Goal: Task Accomplishment & Management: Manage account settings

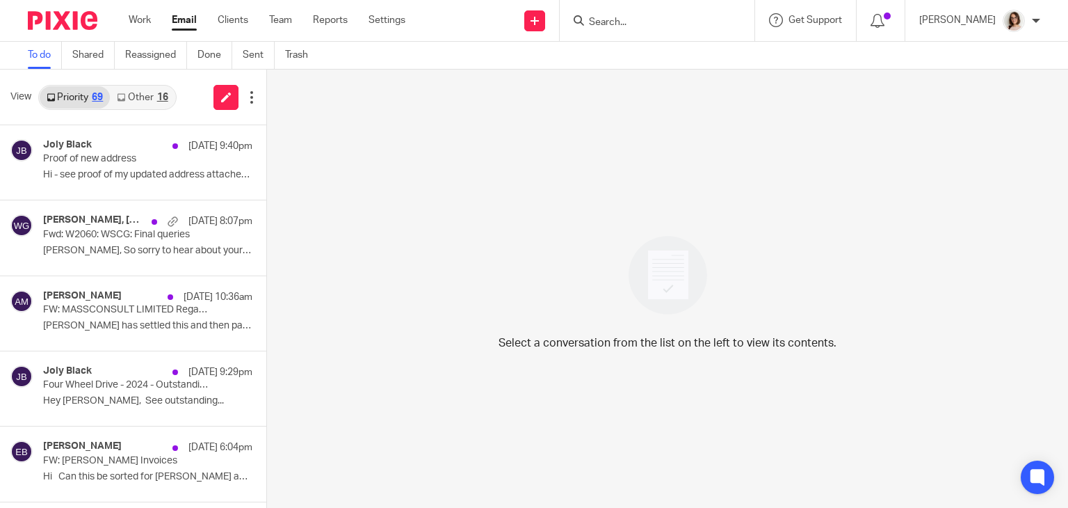
click at [147, 98] on link "Other 16" at bounding box center [142, 97] width 65 height 22
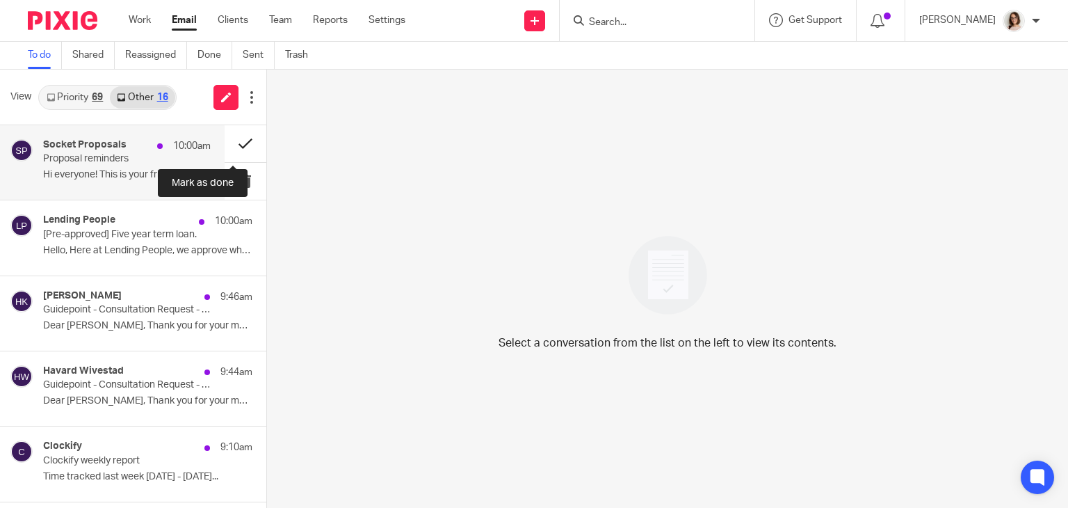
click at [228, 134] on button at bounding box center [246, 143] width 42 height 37
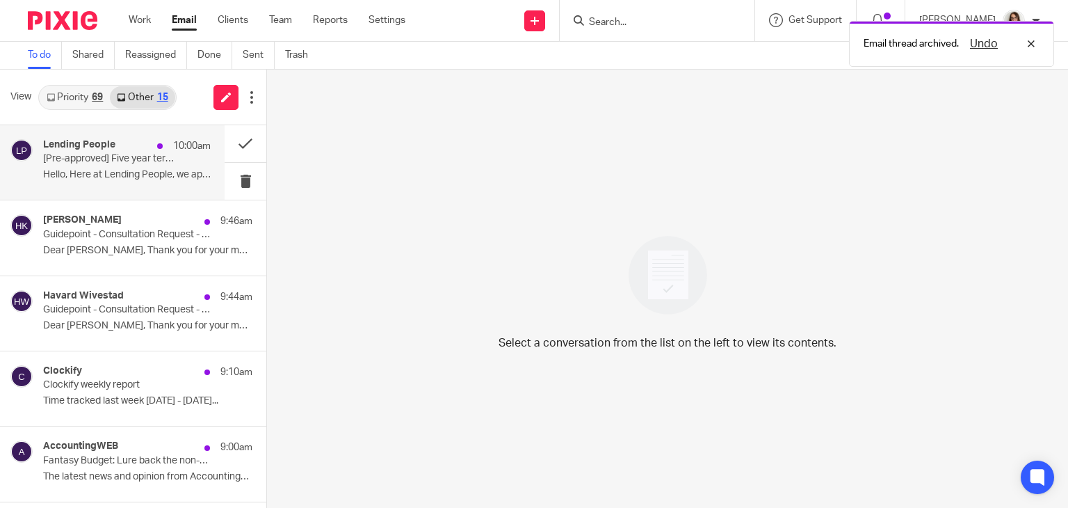
click at [171, 161] on div "Lending People 10:00am [Pre-approved] Five year term loan. Hello, Here at Lendi…" at bounding box center [127, 162] width 168 height 47
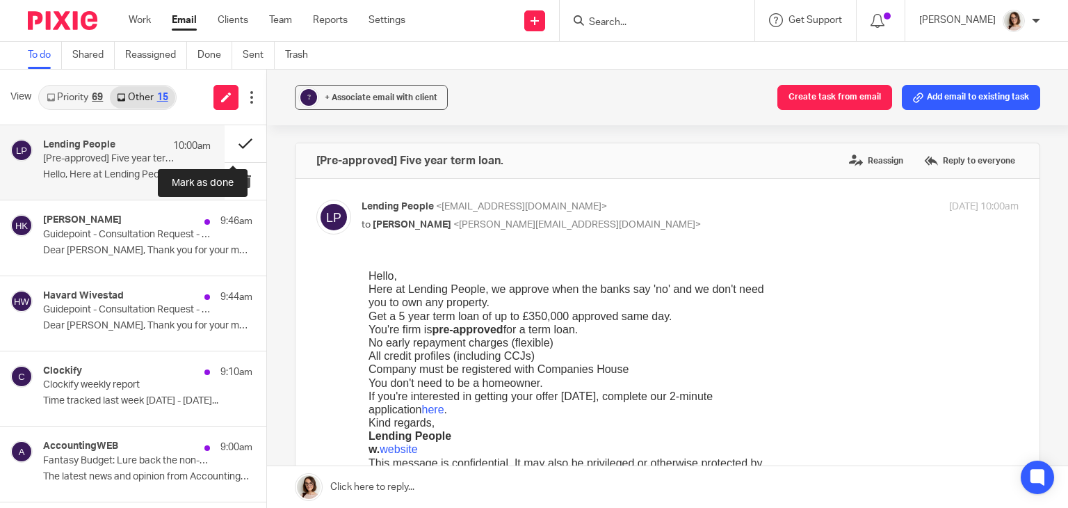
click at [226, 145] on button at bounding box center [246, 143] width 42 height 37
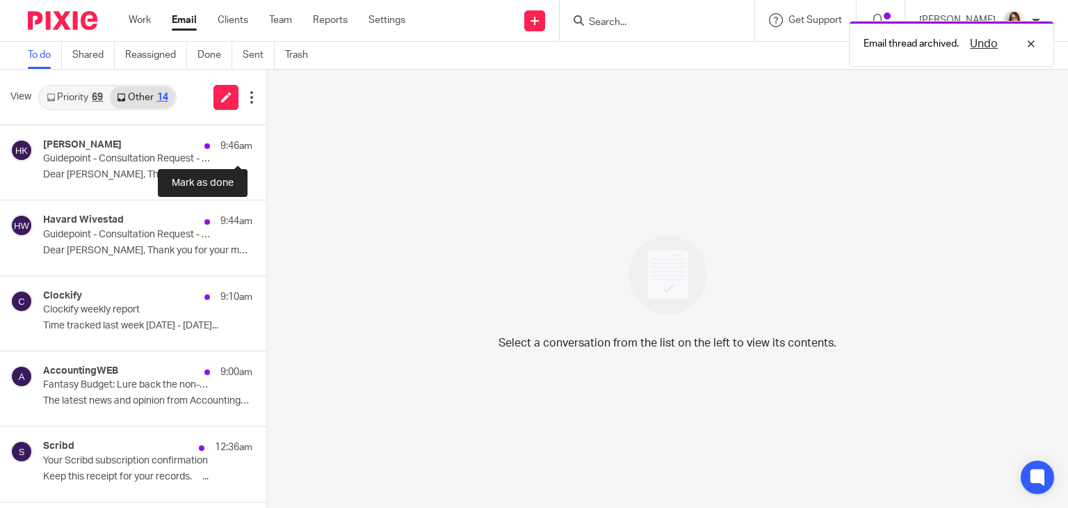
click at [266, 145] on button at bounding box center [271, 143] width 11 height 37
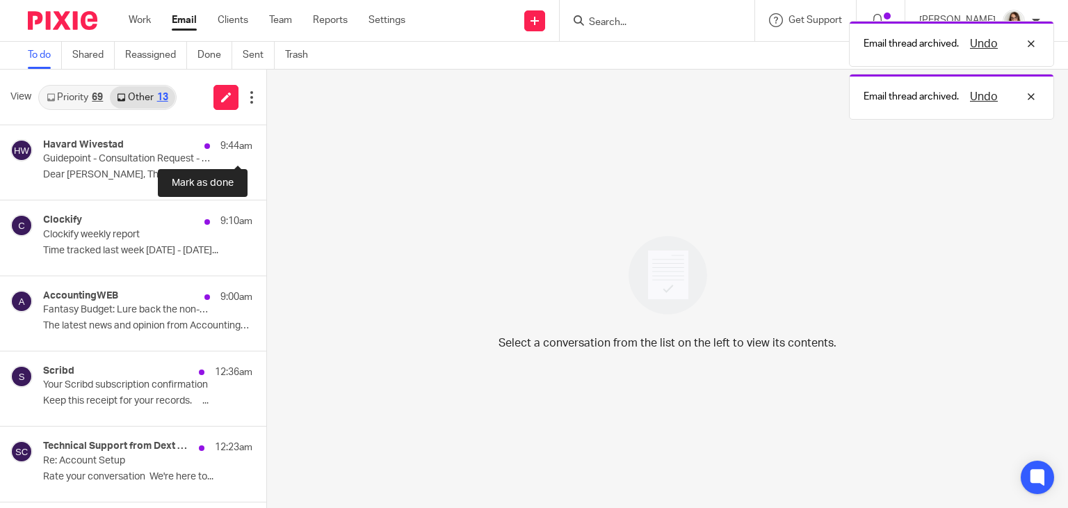
click at [266, 145] on button at bounding box center [271, 143] width 11 height 37
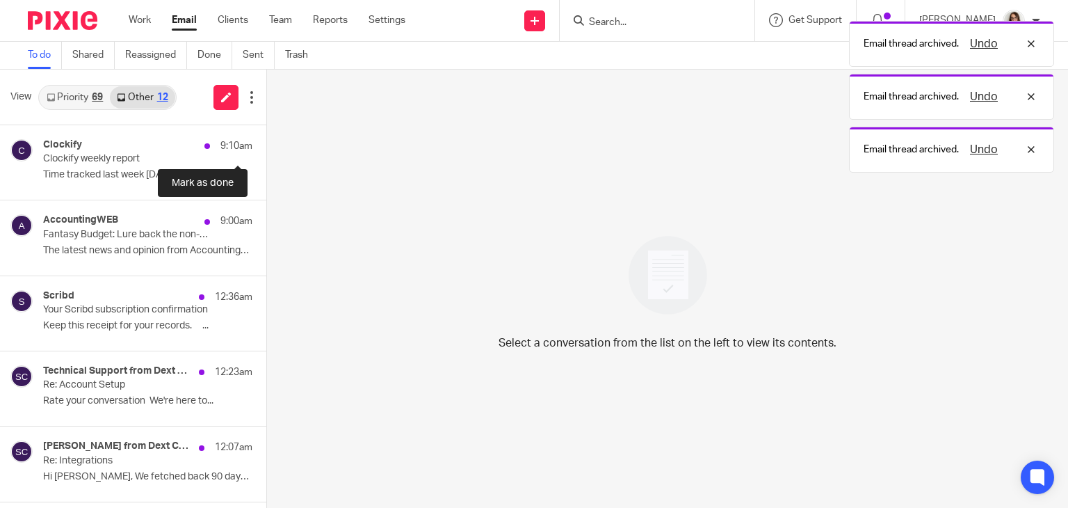
click at [266, 145] on button at bounding box center [271, 143] width 11 height 37
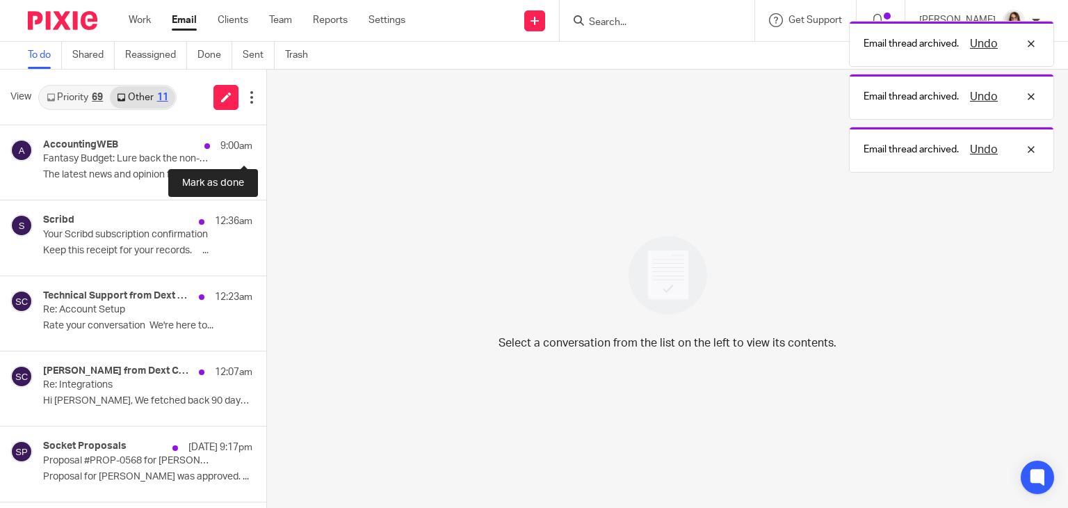
click at [266, 145] on button at bounding box center [271, 143] width 11 height 37
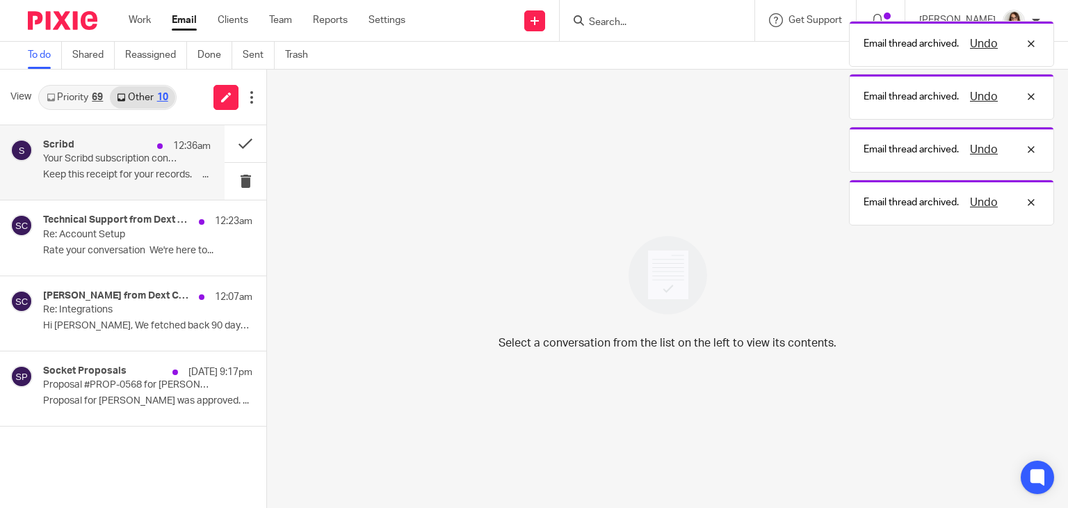
click at [161, 175] on p "Keep this receipt for your records. ͏ ͏ ͏ ͏ ͏..." at bounding box center [127, 175] width 168 height 12
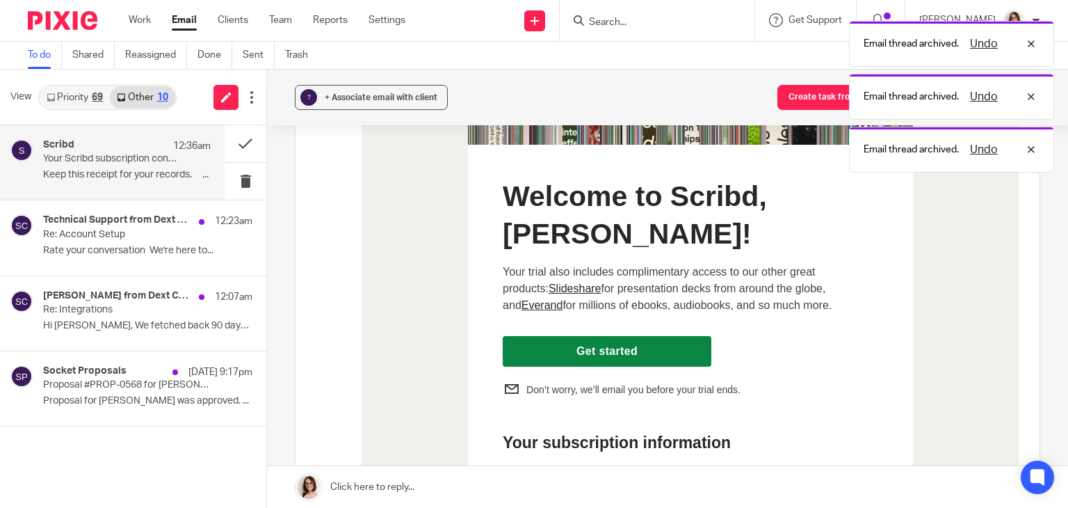
scroll to position [328, 0]
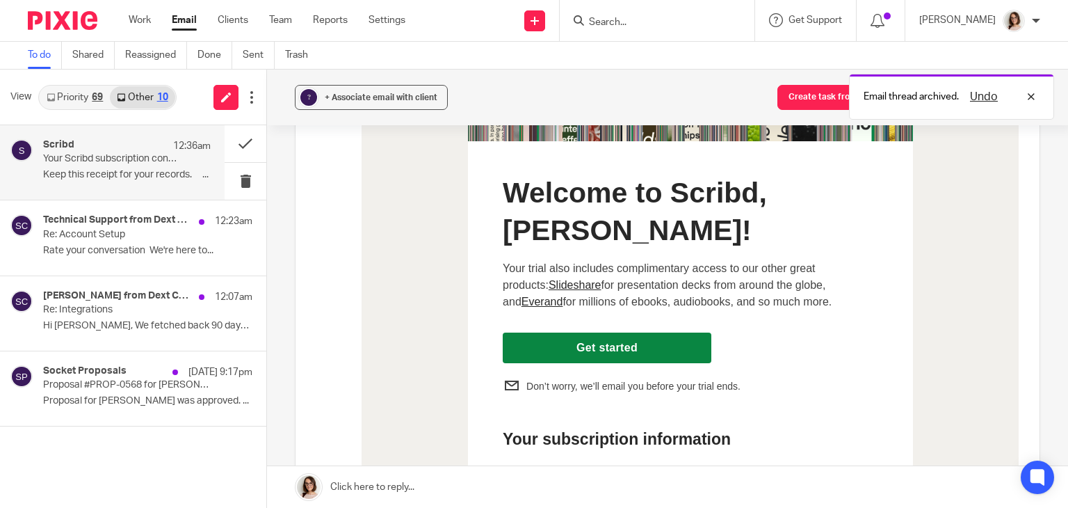
click at [594, 346] on link "Get started" at bounding box center [607, 347] width 209 height 31
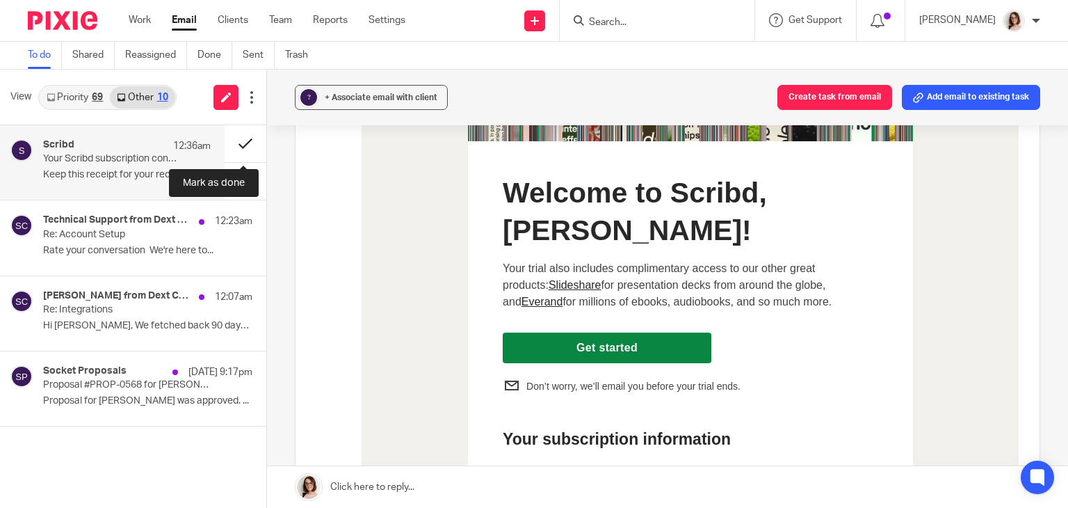
click at [236, 145] on button at bounding box center [246, 143] width 42 height 37
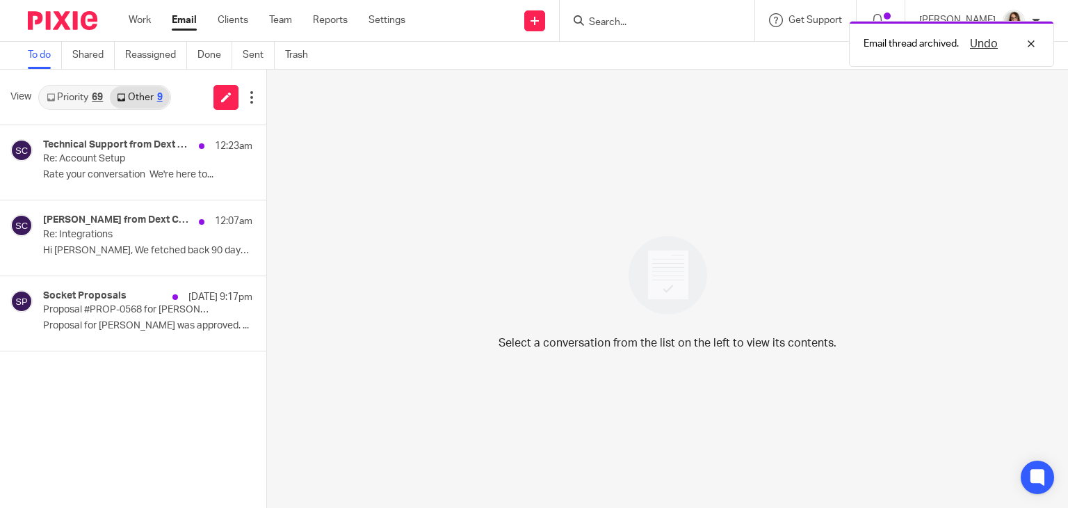
click at [188, 26] on link "Email" at bounding box center [184, 20] width 25 height 14
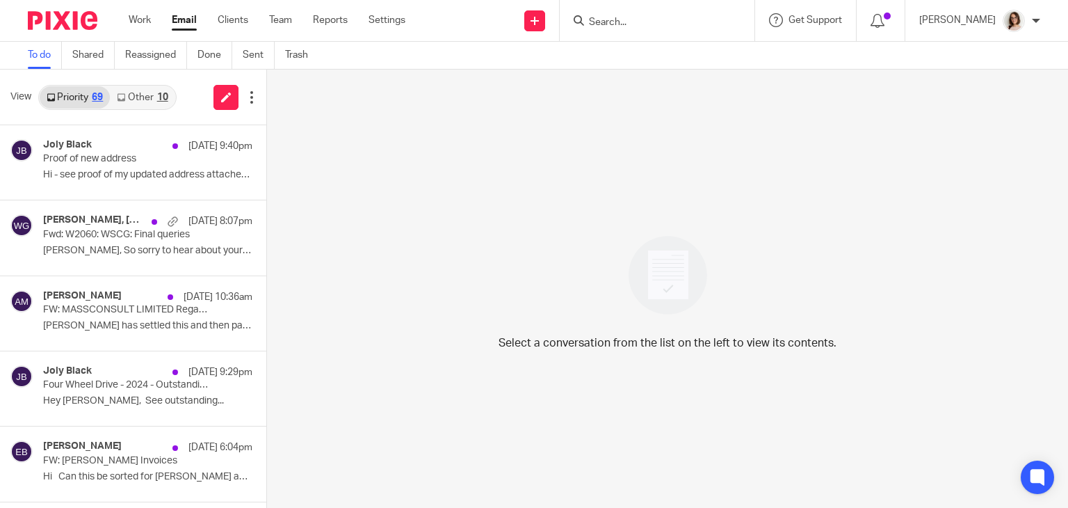
click at [147, 101] on link "Other 10" at bounding box center [142, 97] width 65 height 22
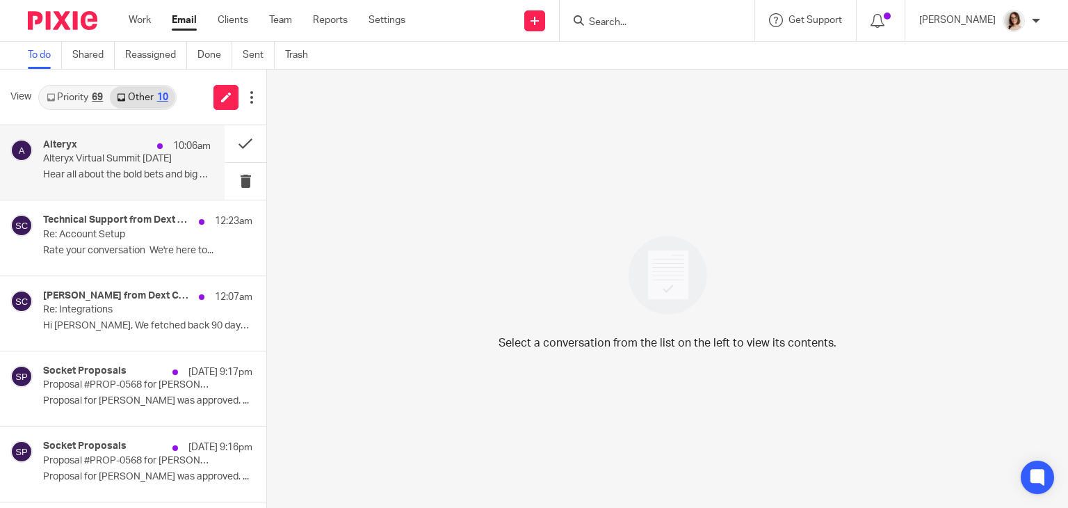
click at [184, 169] on p "Hear all about the bold bets and big shifts..." at bounding box center [127, 175] width 168 height 12
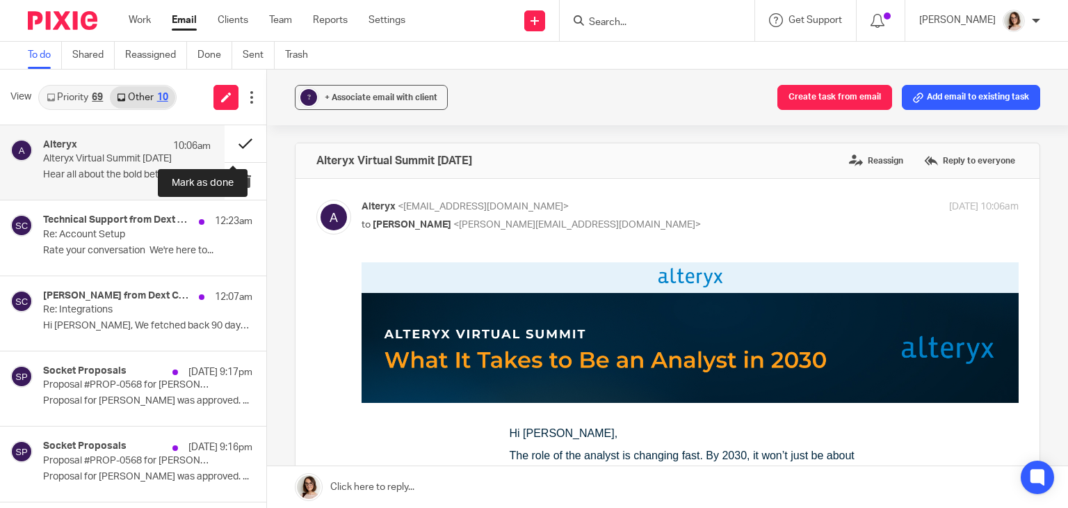
click at [239, 145] on button at bounding box center [246, 143] width 42 height 37
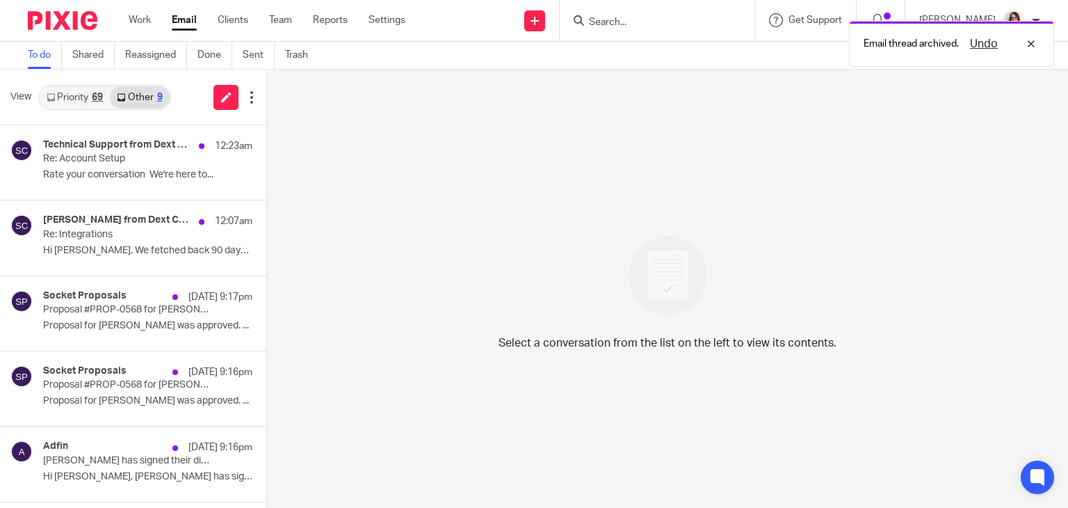
click at [178, 24] on link "Email" at bounding box center [184, 20] width 25 height 14
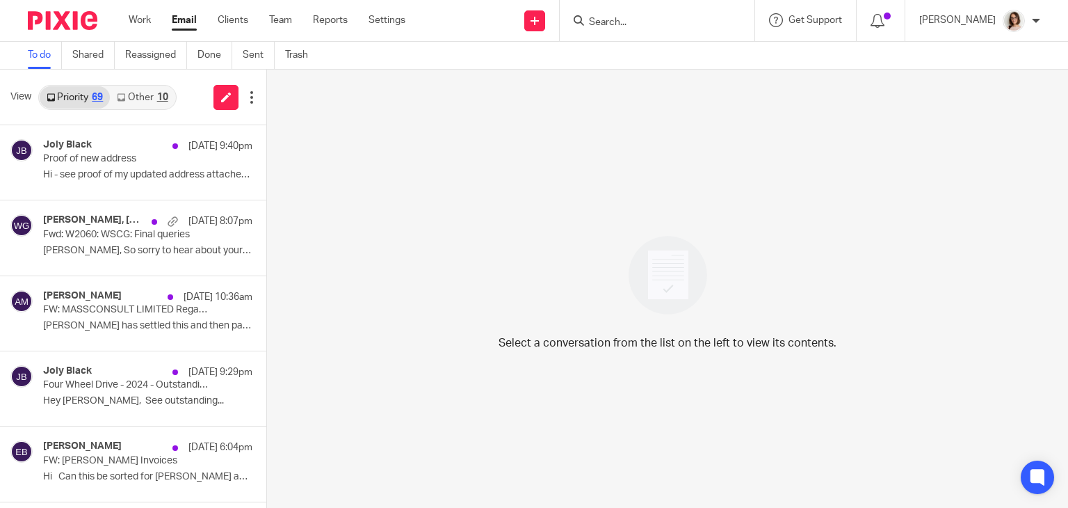
click at [143, 92] on link "Other 10" at bounding box center [142, 97] width 65 height 22
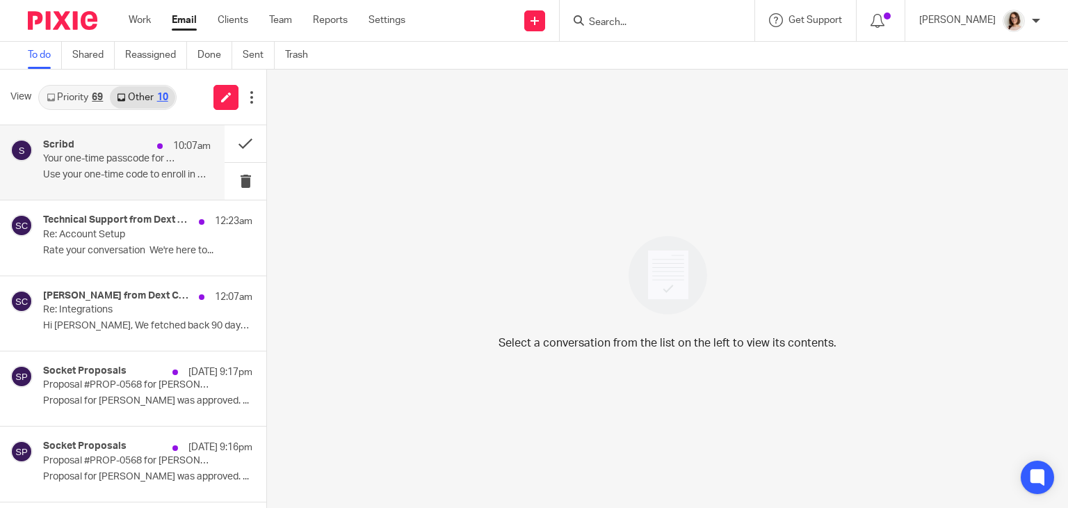
click at [154, 147] on div "10:07am" at bounding box center [180, 146] width 61 height 14
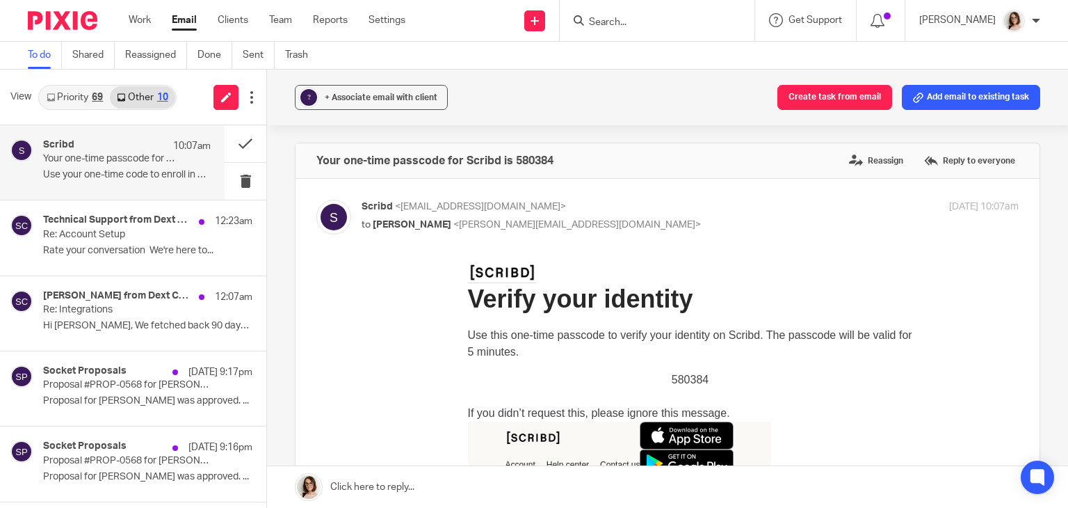
scroll to position [33, 0]
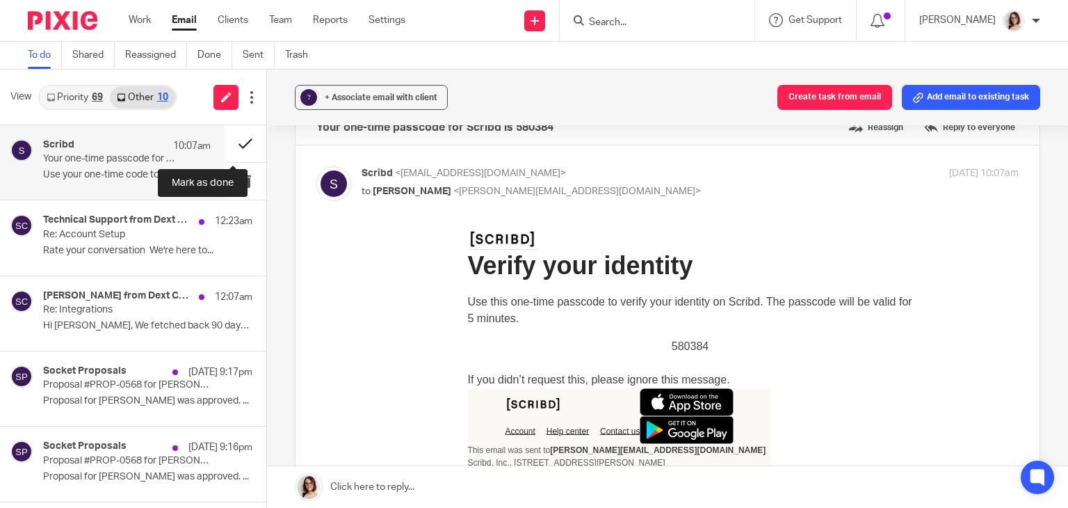
click at [225, 145] on button at bounding box center [246, 143] width 42 height 37
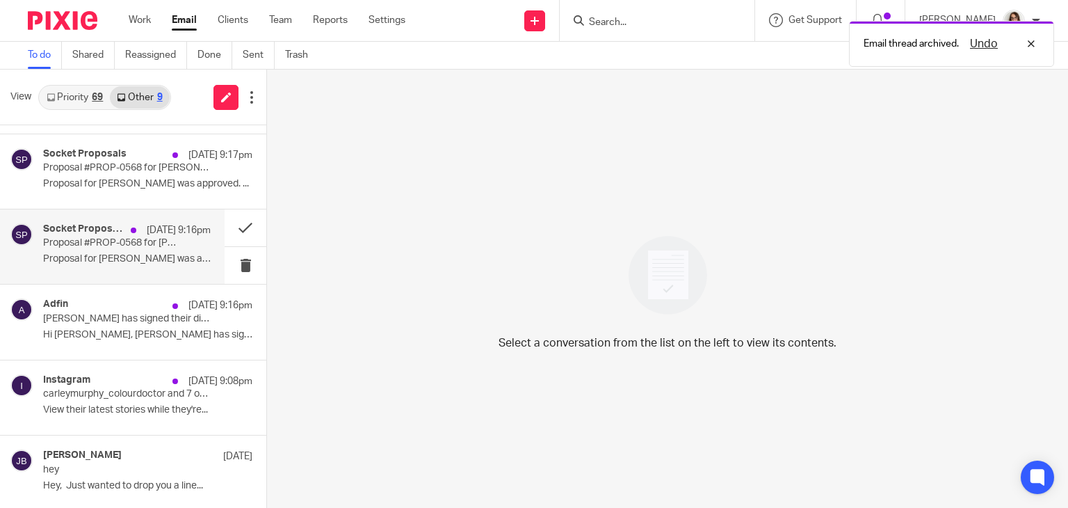
scroll to position [170, 0]
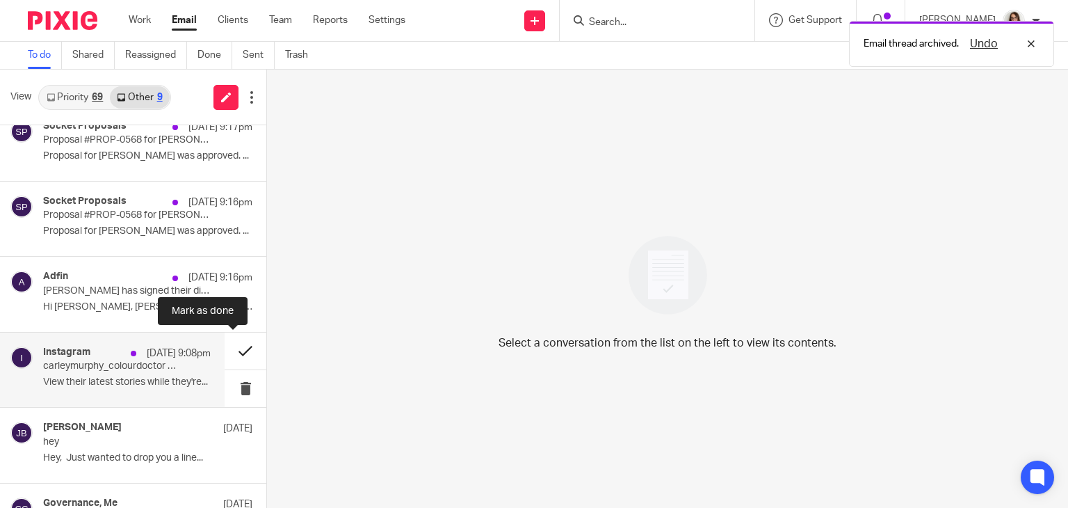
click at [235, 349] on button at bounding box center [246, 350] width 42 height 37
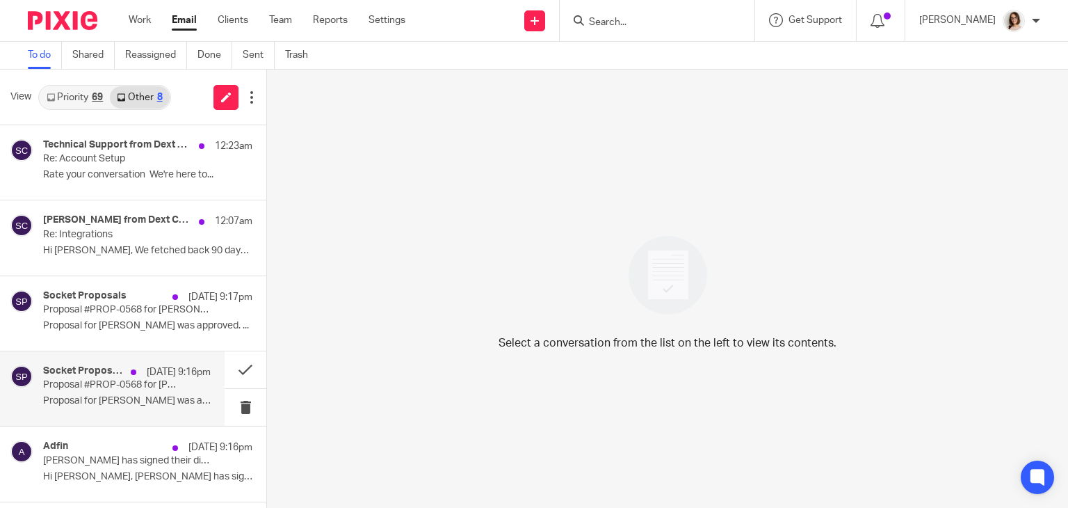
scroll to position [0, 0]
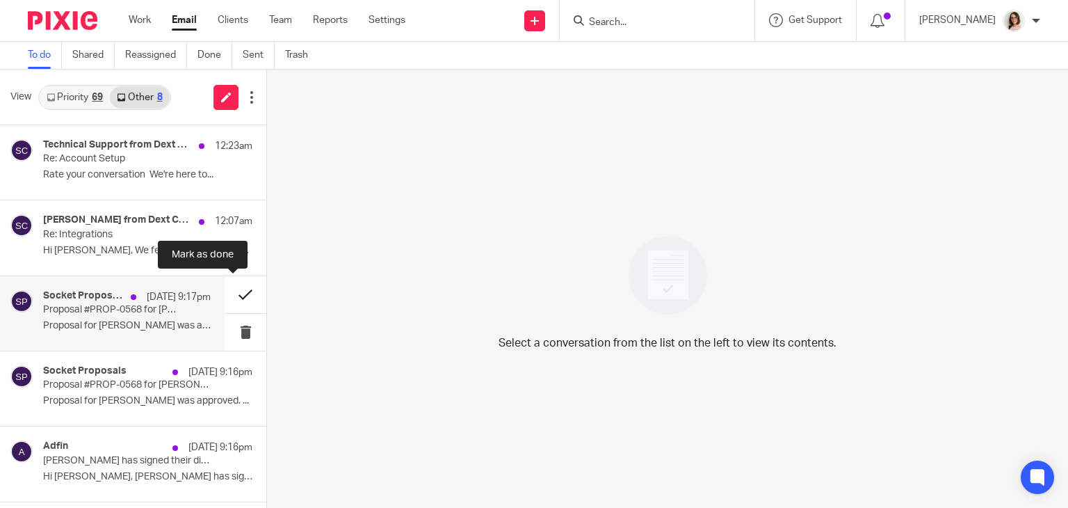
click at [226, 299] on button at bounding box center [246, 294] width 42 height 37
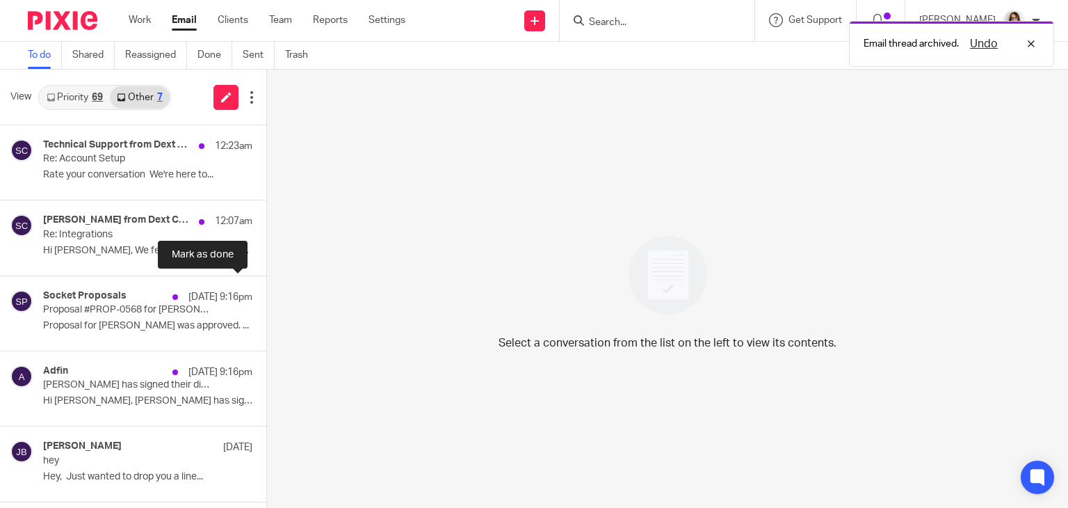
click at [266, 299] on button at bounding box center [271, 294] width 11 height 37
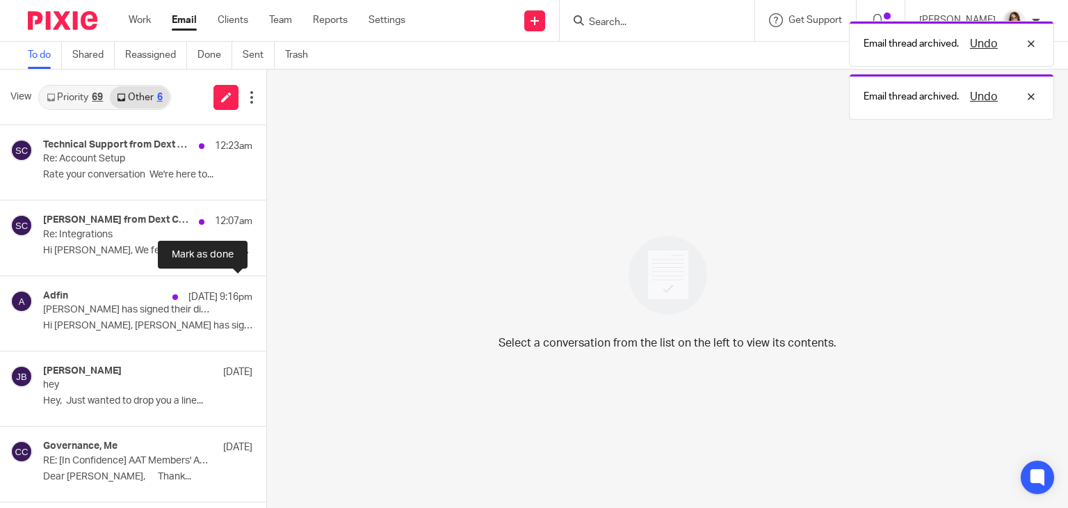
click at [266, 299] on button at bounding box center [271, 294] width 11 height 37
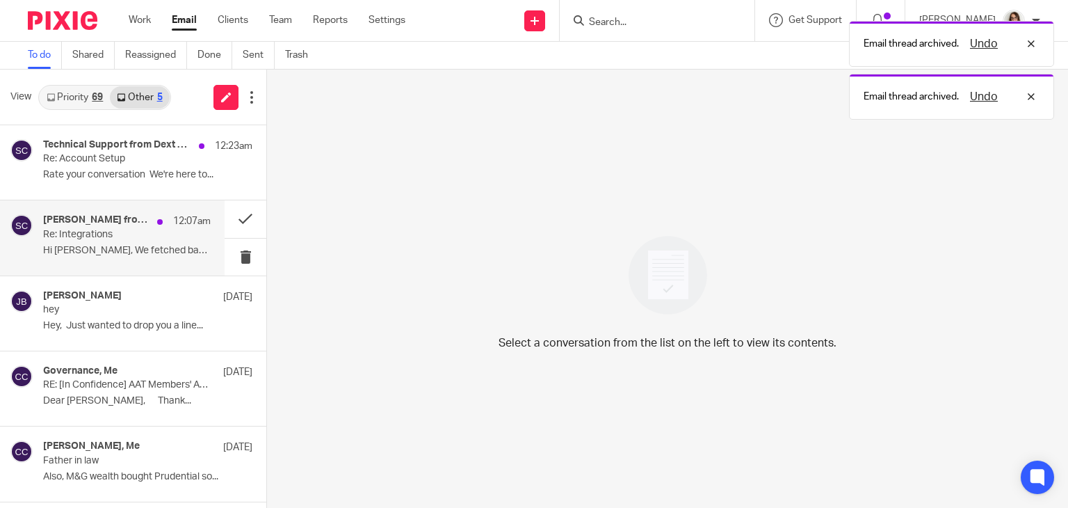
click at [117, 257] on div "Sandra from Dext Commerce 12:07am Re: Integrations Hi Caroline, We fetched back…" at bounding box center [127, 237] width 168 height 47
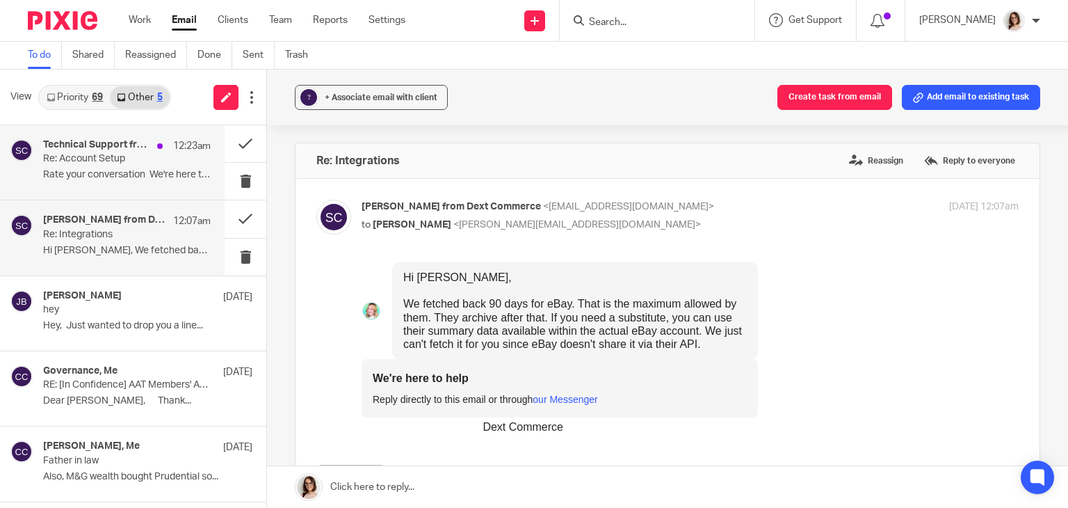
click at [134, 169] on p "Rate your conversation We're here to..." at bounding box center [127, 175] width 168 height 12
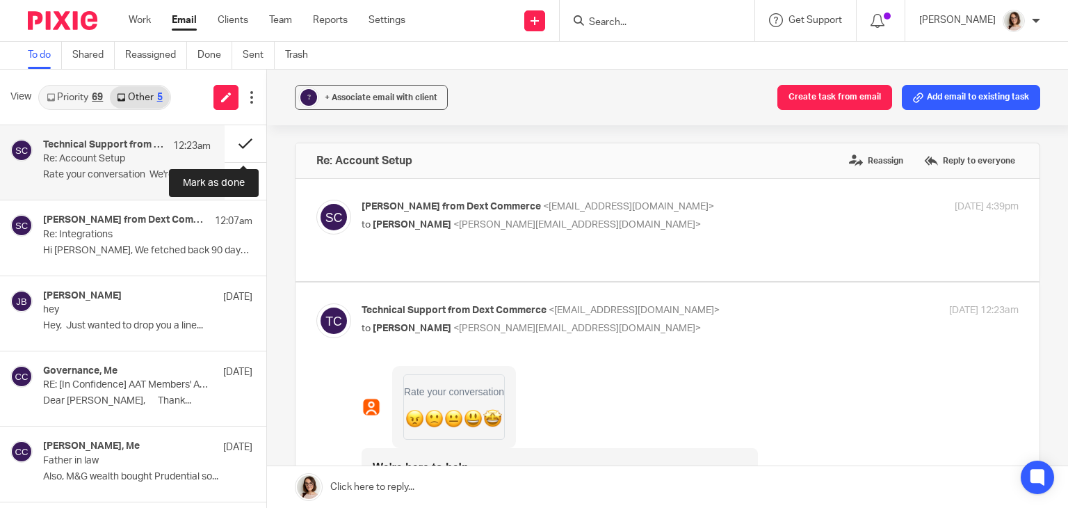
click at [241, 145] on button at bounding box center [246, 143] width 42 height 37
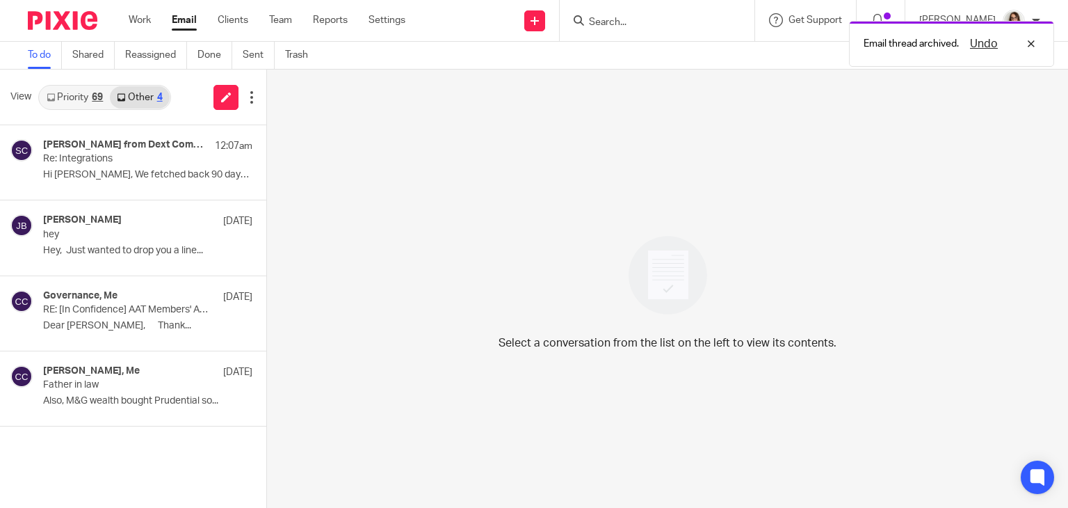
click at [180, 20] on link "Email" at bounding box center [184, 20] width 25 height 14
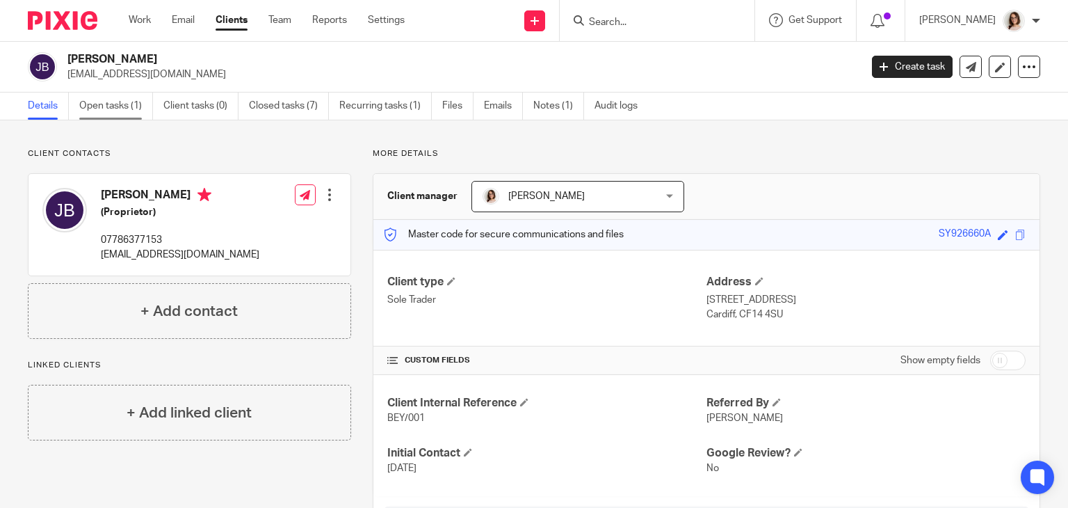
click at [123, 106] on link "Open tasks (1)" at bounding box center [116, 106] width 74 height 27
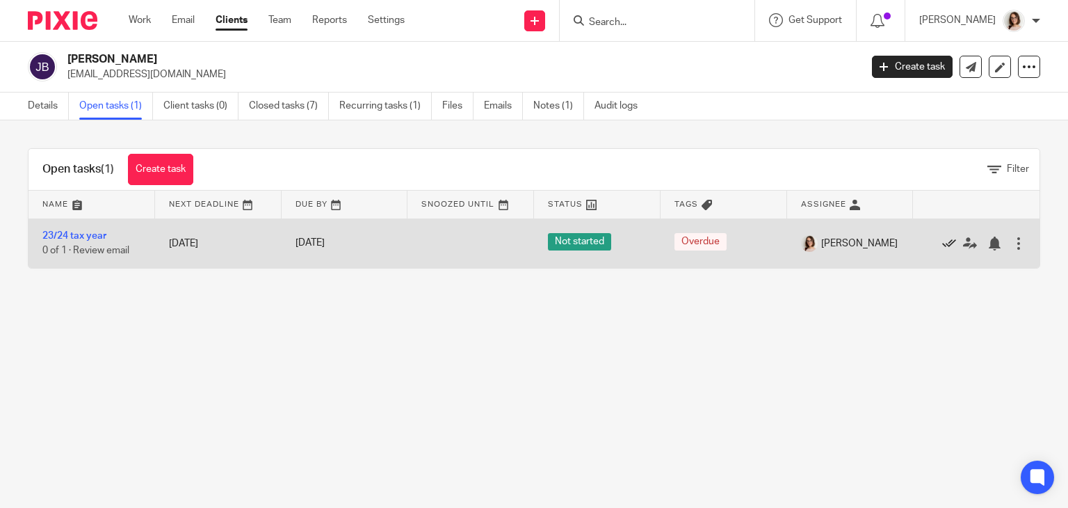
click at [942, 243] on icon at bounding box center [949, 243] width 14 height 14
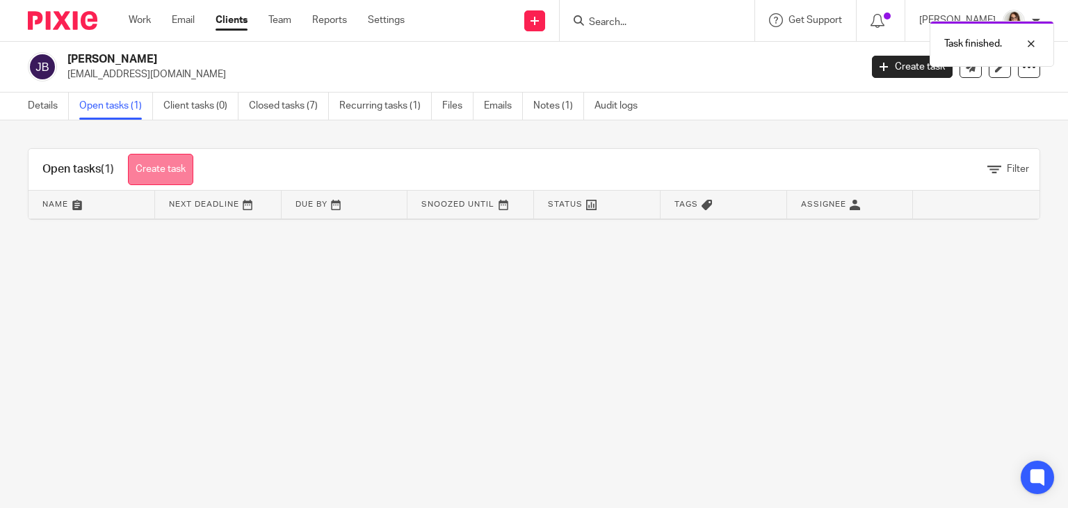
click at [146, 168] on link "Create task" at bounding box center [160, 169] width 65 height 31
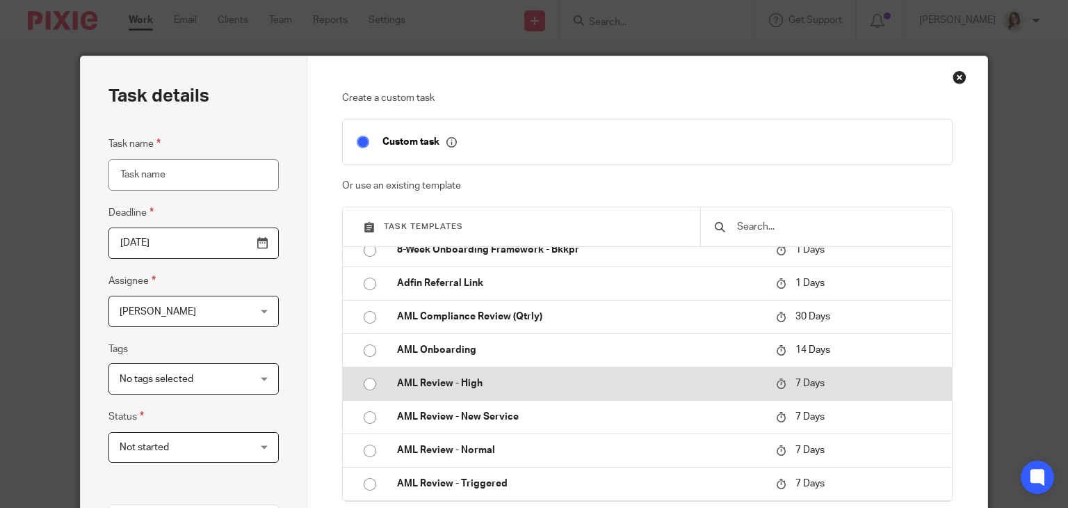
scroll to position [49, 0]
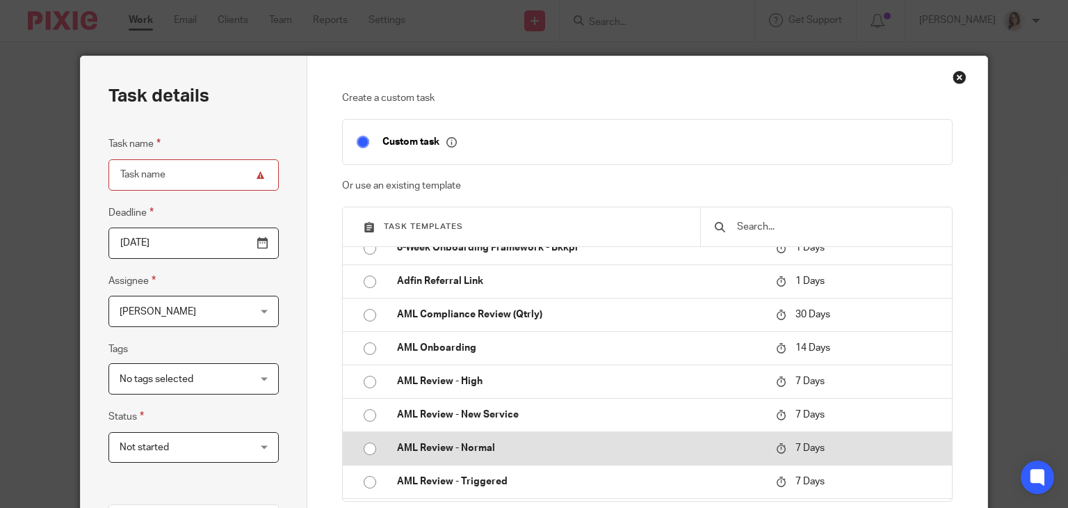
click at [362, 449] on input "radio" at bounding box center [370, 448] width 26 height 26
type input "2025-10-20"
type input "AML Review - Normal"
checkbox input "false"
radio input "false"
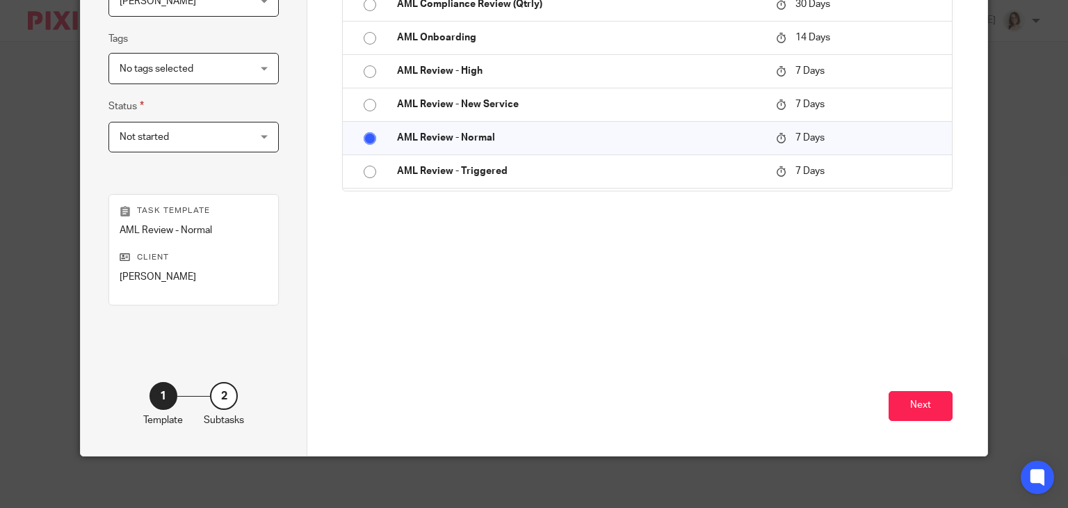
scroll to position [311, 0]
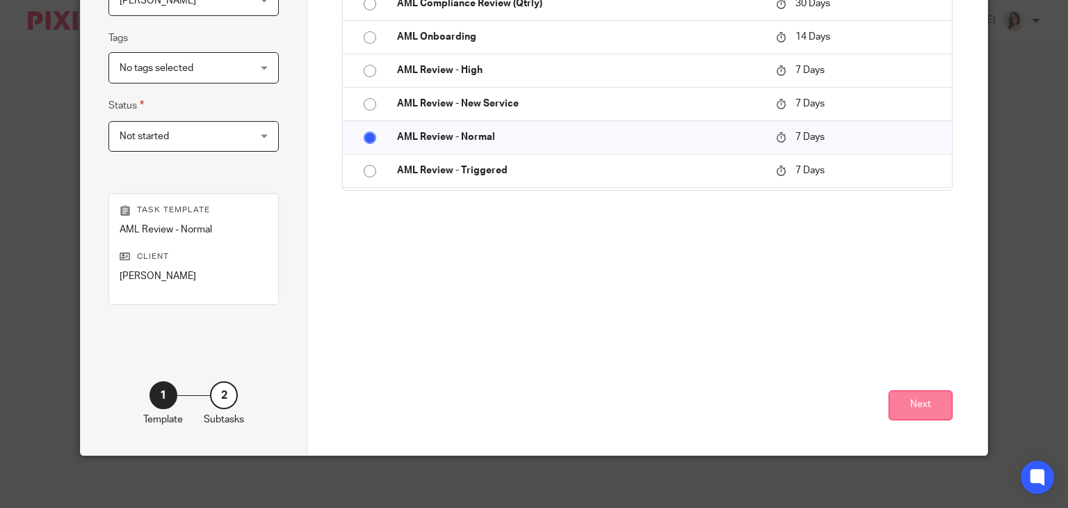
click at [899, 406] on button "Next" at bounding box center [921, 405] width 64 height 30
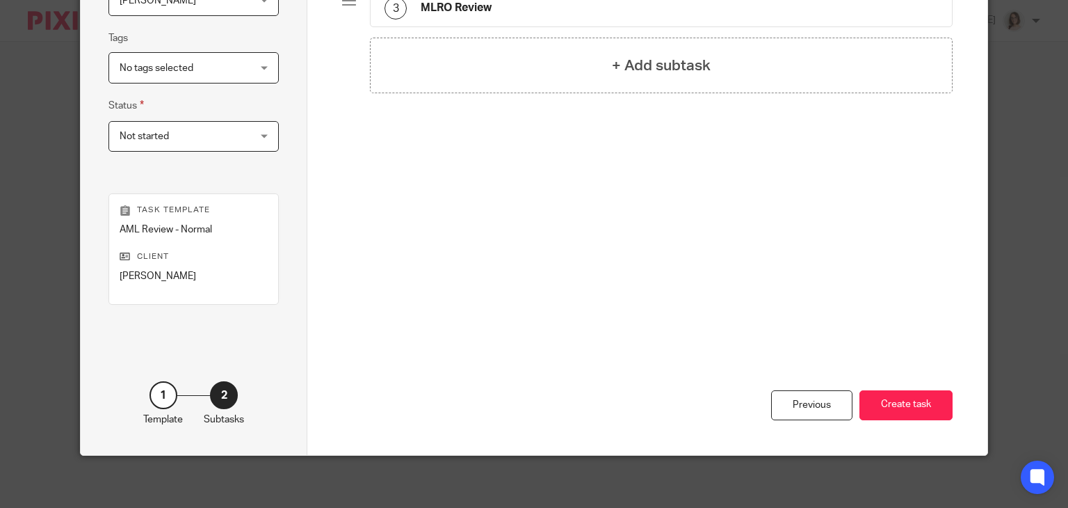
click at [899, 406] on button "Create task" at bounding box center [906, 405] width 93 height 30
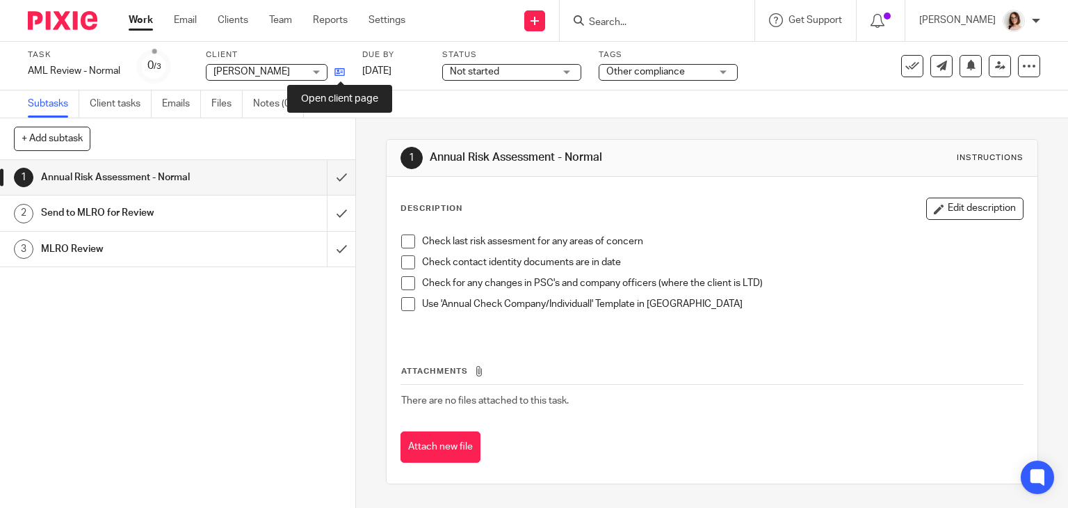
click at [342, 72] on icon at bounding box center [340, 72] width 10 height 10
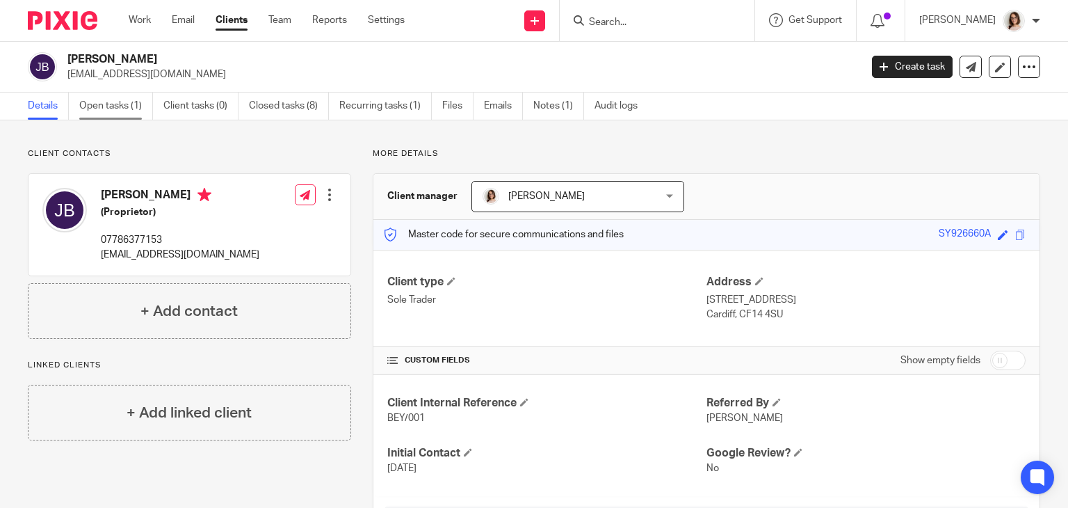
click at [104, 107] on link "Open tasks (1)" at bounding box center [116, 106] width 74 height 27
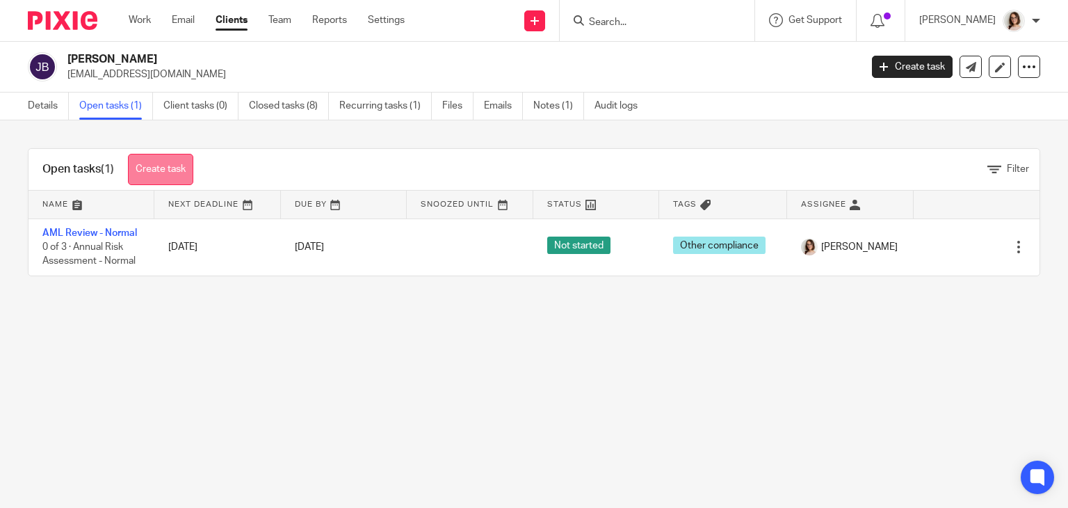
click at [159, 170] on link "Create task" at bounding box center [160, 169] width 65 height 31
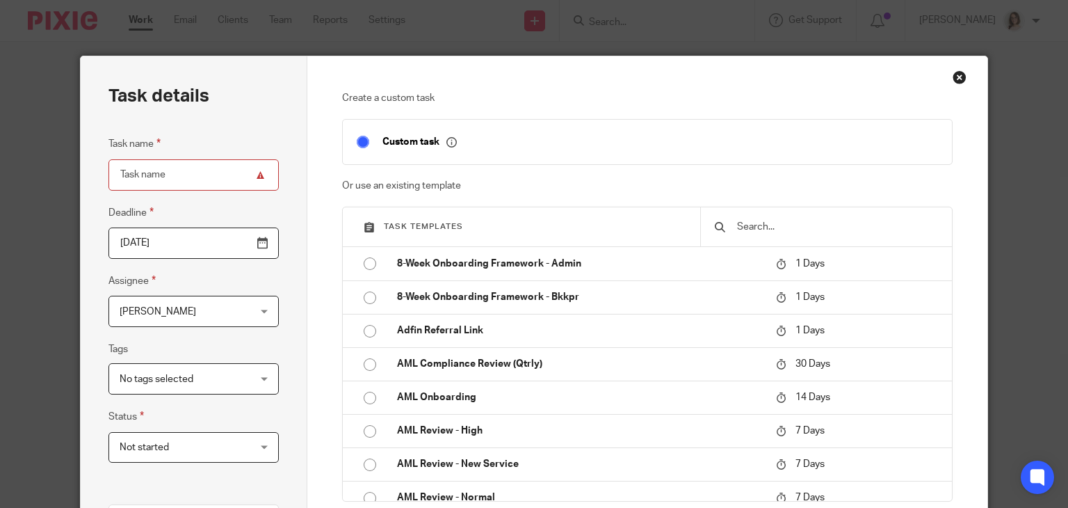
click at [736, 223] on input "text" at bounding box center [837, 226] width 202 height 15
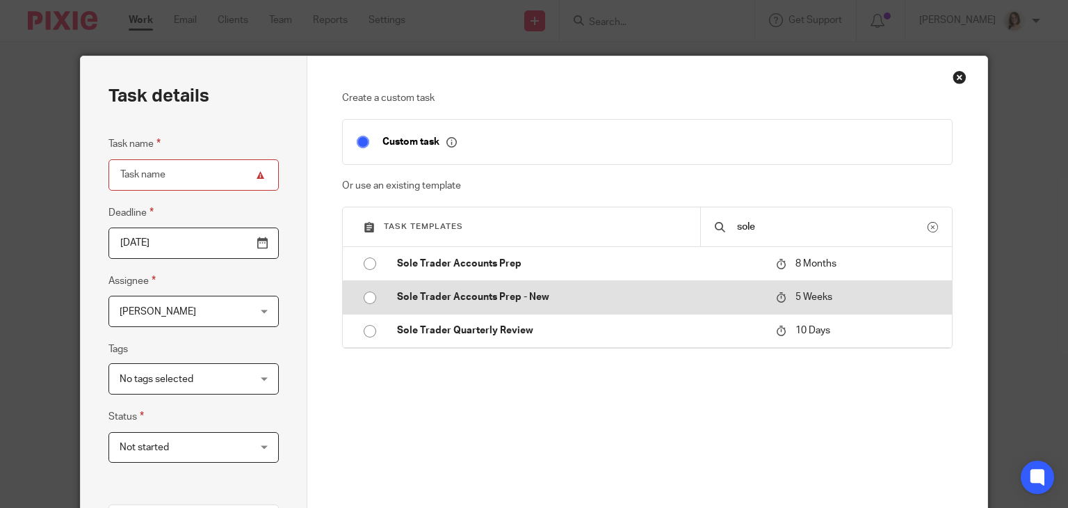
type input "sole"
click at [358, 296] on input "radio" at bounding box center [370, 297] width 26 height 26
type input "2025-11-17"
type input "Sole Trader Accounts Prep - New"
checkbox input "false"
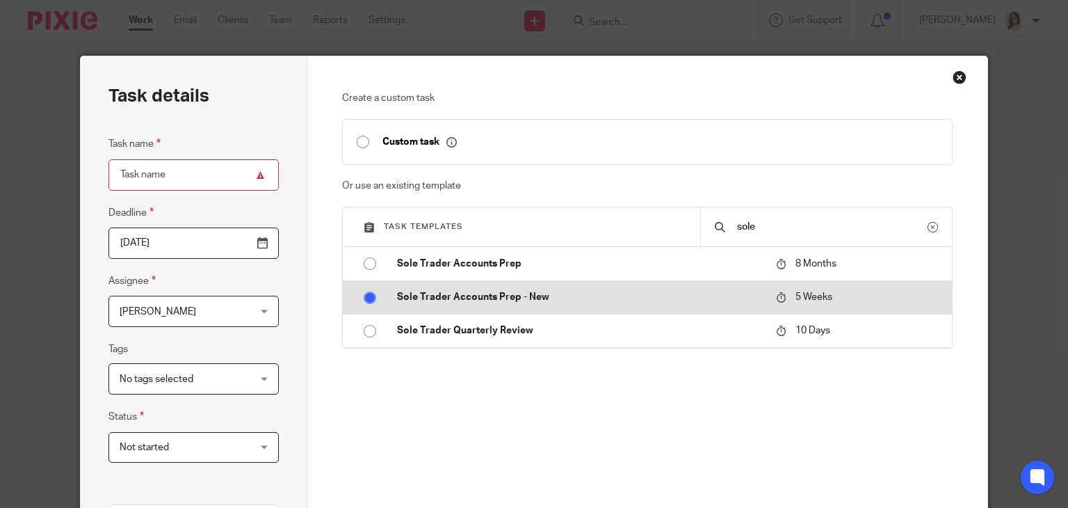
radio input "false"
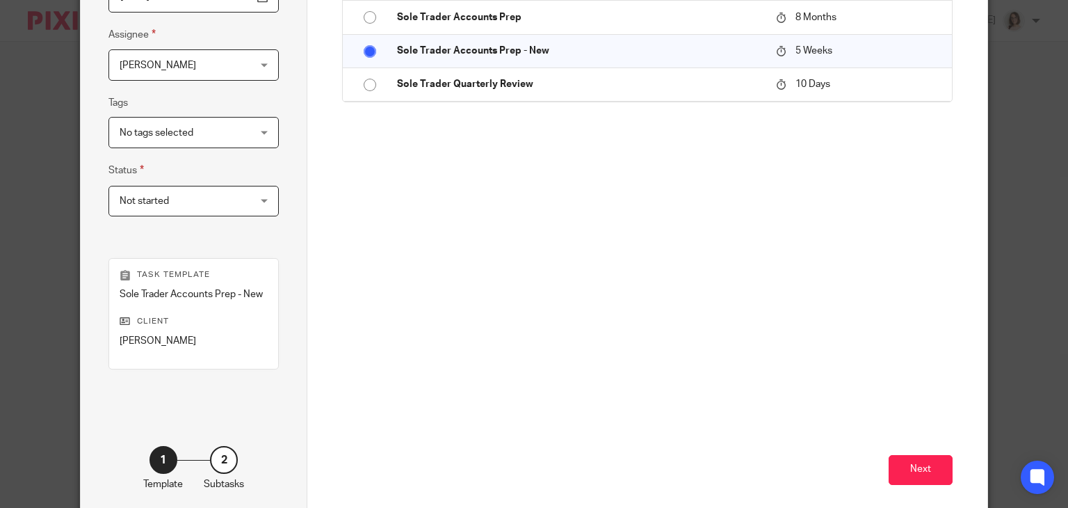
scroll to position [248, 0]
click at [906, 460] on button "Next" at bounding box center [921, 468] width 64 height 30
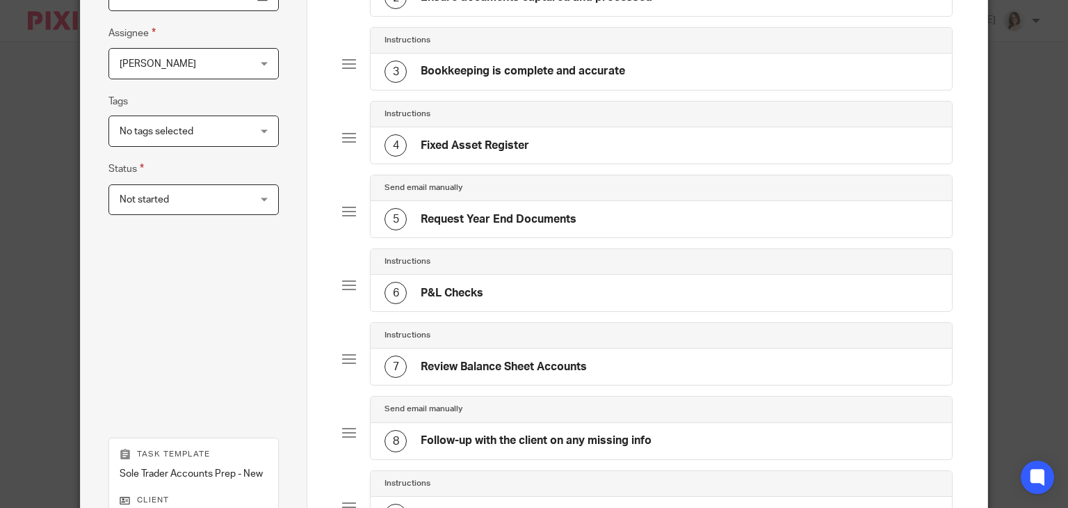
scroll to position [490, 0]
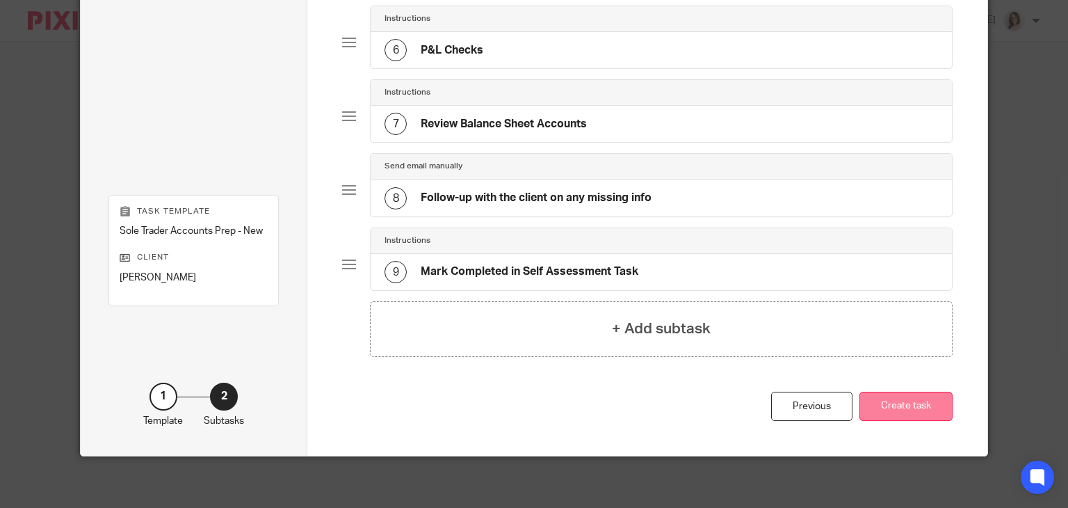
click at [888, 394] on button "Create task" at bounding box center [906, 407] width 93 height 30
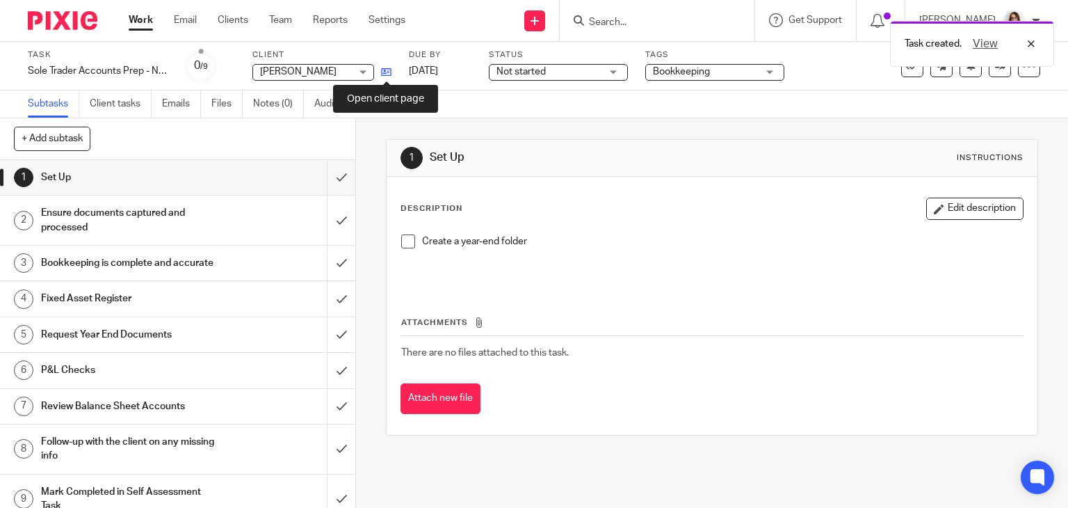
click at [383, 72] on icon at bounding box center [386, 72] width 10 height 10
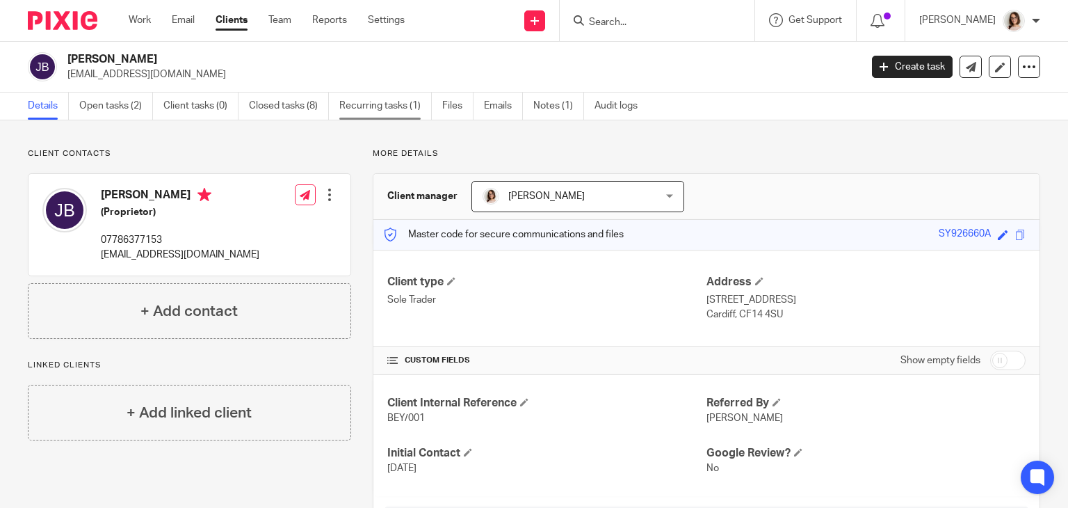
click at [392, 109] on link "Recurring tasks (1)" at bounding box center [385, 106] width 93 height 27
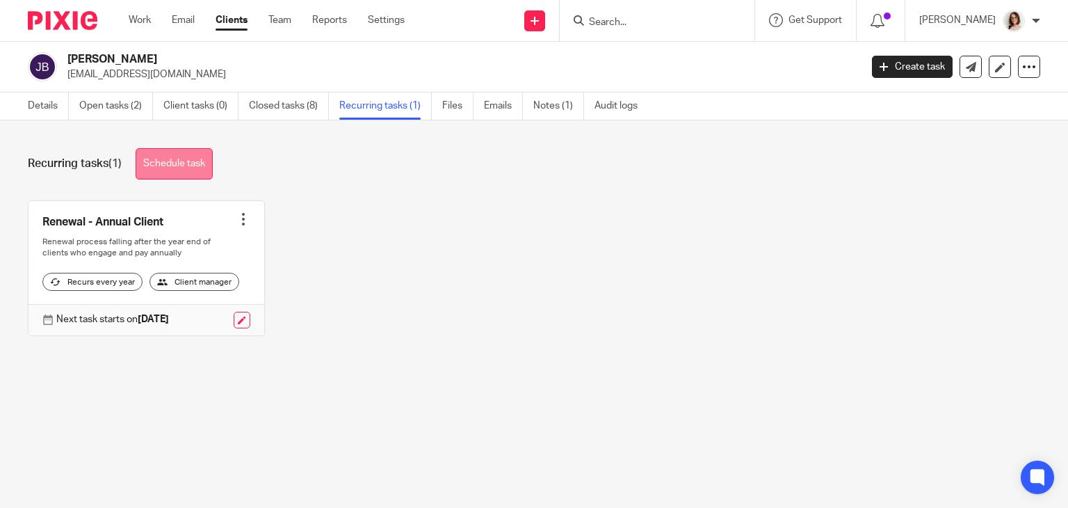
click at [176, 161] on link "Schedule task" at bounding box center [174, 163] width 77 height 31
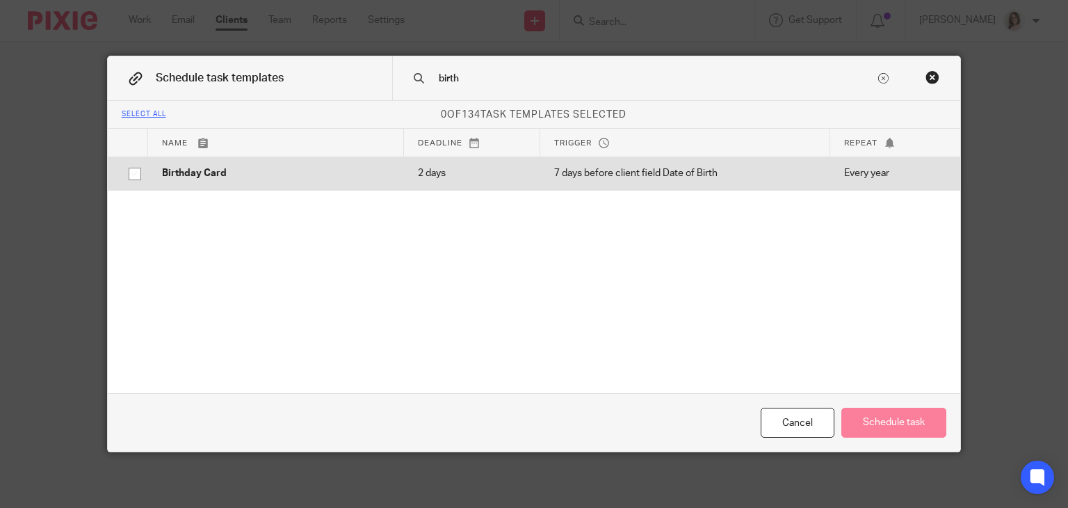
type input "birth"
click at [127, 172] on input "checkbox" at bounding box center [135, 174] width 26 height 26
checkbox input "true"
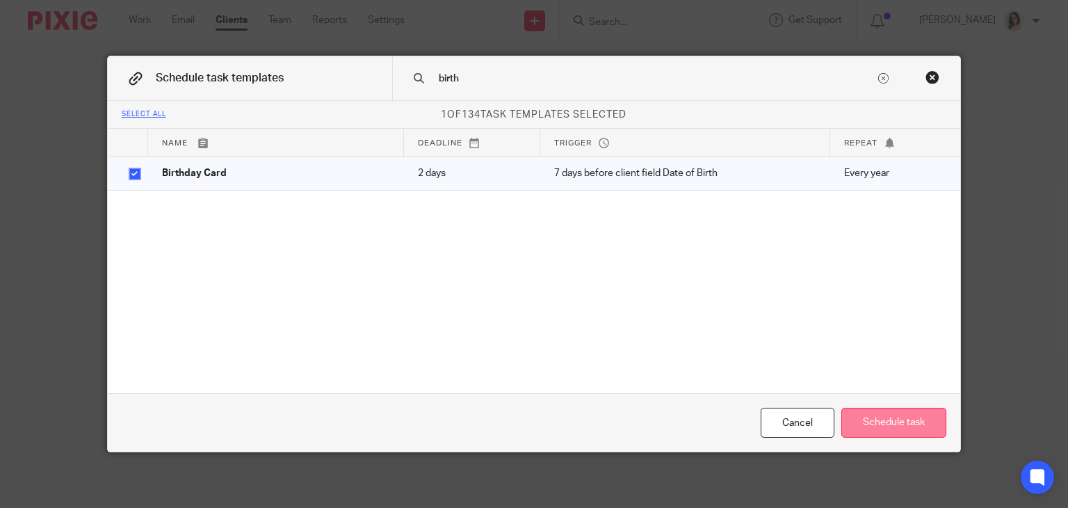
click at [862, 424] on button "Schedule task" at bounding box center [894, 423] width 105 height 30
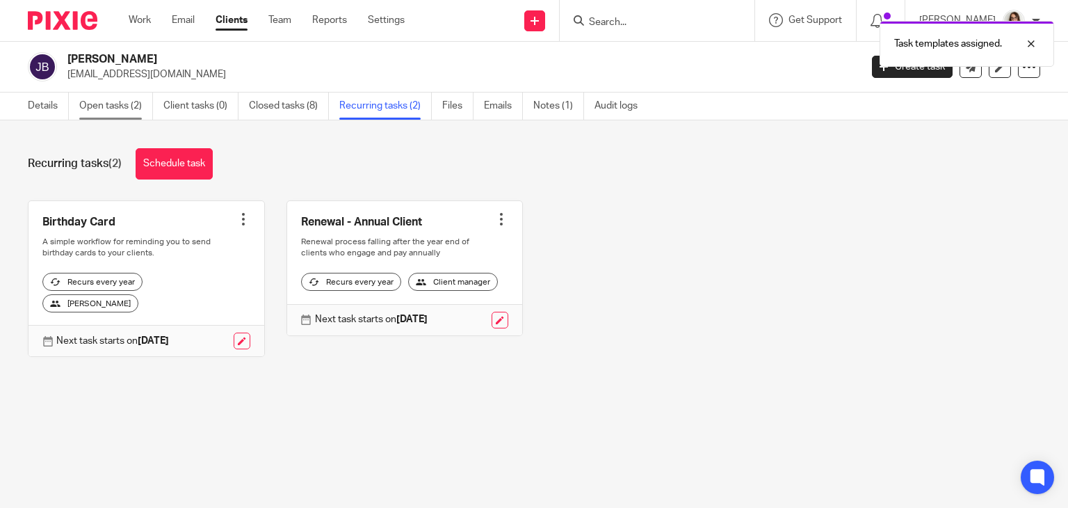
click at [100, 107] on link "Open tasks (2)" at bounding box center [116, 106] width 74 height 27
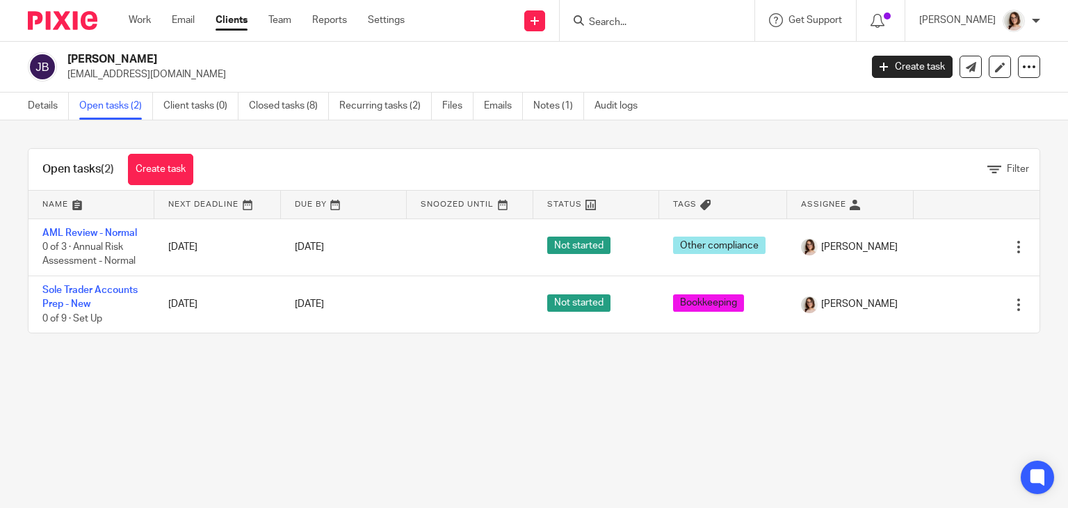
click at [152, 187] on div "Open tasks (2) Create task" at bounding box center [118, 169] width 179 height 41
click at [161, 174] on link "Create task" at bounding box center [160, 169] width 65 height 31
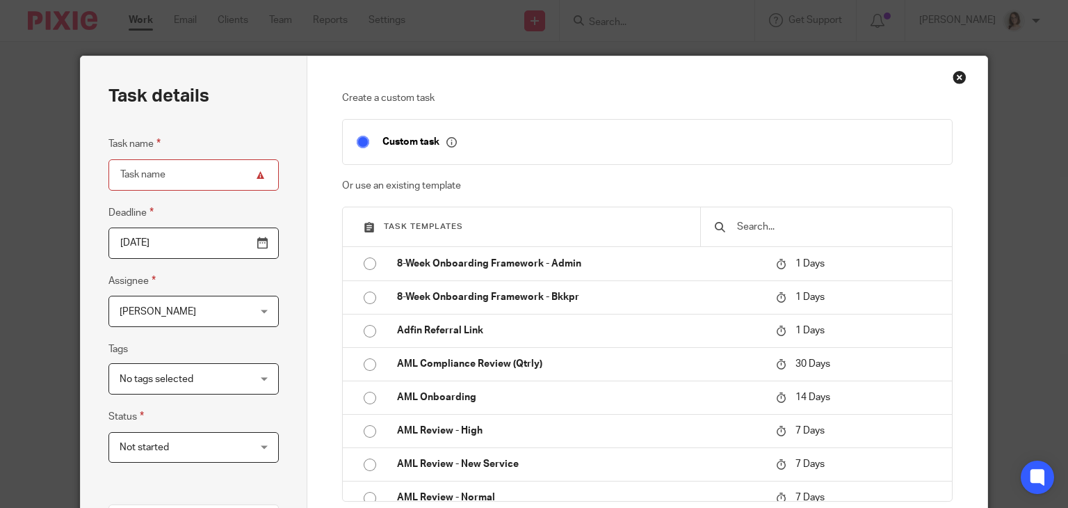
click at [753, 220] on input "text" at bounding box center [837, 226] width 202 height 15
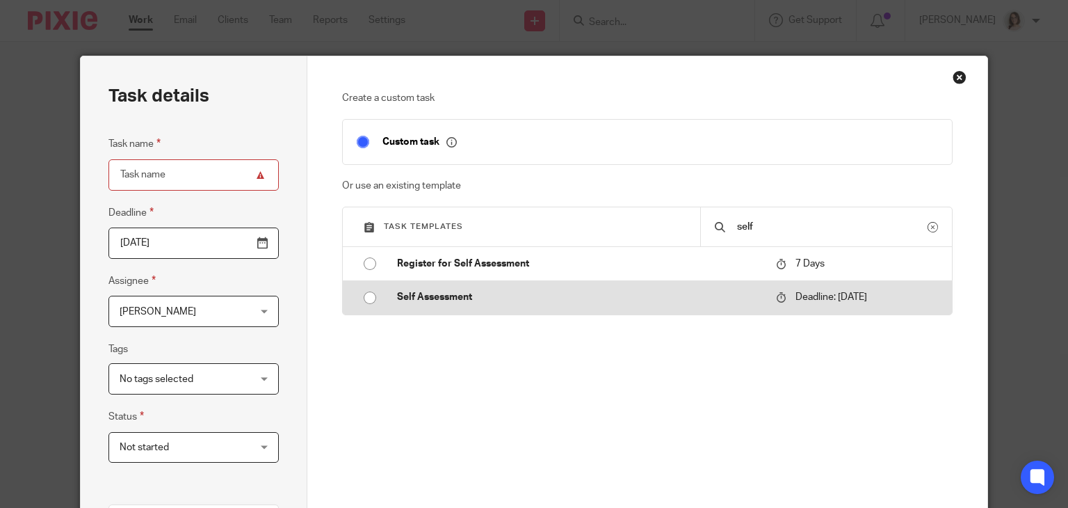
type input "self"
click at [361, 301] on input "radio" at bounding box center [370, 297] width 26 height 26
type input "[DATE]"
type input "Self Assessment - 2025"
checkbox input "false"
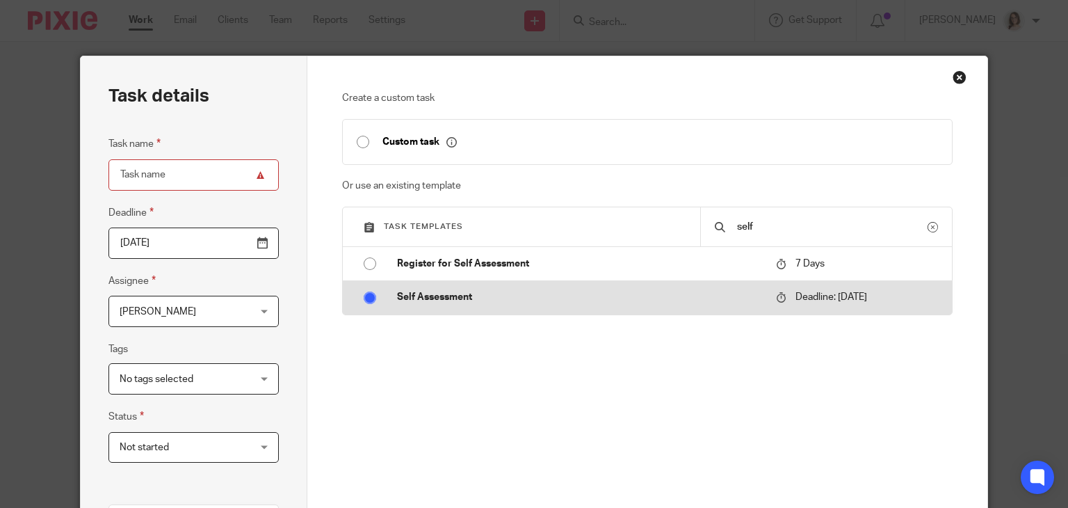
radio input "false"
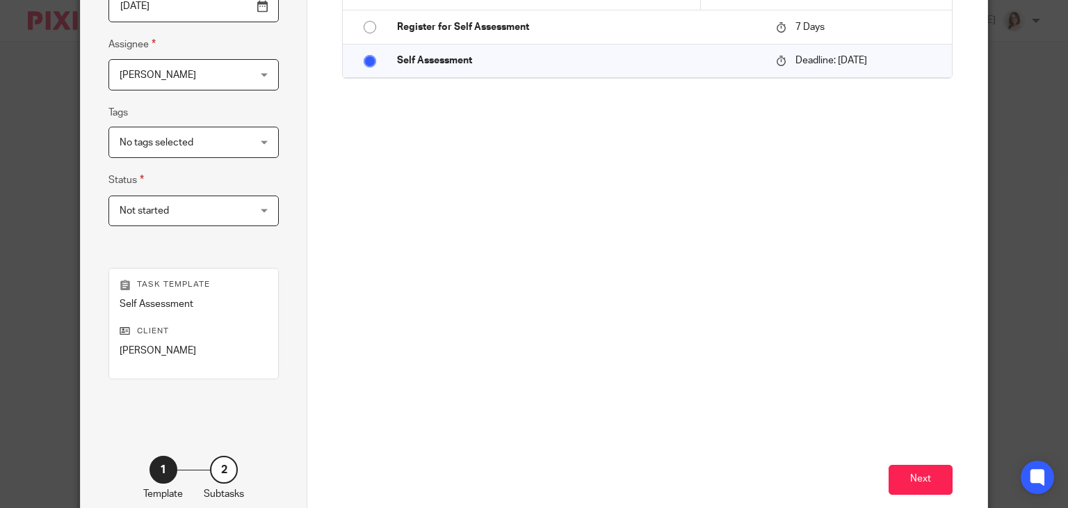
scroll to position [314, 0]
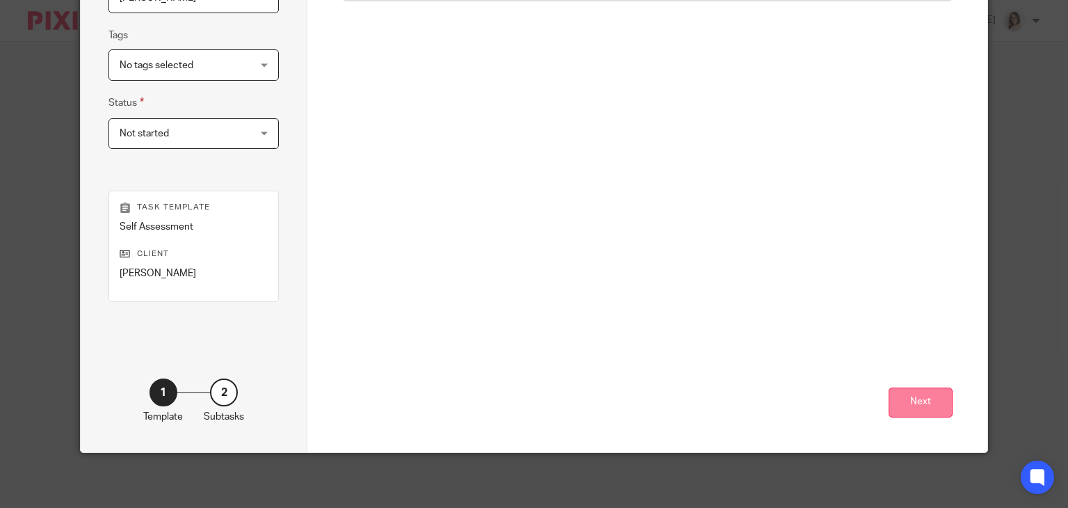
click at [913, 407] on button "Next" at bounding box center [921, 402] width 64 height 30
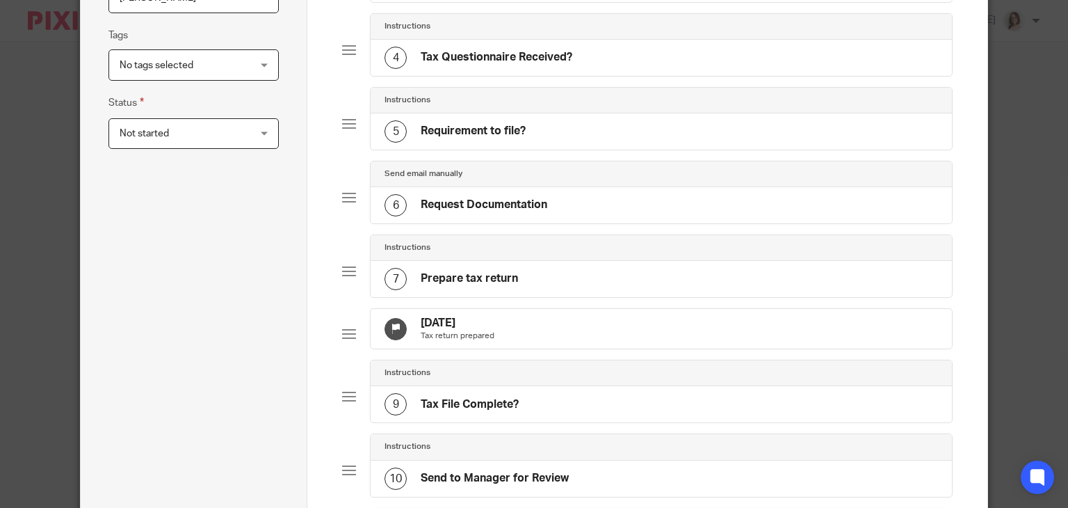
scroll to position [1046, 0]
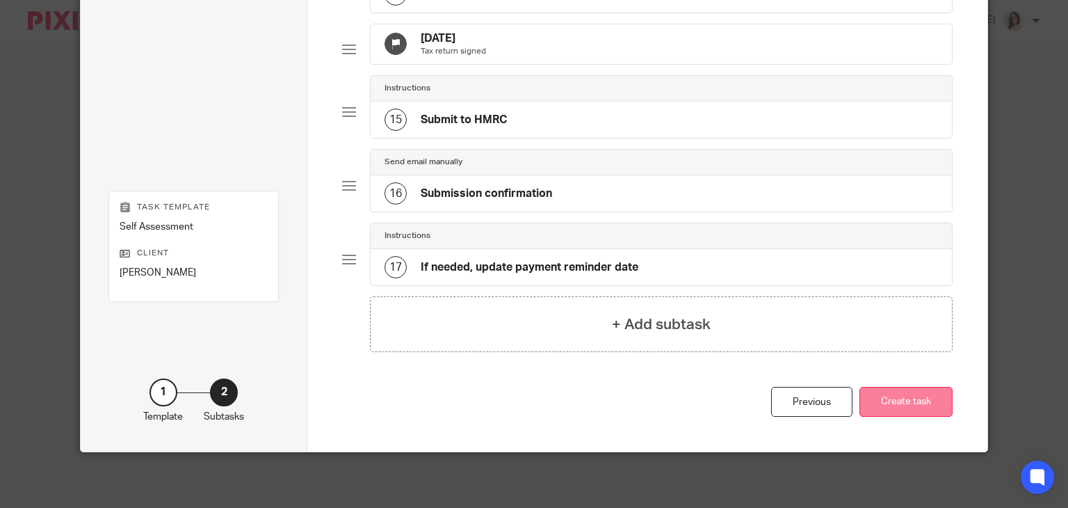
click at [910, 396] on button "Create task" at bounding box center [906, 402] width 93 height 30
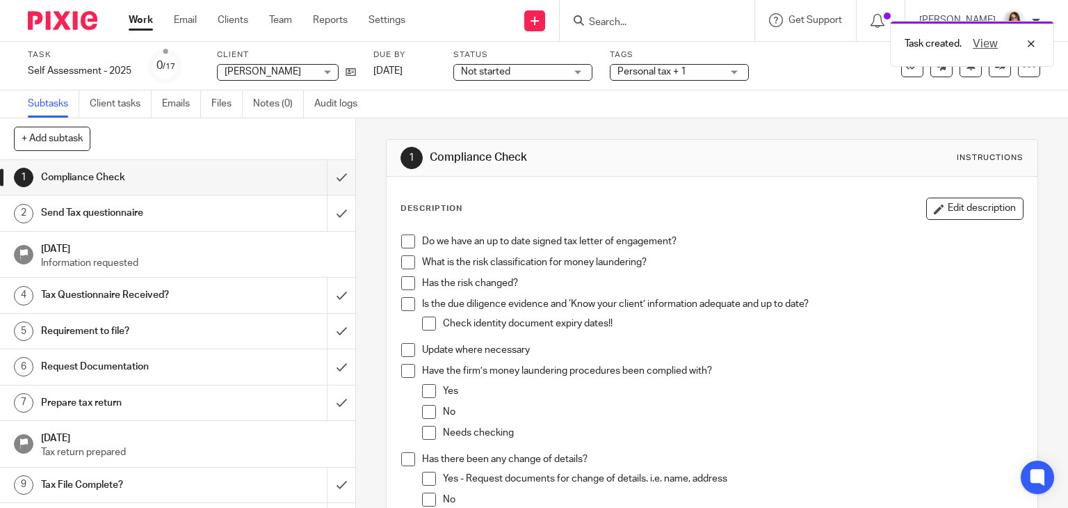
click at [139, 17] on link "Work" at bounding box center [141, 20] width 24 height 14
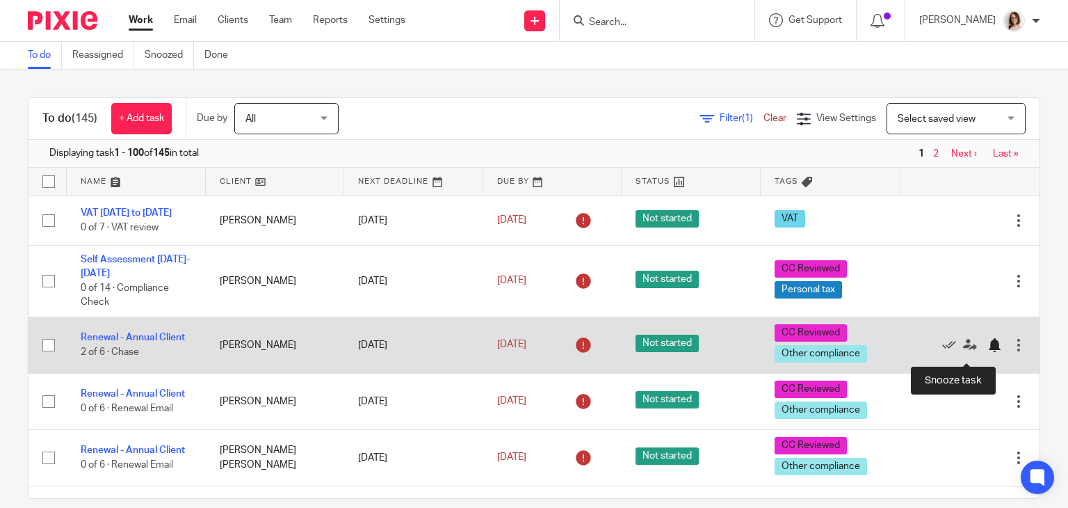
click at [988, 352] on div at bounding box center [995, 345] width 14 height 14
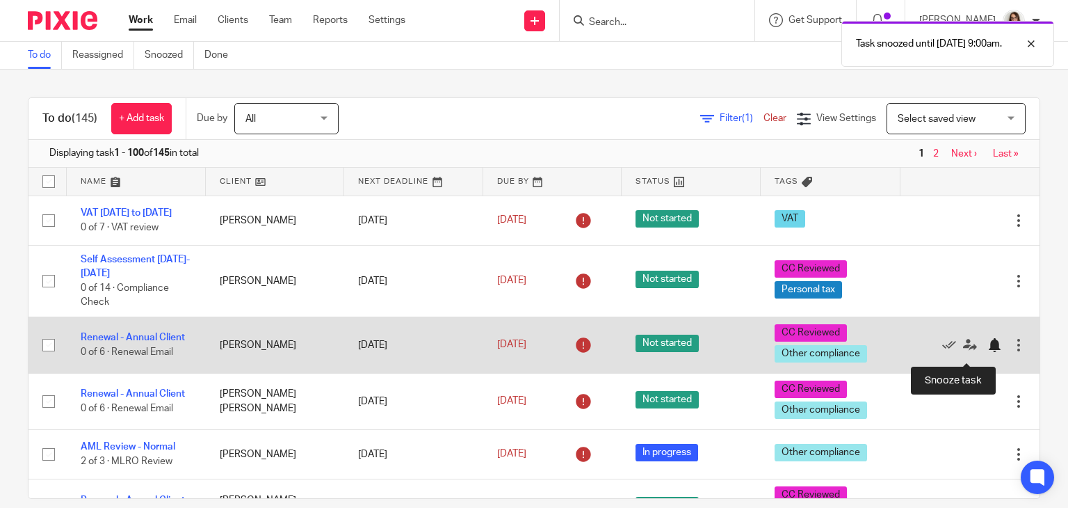
click at [988, 352] on div at bounding box center [995, 345] width 14 height 14
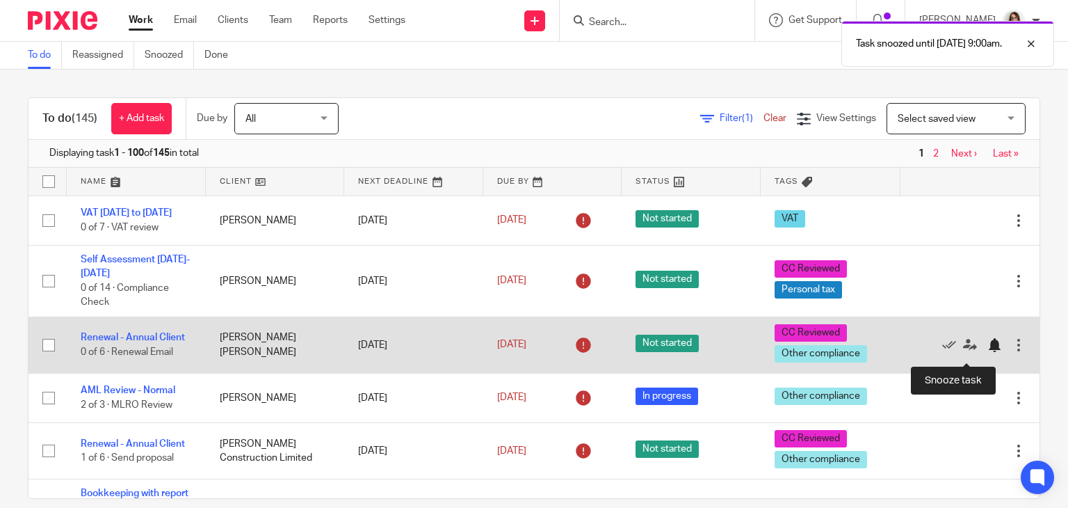
click at [988, 352] on div at bounding box center [995, 345] width 14 height 14
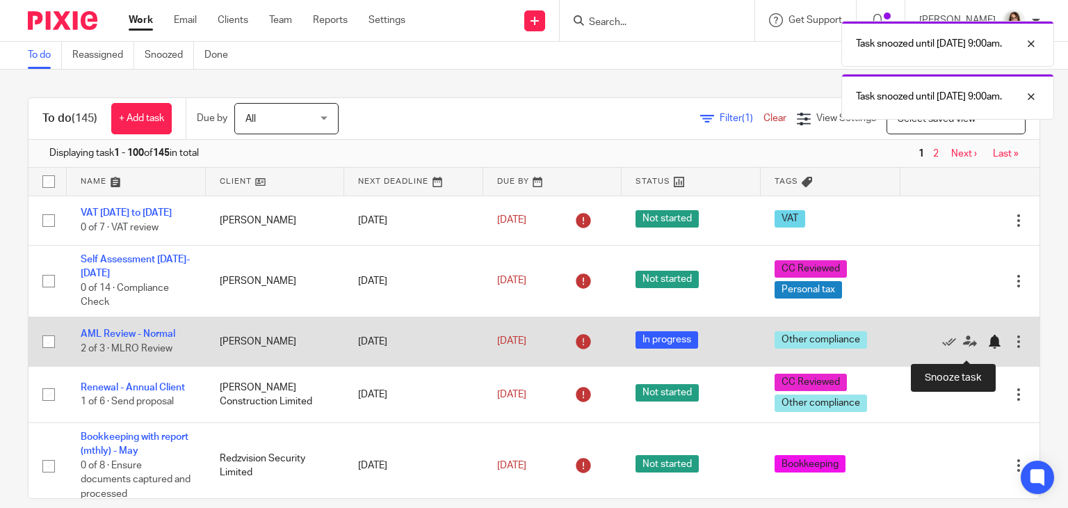
click at [988, 348] on div at bounding box center [995, 342] width 14 height 14
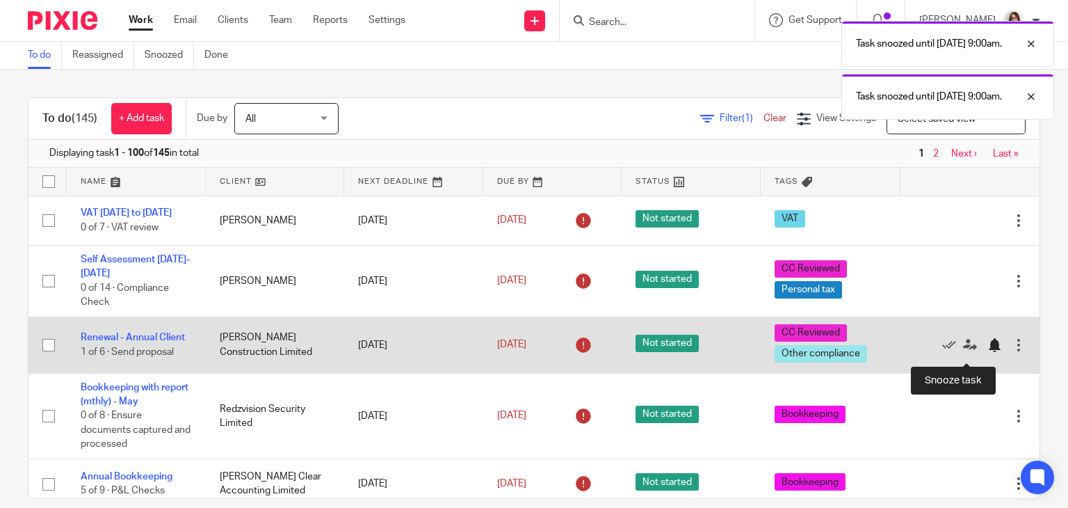
click at [988, 352] on div at bounding box center [995, 345] width 14 height 14
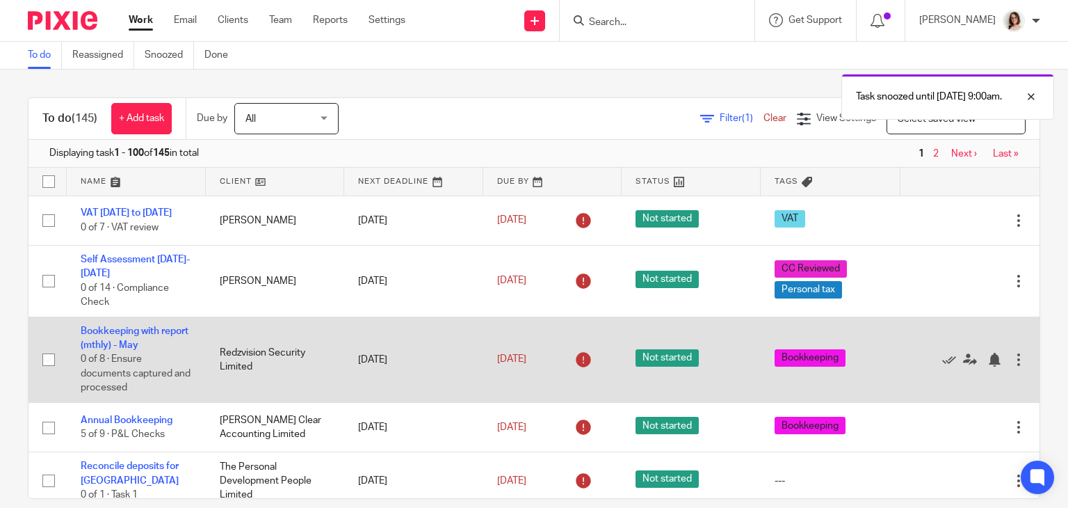
click at [965, 376] on div "Edit task Delete" at bounding box center [970, 359] width 111 height 35
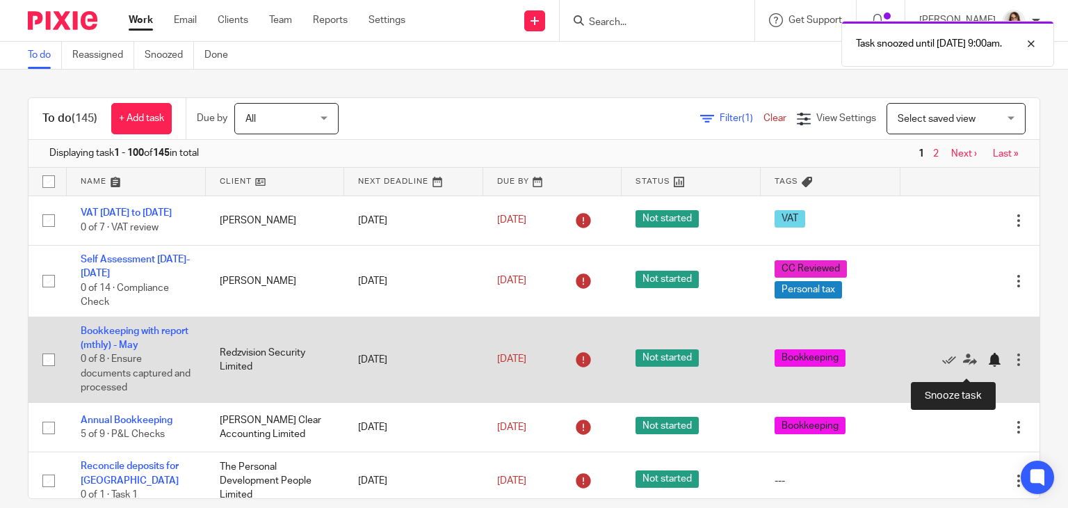
click at [988, 367] on div at bounding box center [995, 360] width 14 height 14
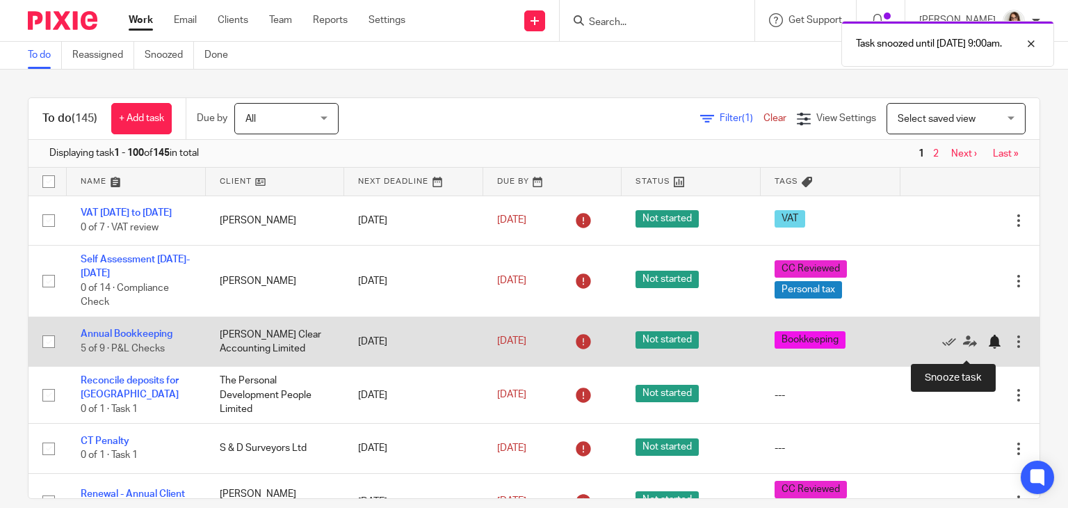
click at [988, 348] on div at bounding box center [995, 342] width 14 height 14
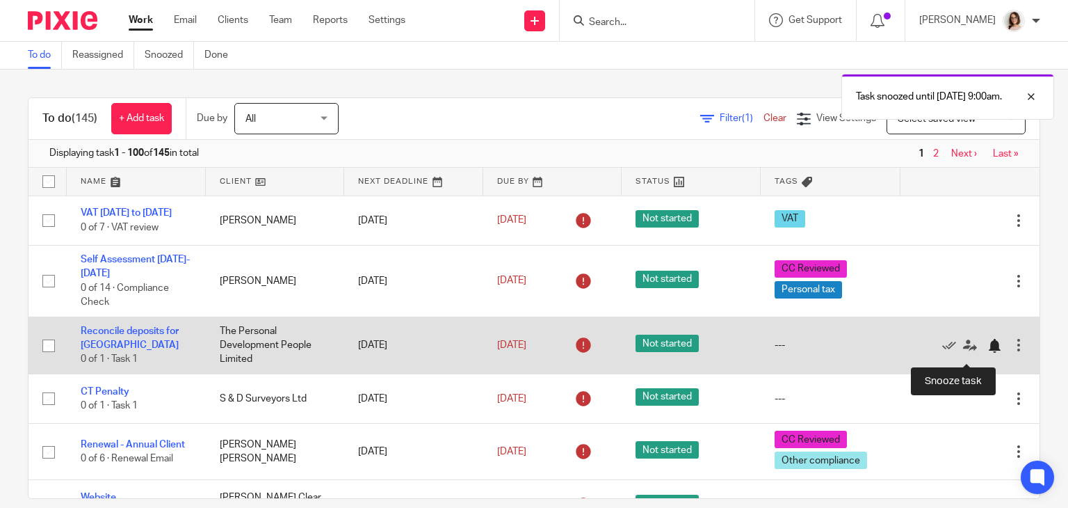
click at [988, 353] on div at bounding box center [995, 346] width 14 height 14
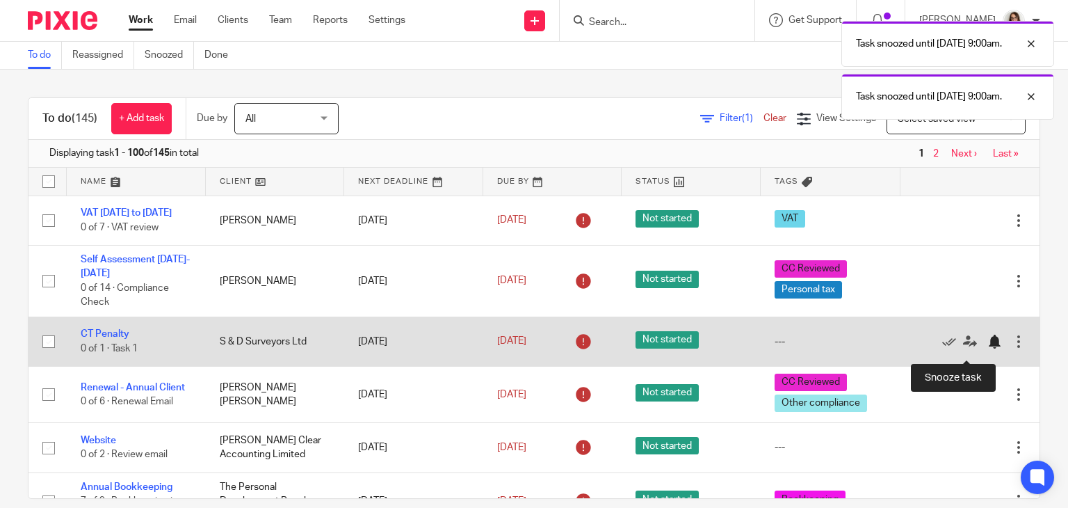
click at [988, 347] on div at bounding box center [995, 342] width 14 height 14
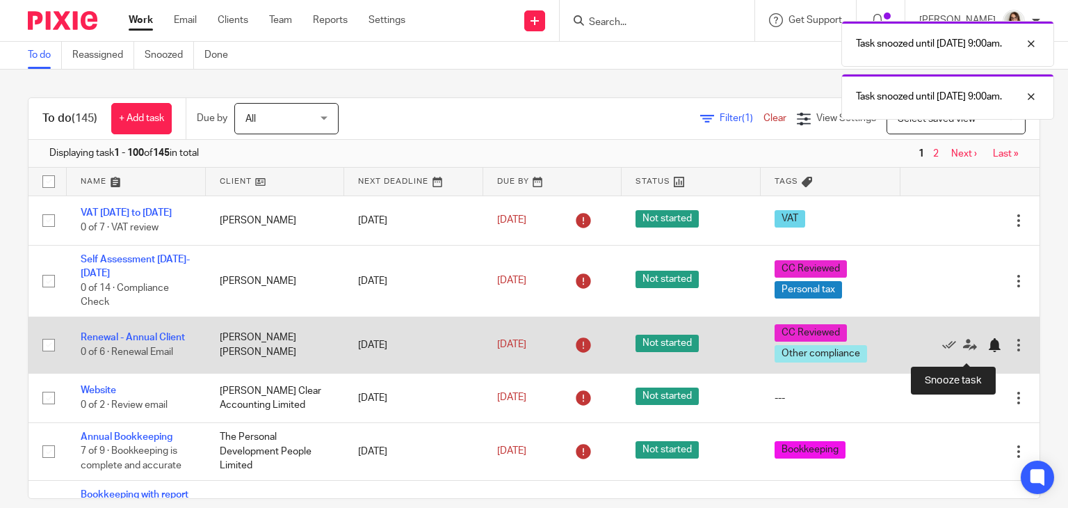
click at [988, 352] on div at bounding box center [995, 345] width 14 height 14
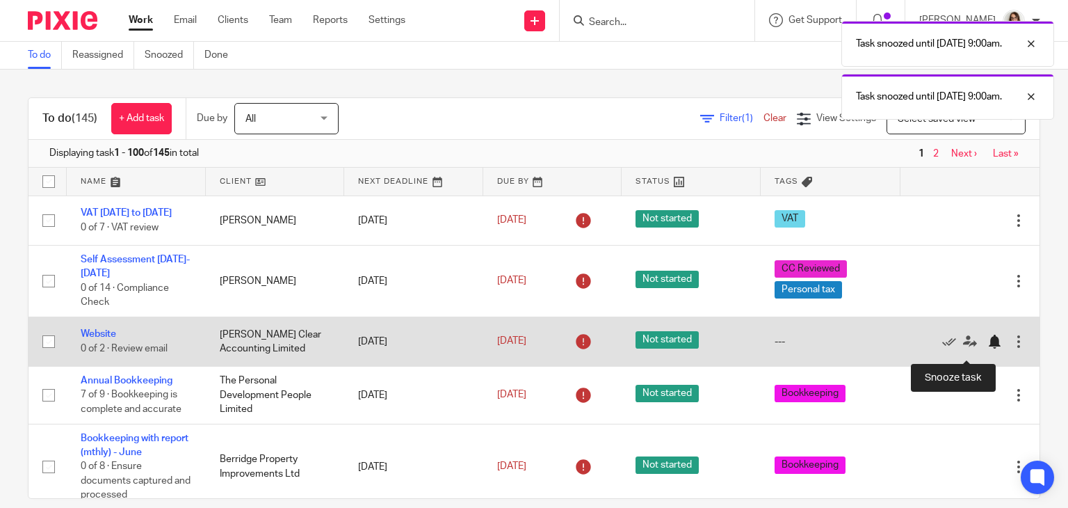
click at [988, 347] on div at bounding box center [995, 342] width 14 height 14
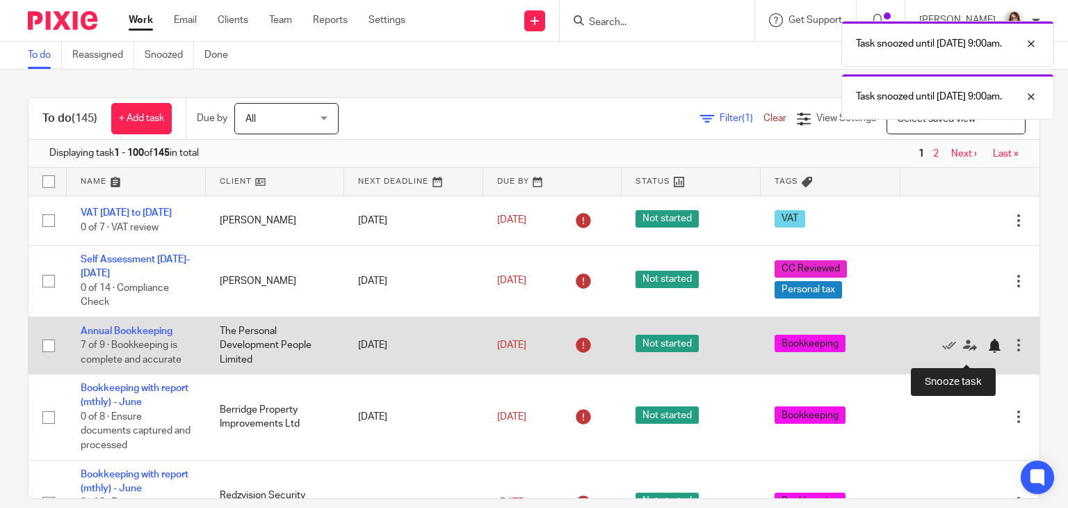
click at [988, 353] on div at bounding box center [995, 346] width 14 height 14
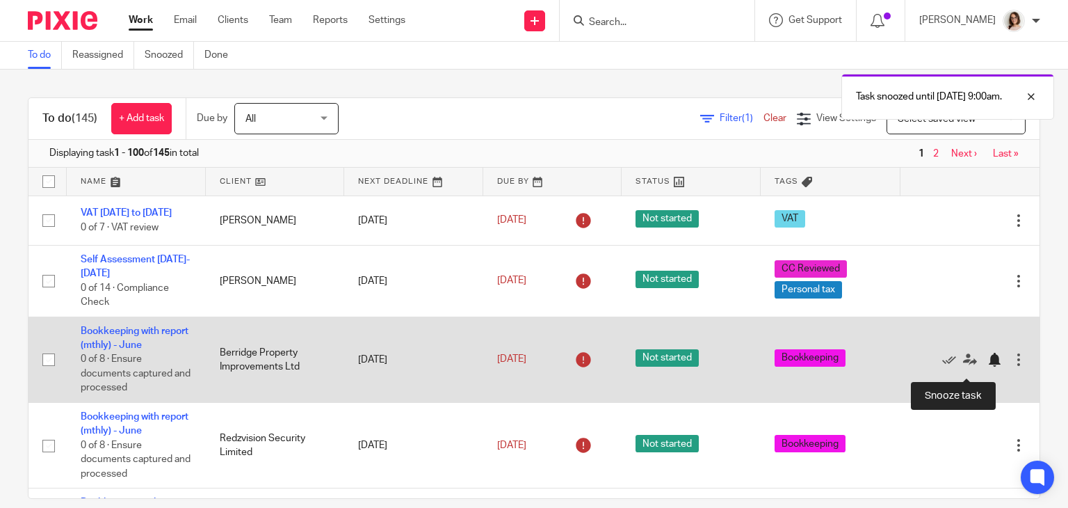
click at [988, 367] on div at bounding box center [995, 360] width 14 height 14
click at [988, 366] on div at bounding box center [995, 360] width 14 height 14
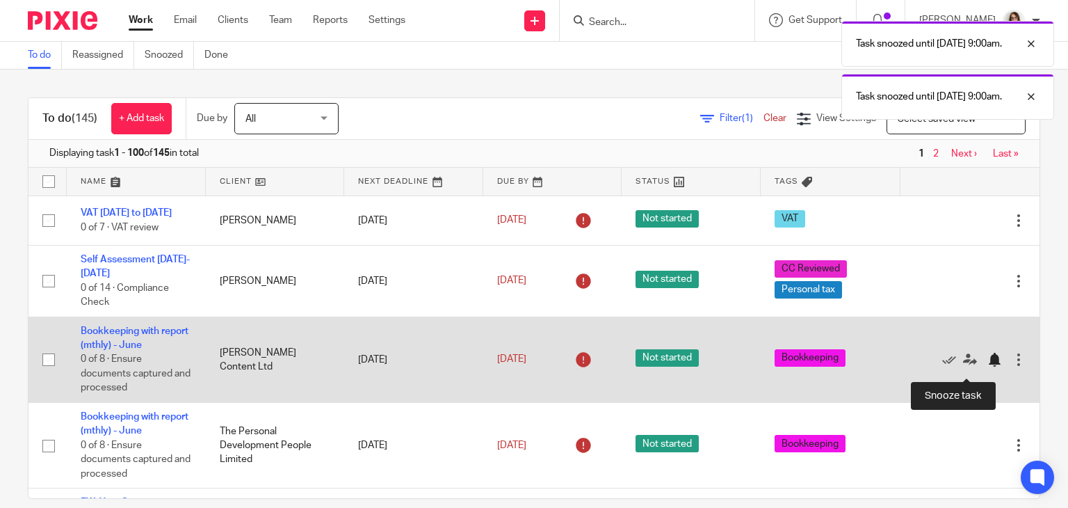
click at [988, 367] on div at bounding box center [995, 360] width 14 height 14
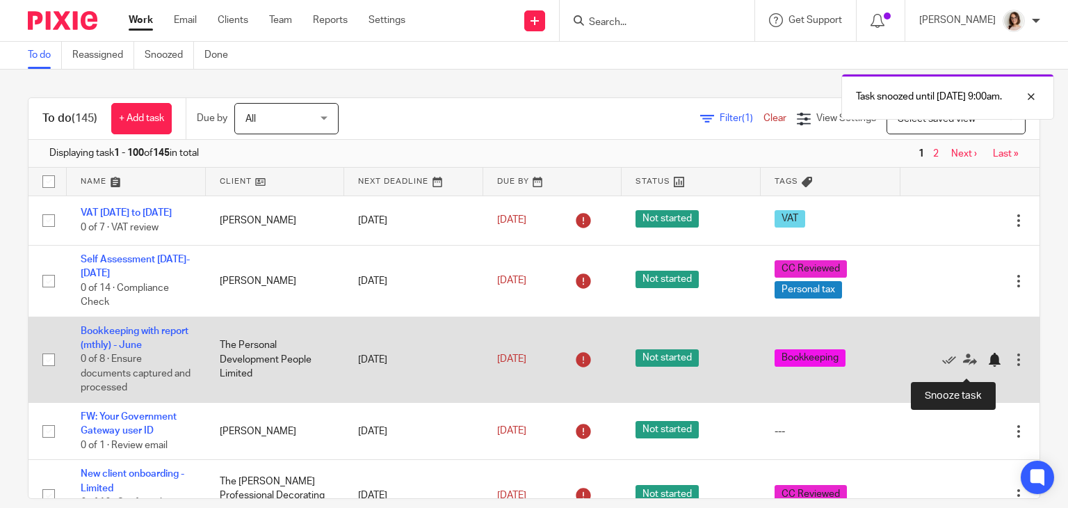
click at [988, 364] on div at bounding box center [995, 360] width 14 height 14
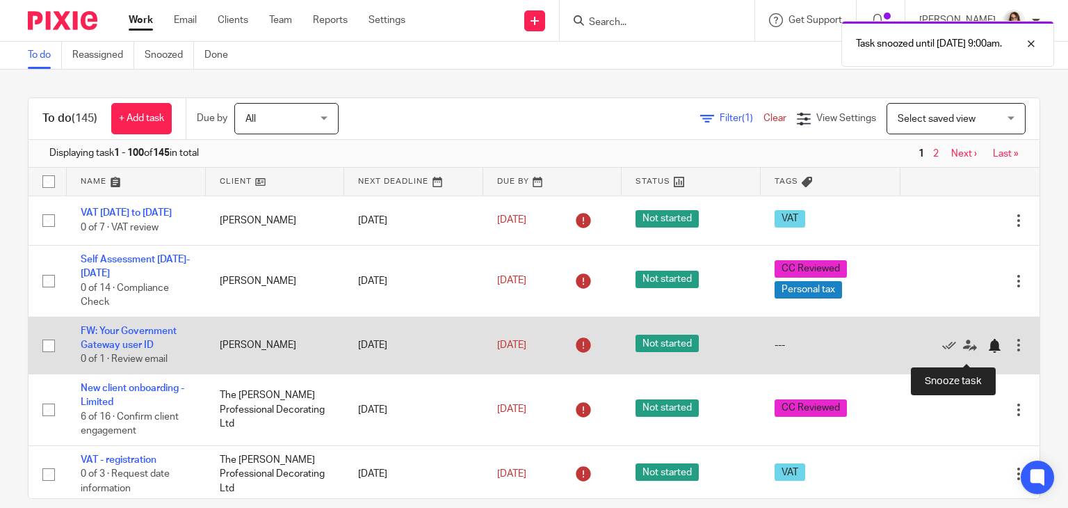
click at [988, 353] on div at bounding box center [995, 346] width 14 height 14
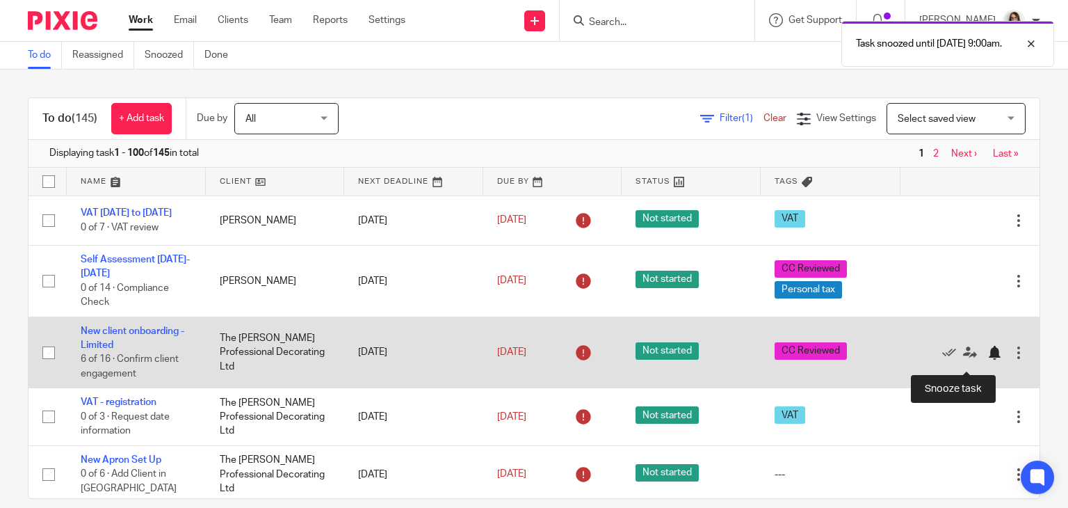
click at [988, 360] on div at bounding box center [995, 353] width 14 height 14
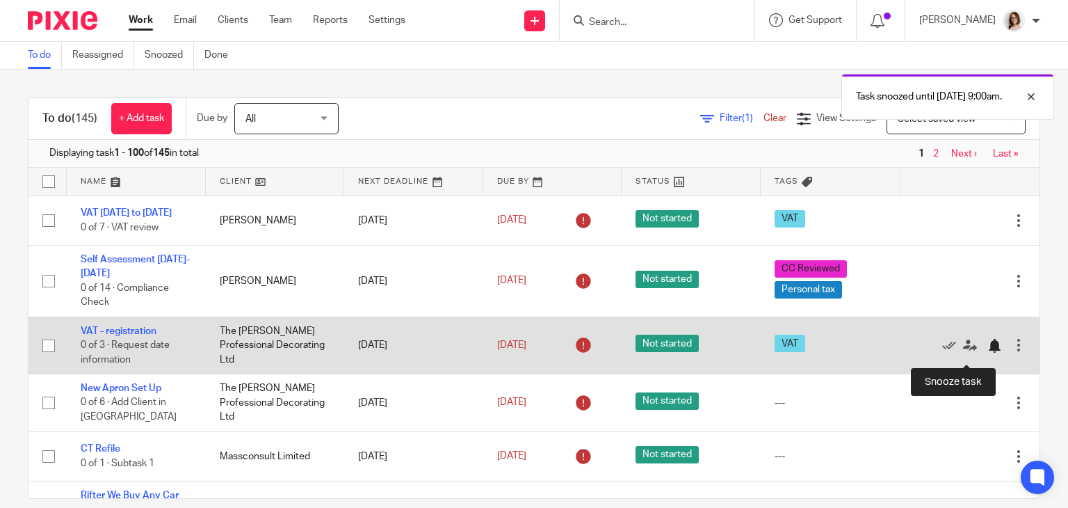
click at [988, 353] on div at bounding box center [995, 346] width 14 height 14
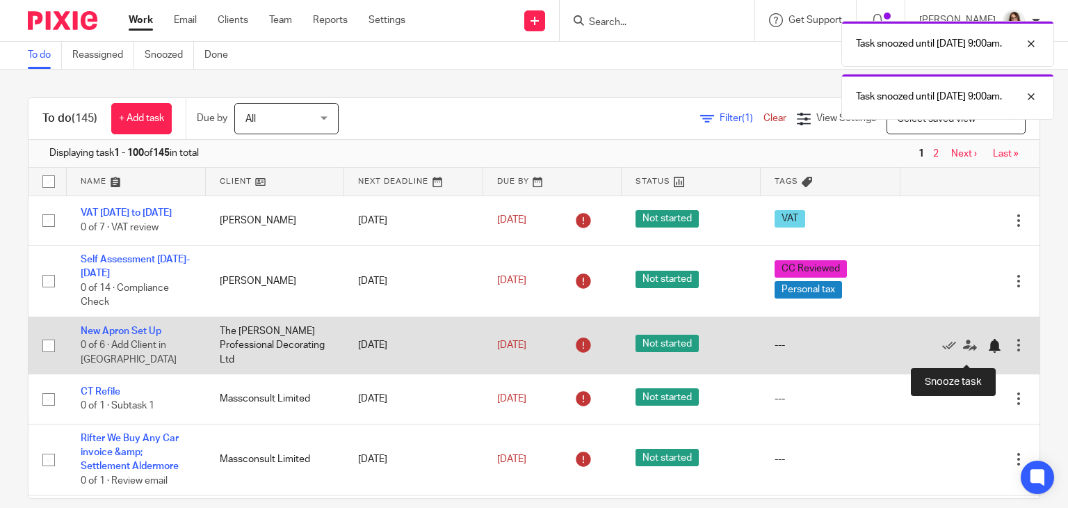
click at [988, 353] on div at bounding box center [995, 346] width 14 height 14
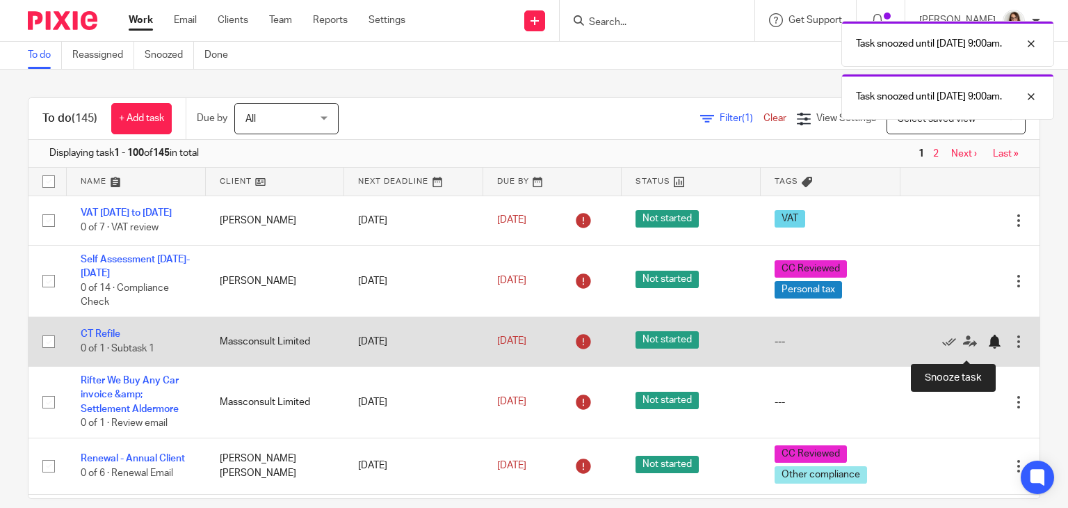
click at [988, 348] on div at bounding box center [995, 342] width 14 height 14
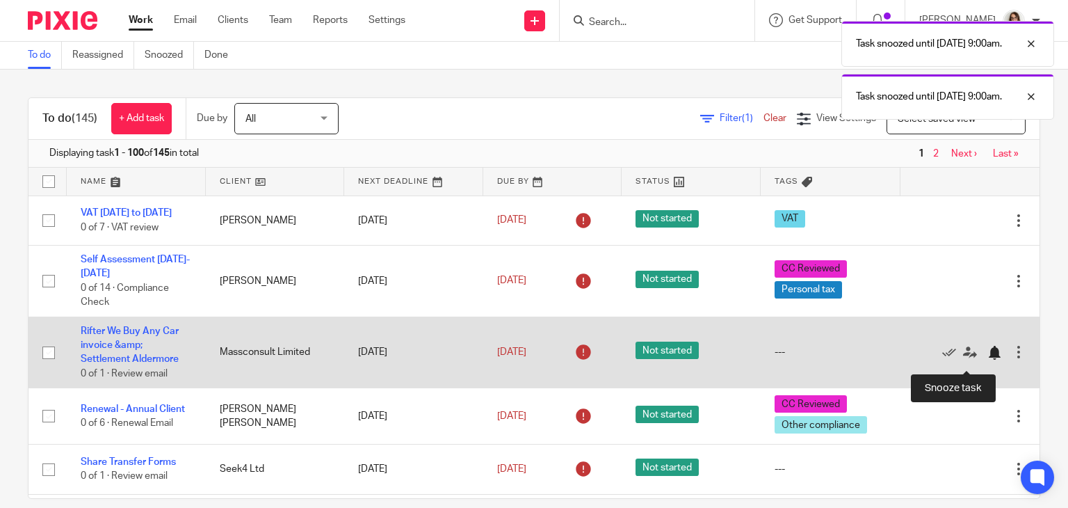
click at [988, 358] on div at bounding box center [995, 353] width 14 height 14
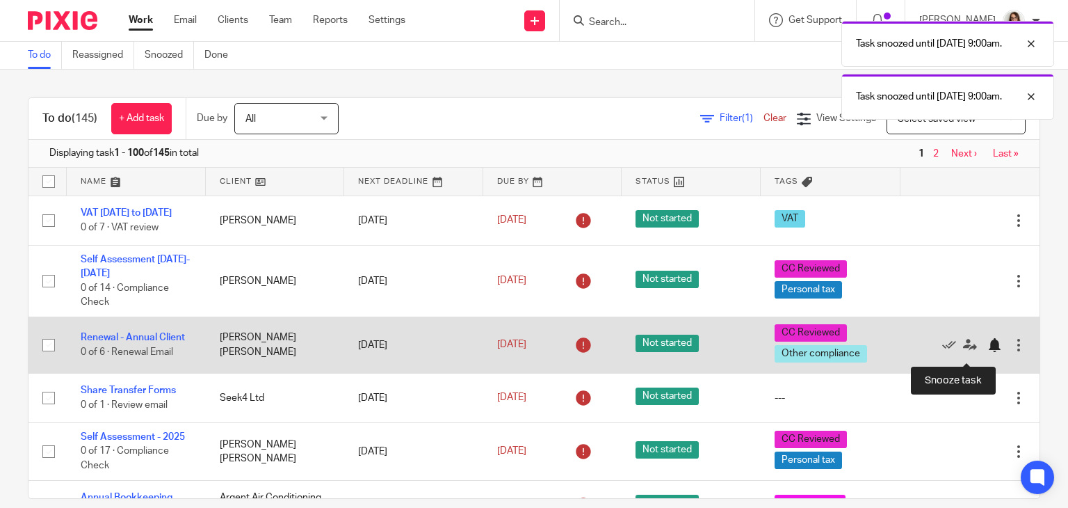
click at [988, 352] on div at bounding box center [995, 345] width 14 height 14
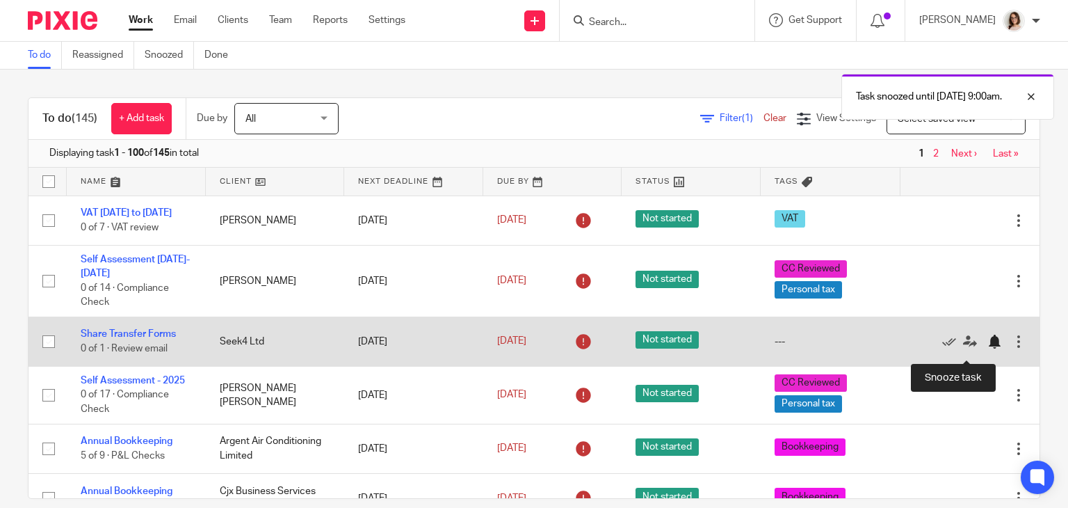
click at [988, 348] on div at bounding box center [995, 342] width 14 height 14
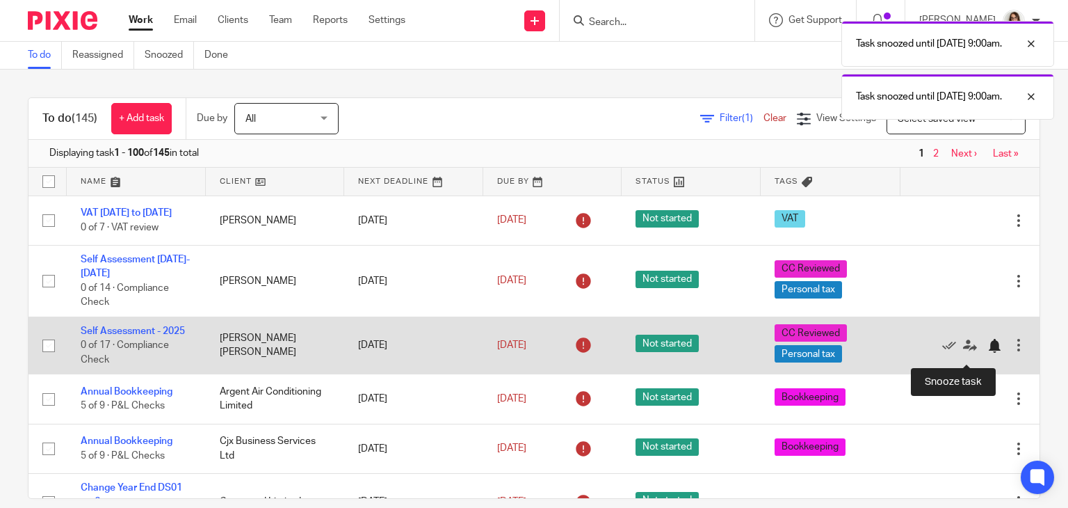
click at [988, 352] on div at bounding box center [995, 346] width 14 height 14
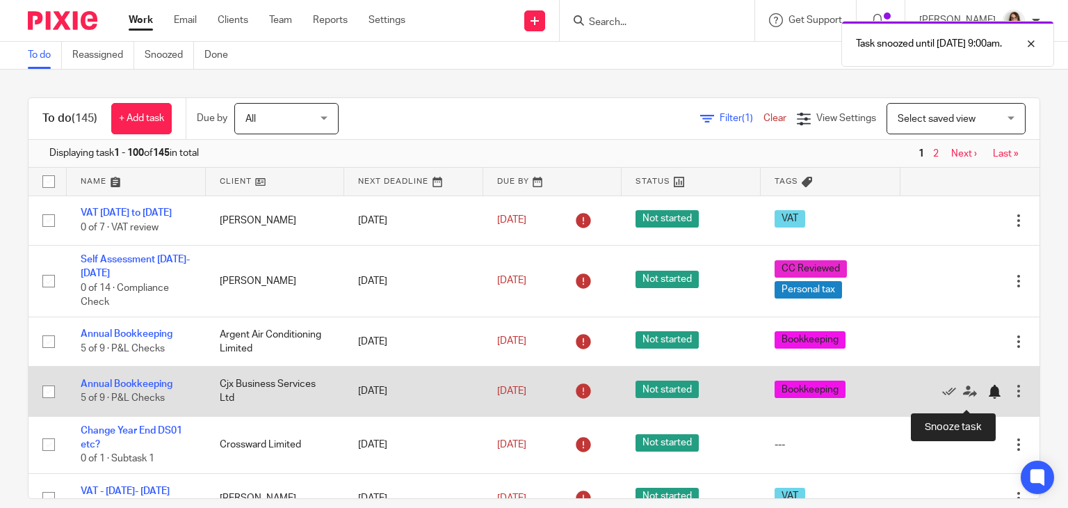
click at [988, 399] on div at bounding box center [995, 392] width 14 height 14
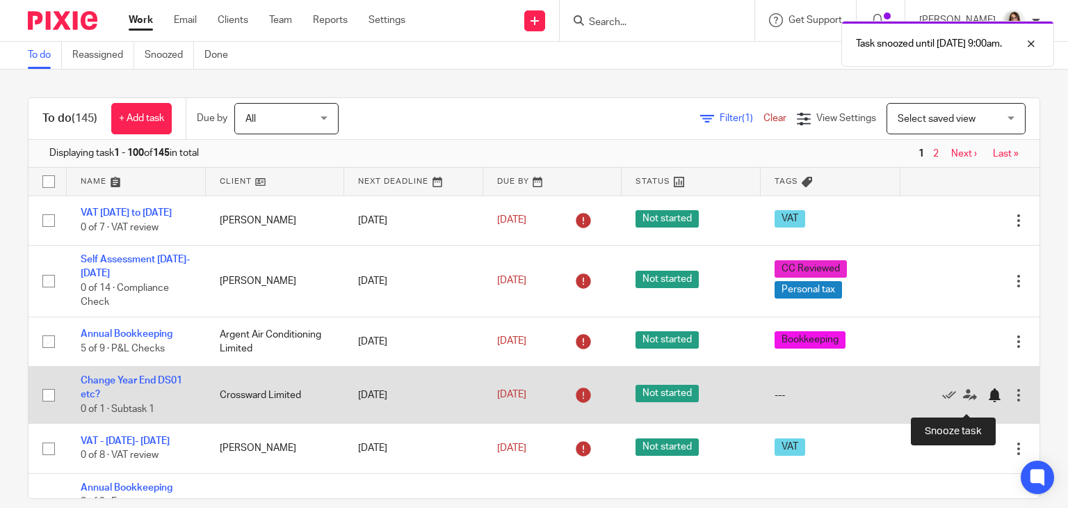
click at [988, 402] on div at bounding box center [995, 395] width 14 height 14
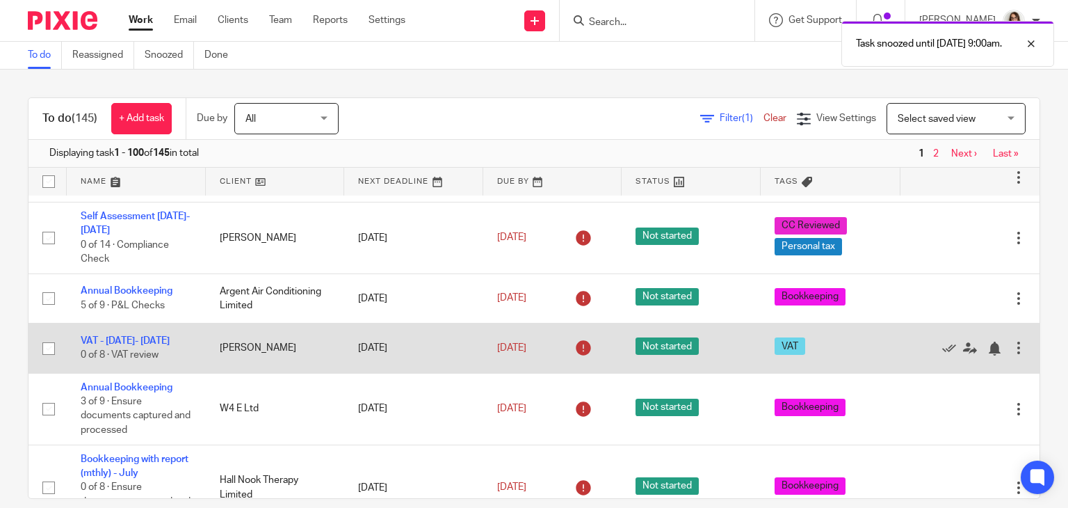
scroll to position [50, 0]
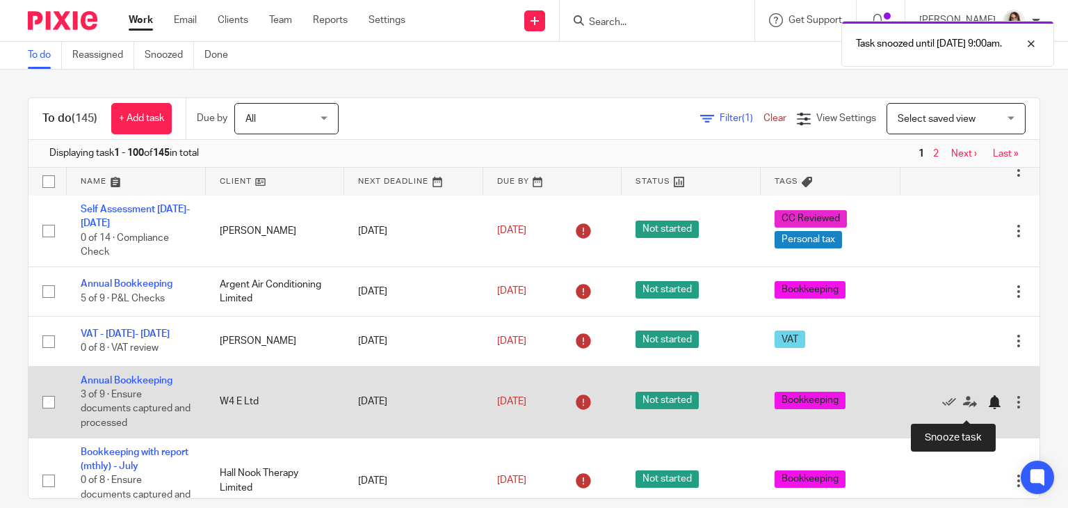
click at [988, 409] on div at bounding box center [995, 402] width 14 height 14
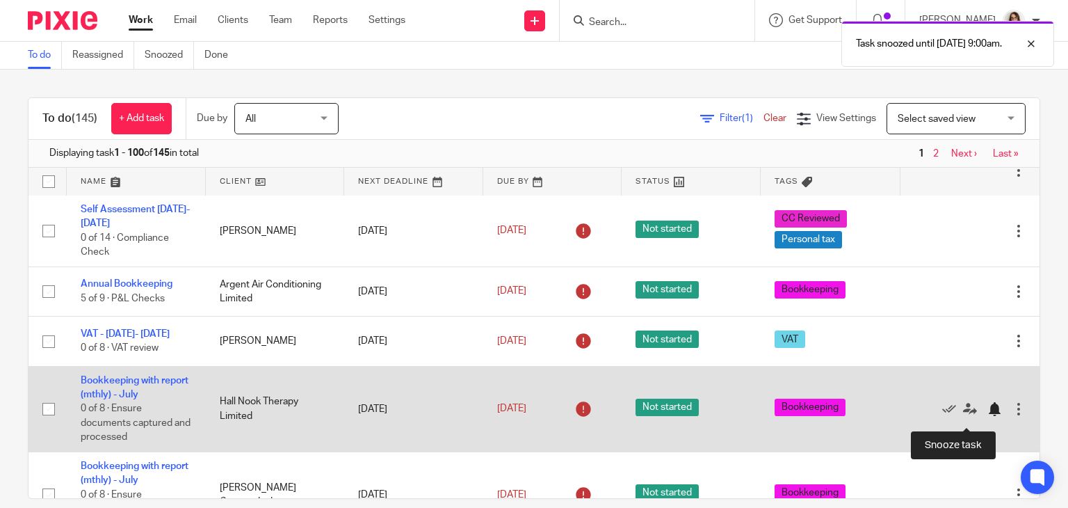
click at [988, 416] on div at bounding box center [995, 409] width 14 height 14
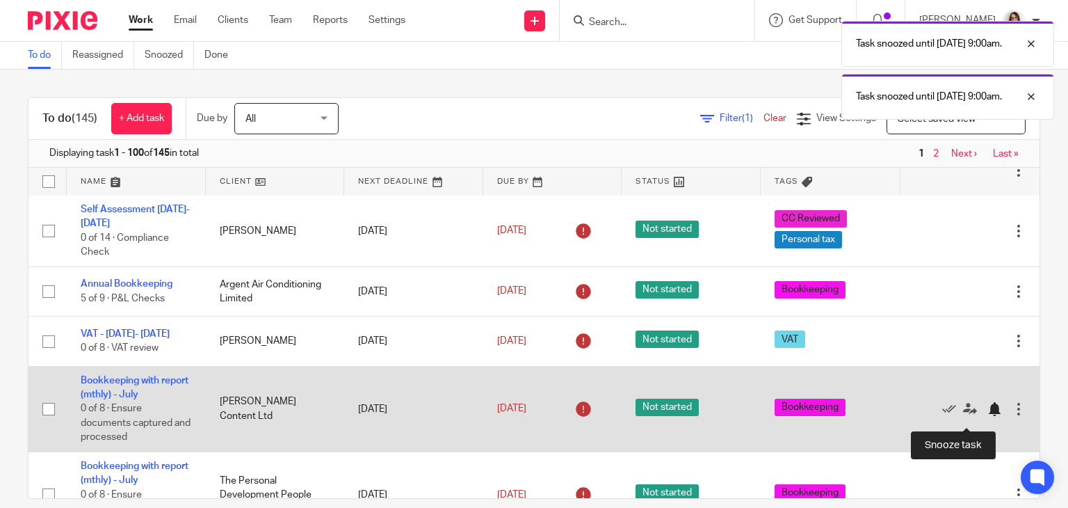
click at [988, 416] on div at bounding box center [995, 409] width 14 height 14
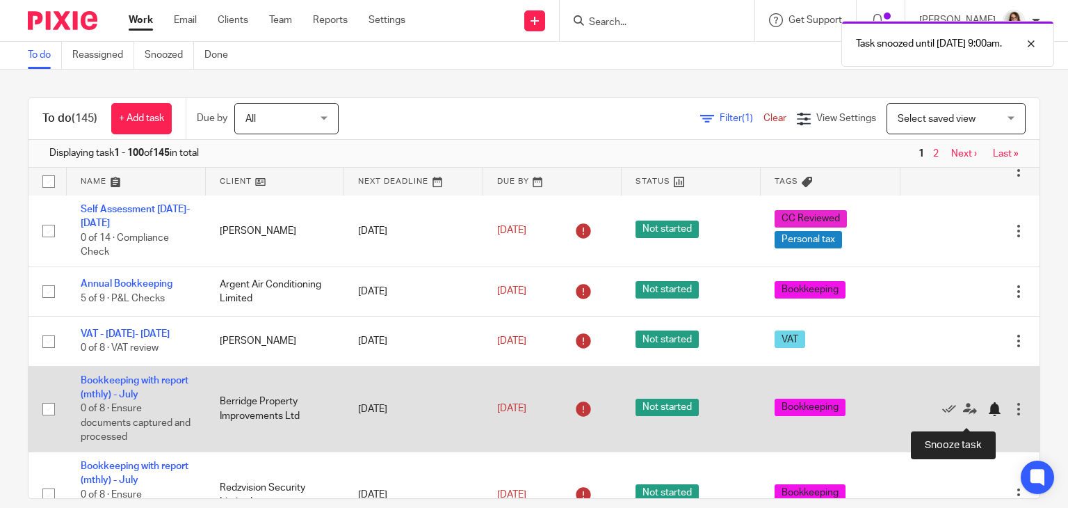
click at [988, 416] on div at bounding box center [995, 409] width 14 height 14
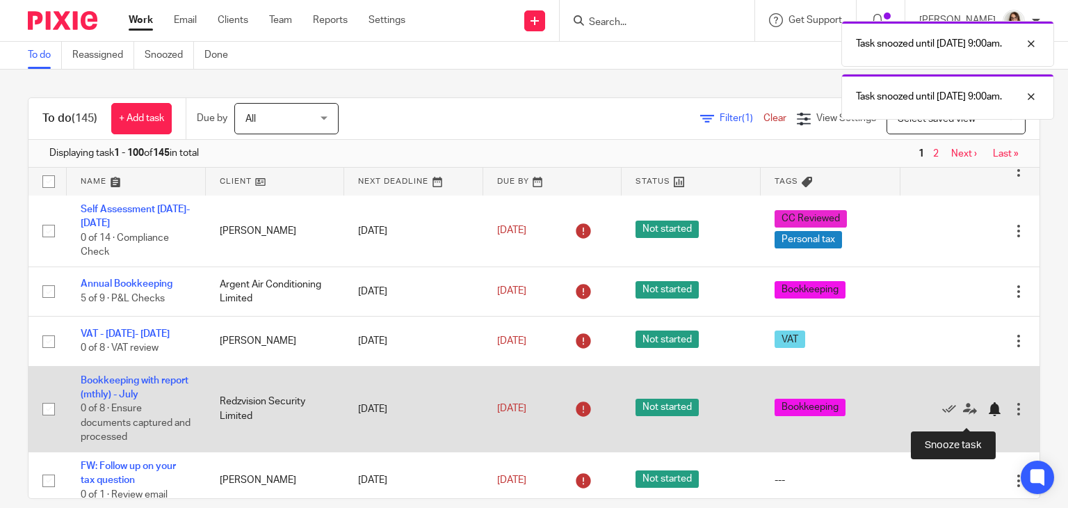
click at [988, 416] on div at bounding box center [995, 409] width 14 height 14
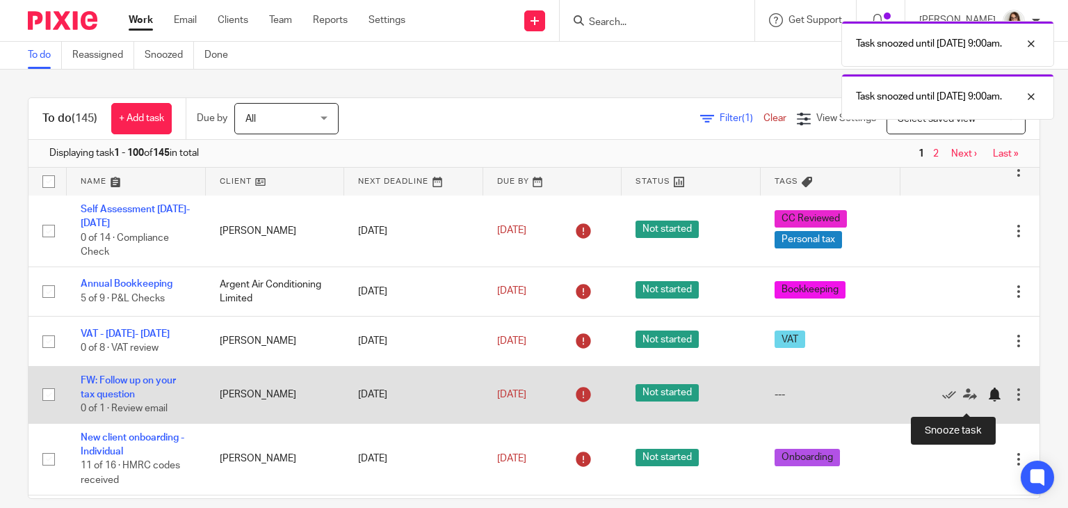
click at [988, 401] on div at bounding box center [995, 394] width 14 height 14
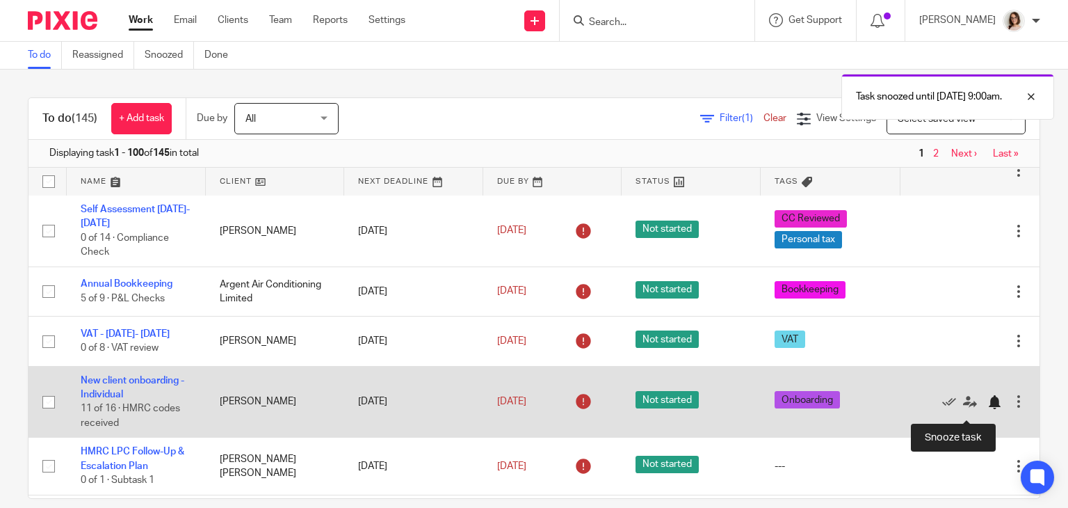
click at [988, 408] on div at bounding box center [995, 402] width 14 height 14
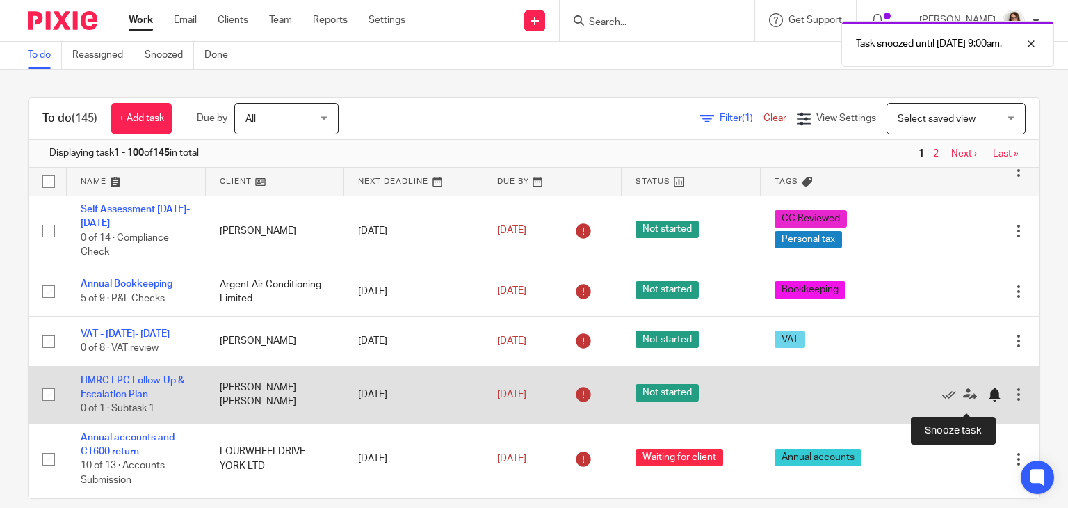
click at [988, 401] on div at bounding box center [995, 394] width 14 height 14
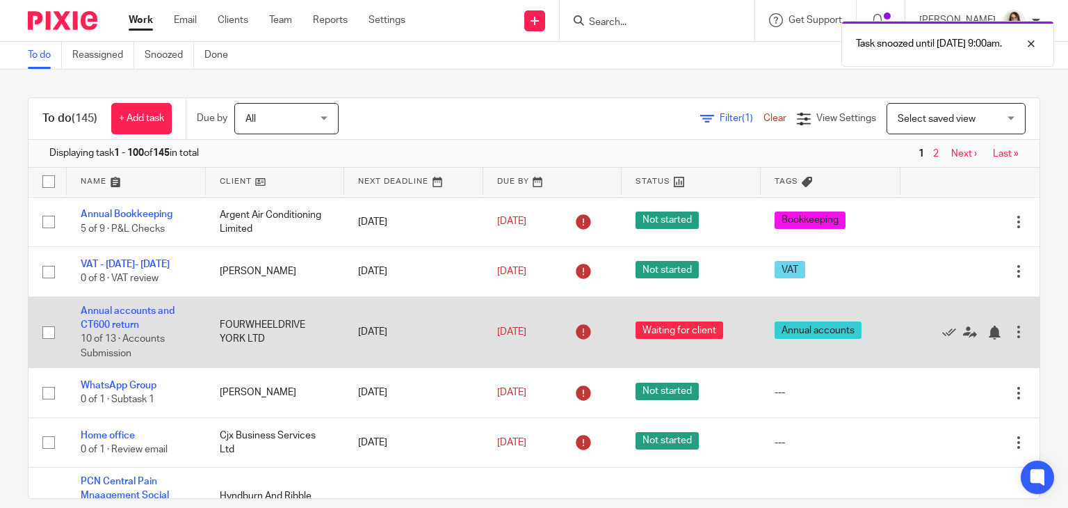
scroll to position [124, 0]
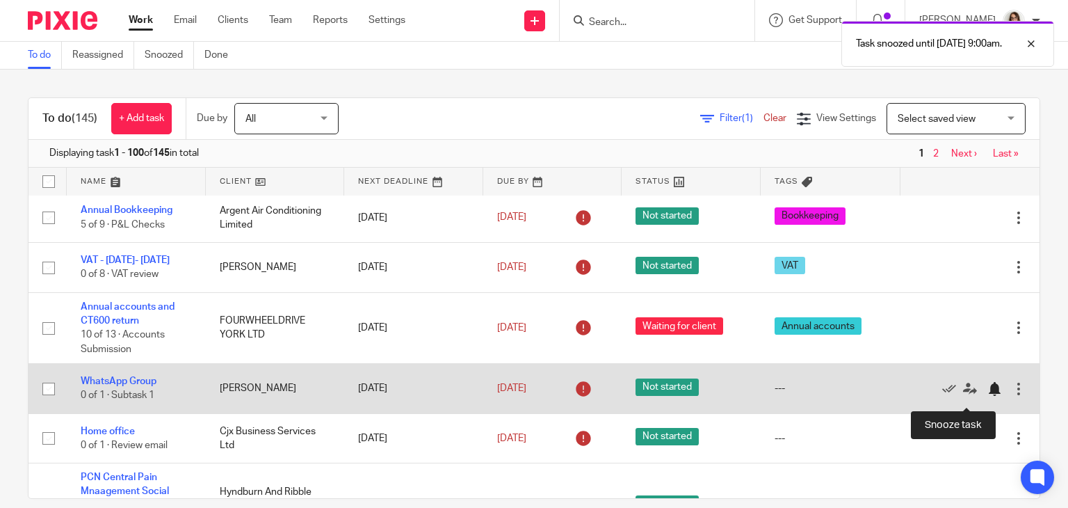
click at [988, 396] on div at bounding box center [995, 389] width 14 height 14
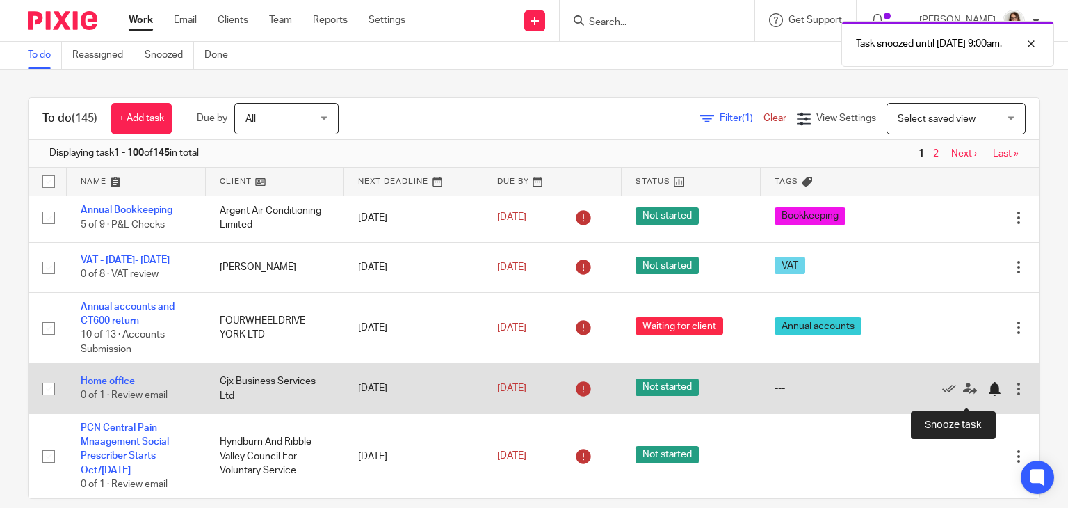
click at [988, 396] on div at bounding box center [995, 389] width 14 height 14
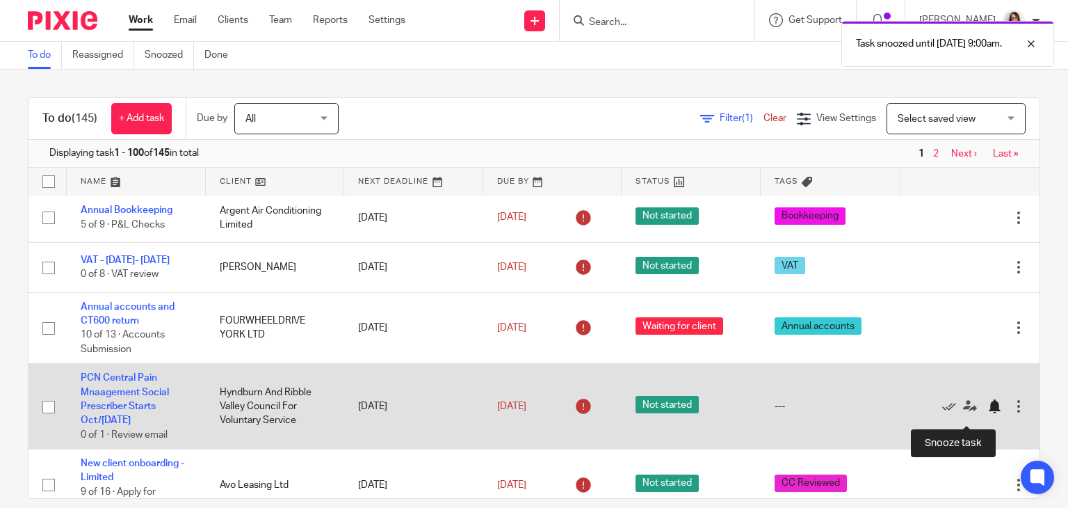
click at [988, 413] on div at bounding box center [995, 406] width 14 height 14
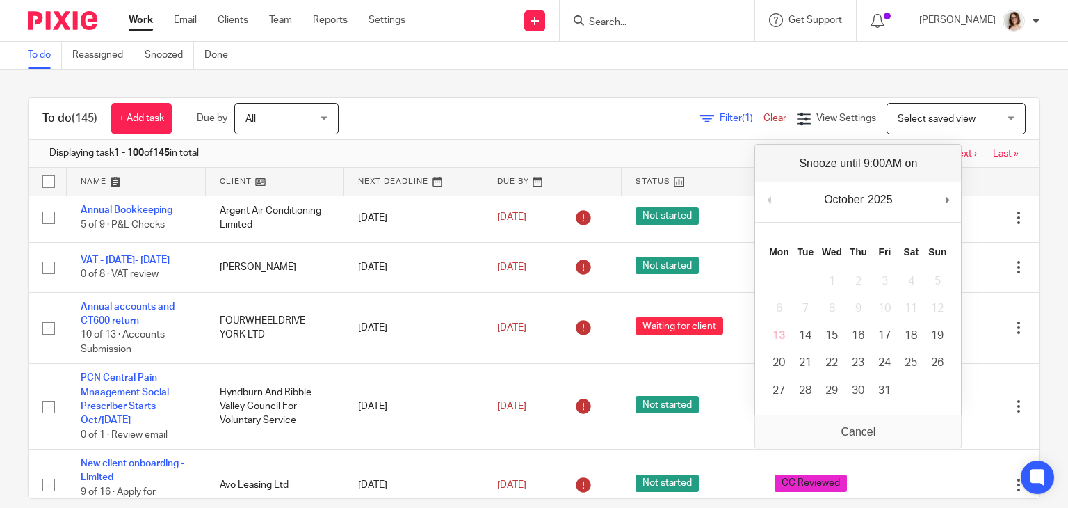
click at [1027, 335] on div "To do (145) + Add task Due by All All Today Tomorrow This week Next week This m…" at bounding box center [534, 289] width 1068 height 438
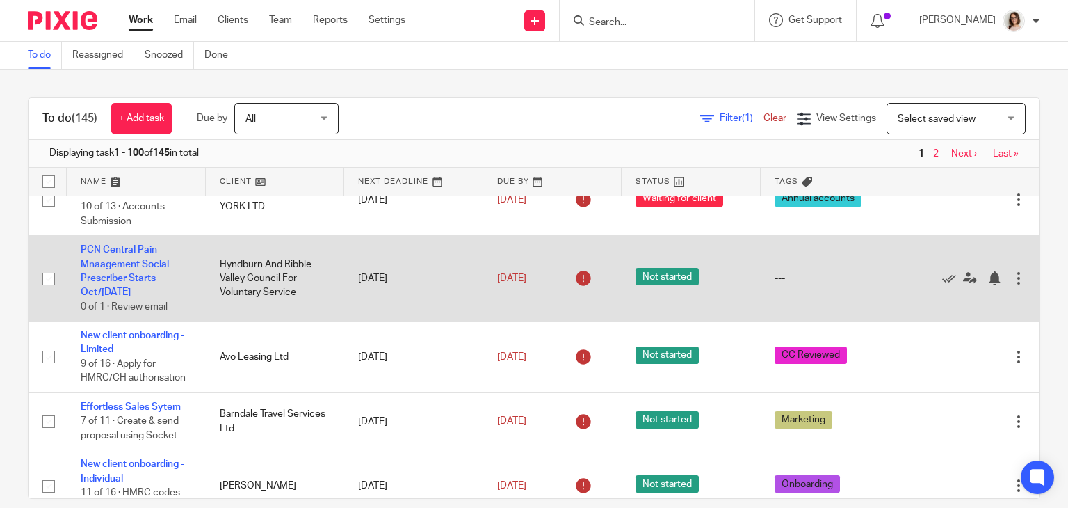
scroll to position [255, 0]
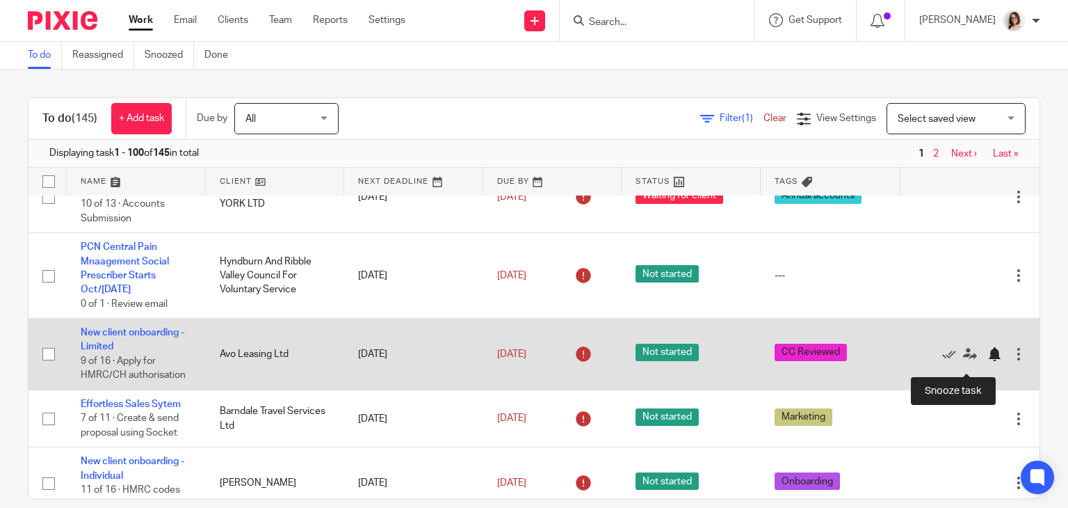
click at [988, 361] on div at bounding box center [995, 354] width 14 height 14
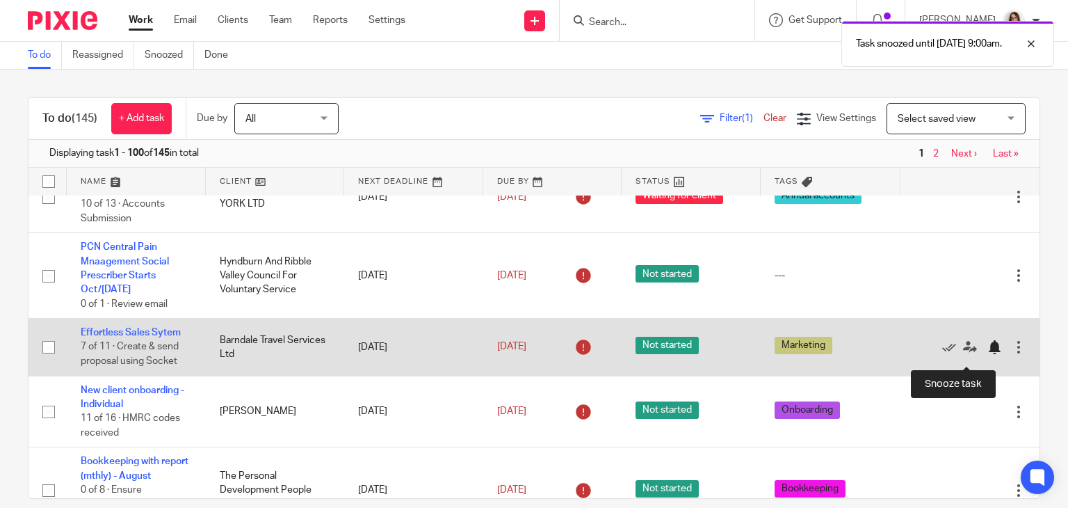
click at [988, 354] on div at bounding box center [995, 347] width 14 height 14
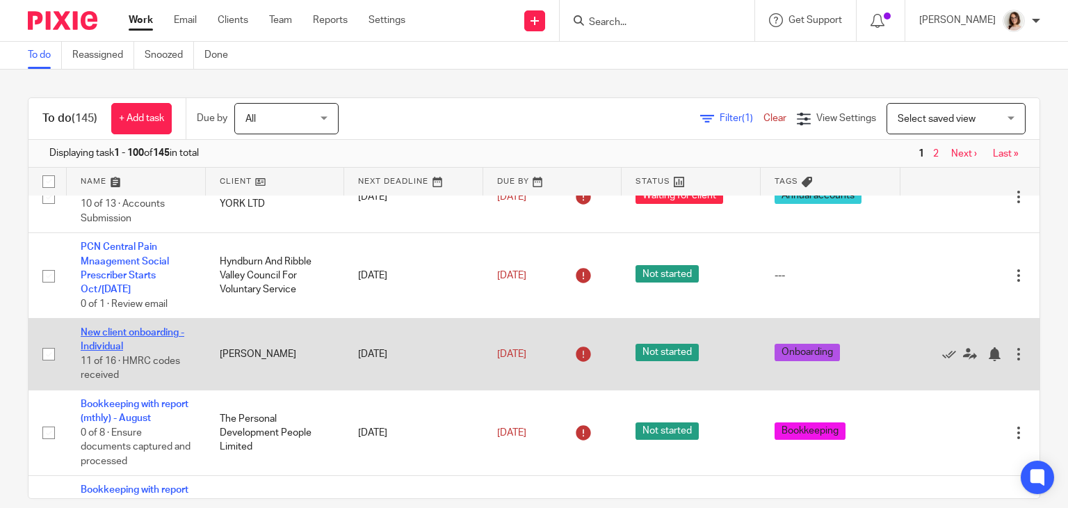
click at [121, 342] on link "New client onboarding - Individual" at bounding box center [133, 340] width 104 height 24
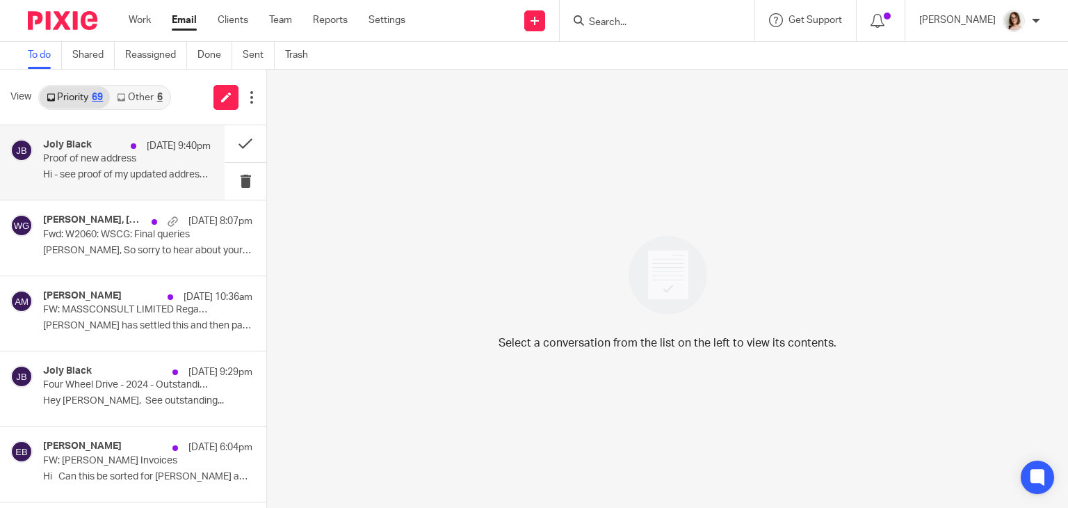
click at [90, 163] on p "Proof of new address" at bounding box center [110, 159] width 134 height 12
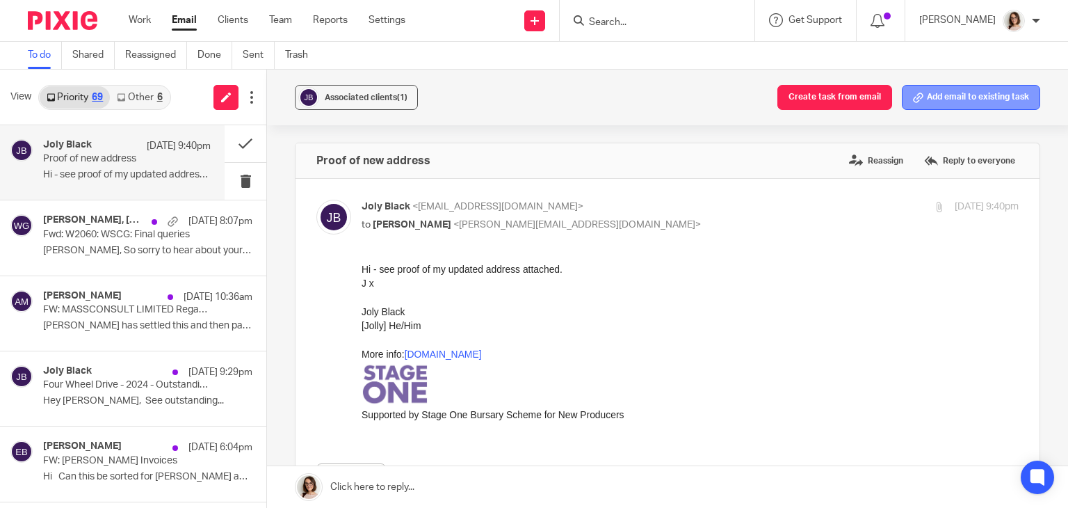
click at [947, 95] on button "Add email to existing task" at bounding box center [971, 97] width 138 height 25
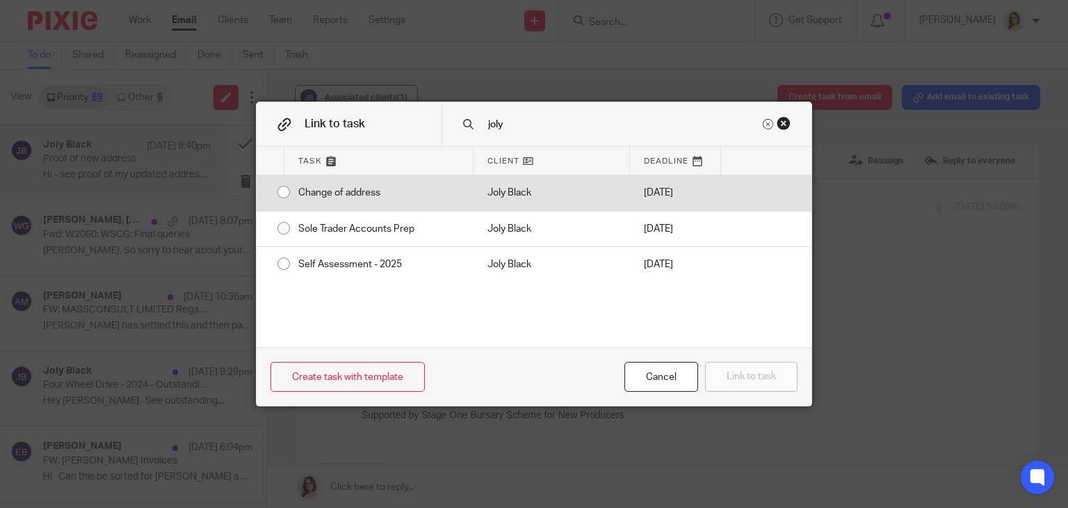
type input "joly"
click at [278, 190] on input "radio" at bounding box center [284, 192] width 26 height 26
radio input "false"
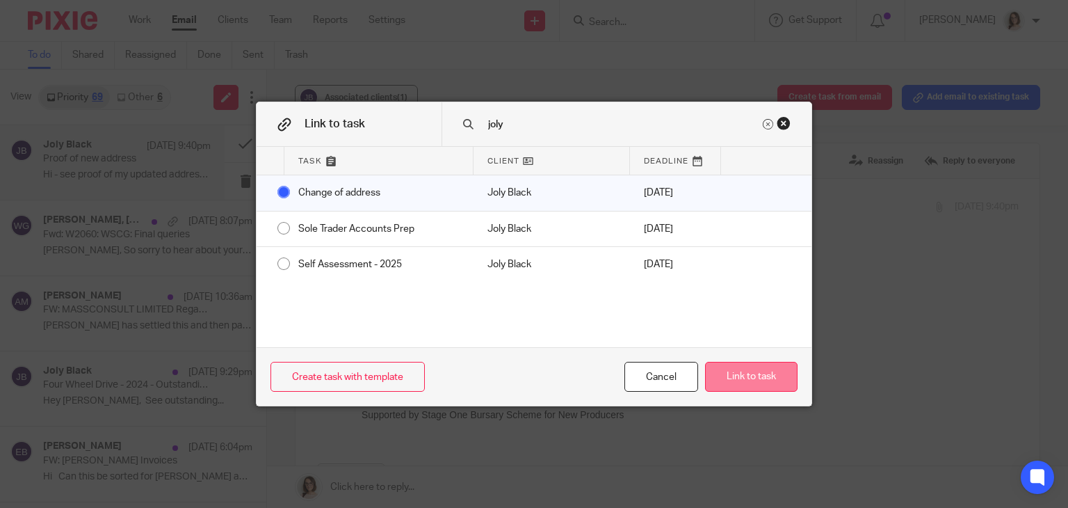
click at [750, 371] on button "Link to task" at bounding box center [751, 377] width 93 height 30
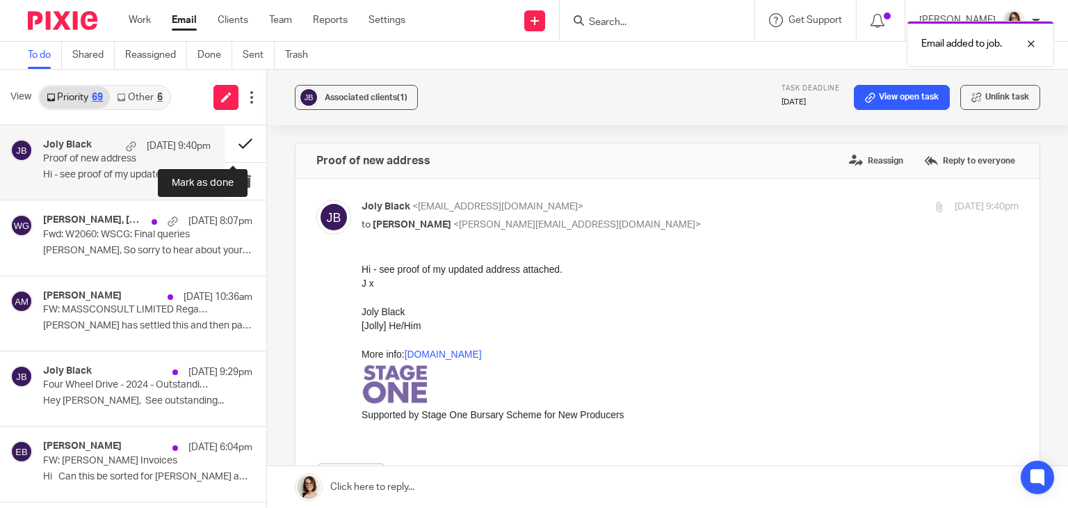
click at [232, 143] on button at bounding box center [246, 143] width 42 height 37
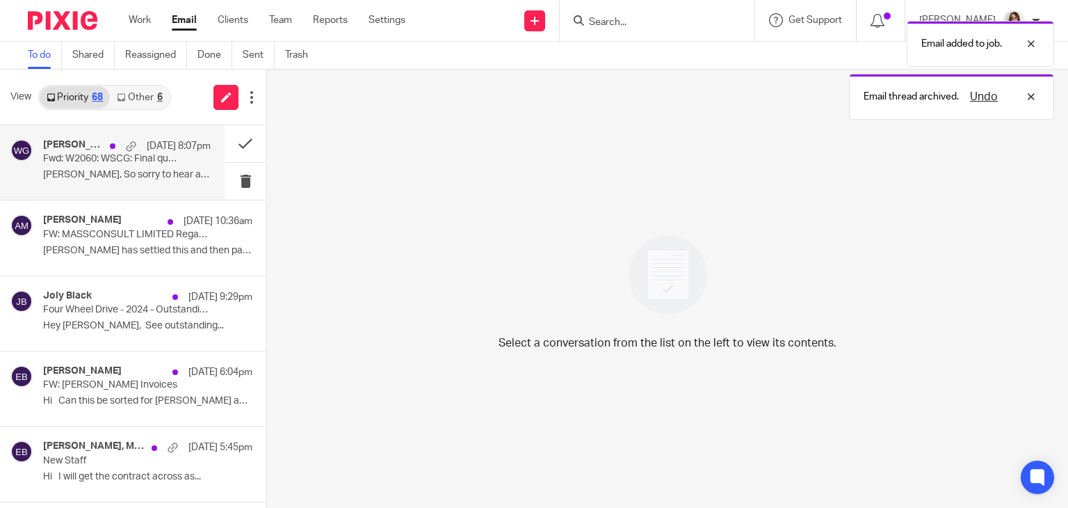
click at [172, 157] on div "[PERSON_NAME], [PERSON_NAME], [PERSON_NAME], Me, [PERSON_NAME], Admin WSCG [DAT…" at bounding box center [127, 162] width 168 height 47
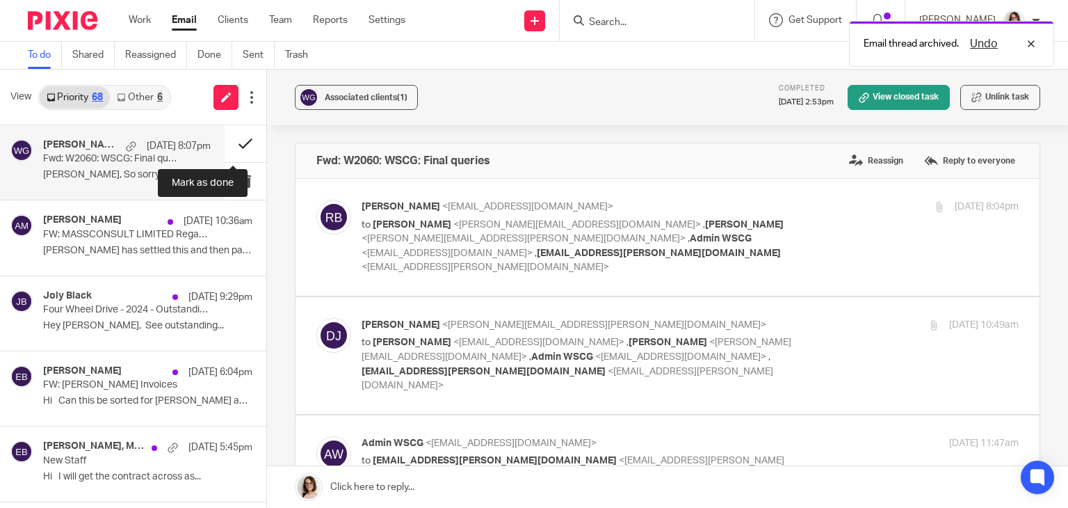
click at [233, 148] on button at bounding box center [246, 143] width 42 height 37
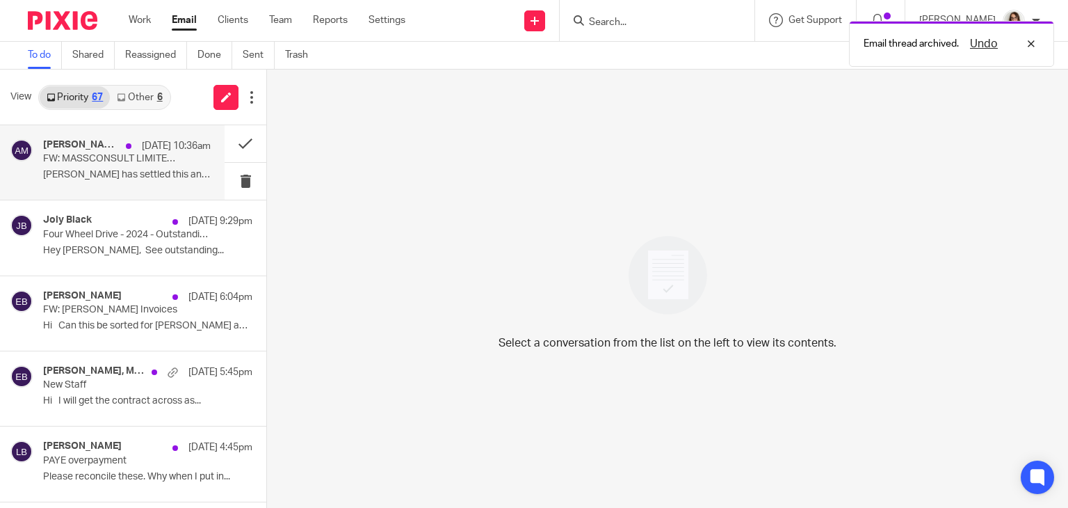
click at [129, 173] on p "[PERSON_NAME] has settled this and then paying the free..." at bounding box center [127, 175] width 168 height 12
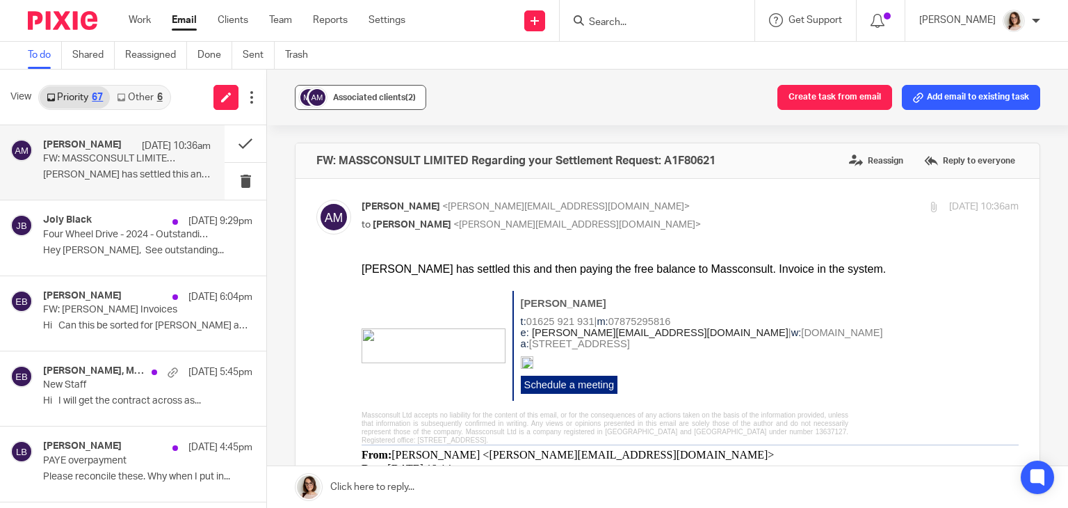
click at [377, 97] on span "Associated clients (2)" at bounding box center [374, 97] width 83 height 8
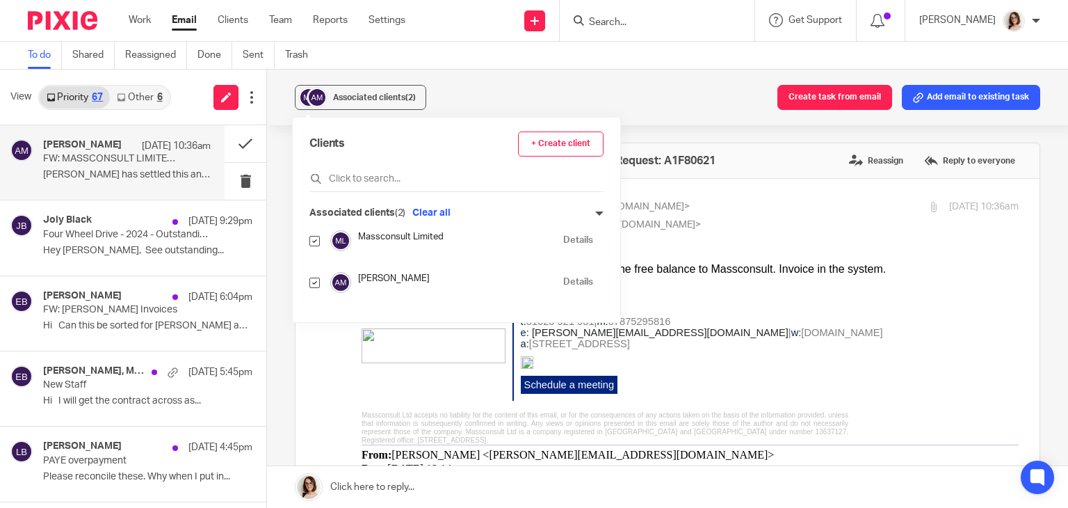
click at [314, 282] on input "checkbox" at bounding box center [315, 283] width 10 height 10
checkbox input "false"
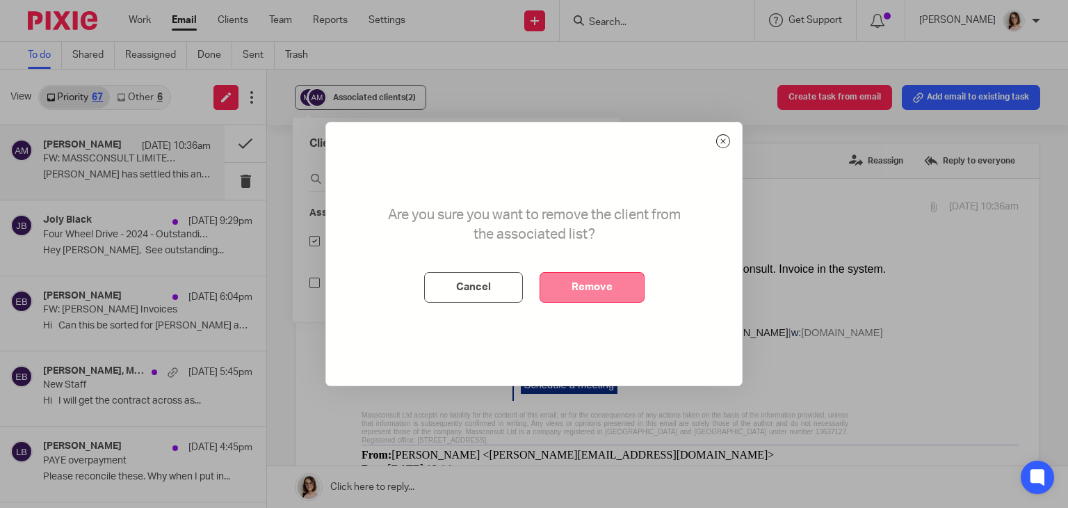
click at [581, 283] on button "Remove" at bounding box center [592, 287] width 105 height 31
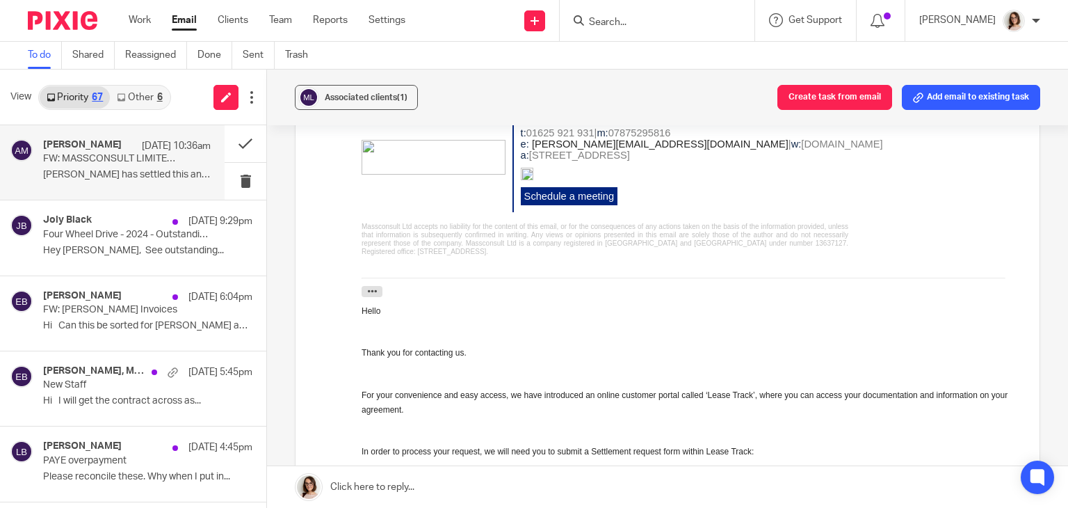
scroll to position [437, 0]
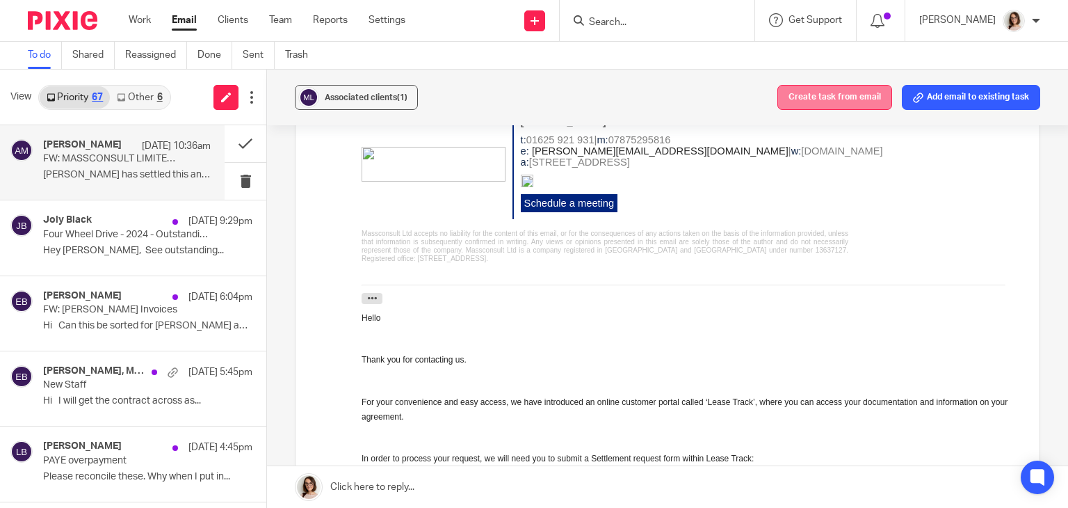
click at [821, 102] on button "Create task from email" at bounding box center [835, 97] width 115 height 25
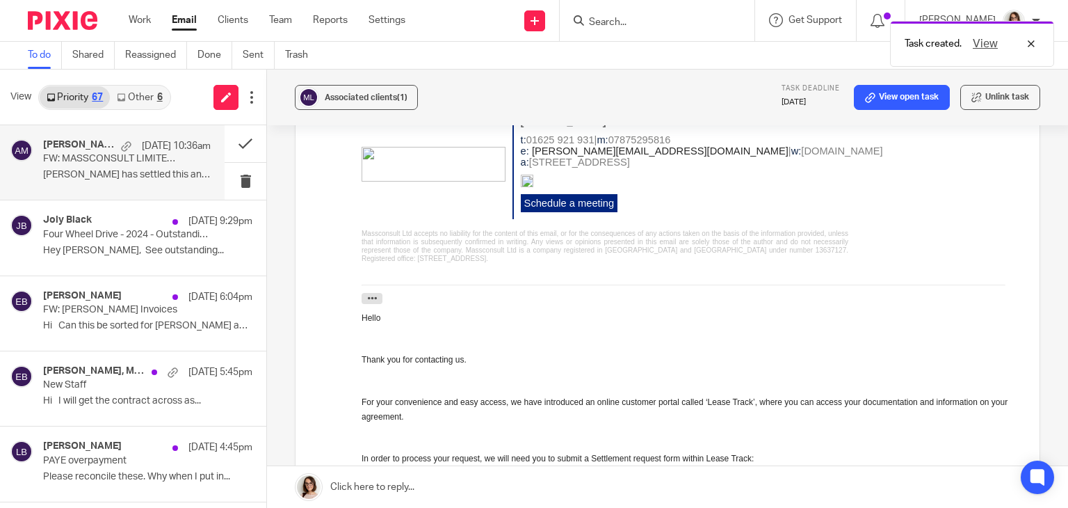
scroll to position [0, 0]
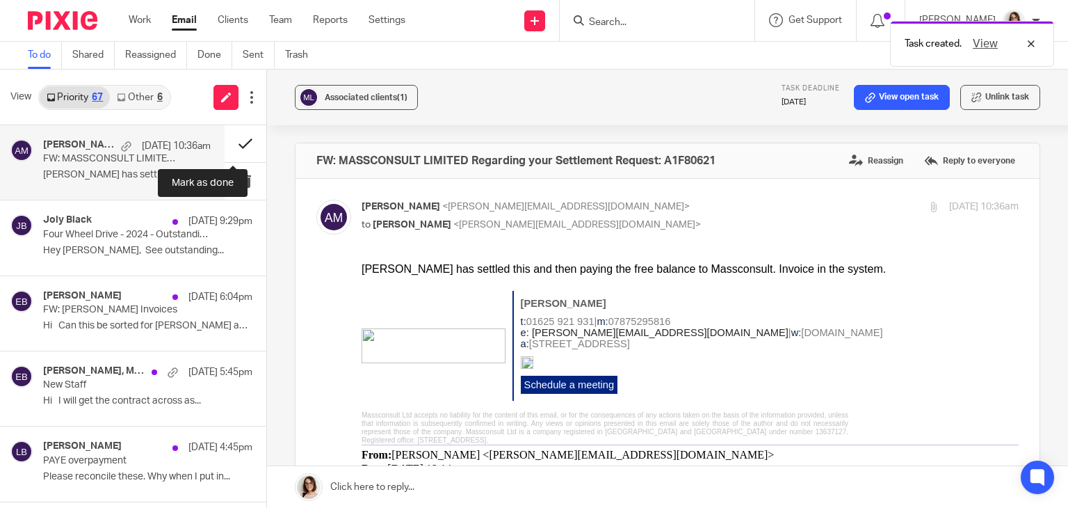
click at [231, 145] on button at bounding box center [246, 143] width 42 height 37
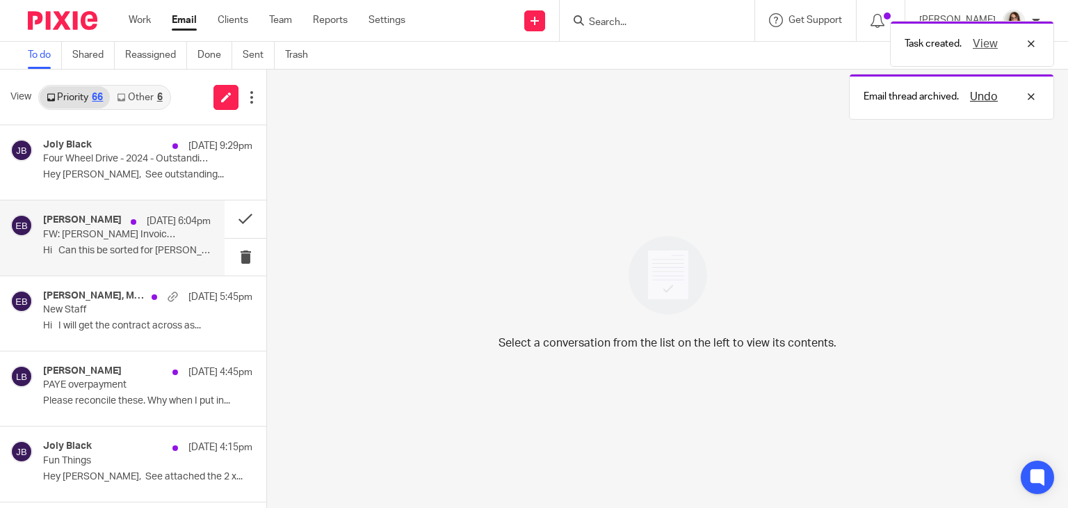
click at [135, 234] on p "FW: [PERSON_NAME] Invoices" at bounding box center [110, 235] width 134 height 12
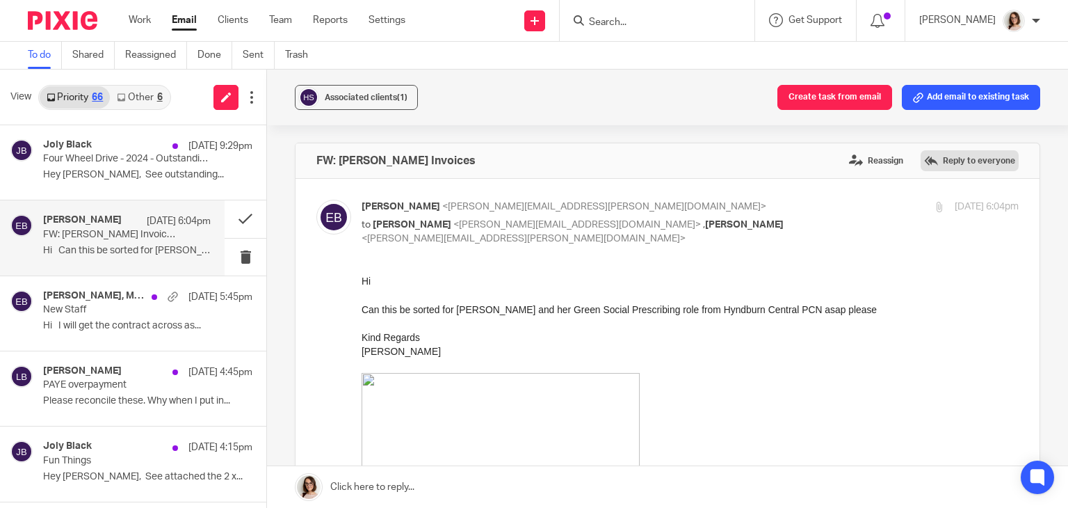
click at [937, 165] on label "Reply to everyone" at bounding box center [970, 160] width 98 height 21
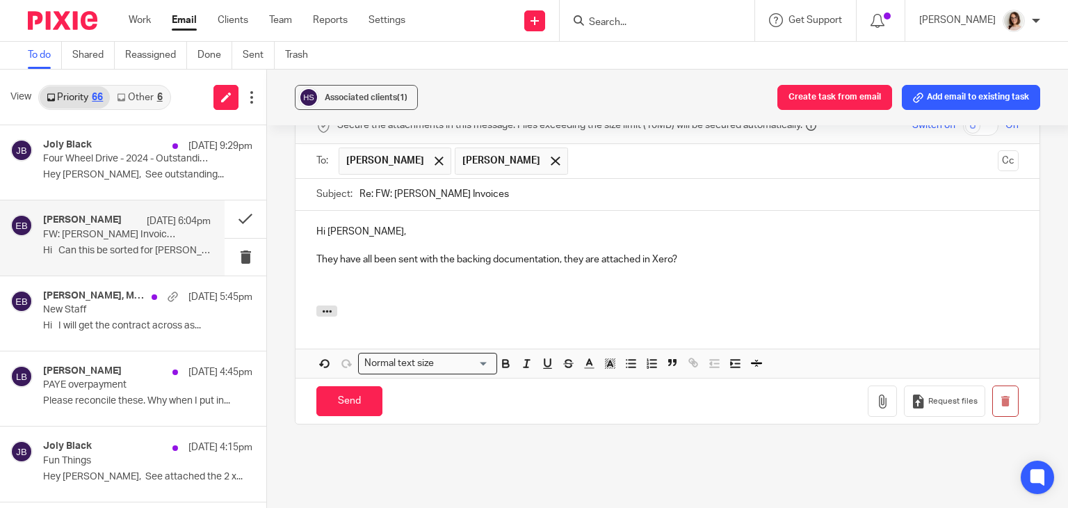
click at [700, 260] on p "They have all been sent with the backing documentation, they are attached in Xe…" at bounding box center [667, 259] width 702 height 14
click at [324, 310] on icon "button" at bounding box center [327, 311] width 10 height 10
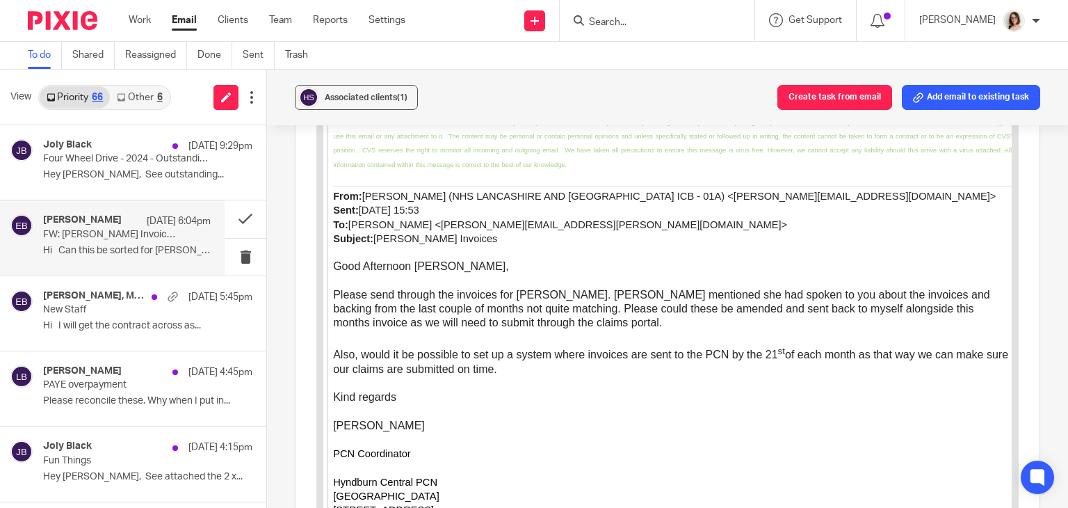
scroll to position [1993, 0]
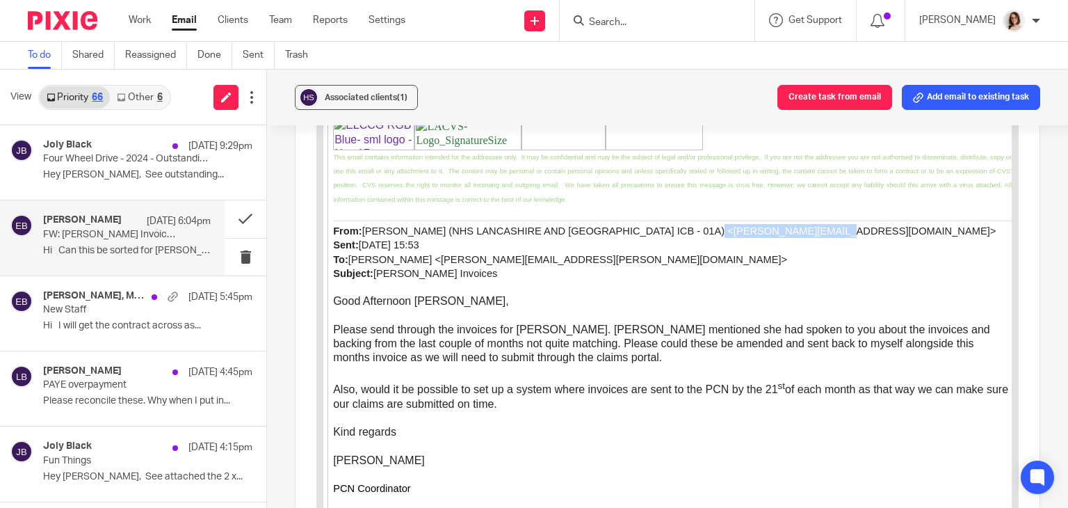
drag, startPoint x: 758, startPoint y: 232, endPoint x: 650, endPoint y: 233, distance: 108.5
click at [650, 233] on span "HUSSAIN, Najma (NHS LANCASHIRE AND SOUTH CUMBRIA ICB - 01A) <najma.hussain1@nhs…" at bounding box center [664, 252] width 663 height 54
copy span "najma.hussain1@nhs.net"
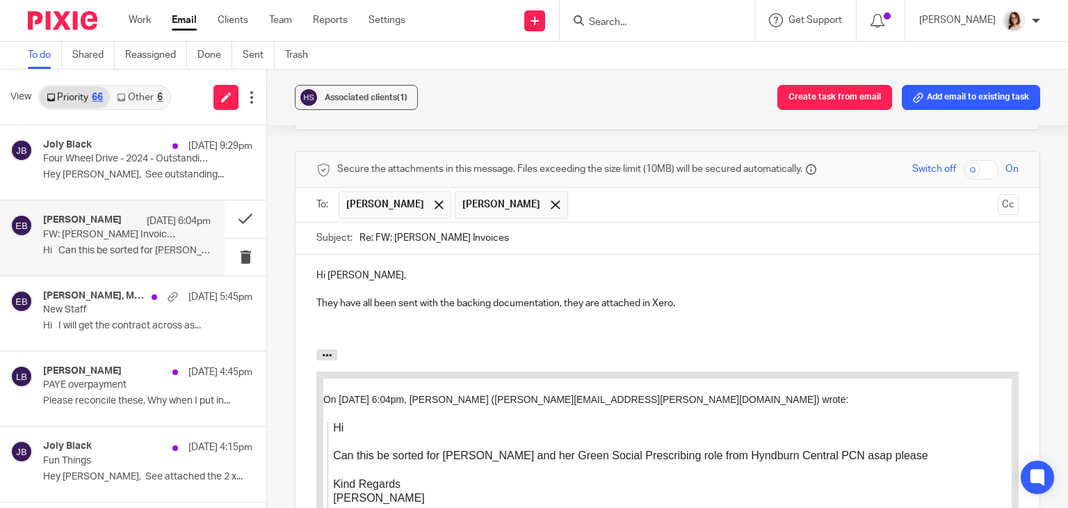
scroll to position [1391, 0]
click at [690, 298] on p "They have all been sent with the backing documentation, they are attached in Xe…" at bounding box center [667, 303] width 702 height 14
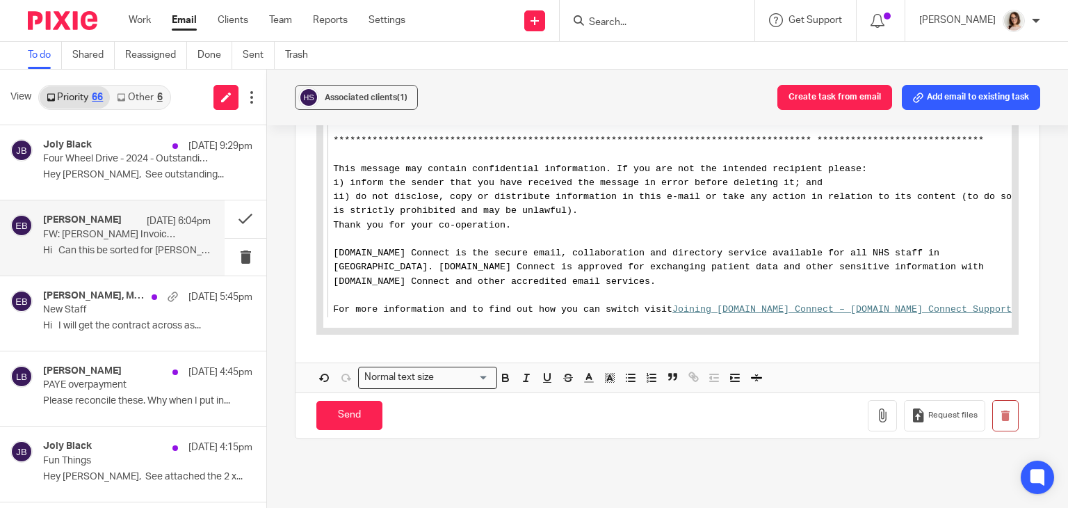
scroll to position [2727, 0]
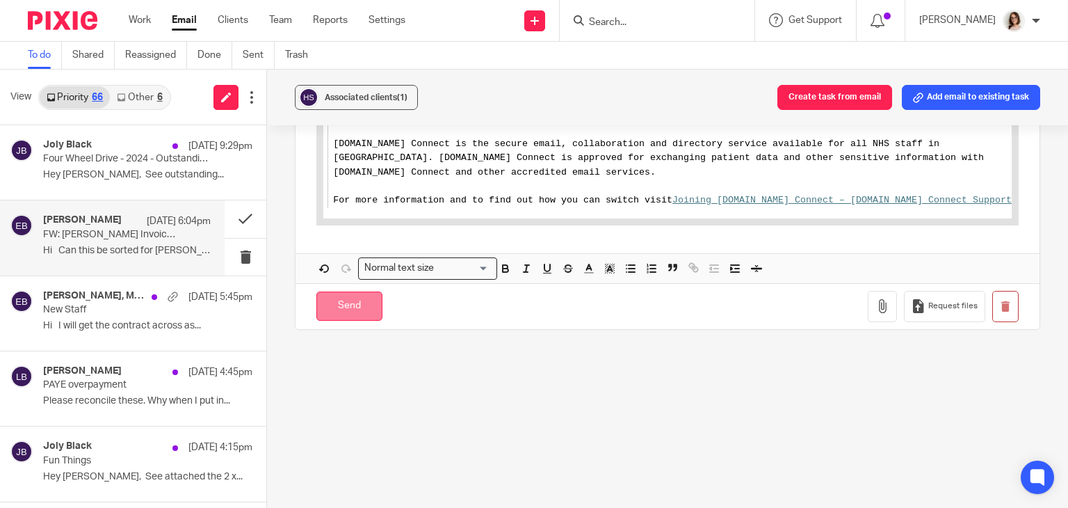
click at [356, 307] on input "Send" at bounding box center [349, 306] width 66 height 30
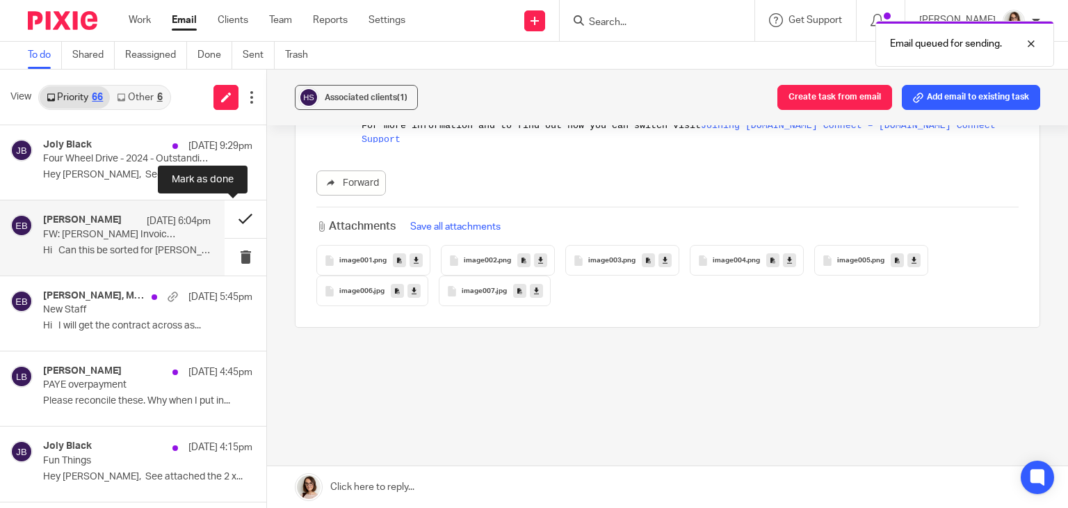
click at [234, 217] on button at bounding box center [246, 218] width 42 height 37
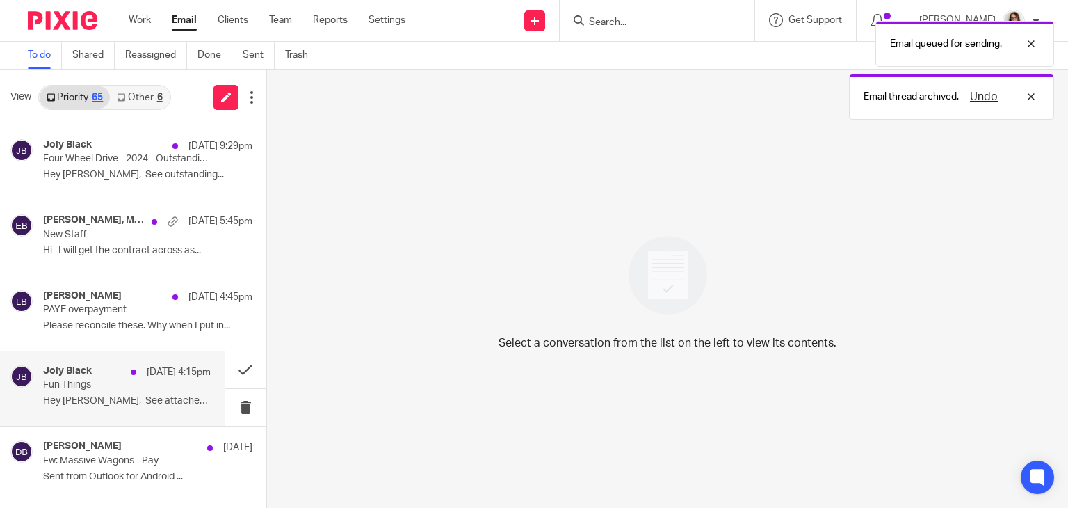
click at [136, 392] on div "Joly Black 10 Oct 4:15pm Fun Things Hey Caroline, See attached the 2 x..." at bounding box center [127, 388] width 168 height 47
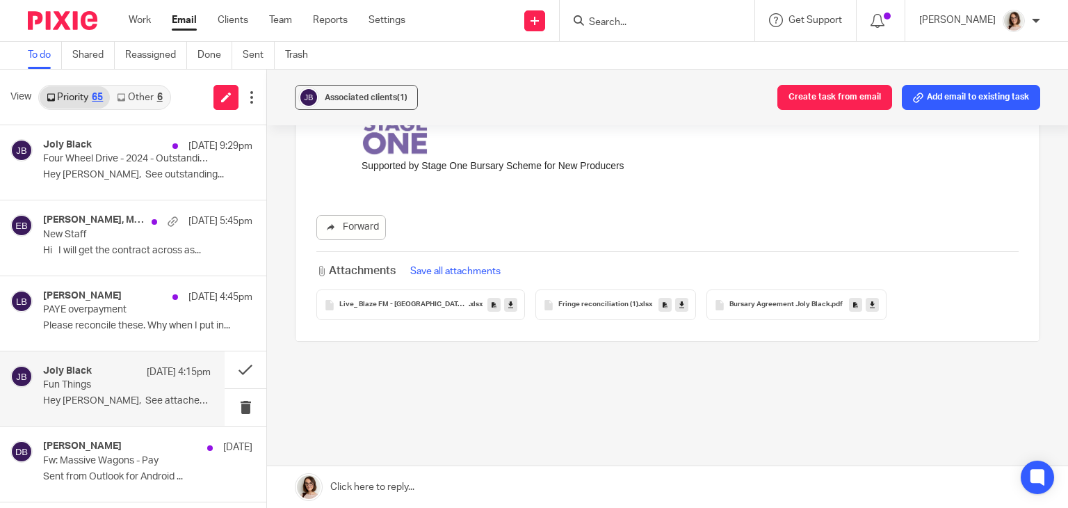
scroll to position [378, 0]
click at [828, 94] on button "Create task from email" at bounding box center [835, 97] width 115 height 25
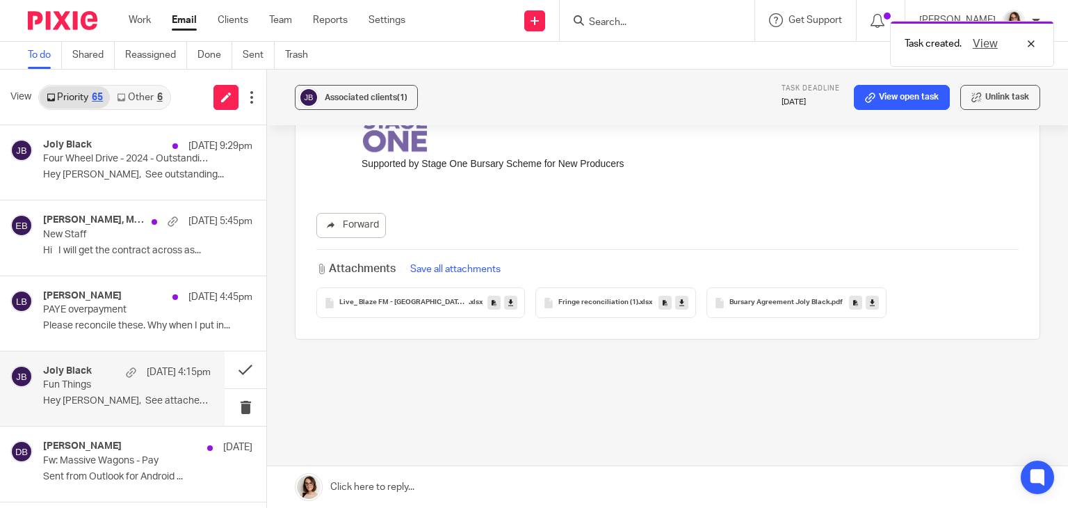
scroll to position [0, 0]
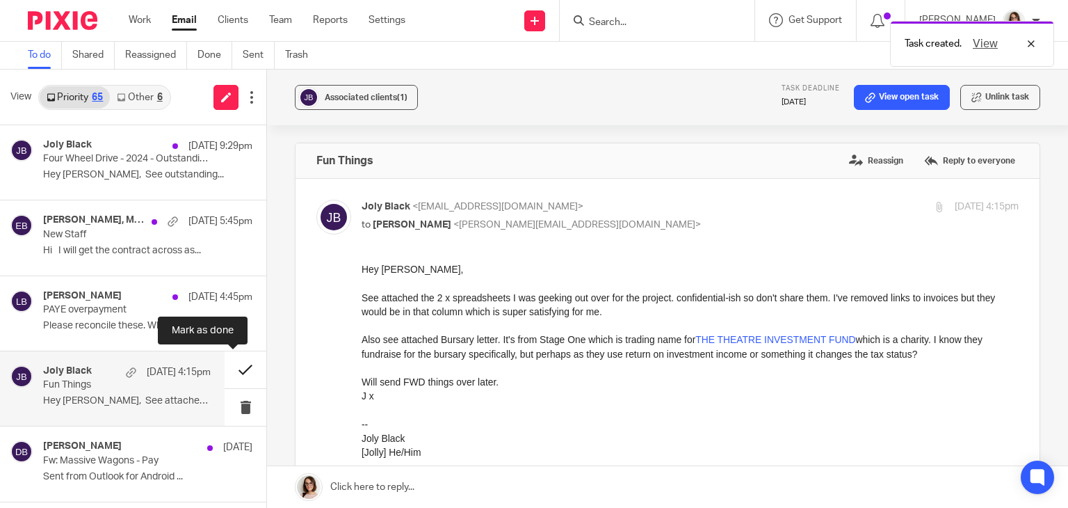
click at [226, 369] on button at bounding box center [246, 369] width 42 height 37
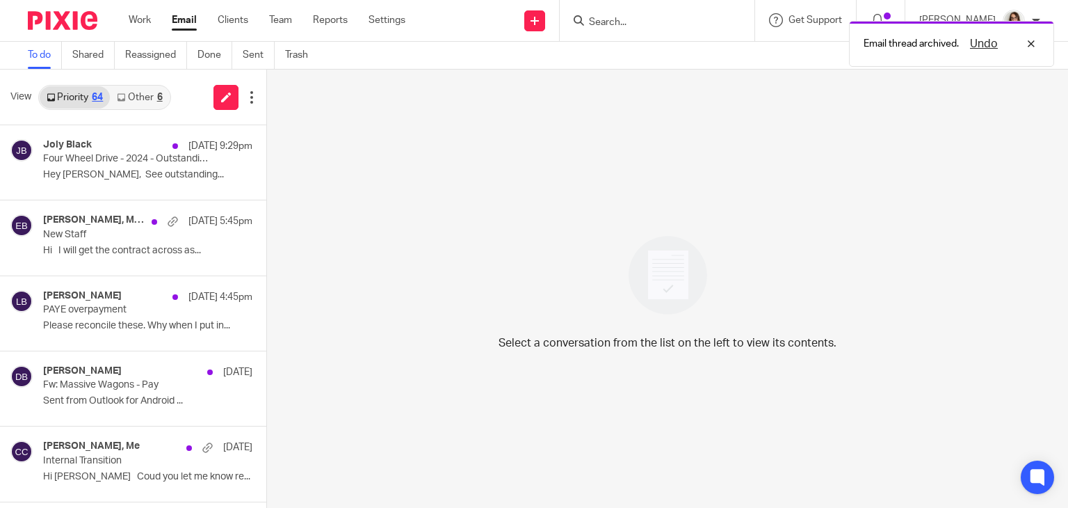
click at [136, 90] on link "Other 6" at bounding box center [139, 97] width 59 height 22
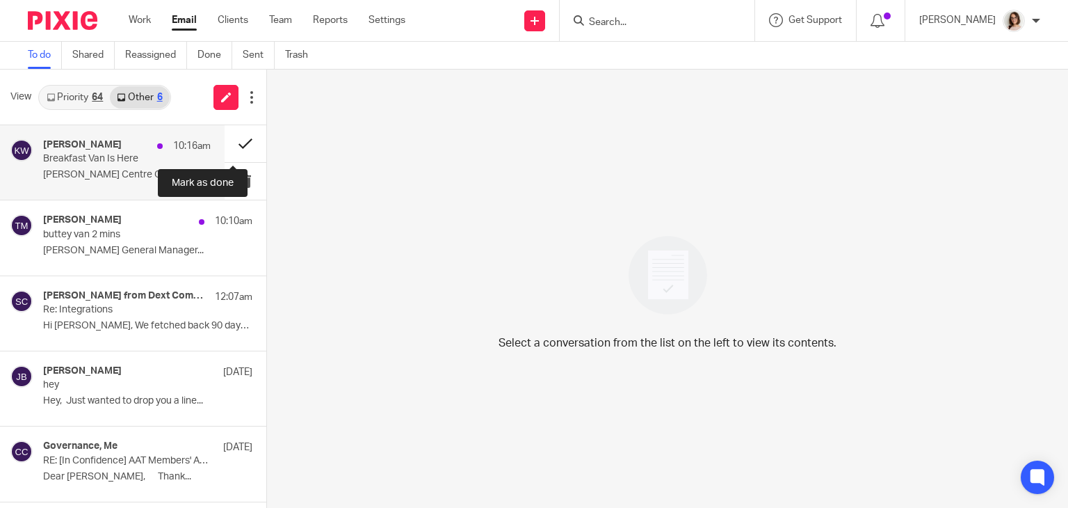
click at [234, 147] on button at bounding box center [246, 143] width 42 height 37
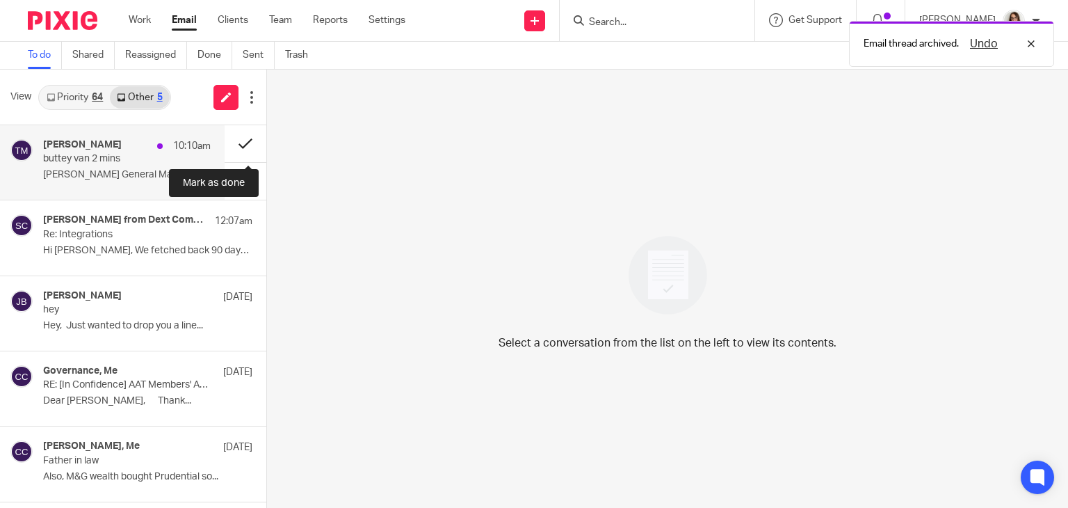
click at [232, 147] on button at bounding box center [246, 143] width 42 height 37
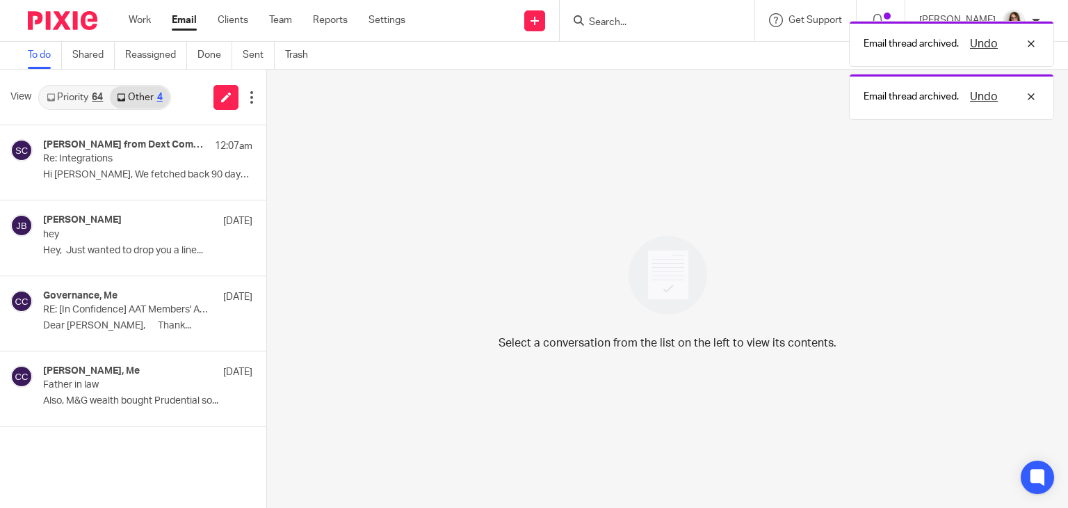
click at [182, 16] on link "Email" at bounding box center [184, 20] width 25 height 14
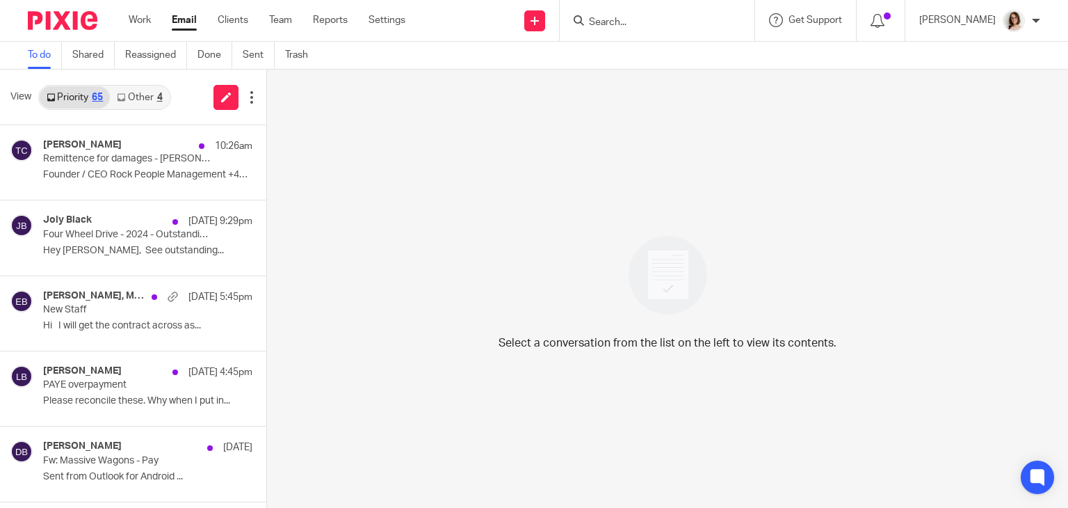
click at [146, 97] on link "Other 4" at bounding box center [139, 97] width 59 height 22
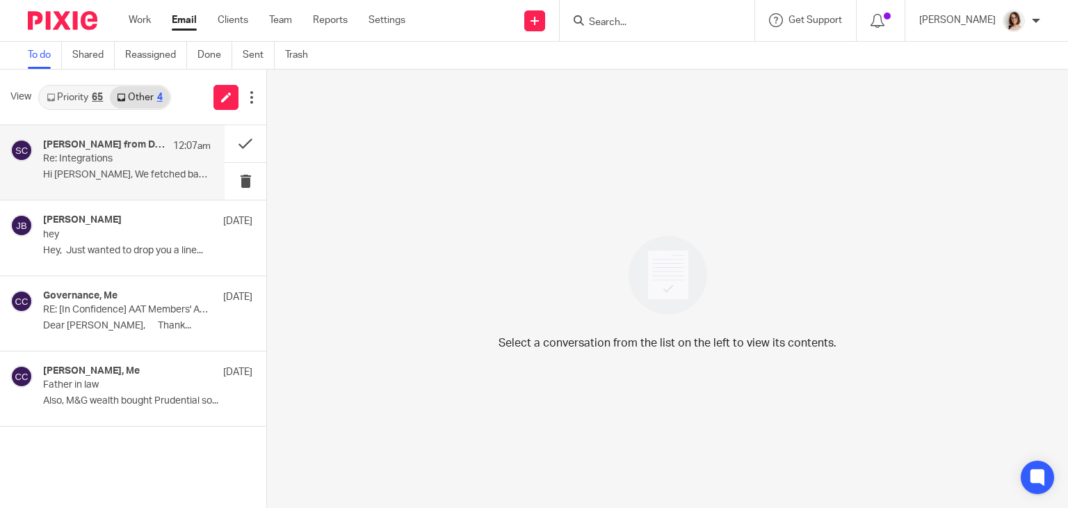
click at [129, 168] on div "[PERSON_NAME] from Dext Commerce 12:07am Re: Integrations Hi [PERSON_NAME], We …" at bounding box center [127, 162] width 168 height 47
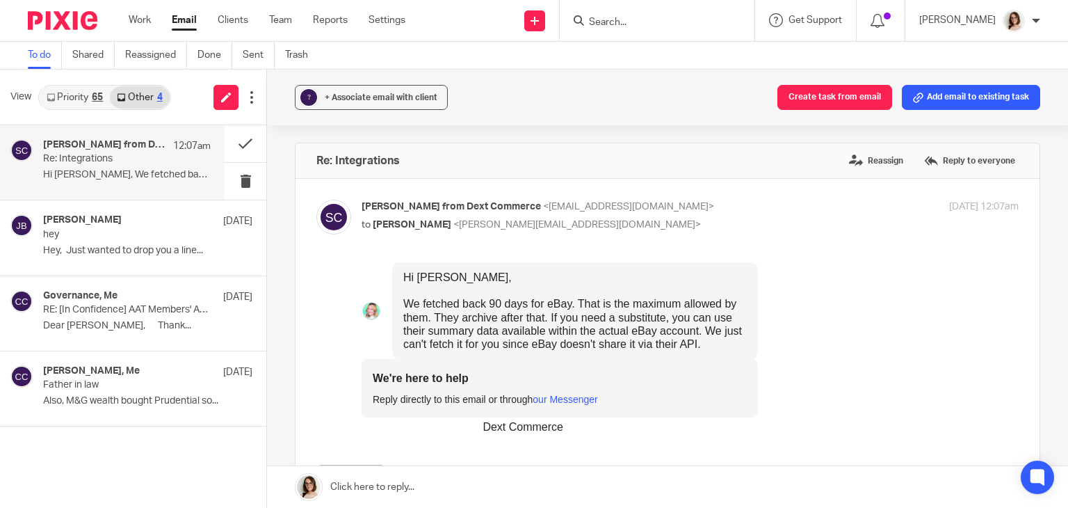
click at [504, 105] on div "? + Associate email with client Create task from email Add email to existing ta…" at bounding box center [667, 98] width 801 height 56
click at [92, 51] on link "Shared" at bounding box center [93, 55] width 42 height 27
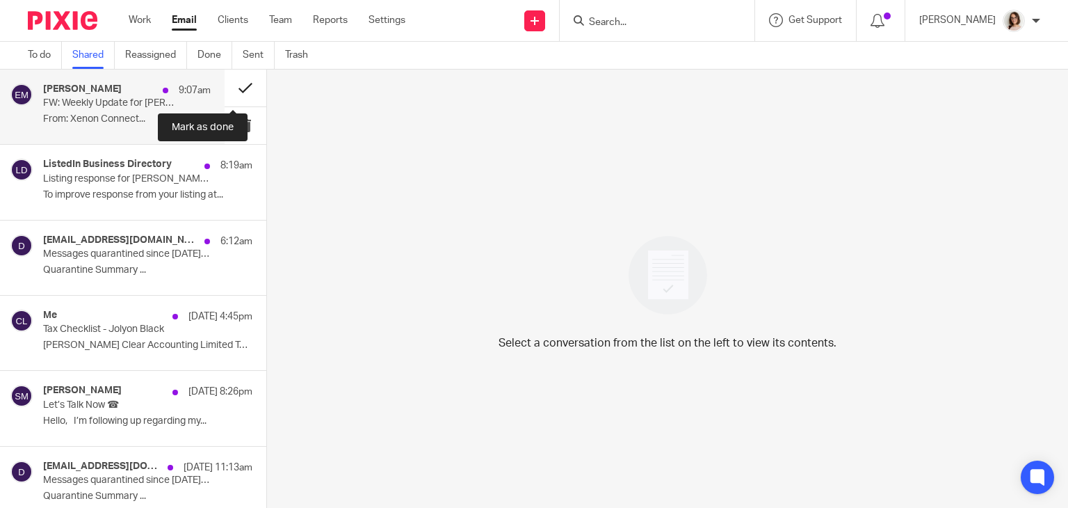
click at [225, 90] on button at bounding box center [246, 88] width 42 height 37
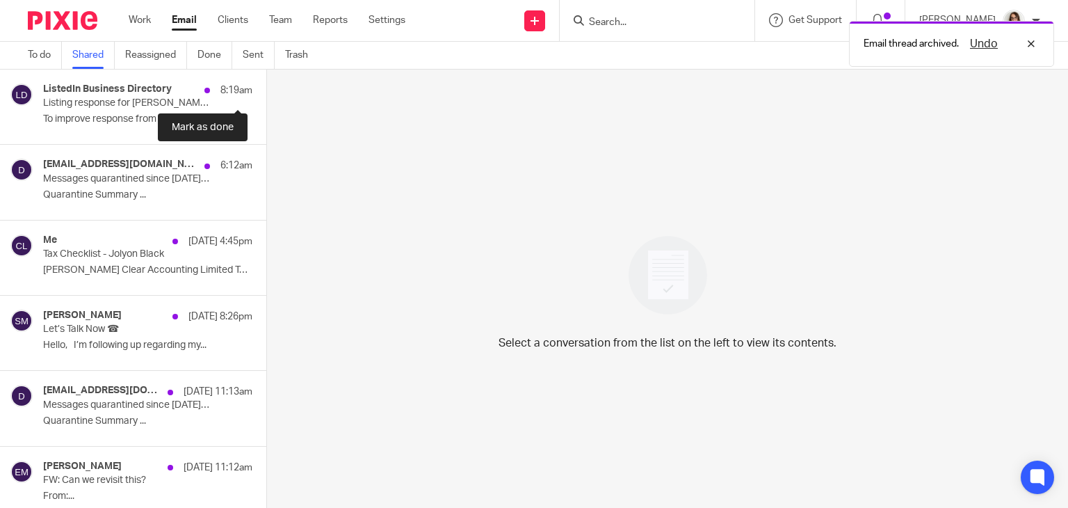
click at [266, 90] on button at bounding box center [271, 88] width 11 height 37
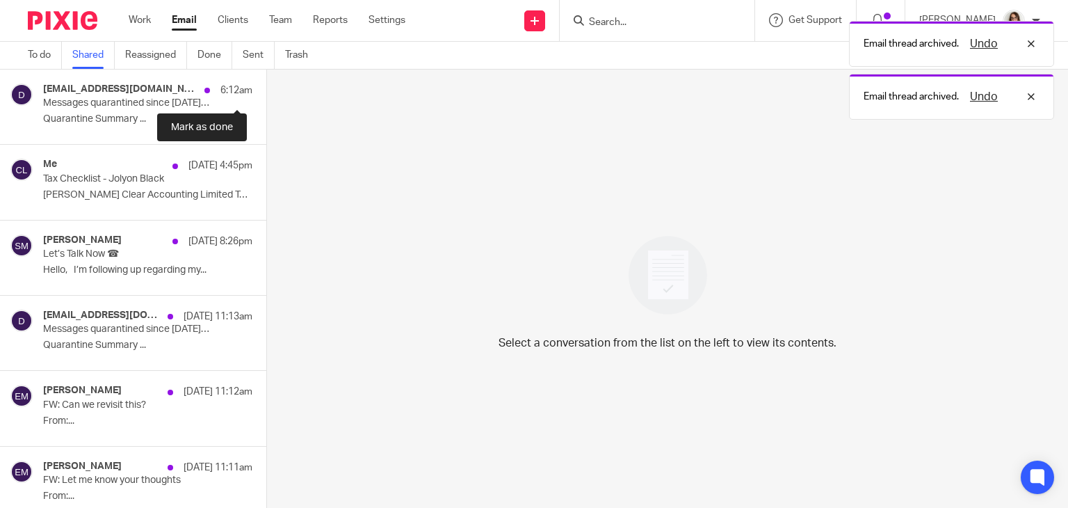
click at [266, 90] on button at bounding box center [271, 88] width 11 height 37
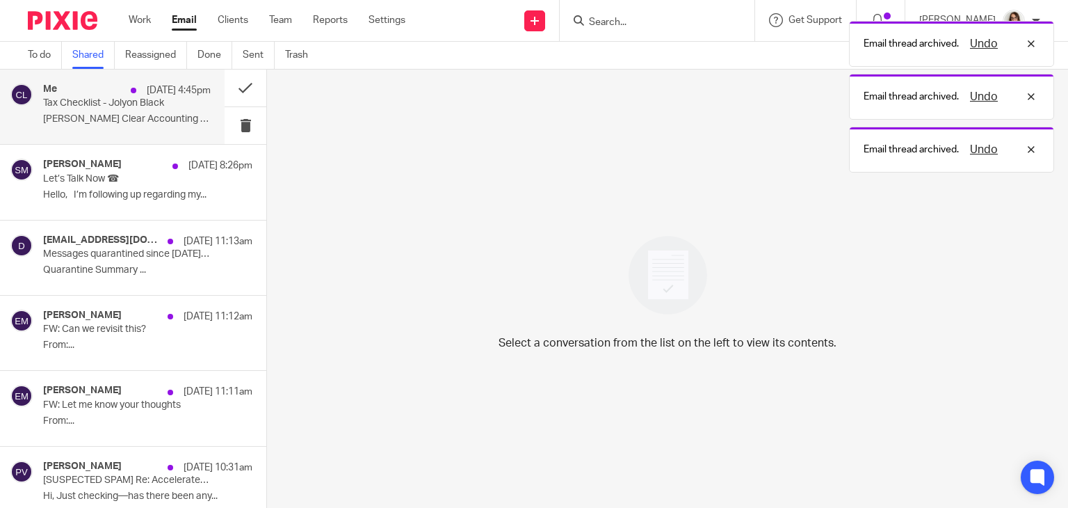
click at [142, 106] on p "Tax Checklist - Jolyon Black" at bounding box center [110, 103] width 134 height 12
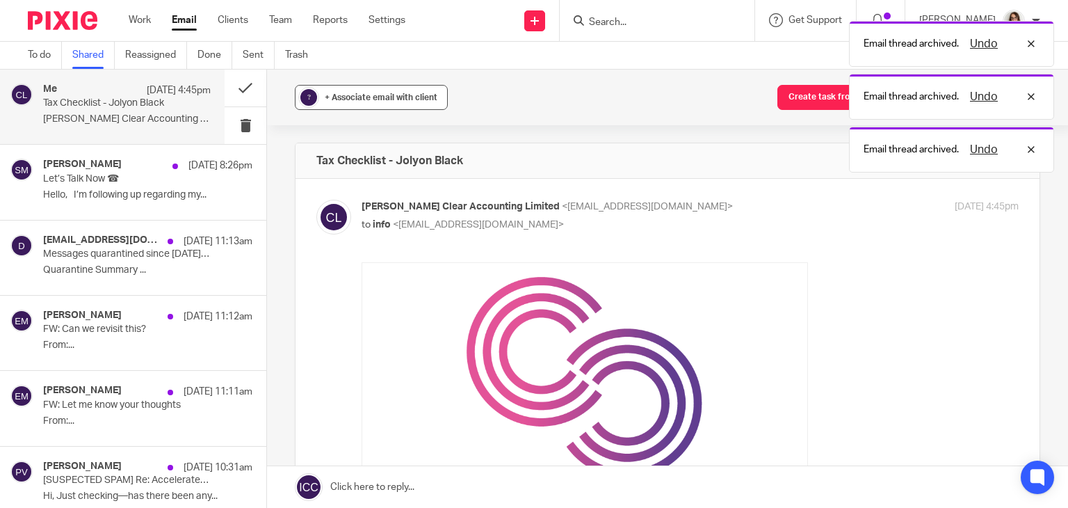
click at [362, 95] on span "+ Associate email with client" at bounding box center [381, 97] width 113 height 8
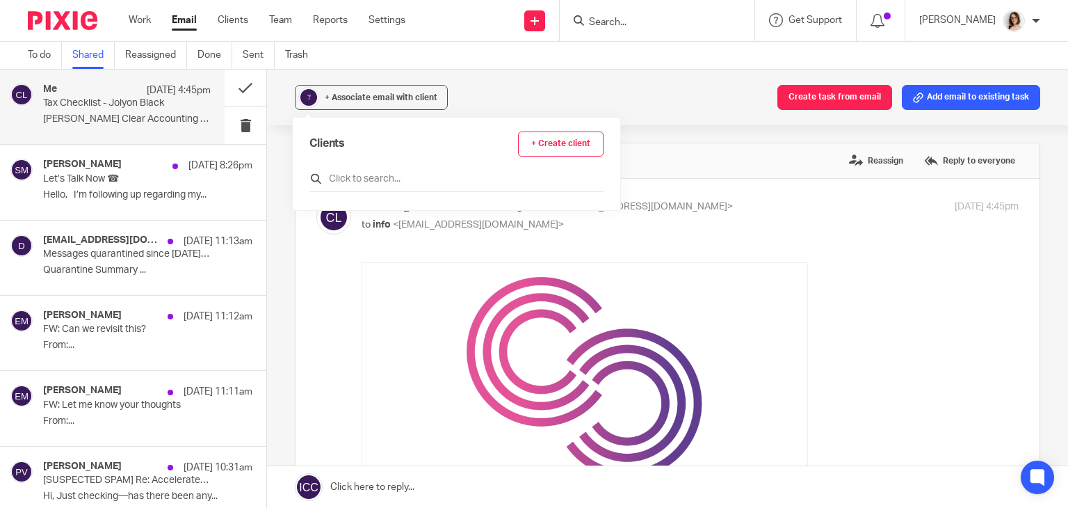
click at [362, 180] on input "text" at bounding box center [457, 179] width 294 height 14
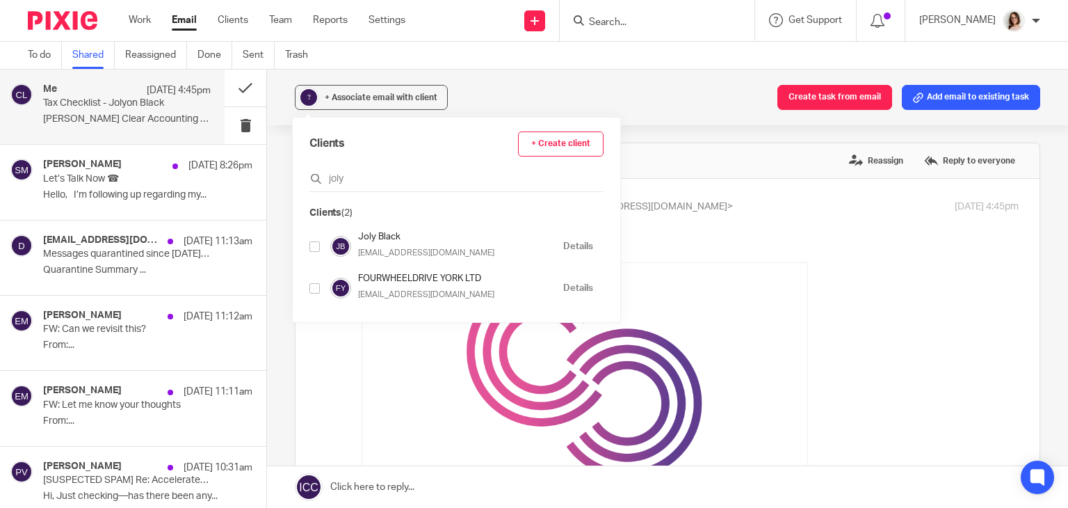
type input "joly"
click at [310, 246] on input "checkbox" at bounding box center [315, 246] width 10 height 10
checkbox input "true"
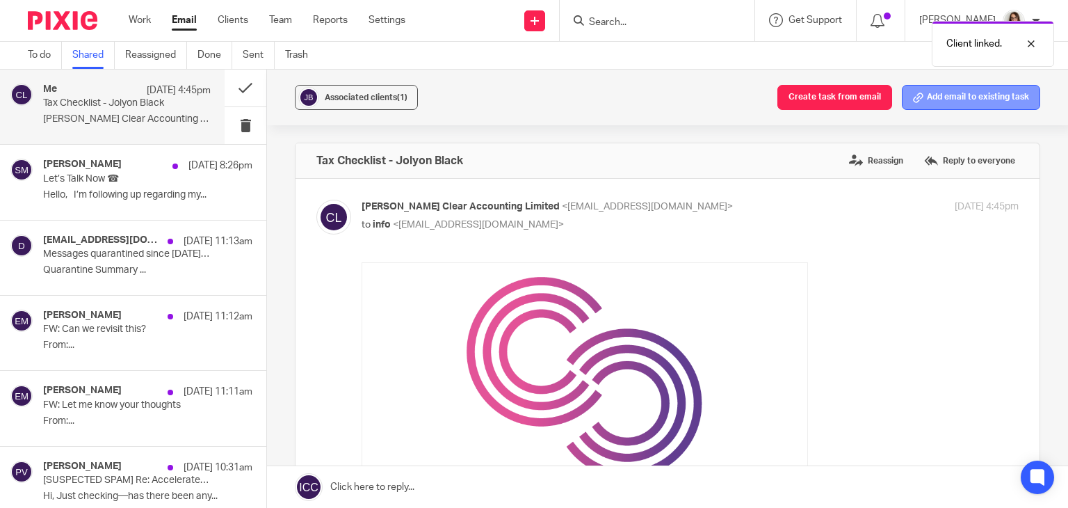
click at [941, 96] on button "Add email to existing task" at bounding box center [971, 97] width 138 height 25
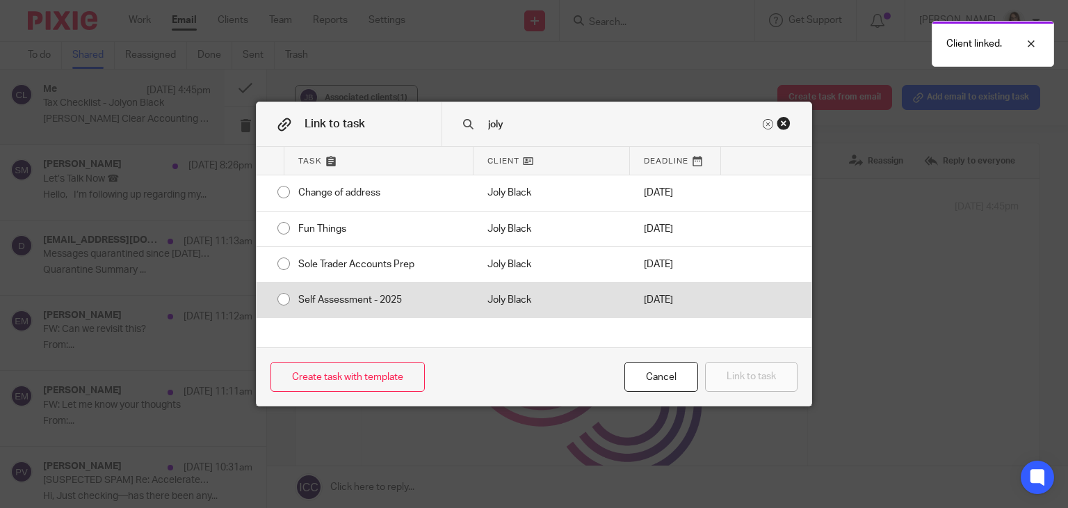
type input "joly"
click at [278, 300] on input "radio" at bounding box center [284, 299] width 26 height 26
radio input "false"
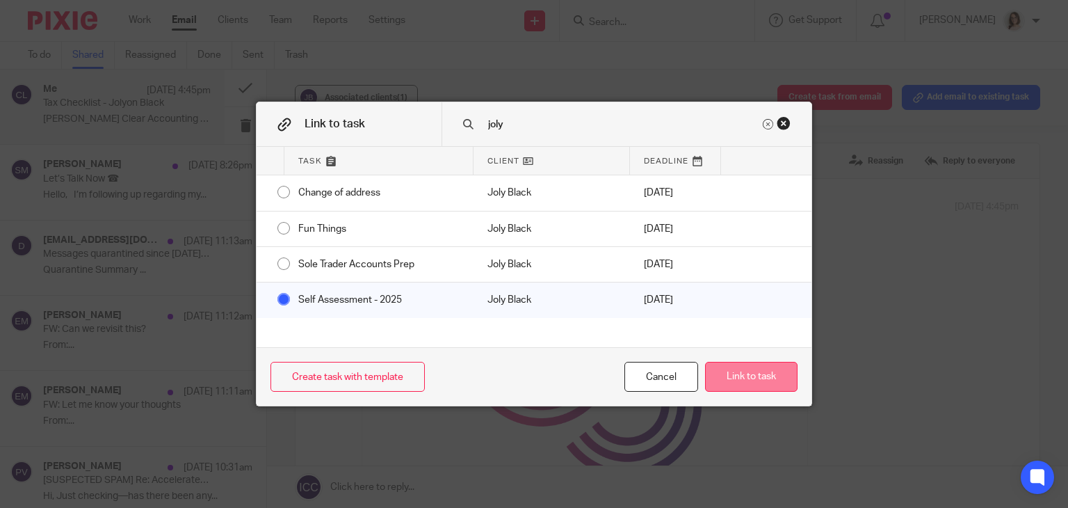
click at [739, 376] on button "Link to task" at bounding box center [751, 377] width 93 height 30
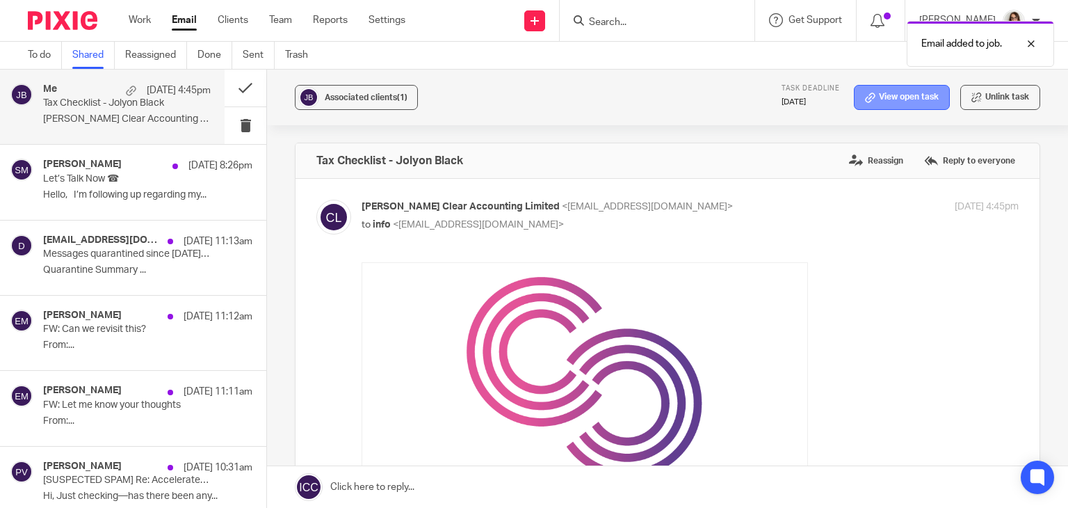
click at [885, 100] on link "View open task" at bounding box center [902, 97] width 96 height 25
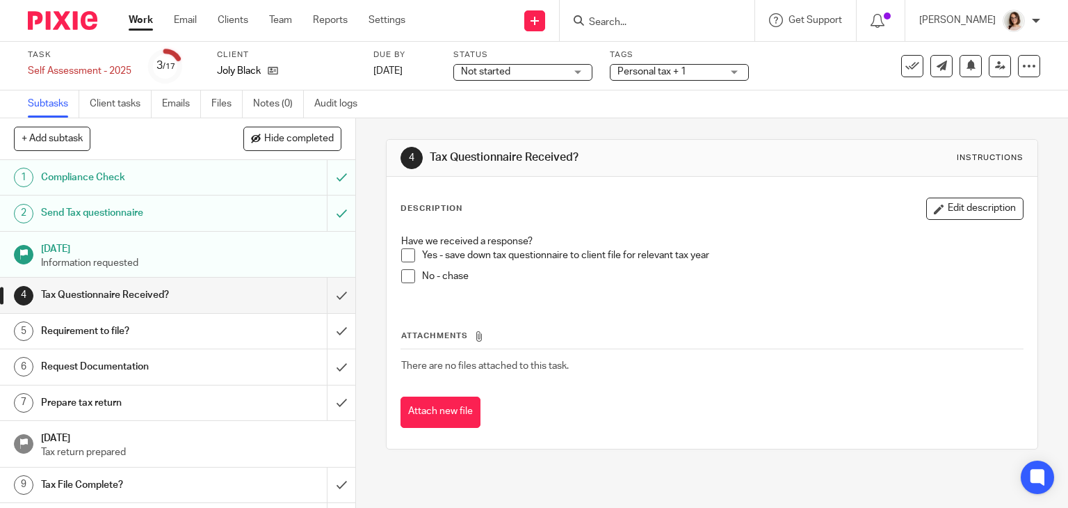
click at [401, 257] on span at bounding box center [408, 255] width 14 height 14
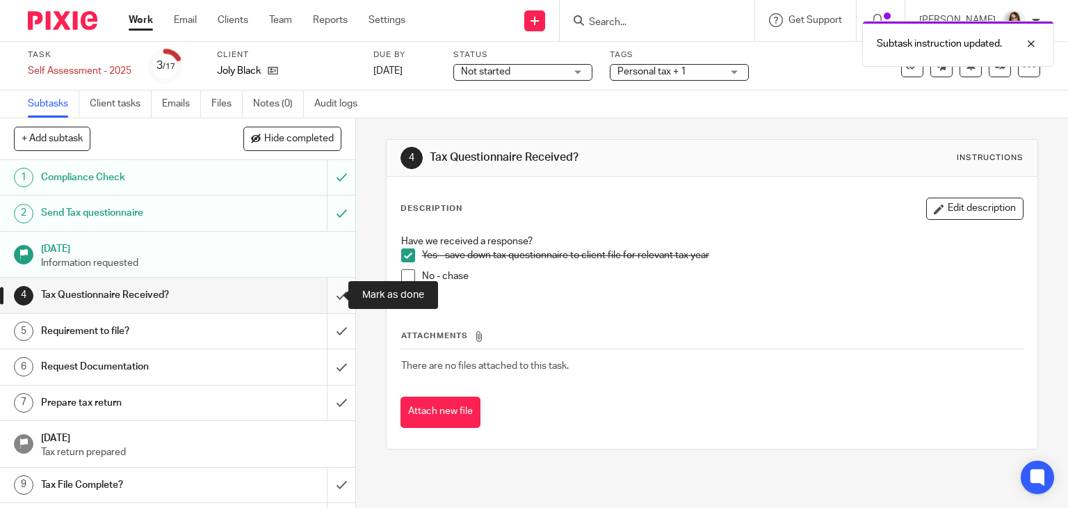
click at [328, 293] on input "submit" at bounding box center [177, 295] width 355 height 35
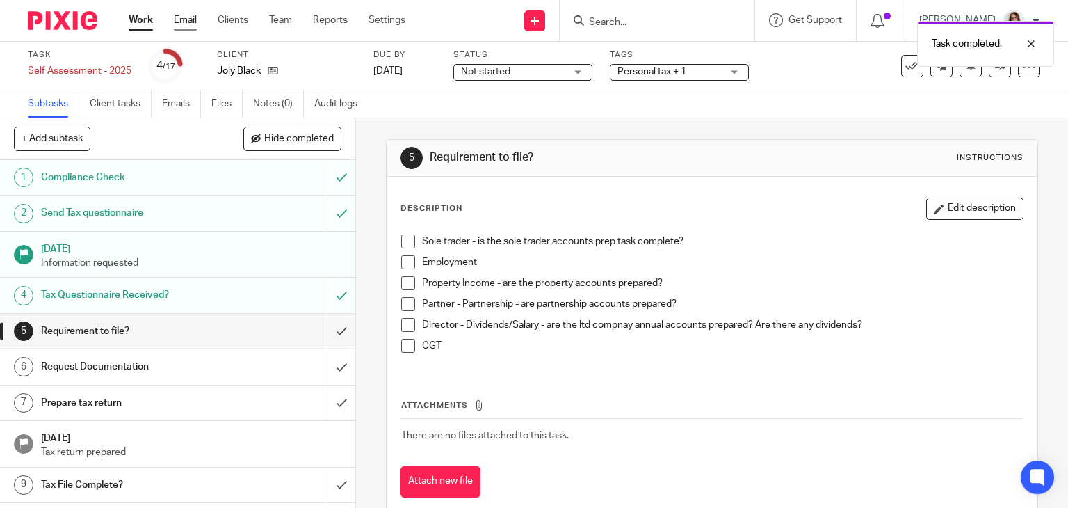
click at [188, 24] on link "Email" at bounding box center [185, 20] width 23 height 14
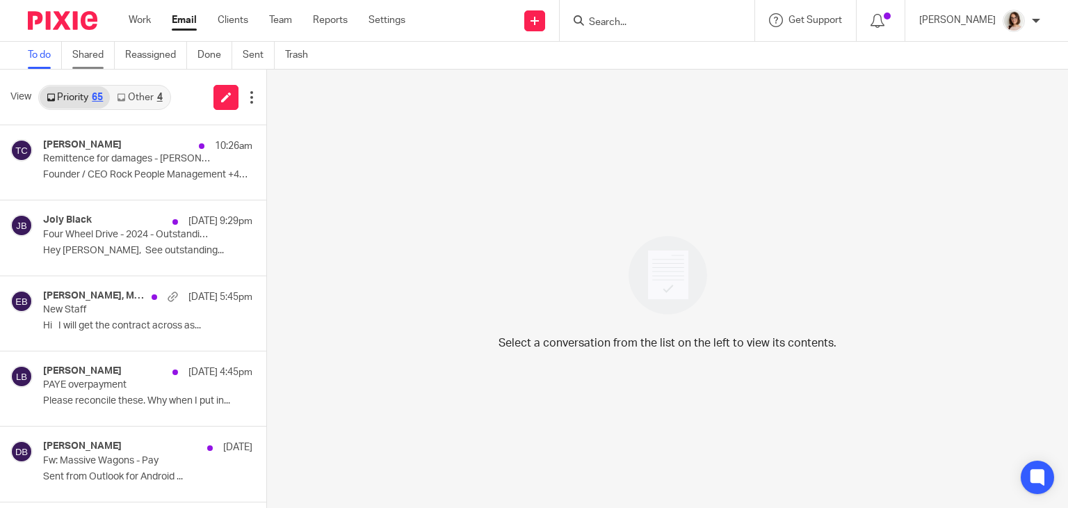
click at [86, 58] on link "Shared" at bounding box center [93, 55] width 42 height 27
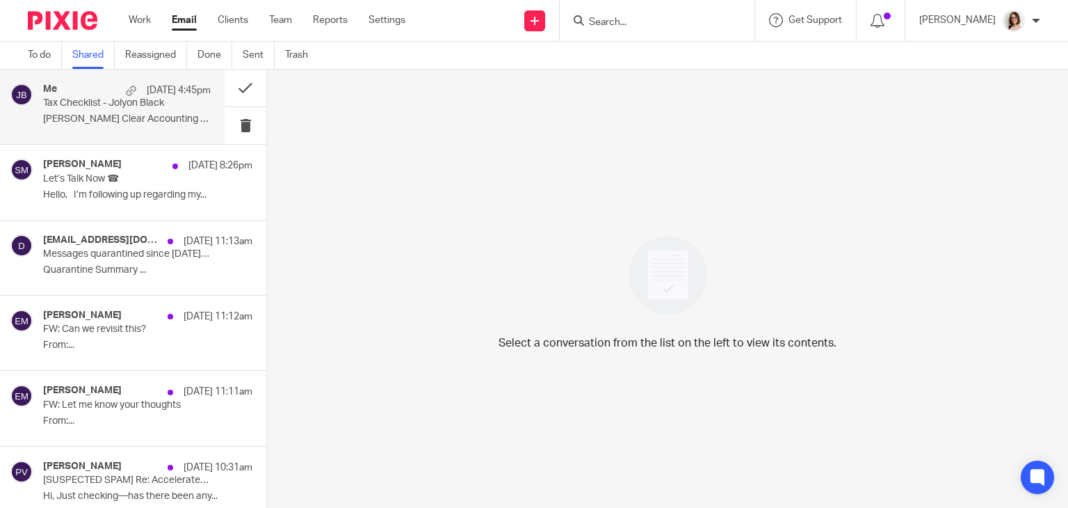
click at [97, 114] on p "Carter Clear Accounting Limited Tax Checklist ..." at bounding box center [127, 119] width 168 height 12
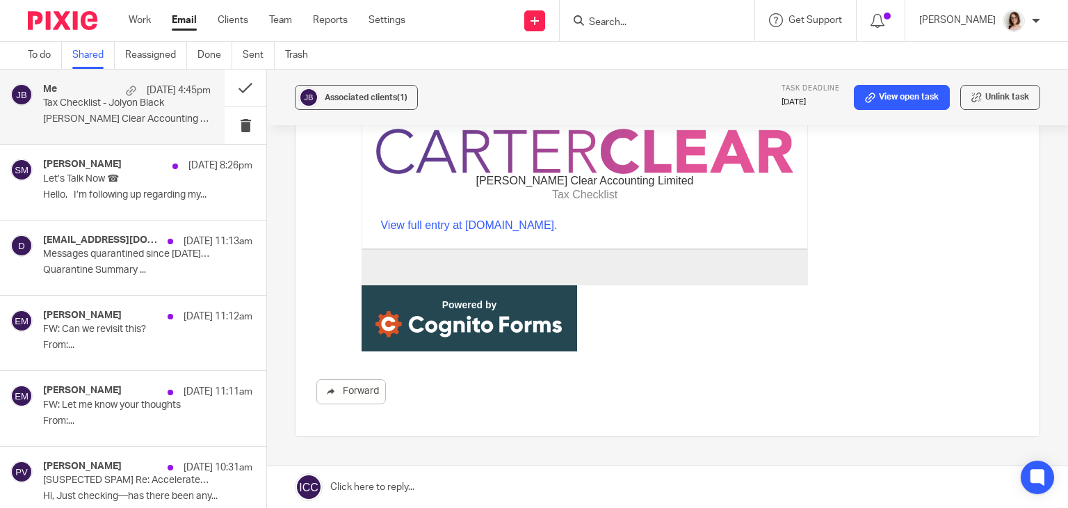
scroll to position [394, 0]
click at [479, 228] on link "View full entry at CognitoForms.com." at bounding box center [468, 226] width 177 height 12
click at [230, 88] on button at bounding box center [246, 88] width 42 height 37
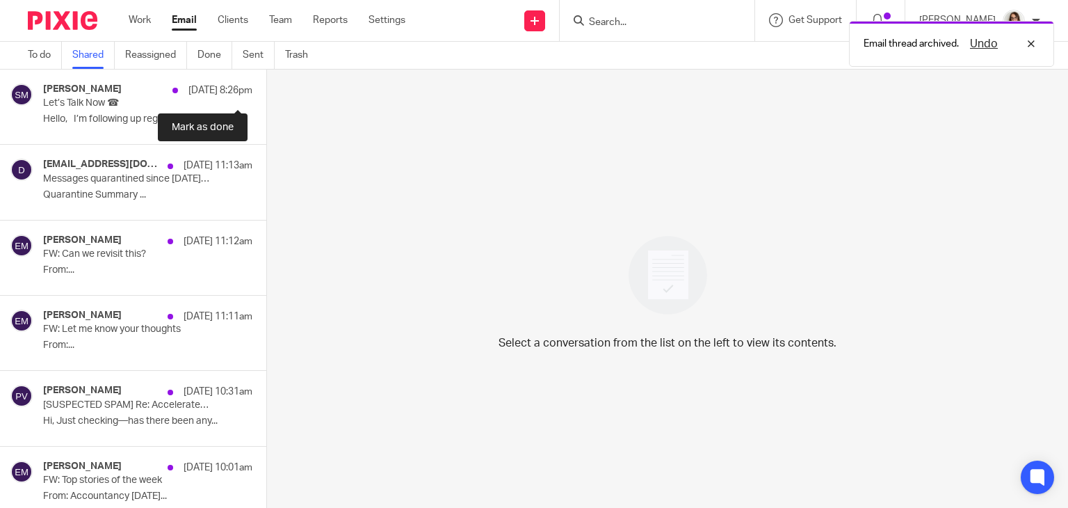
click at [266, 88] on button at bounding box center [271, 88] width 11 height 37
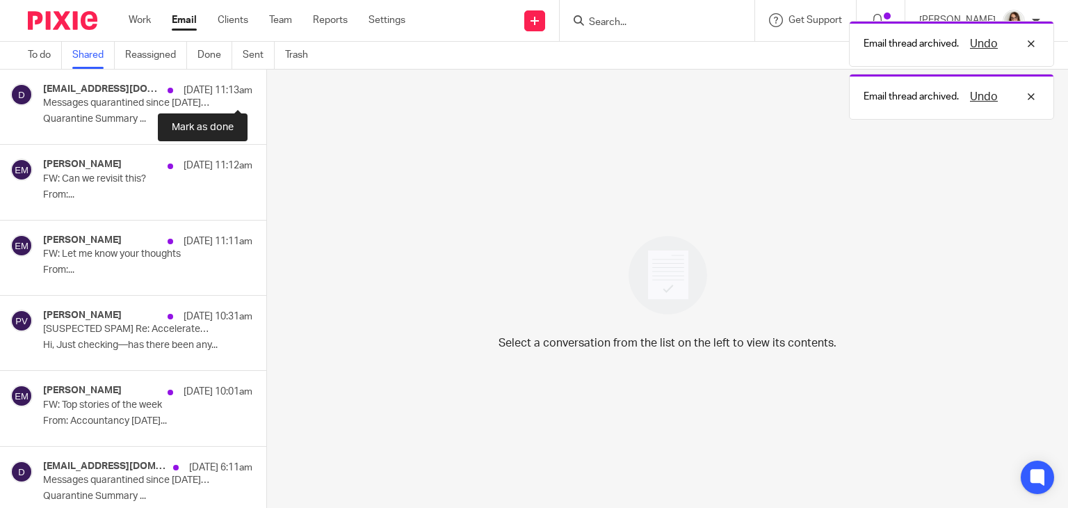
click at [266, 88] on button at bounding box center [271, 88] width 11 height 37
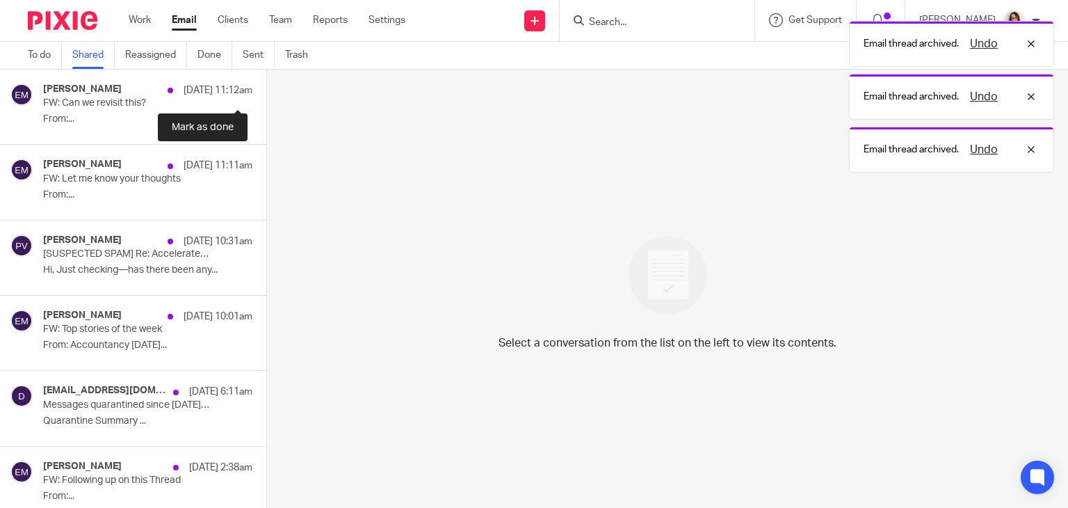
click at [266, 88] on button at bounding box center [271, 88] width 11 height 37
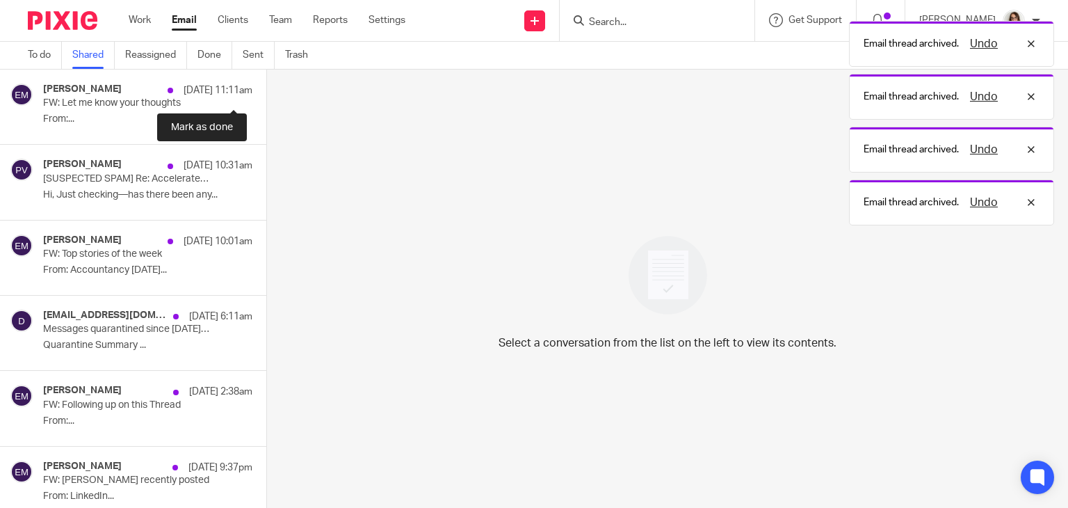
click at [266, 88] on button at bounding box center [271, 88] width 11 height 37
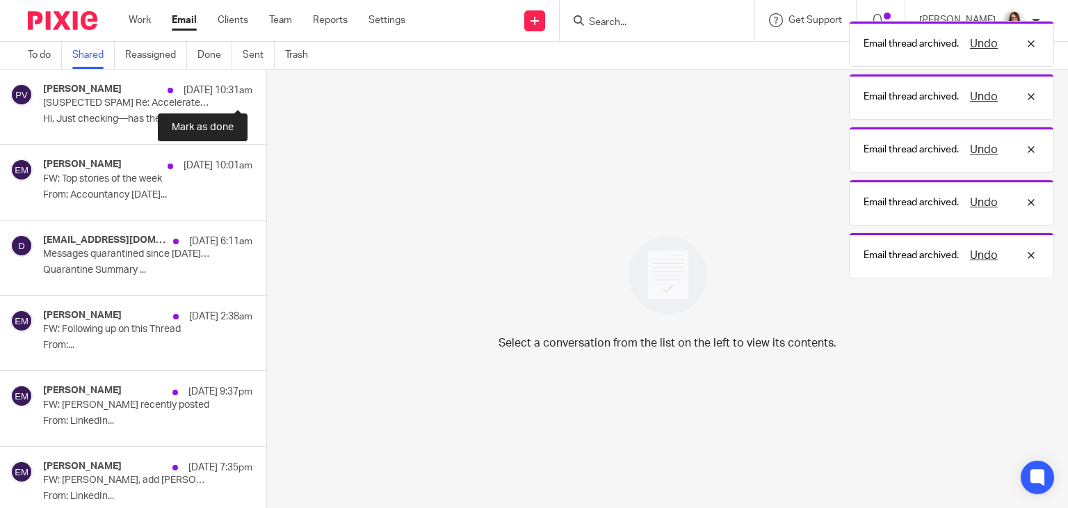
click at [266, 88] on button at bounding box center [271, 88] width 11 height 37
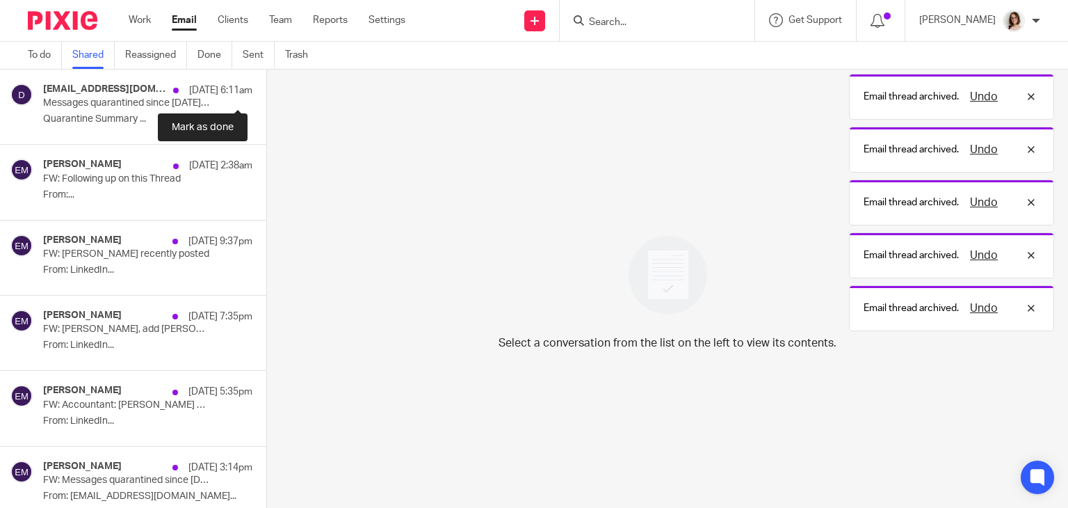
click at [266, 88] on button at bounding box center [271, 88] width 11 height 37
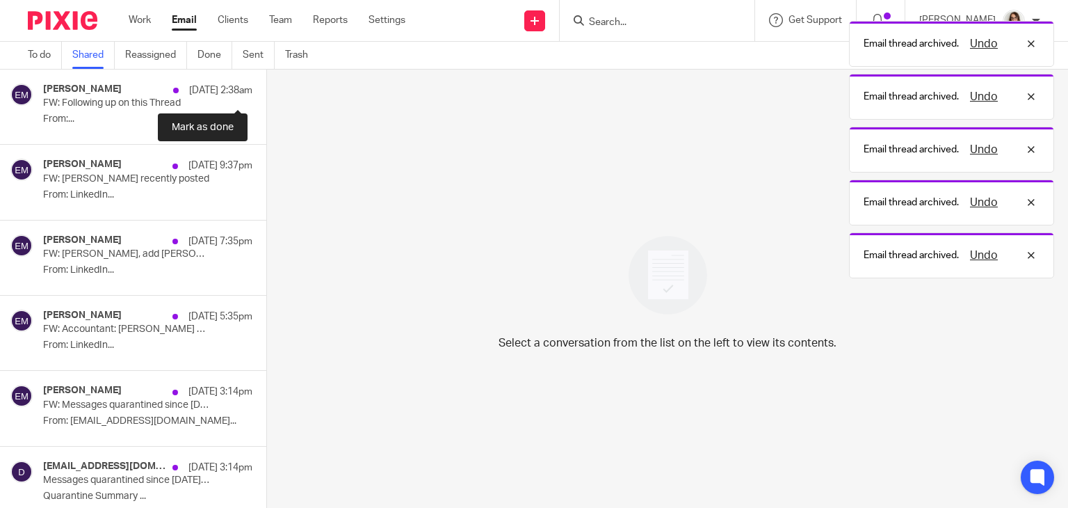
click at [266, 88] on button at bounding box center [271, 88] width 11 height 37
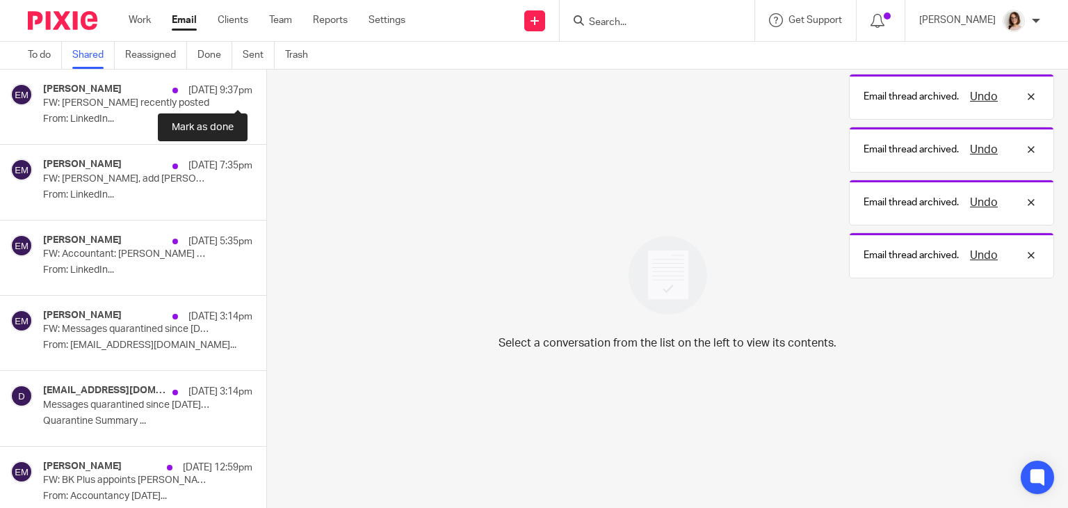
click at [266, 88] on button at bounding box center [271, 88] width 11 height 37
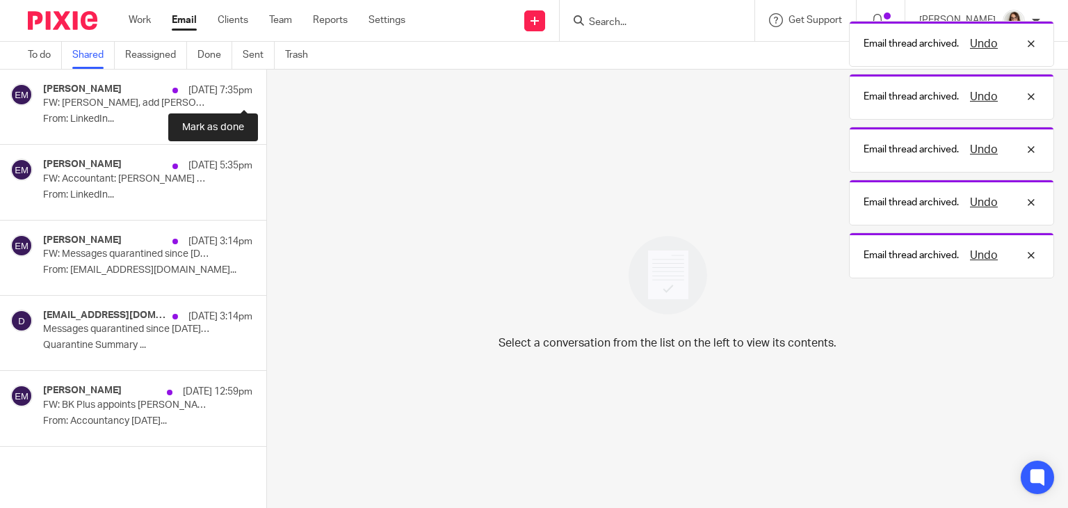
click at [266, 88] on button at bounding box center [271, 88] width 11 height 37
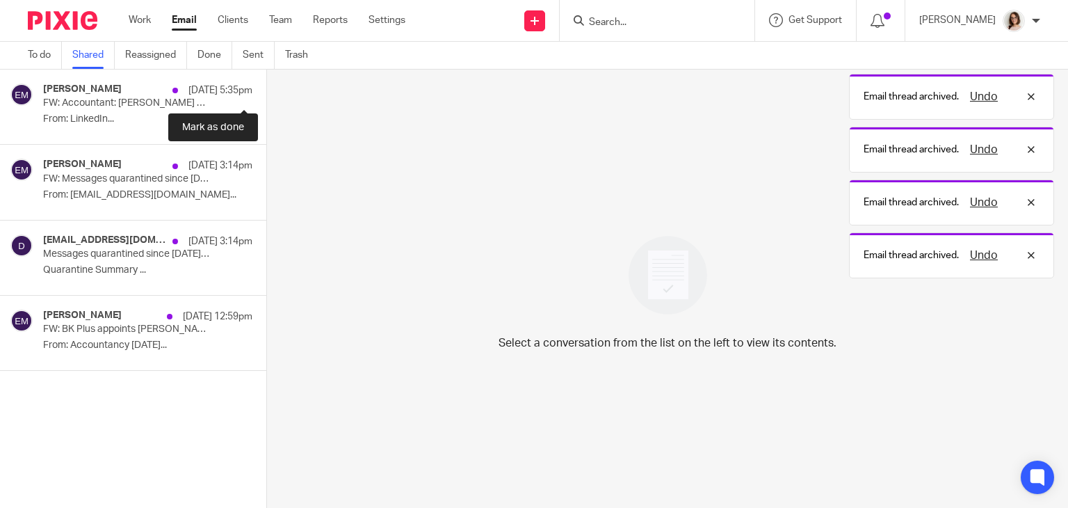
click at [266, 88] on button at bounding box center [271, 88] width 11 height 37
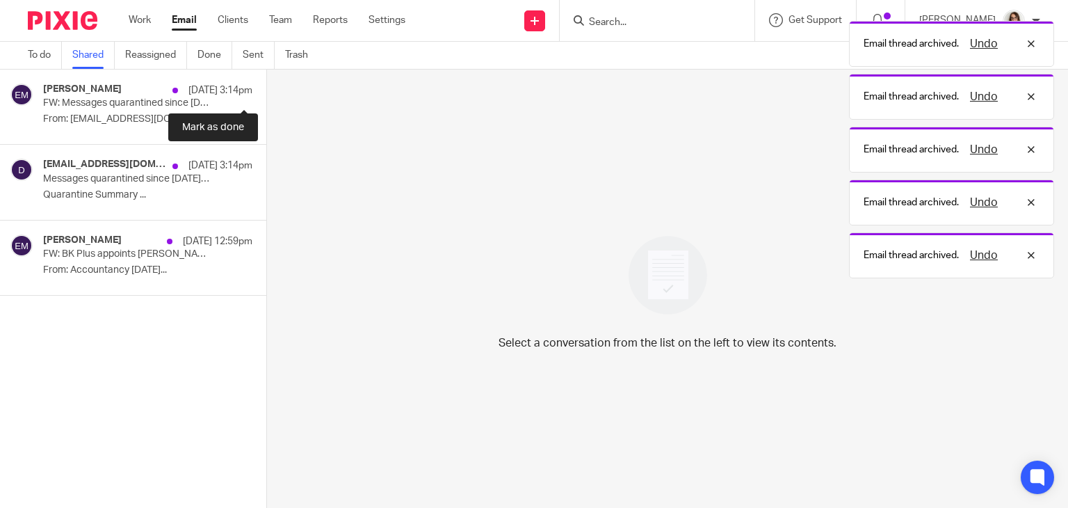
click at [266, 88] on button at bounding box center [271, 88] width 11 height 37
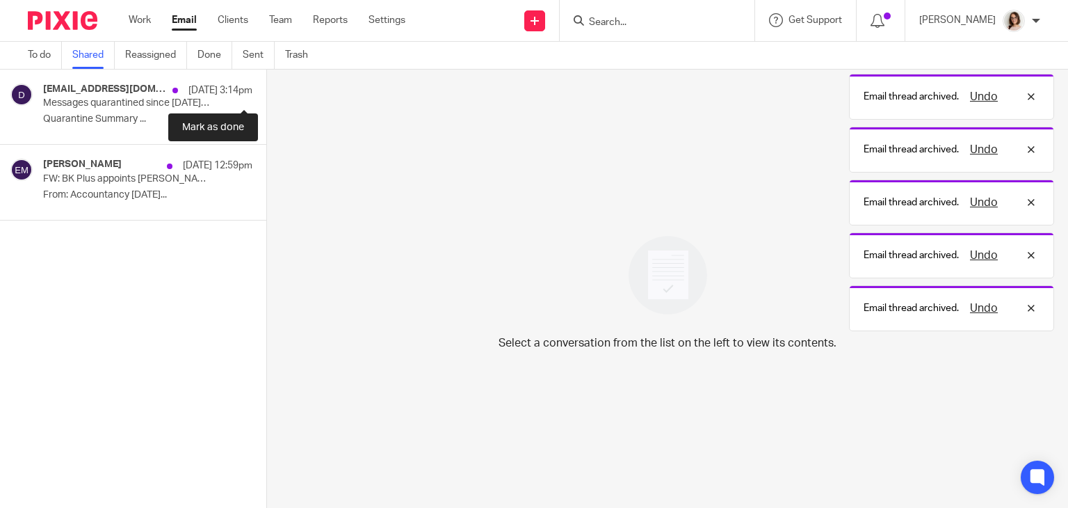
click at [266, 88] on button at bounding box center [271, 88] width 11 height 37
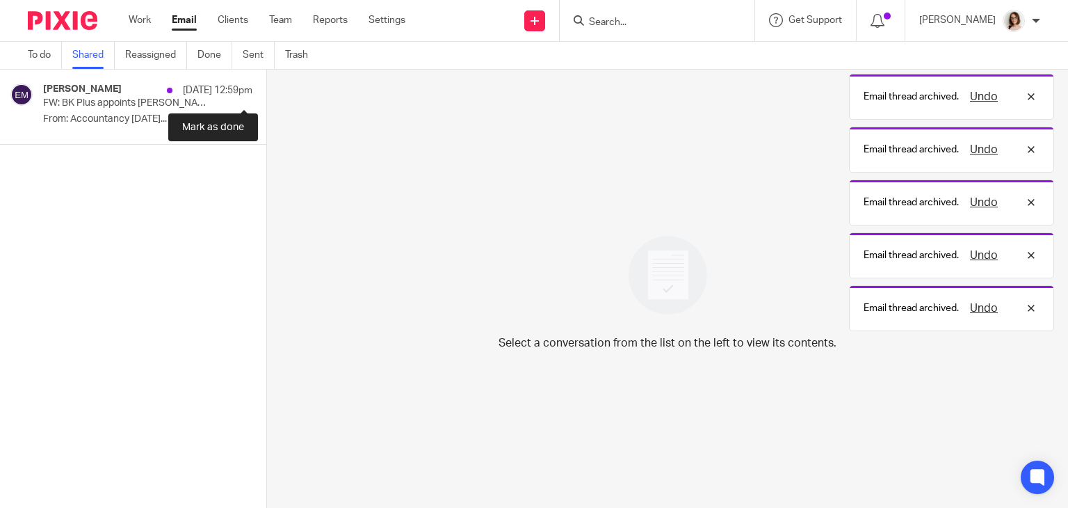
click at [266, 88] on button at bounding box center [271, 88] width 11 height 37
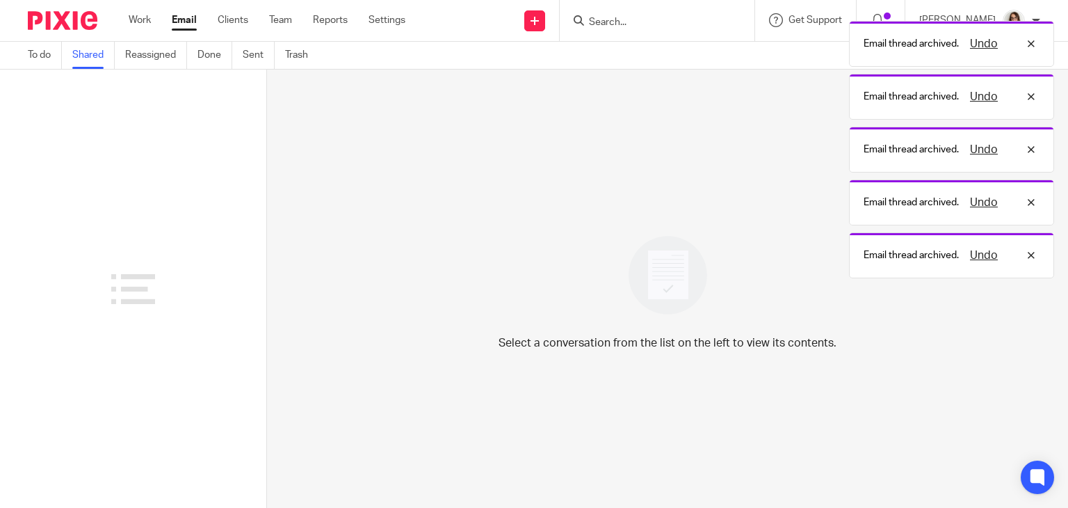
click at [94, 59] on link "Shared" at bounding box center [93, 55] width 42 height 27
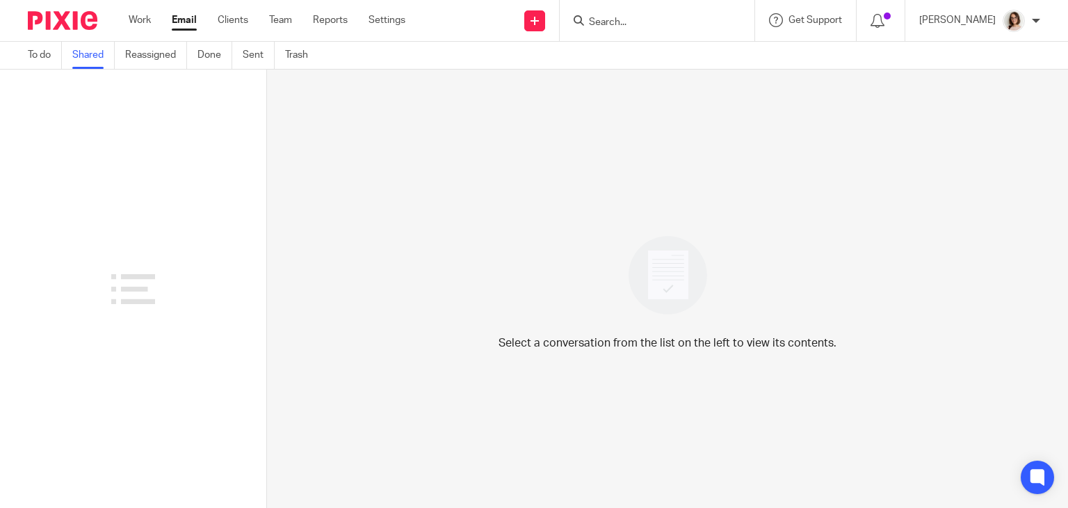
click at [189, 25] on link "Email" at bounding box center [184, 20] width 25 height 14
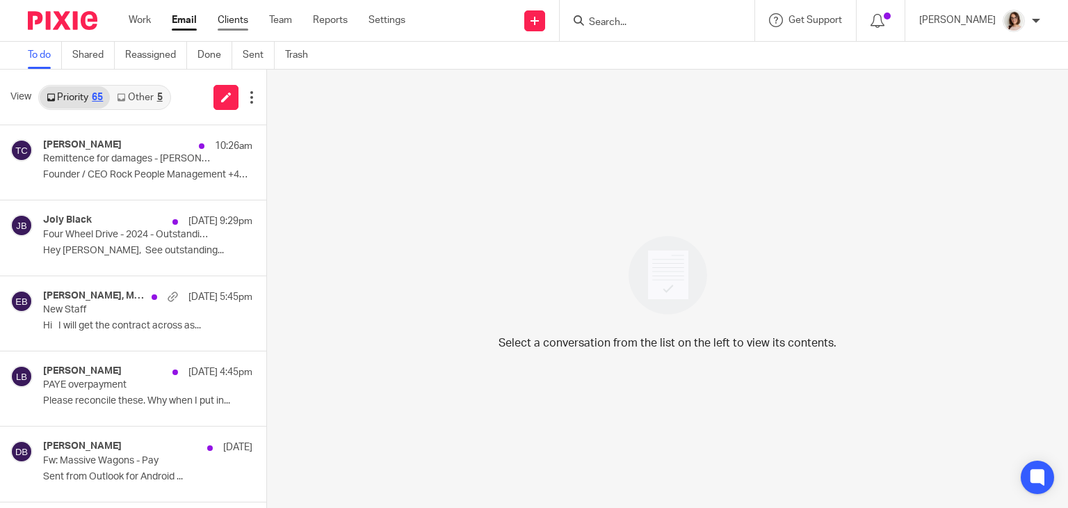
click at [235, 23] on link "Clients" at bounding box center [233, 20] width 31 height 14
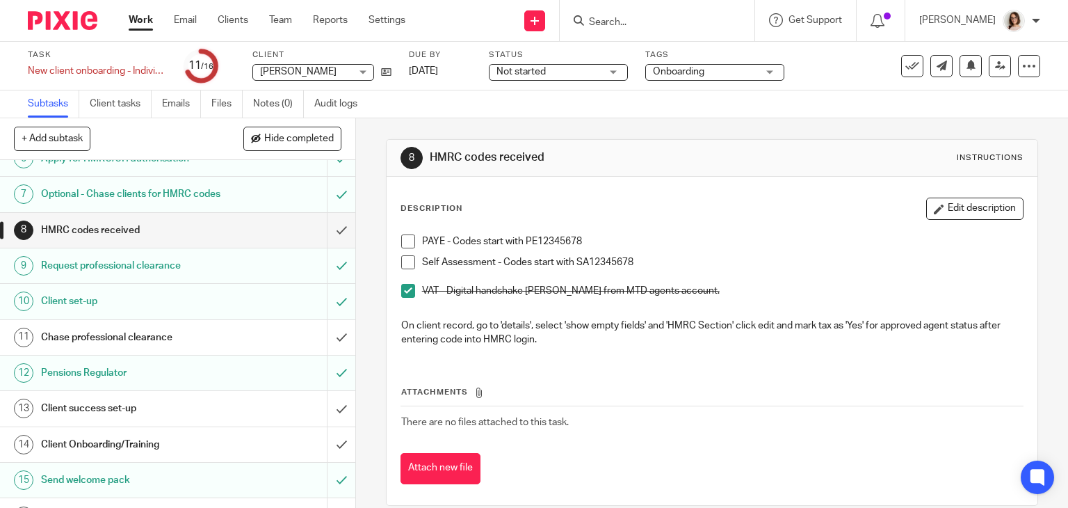
scroll to position [236, 0]
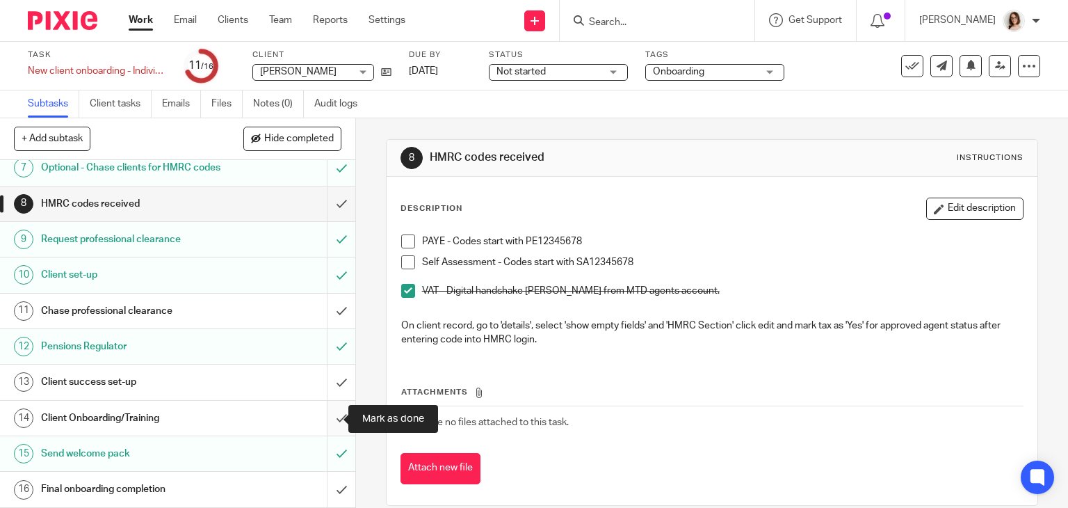
click at [323, 422] on input "submit" at bounding box center [177, 418] width 355 height 35
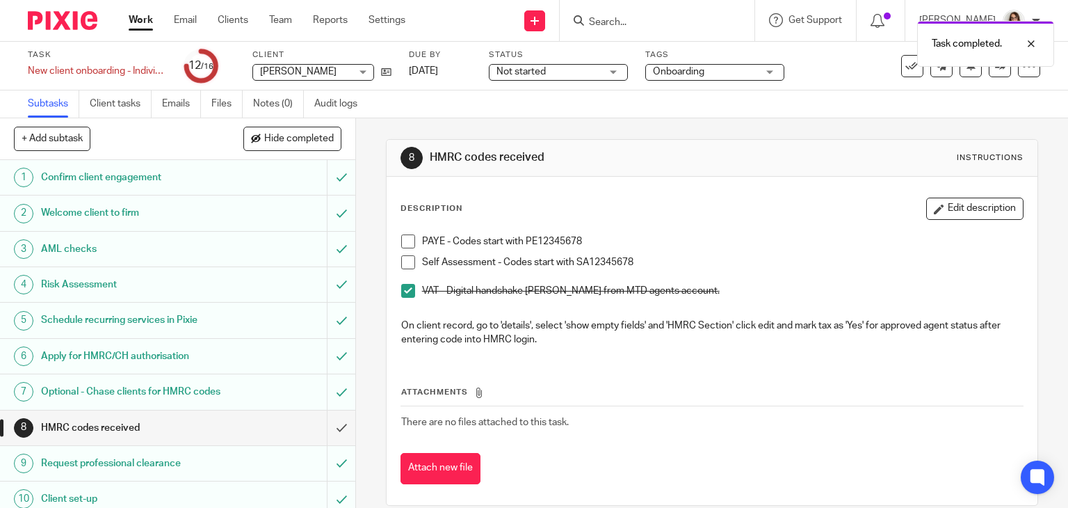
scroll to position [236, 0]
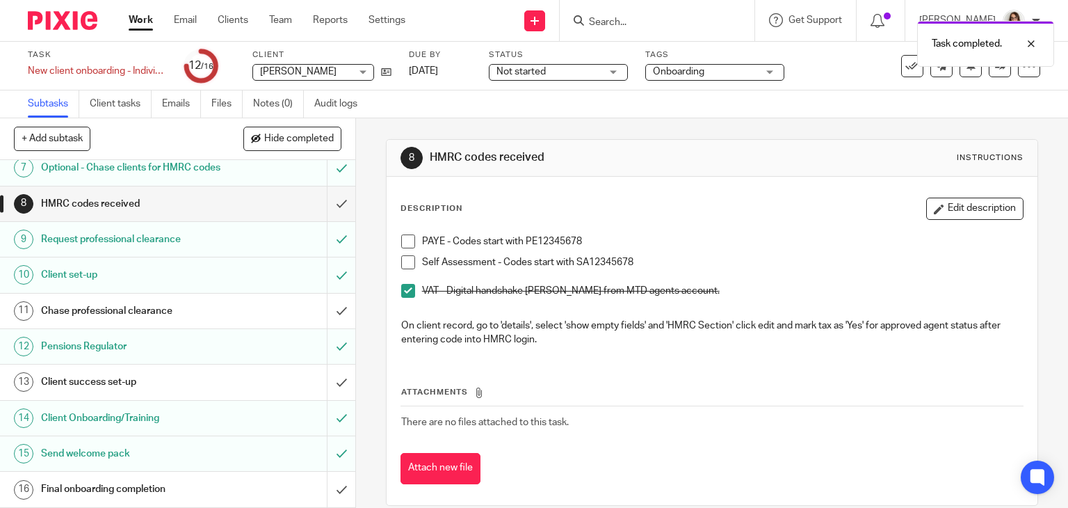
click at [198, 378] on h1 "Client success set-up" at bounding box center [132, 381] width 182 height 21
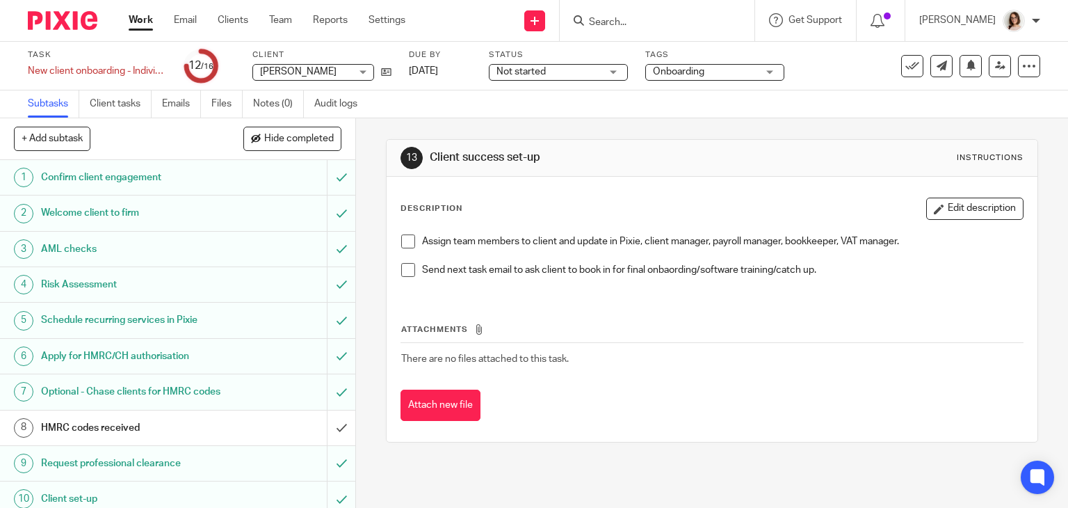
click at [401, 239] on span at bounding box center [408, 241] width 14 height 14
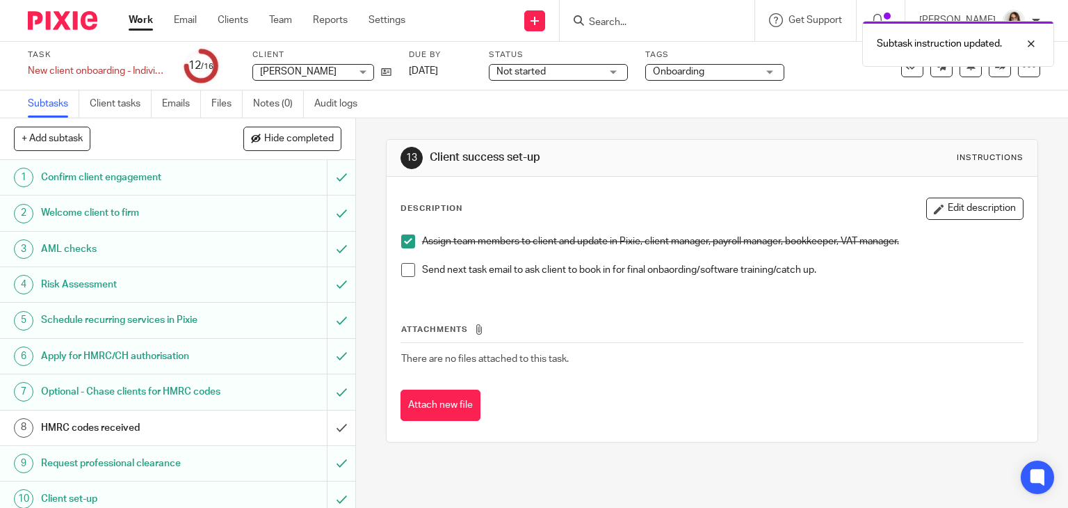
click at [404, 271] on span at bounding box center [408, 270] width 14 height 14
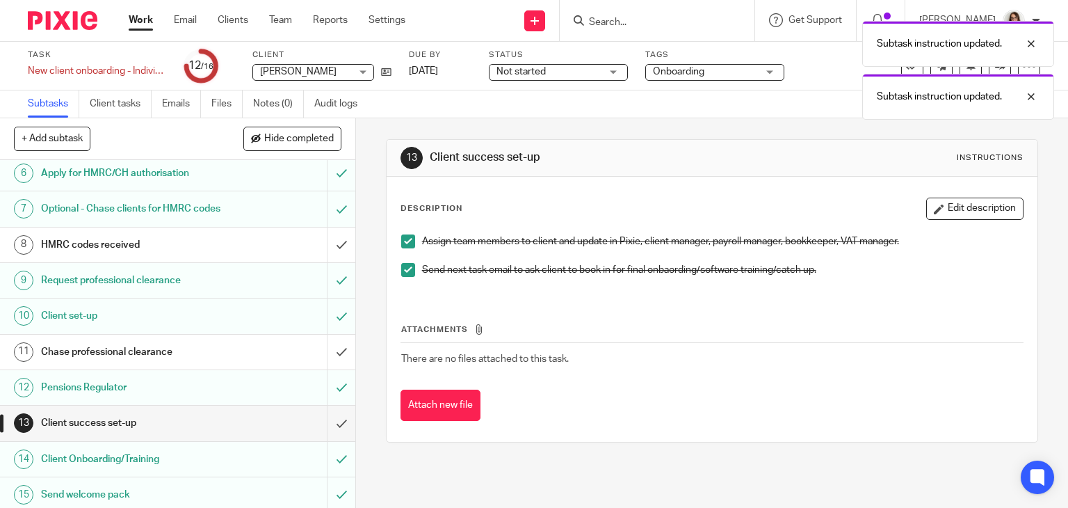
scroll to position [236, 0]
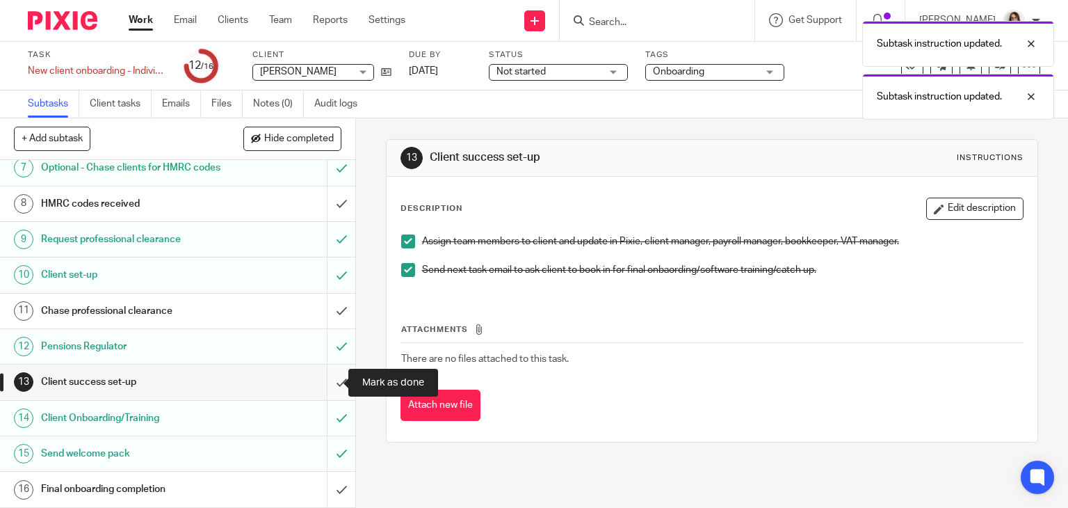
click at [320, 383] on input "submit" at bounding box center [177, 381] width 355 height 35
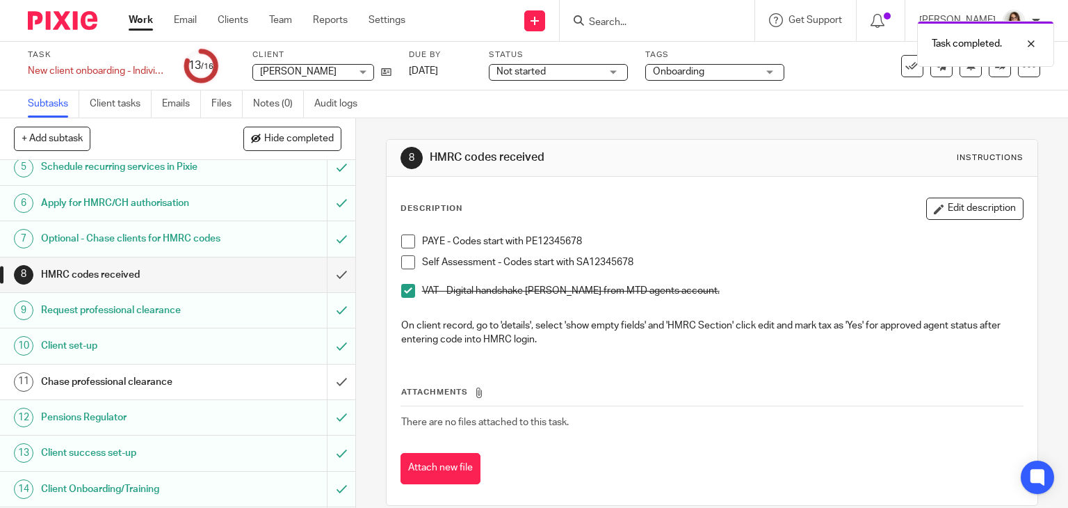
scroll to position [236, 0]
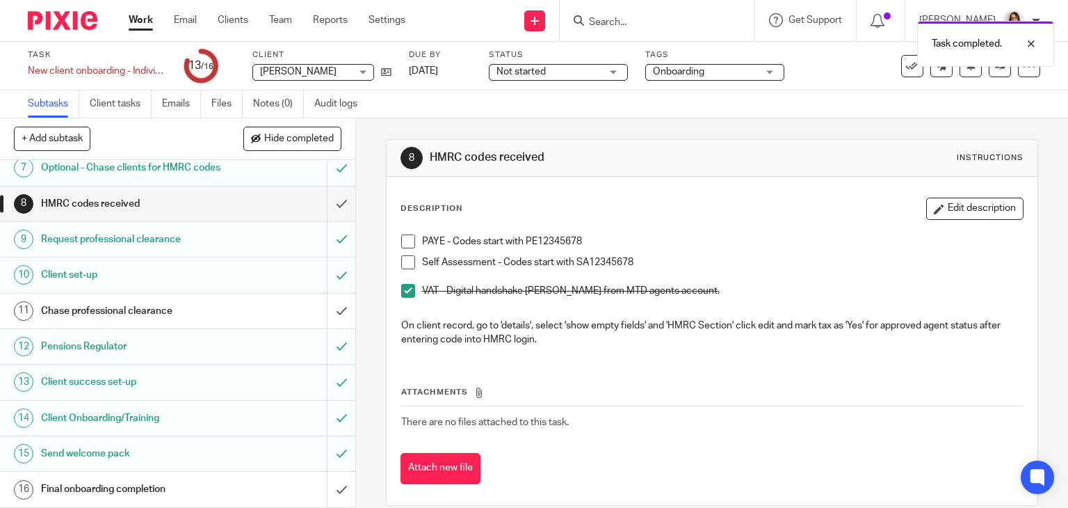
click at [238, 490] on div "Final onboarding completion" at bounding box center [177, 489] width 272 height 21
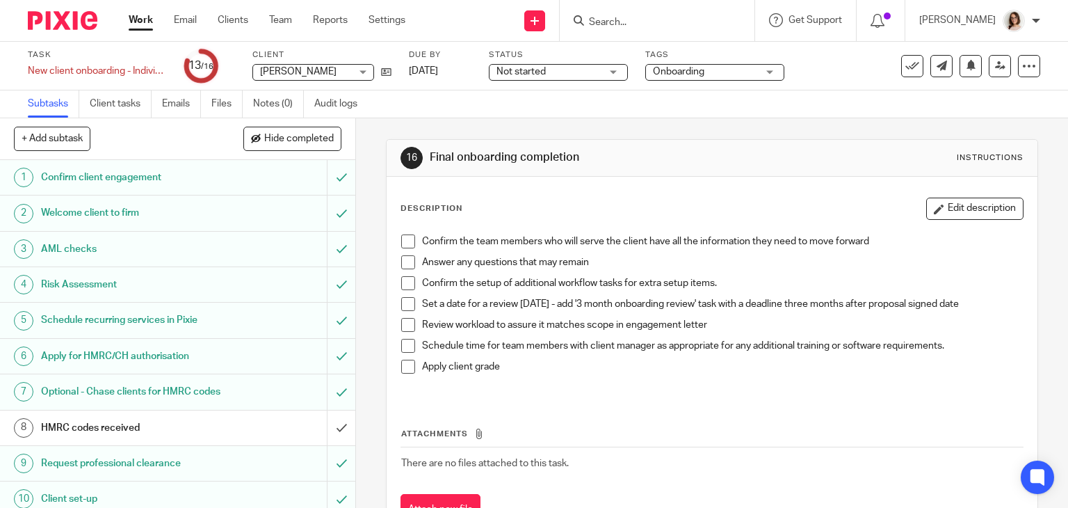
click at [401, 242] on span at bounding box center [408, 241] width 14 height 14
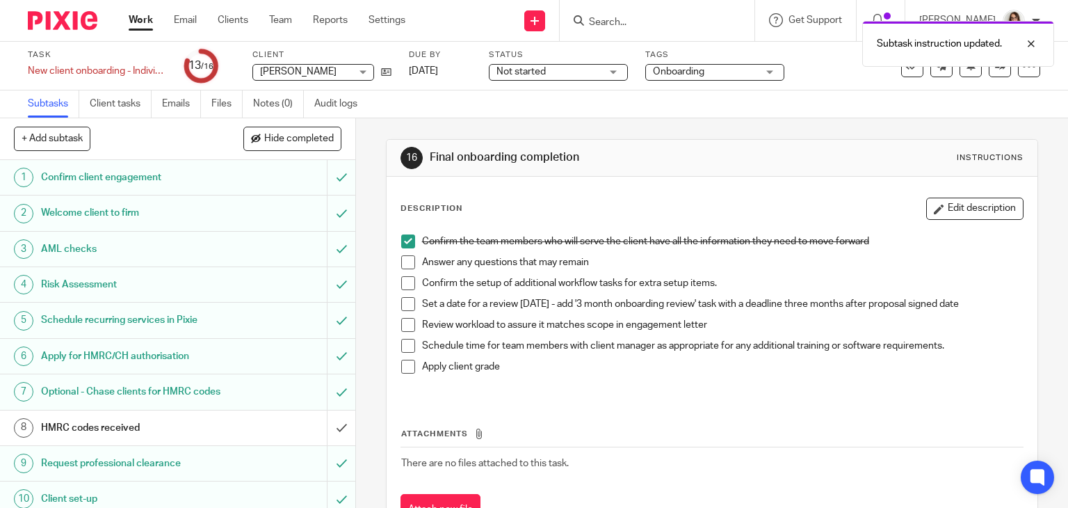
click at [401, 265] on span at bounding box center [408, 262] width 14 height 14
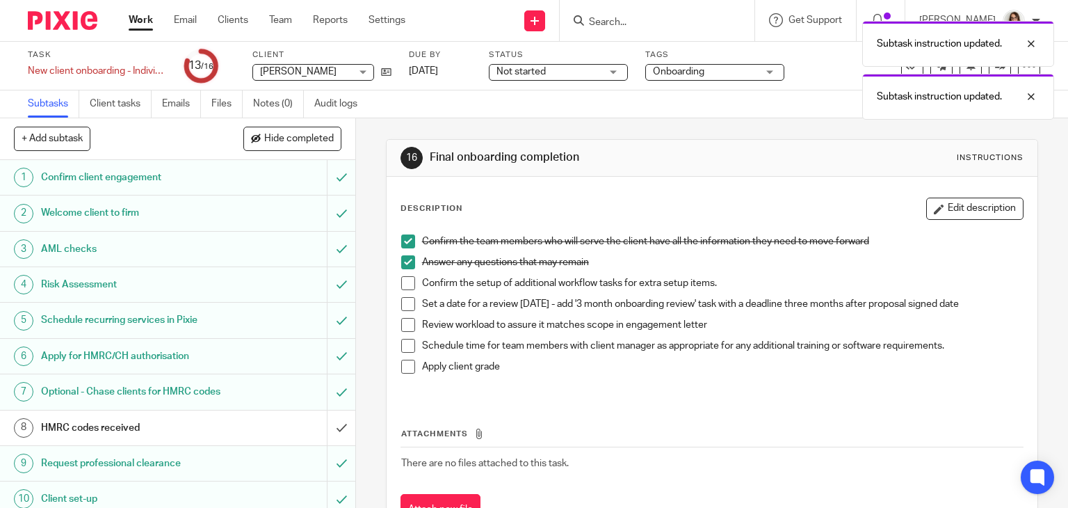
click at [401, 285] on span at bounding box center [408, 283] width 14 height 14
click at [403, 321] on span at bounding box center [408, 325] width 14 height 14
click at [403, 352] on li "Schedule time for team members with client manager as appropriate for any addit…" at bounding box center [712, 349] width 623 height 21
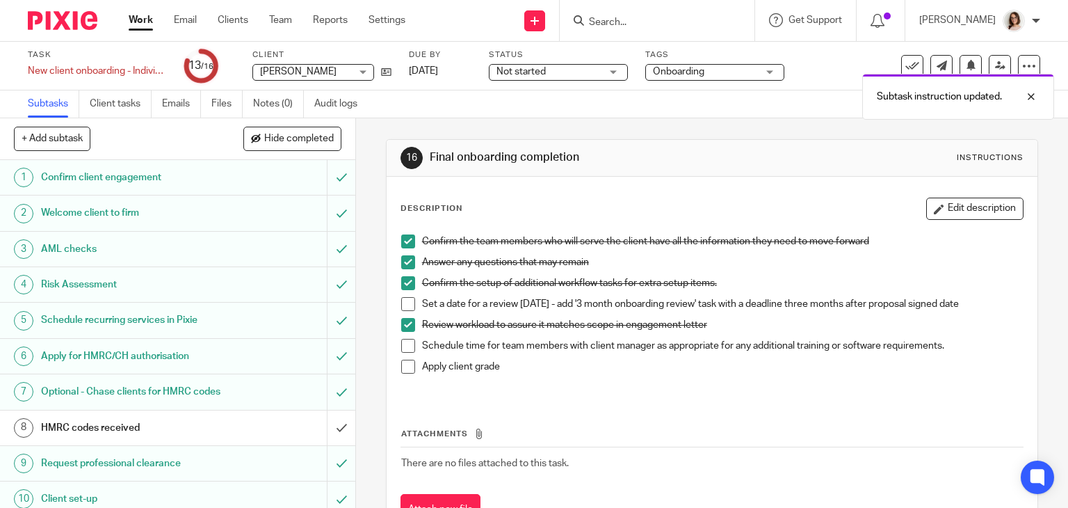
click at [403, 348] on span at bounding box center [408, 346] width 14 height 14
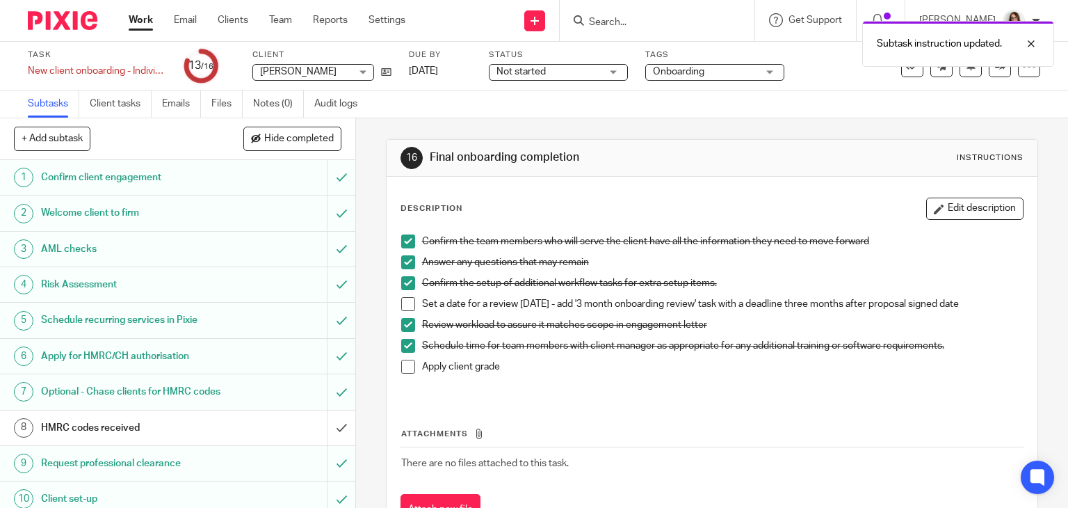
scroll to position [236, 0]
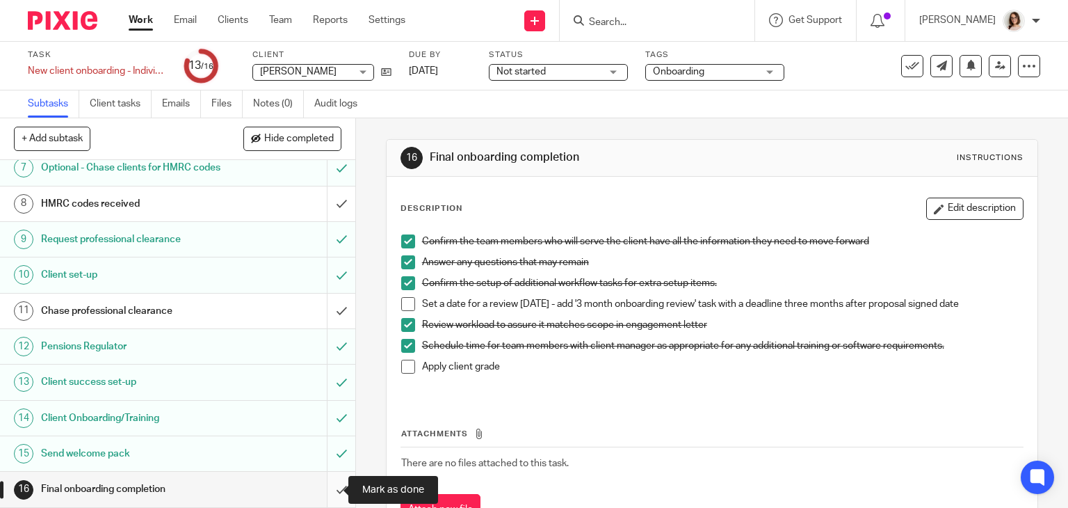
click at [328, 492] on input "submit" at bounding box center [177, 489] width 355 height 35
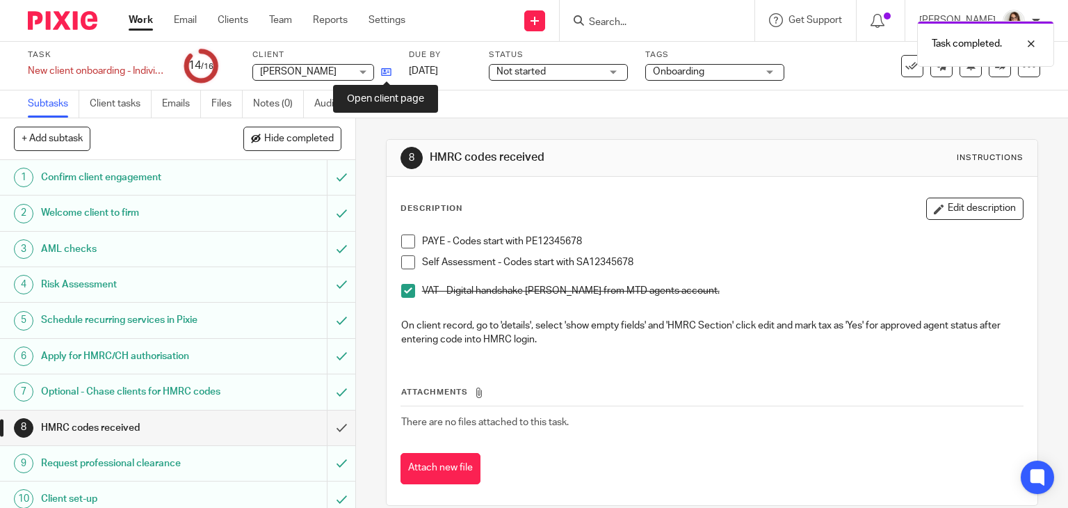
click at [385, 70] on icon at bounding box center [386, 72] width 10 height 10
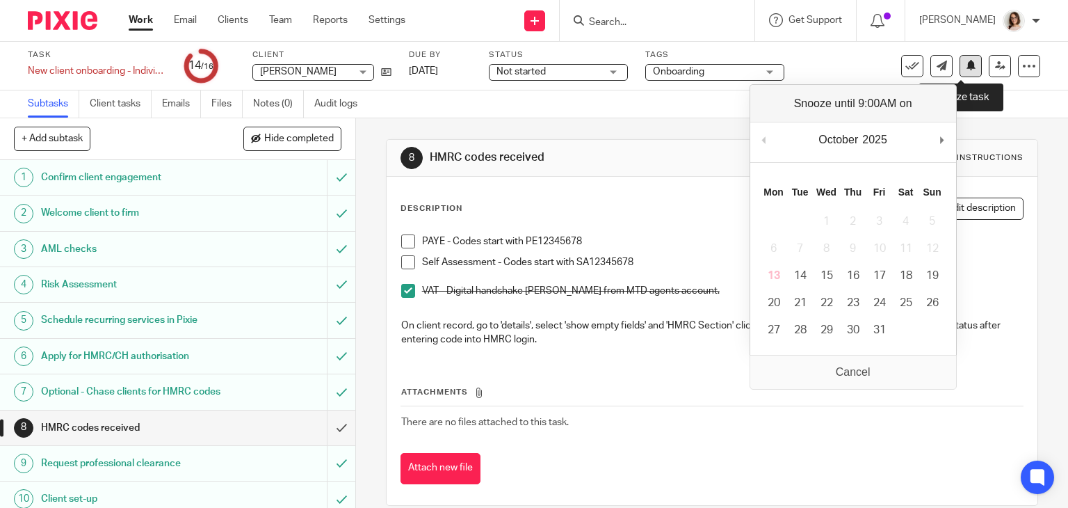
click at [966, 66] on icon at bounding box center [971, 65] width 10 height 10
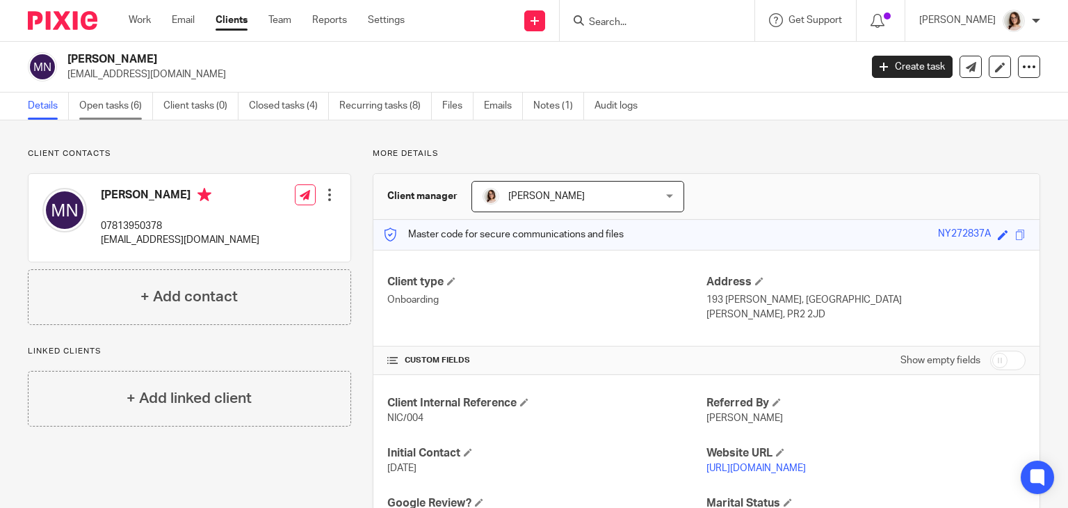
click at [113, 107] on link "Open tasks (6)" at bounding box center [116, 106] width 74 height 27
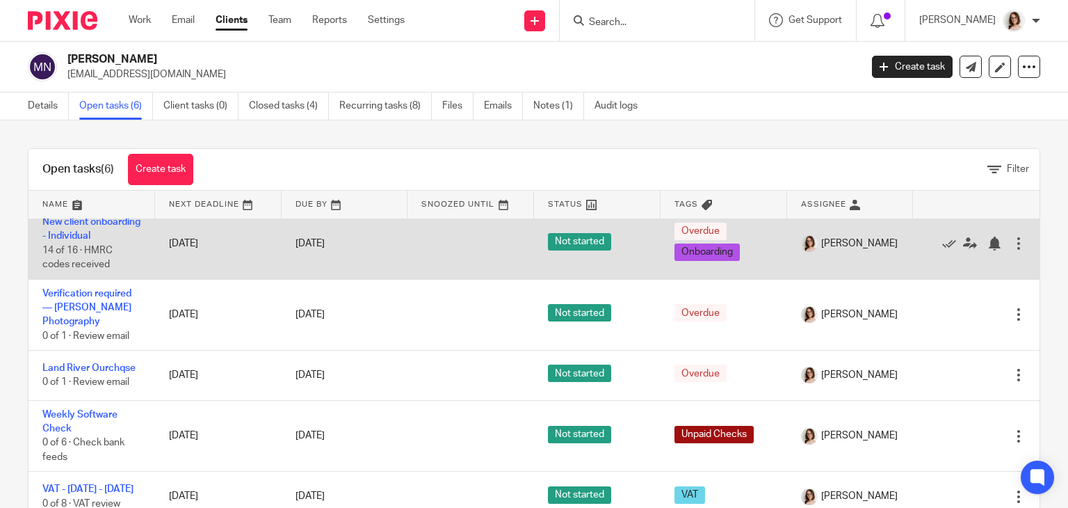
scroll to position [41, 0]
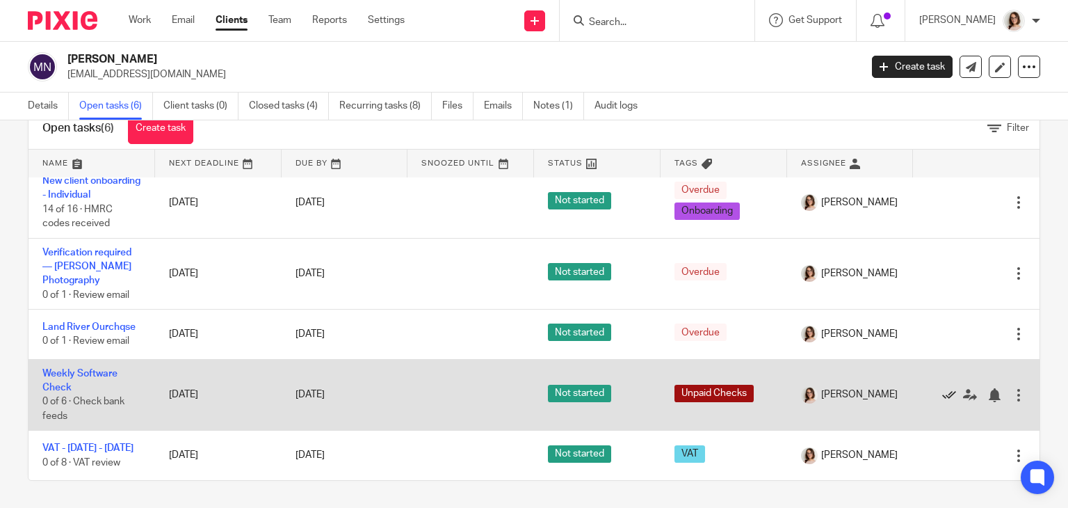
click at [942, 389] on icon at bounding box center [949, 395] width 14 height 14
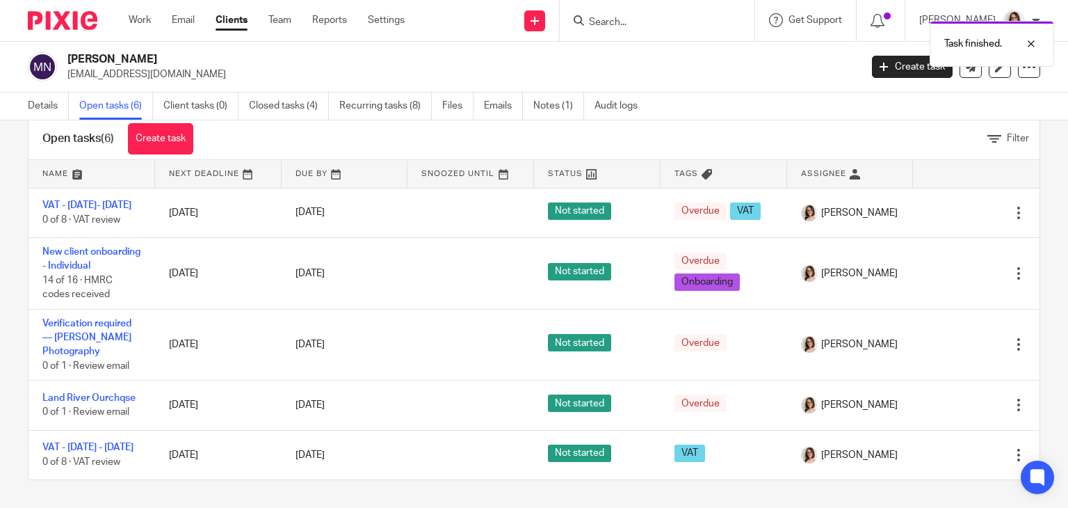
scroll to position [19, 0]
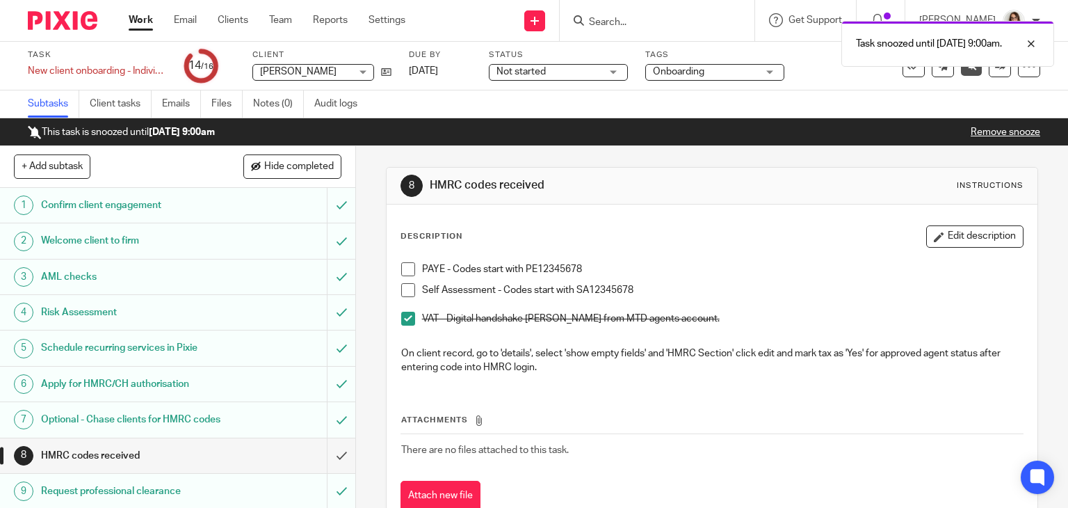
click at [141, 19] on link "Work" at bounding box center [141, 20] width 24 height 14
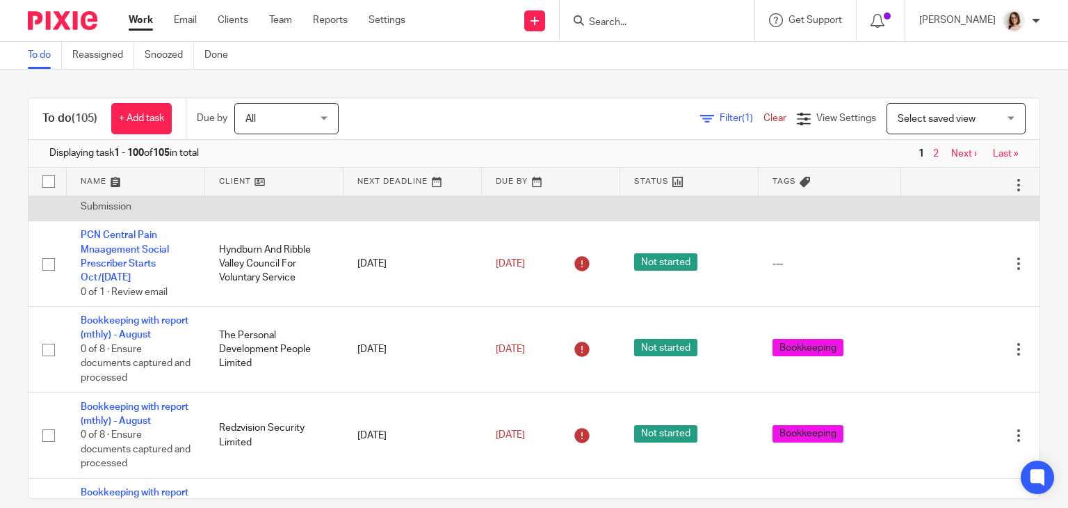
scroll to position [267, 0]
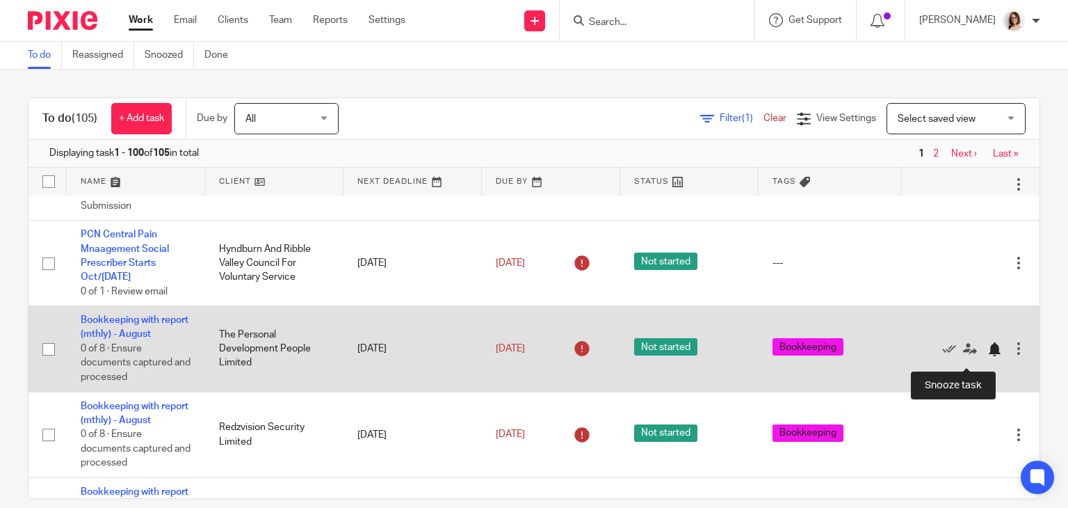
click at [988, 356] on div at bounding box center [995, 349] width 14 height 14
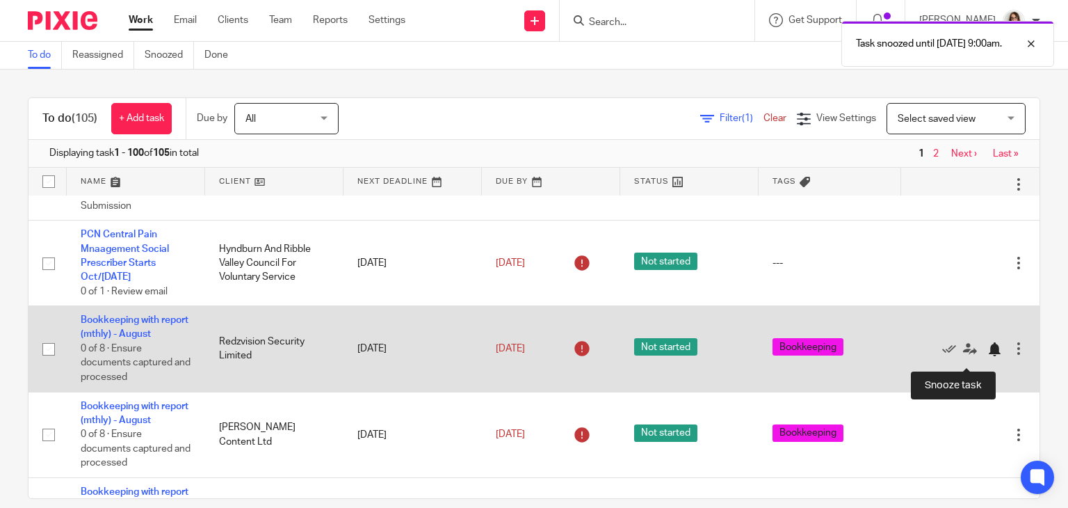
click at [988, 353] on div at bounding box center [995, 349] width 14 height 14
click at [988, 356] on div at bounding box center [995, 349] width 14 height 14
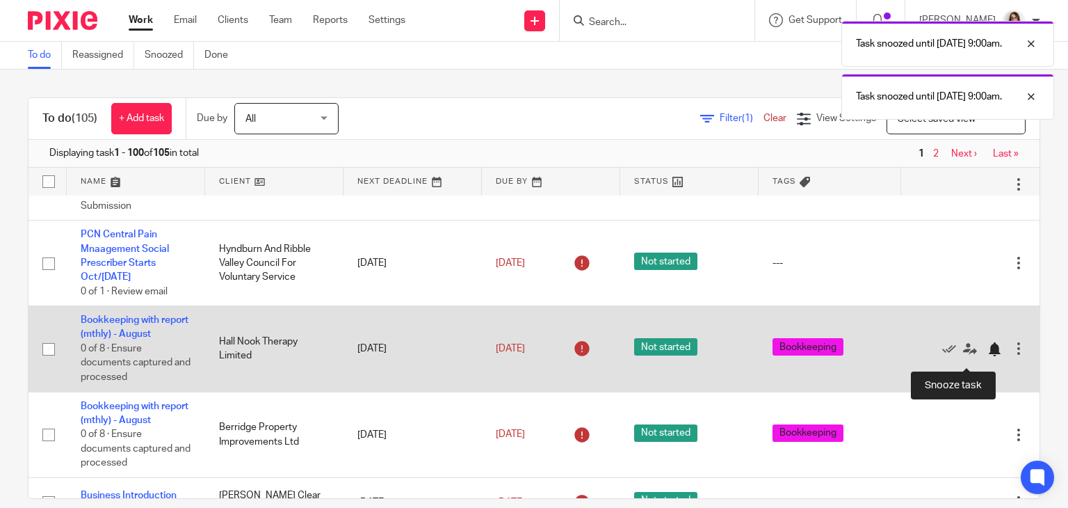
click at [988, 356] on div at bounding box center [995, 349] width 14 height 14
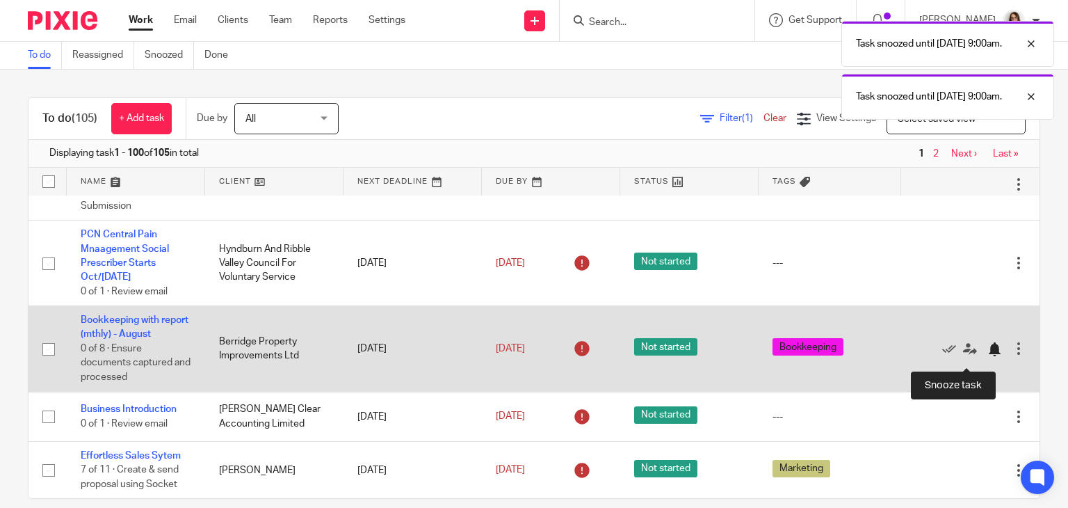
click at [988, 356] on div at bounding box center [995, 349] width 14 height 14
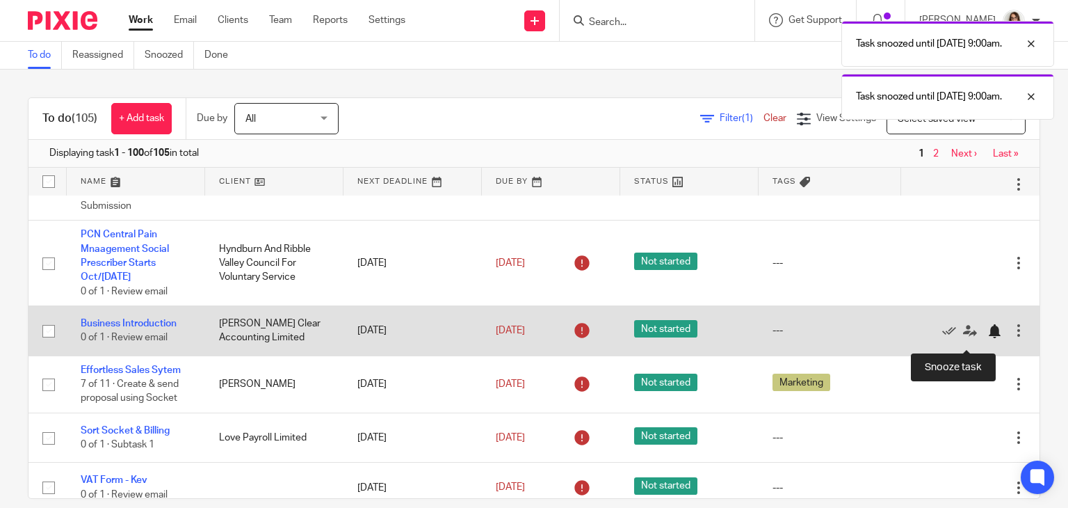
click at [988, 338] on div at bounding box center [995, 331] width 14 height 14
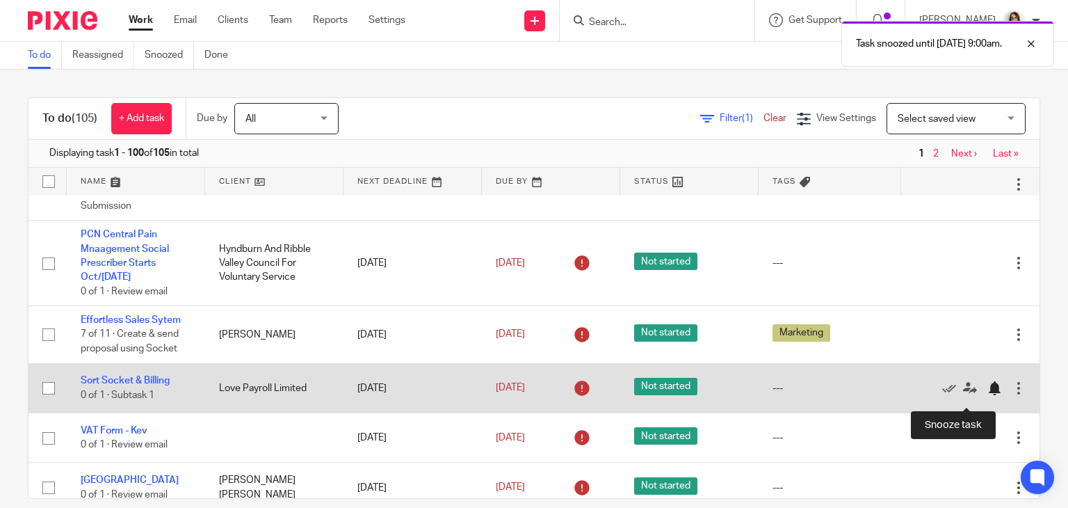
click at [988, 395] on div at bounding box center [995, 388] width 14 height 14
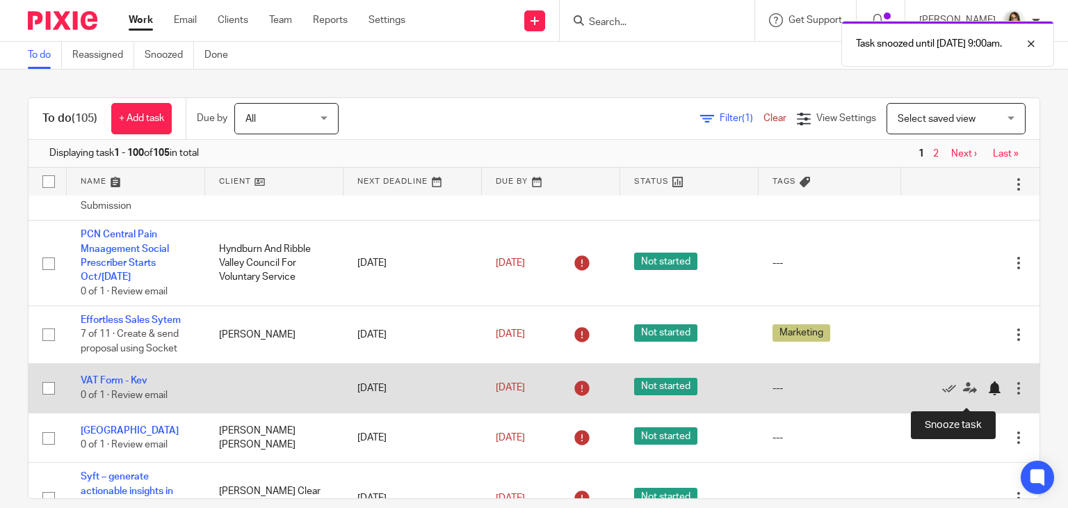
click at [988, 395] on div at bounding box center [995, 388] width 14 height 14
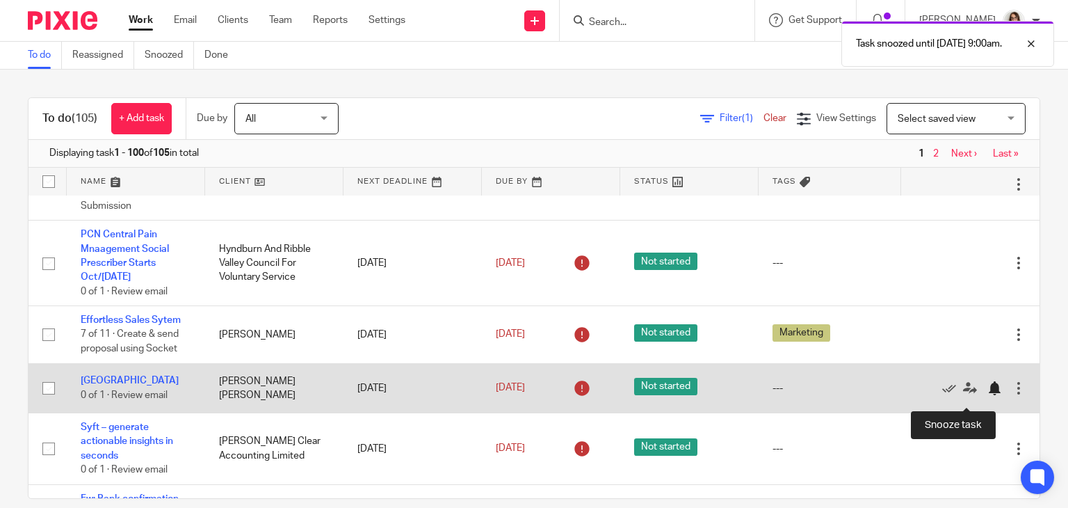
click at [988, 395] on div at bounding box center [995, 388] width 14 height 14
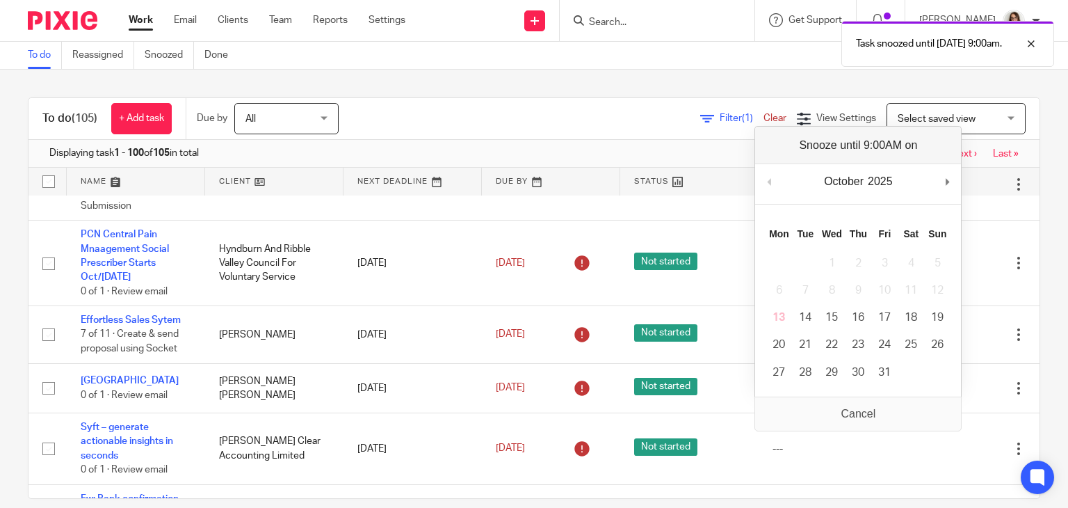
click at [1038, 371] on div "To do (105) + Add task Due by All All Today Tomorrow This week Next week This m…" at bounding box center [534, 289] width 1068 height 438
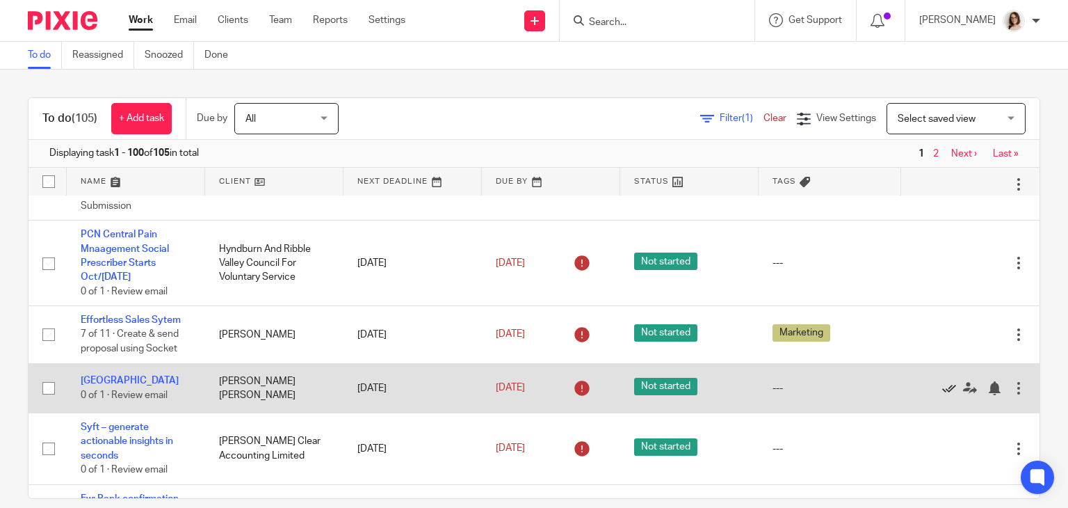
click at [942, 395] on icon at bounding box center [949, 388] width 14 height 14
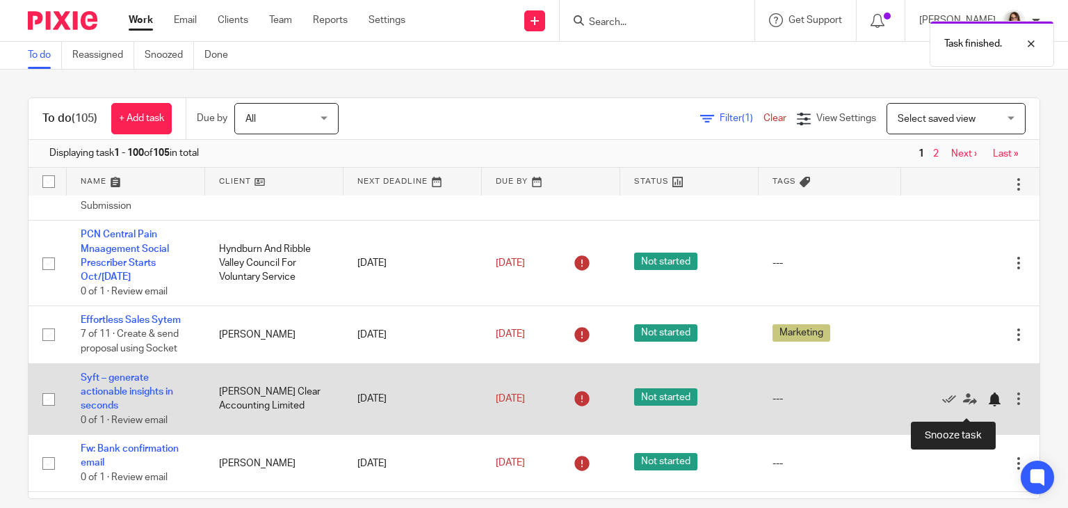
click at [988, 406] on div at bounding box center [995, 399] width 14 height 14
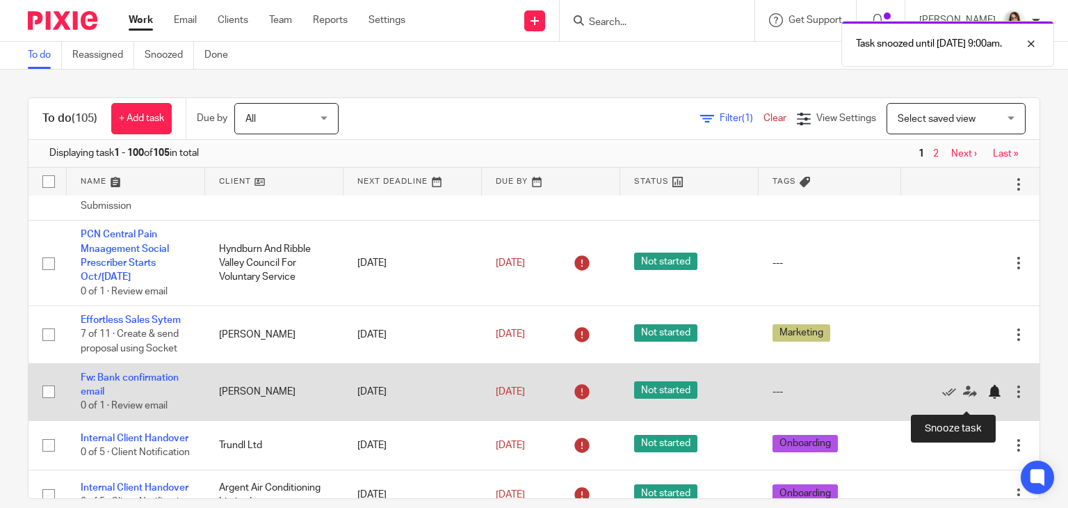
click at [988, 399] on div at bounding box center [995, 392] width 14 height 14
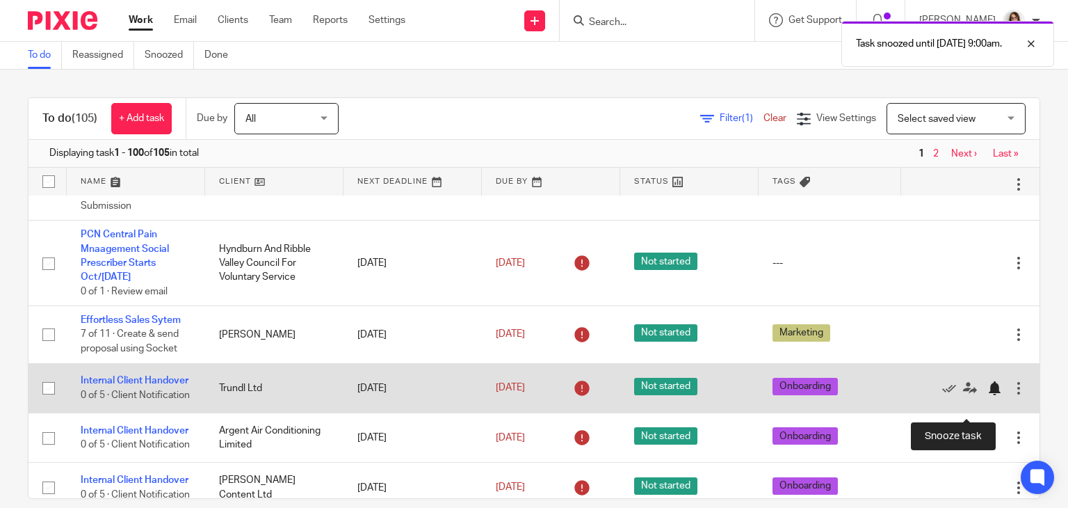
click at [988, 395] on div at bounding box center [995, 388] width 14 height 14
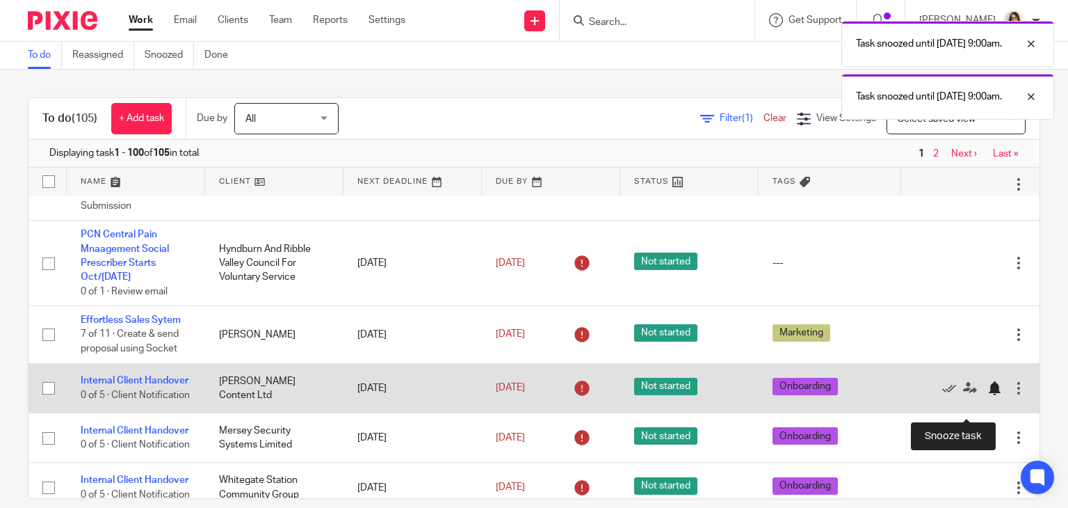
click at [988, 395] on div at bounding box center [995, 388] width 14 height 14
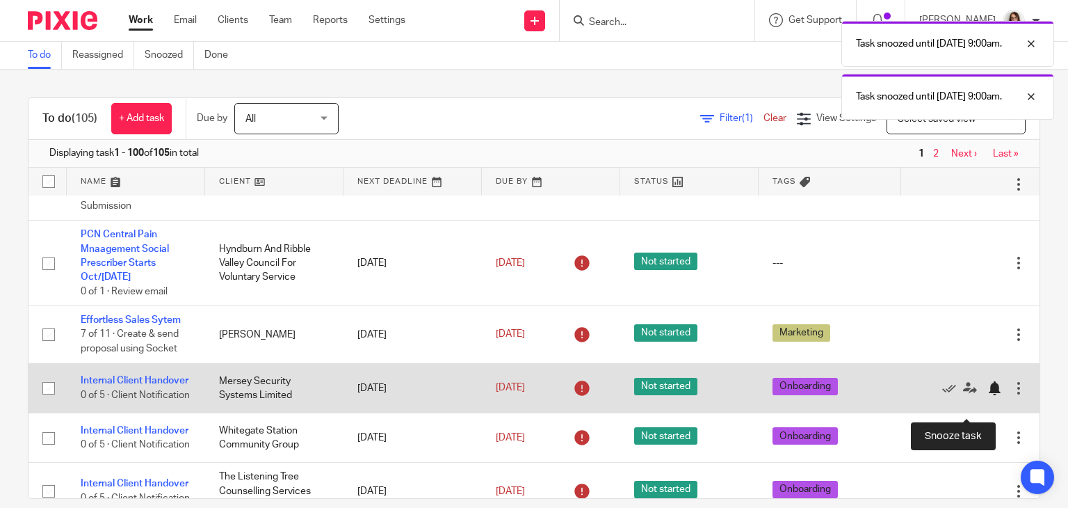
click at [988, 395] on div at bounding box center [995, 388] width 14 height 14
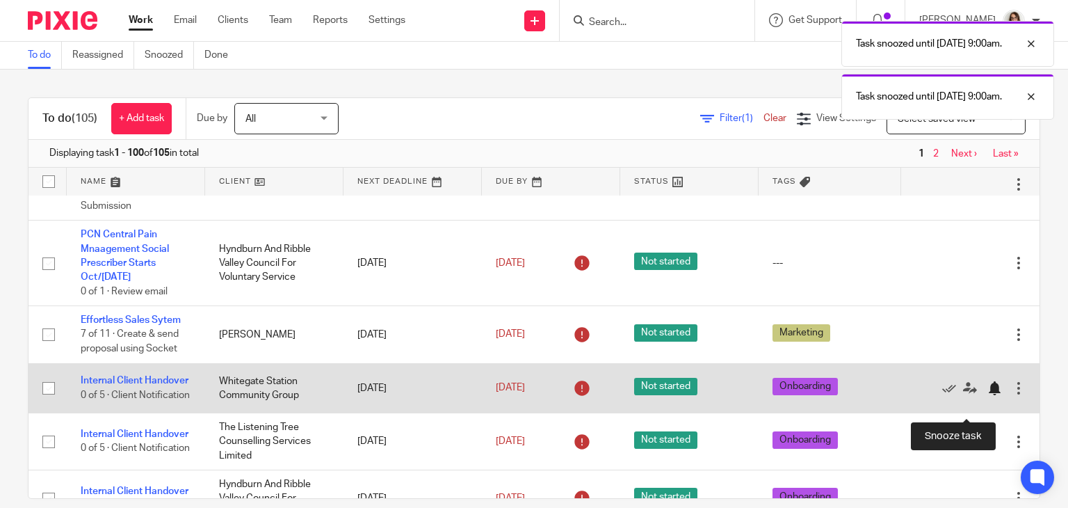
click at [988, 395] on div at bounding box center [995, 388] width 14 height 14
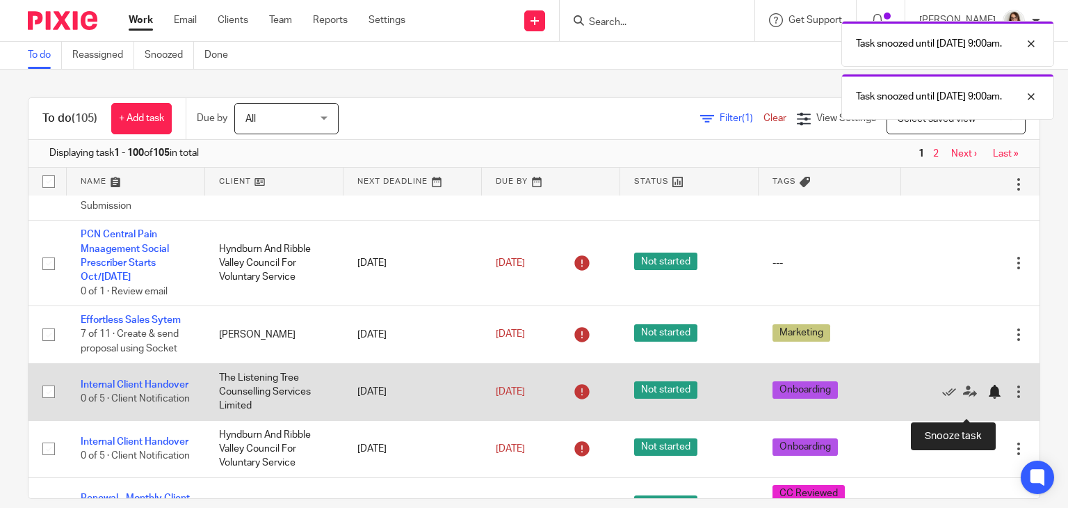
click at [988, 399] on div at bounding box center [995, 392] width 14 height 14
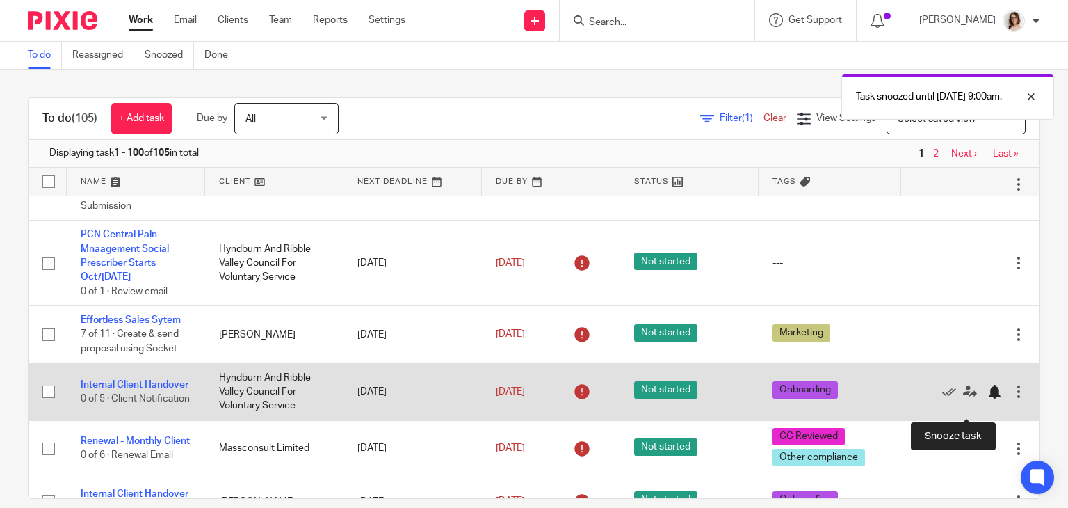
click at [988, 399] on div at bounding box center [995, 392] width 14 height 14
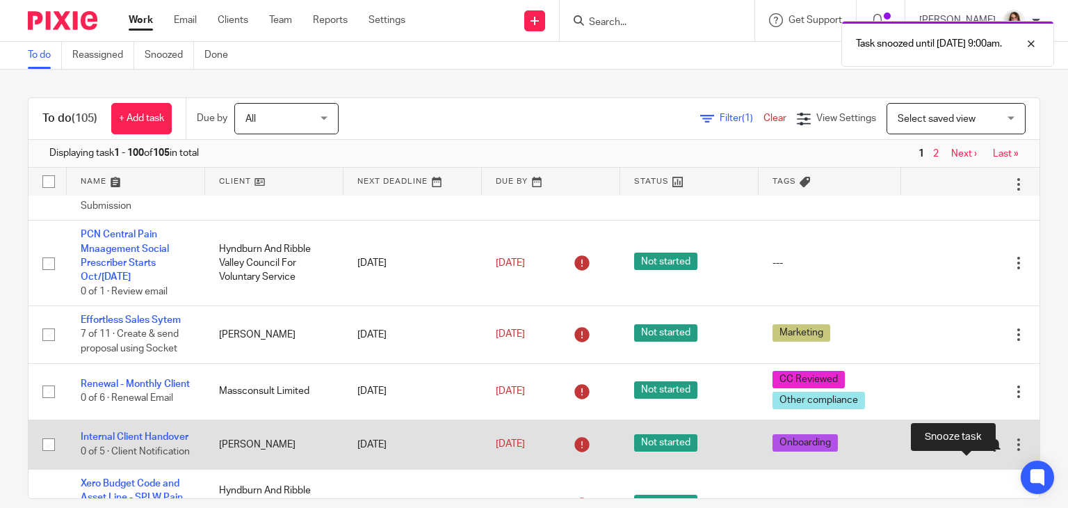
click at [988, 451] on div at bounding box center [995, 444] width 14 height 14
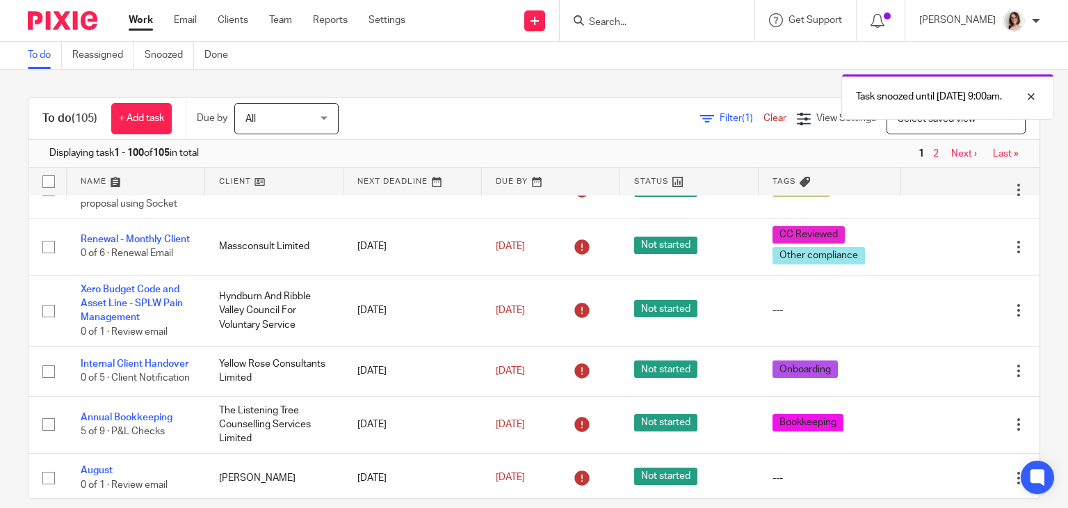
scroll to position [420, 0]
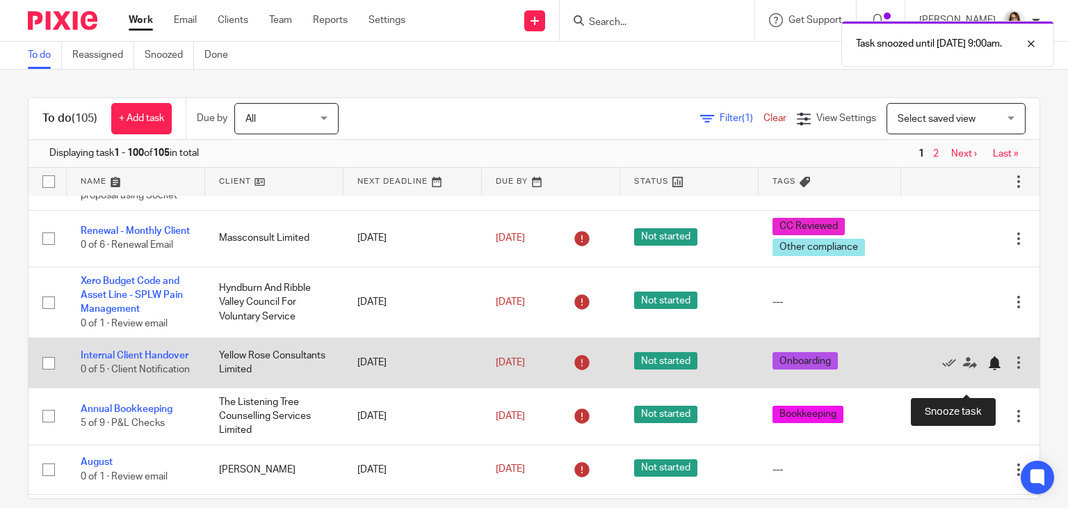
click at [988, 370] on div at bounding box center [995, 363] width 14 height 14
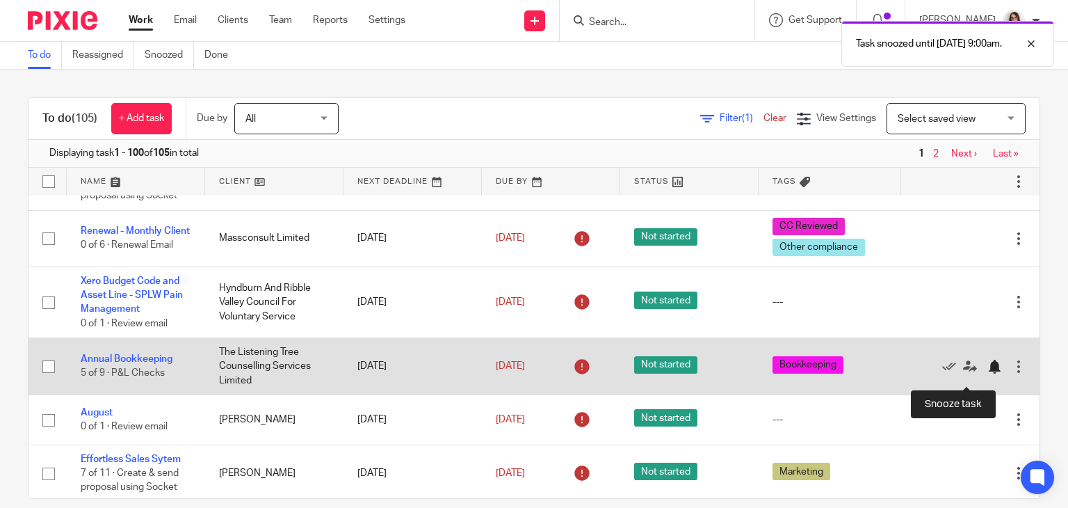
click at [988, 374] on div at bounding box center [995, 367] width 14 height 14
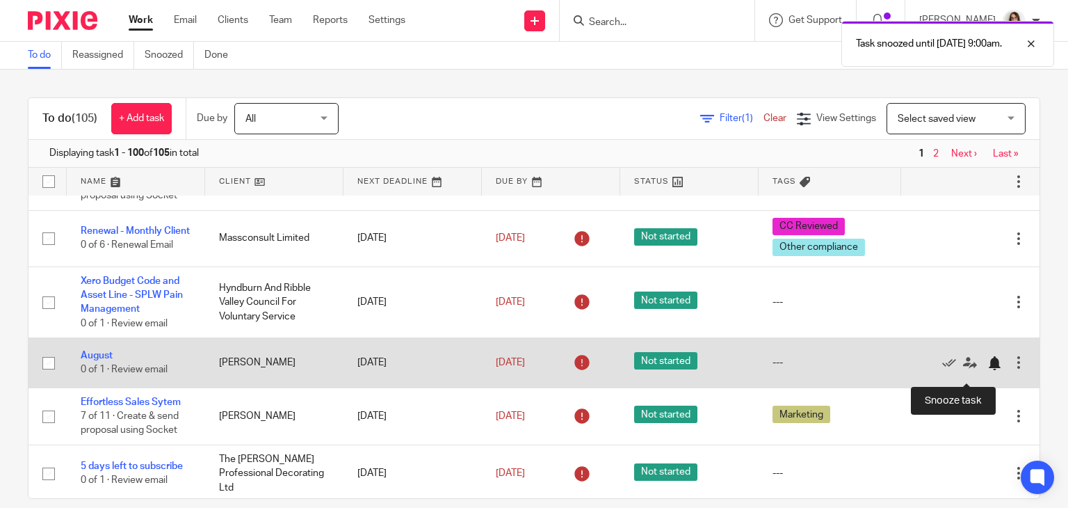
click at [988, 370] on div at bounding box center [995, 363] width 14 height 14
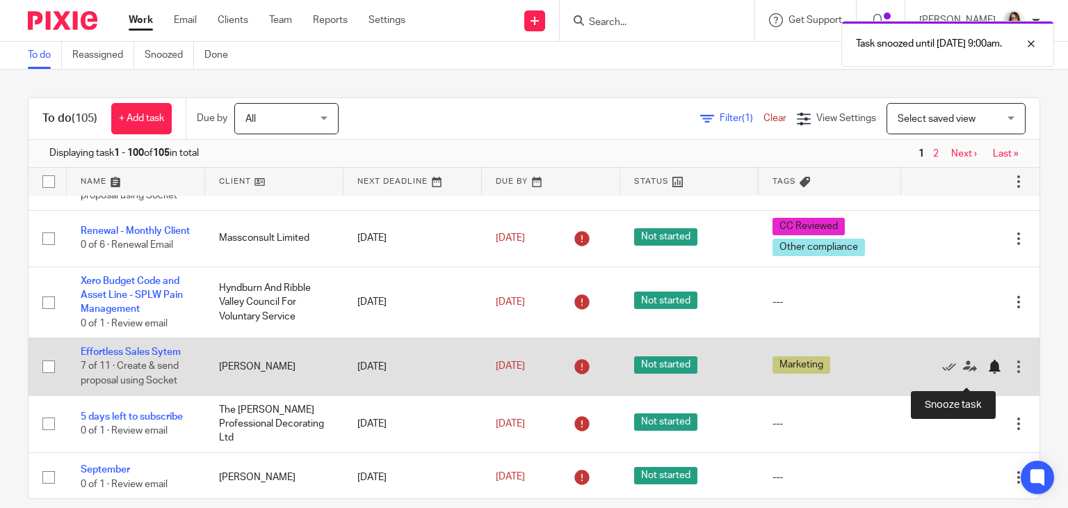
click at [988, 374] on div at bounding box center [995, 367] width 14 height 14
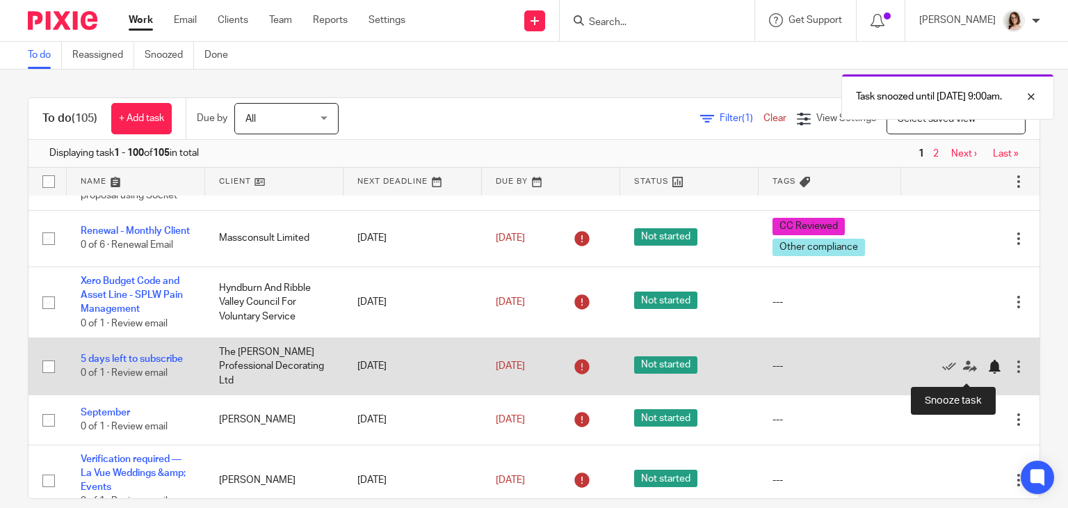
click at [988, 374] on div at bounding box center [995, 367] width 14 height 14
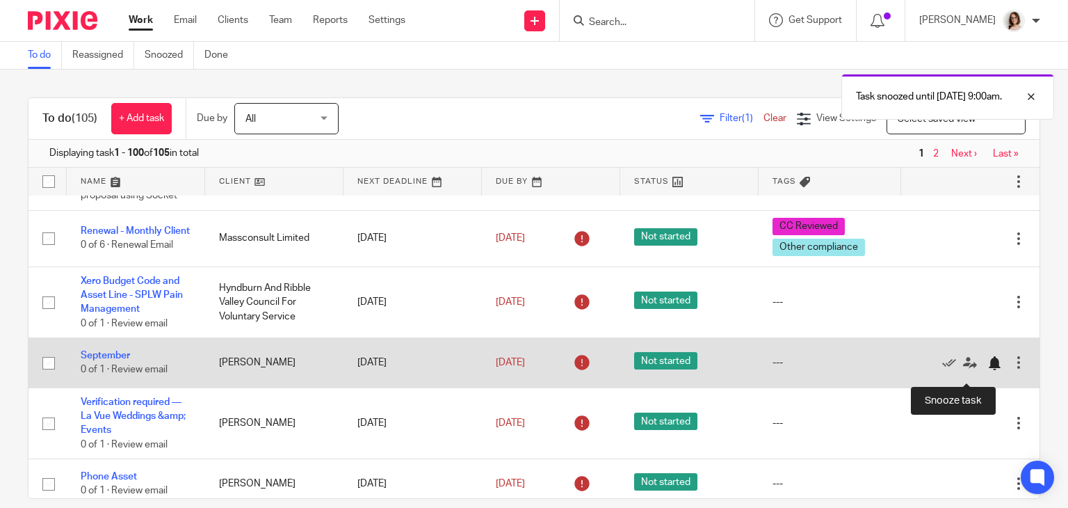
click at [988, 370] on div at bounding box center [995, 363] width 14 height 14
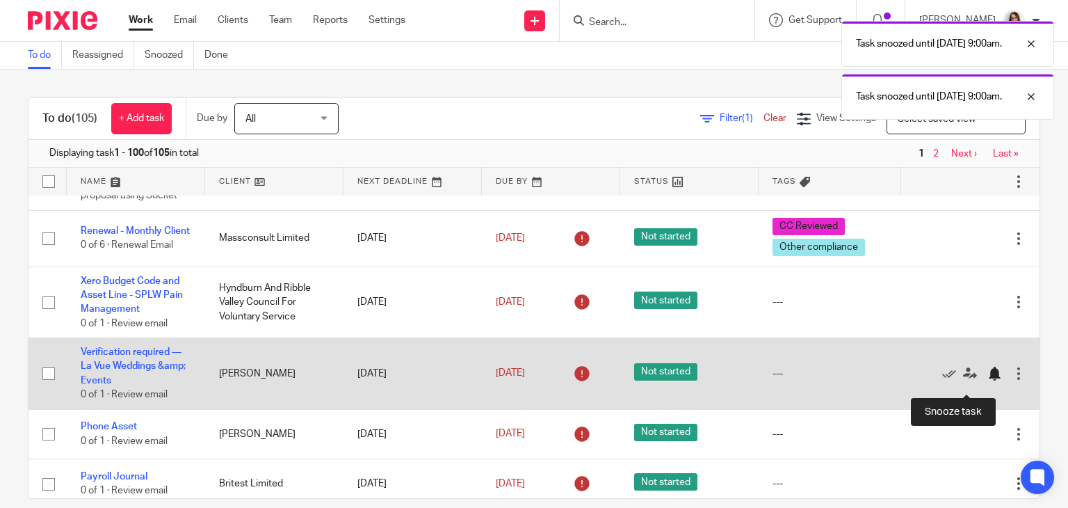
click at [988, 380] on div at bounding box center [995, 374] width 14 height 14
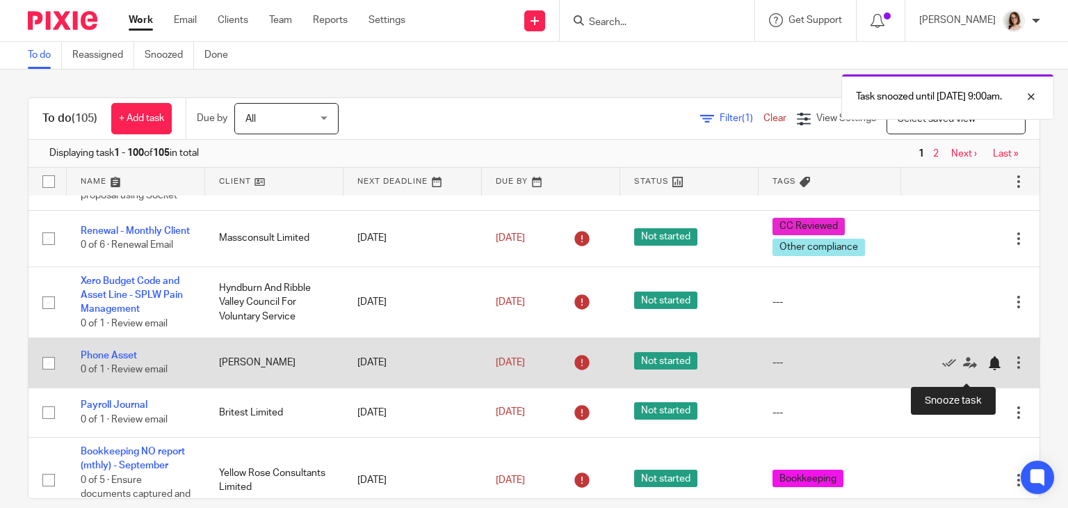
click at [988, 370] on div at bounding box center [995, 363] width 14 height 14
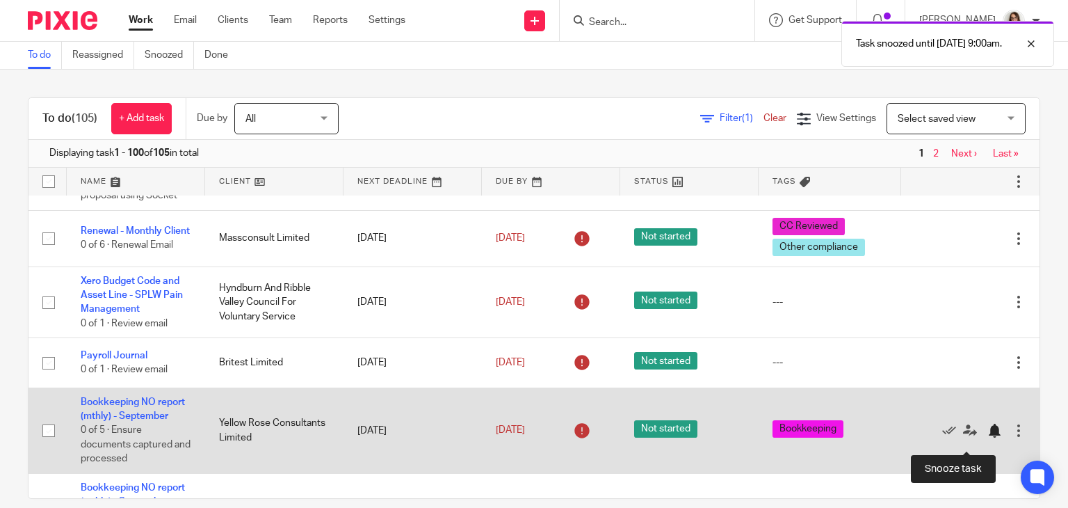
click at [988, 437] on div at bounding box center [995, 431] width 14 height 14
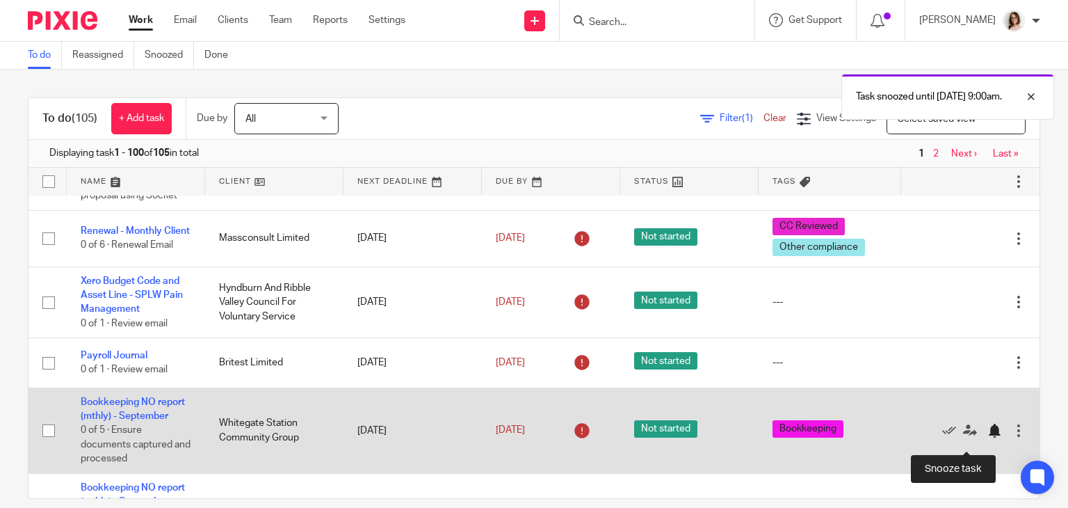
click at [988, 437] on div at bounding box center [995, 431] width 14 height 14
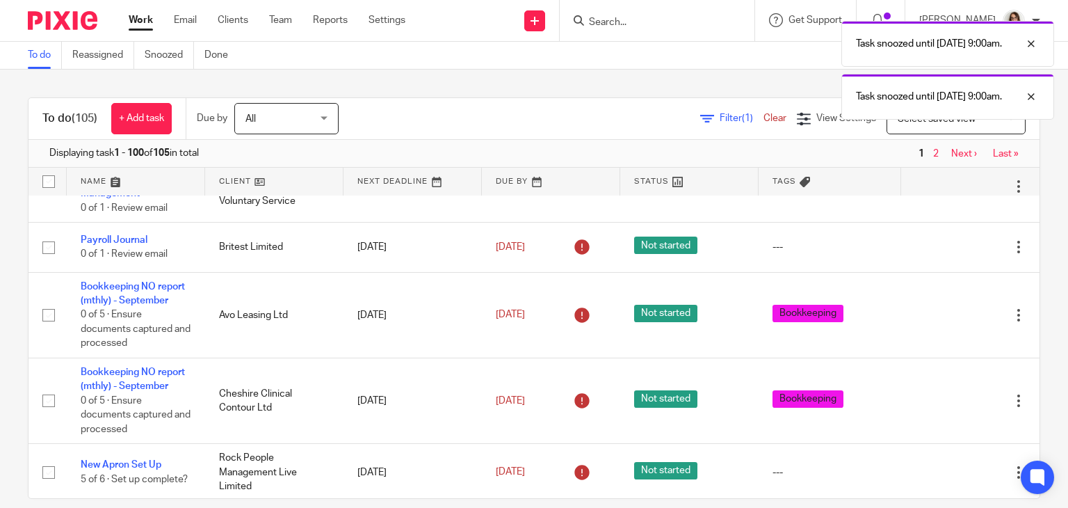
scroll to position [538, 0]
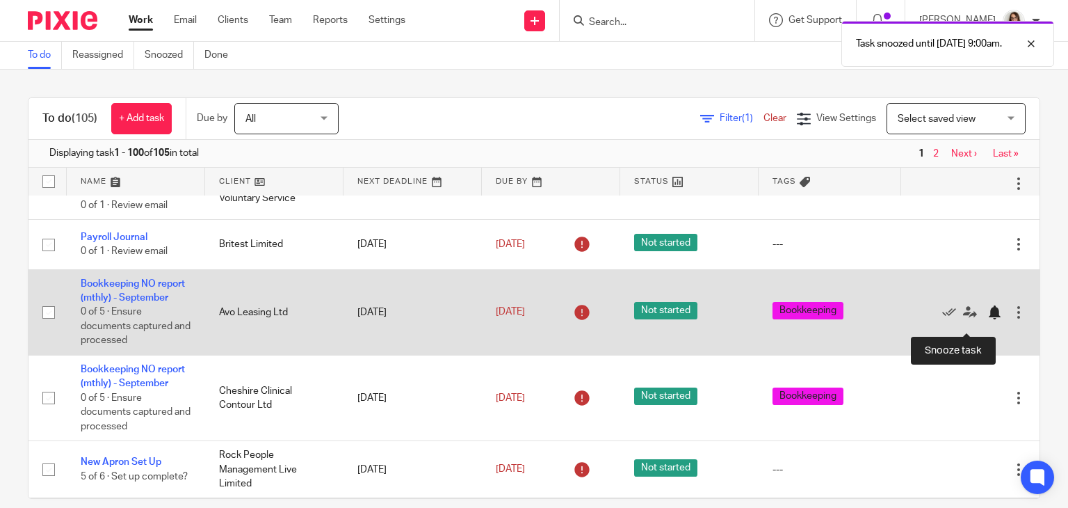
click at [988, 319] on div at bounding box center [995, 312] width 14 height 14
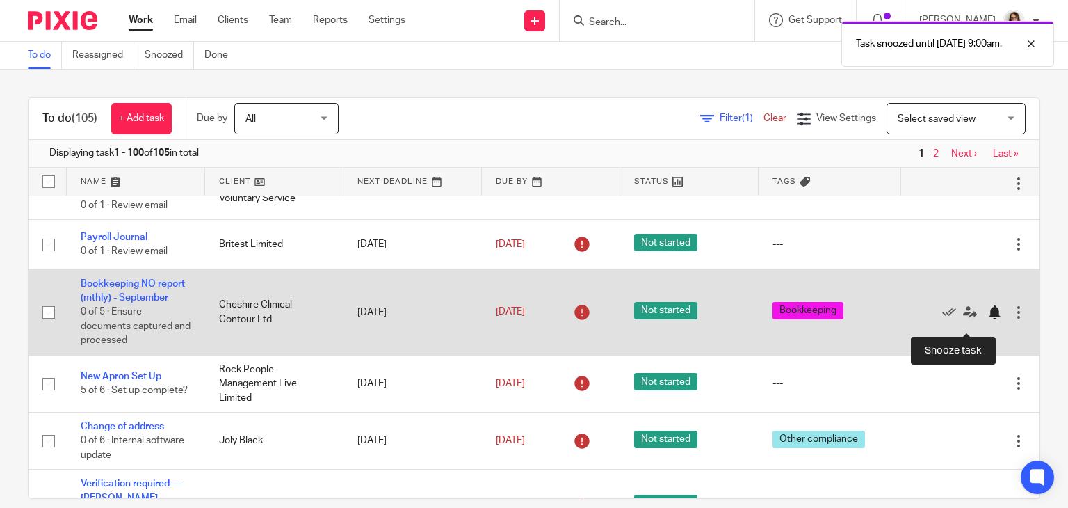
click at [988, 319] on div at bounding box center [995, 312] width 14 height 14
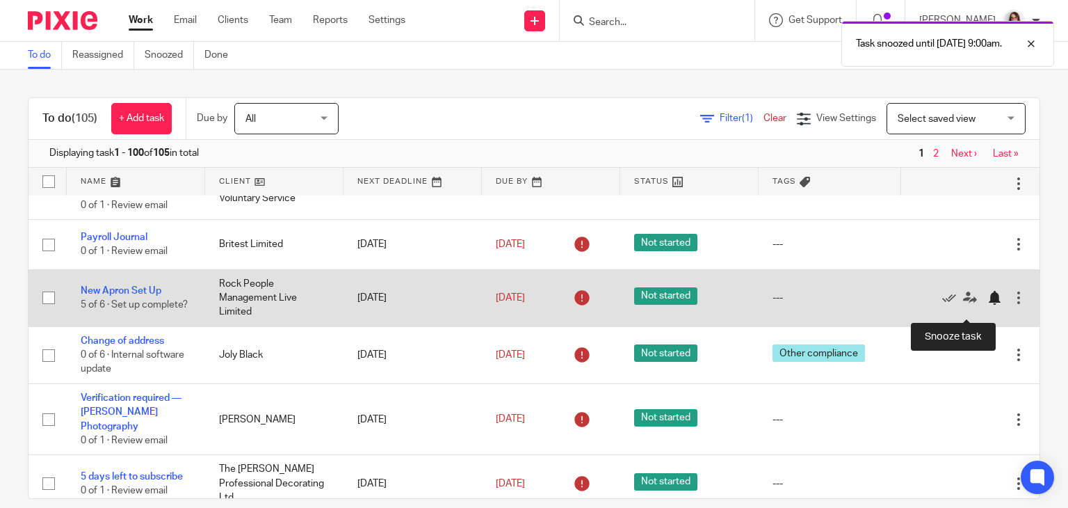
click at [988, 305] on div at bounding box center [995, 298] width 14 height 14
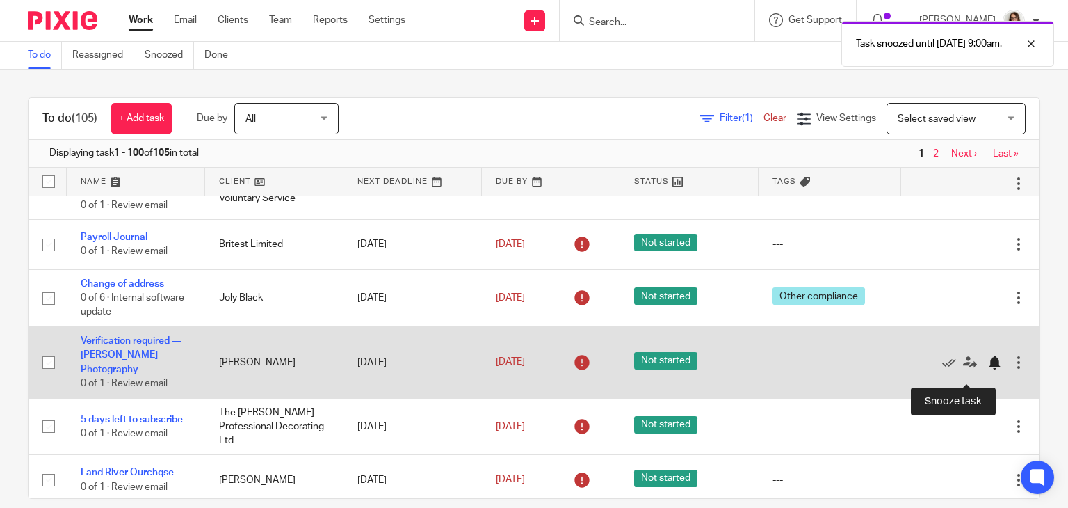
click at [988, 369] on div at bounding box center [995, 362] width 14 height 14
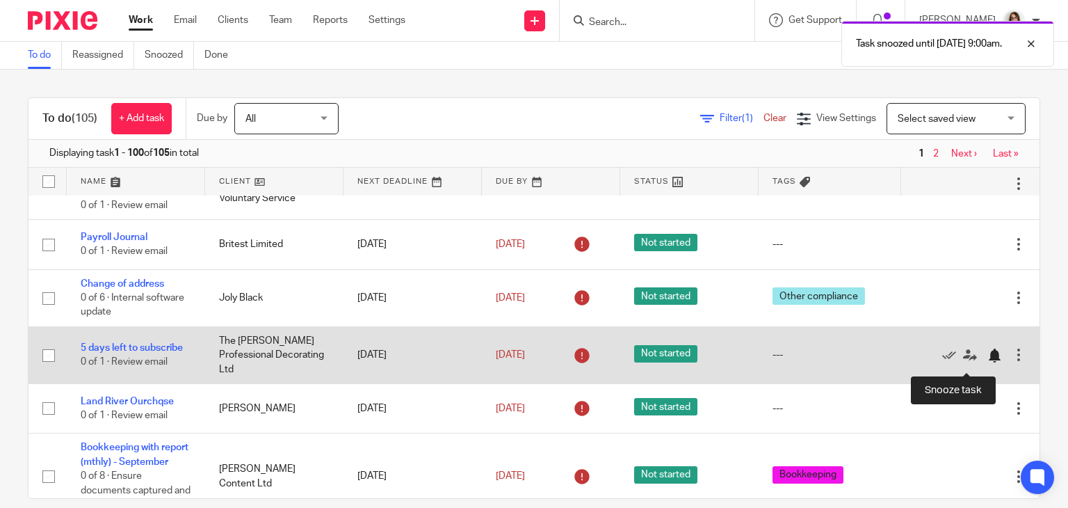
click at [988, 362] on div at bounding box center [995, 355] width 14 height 14
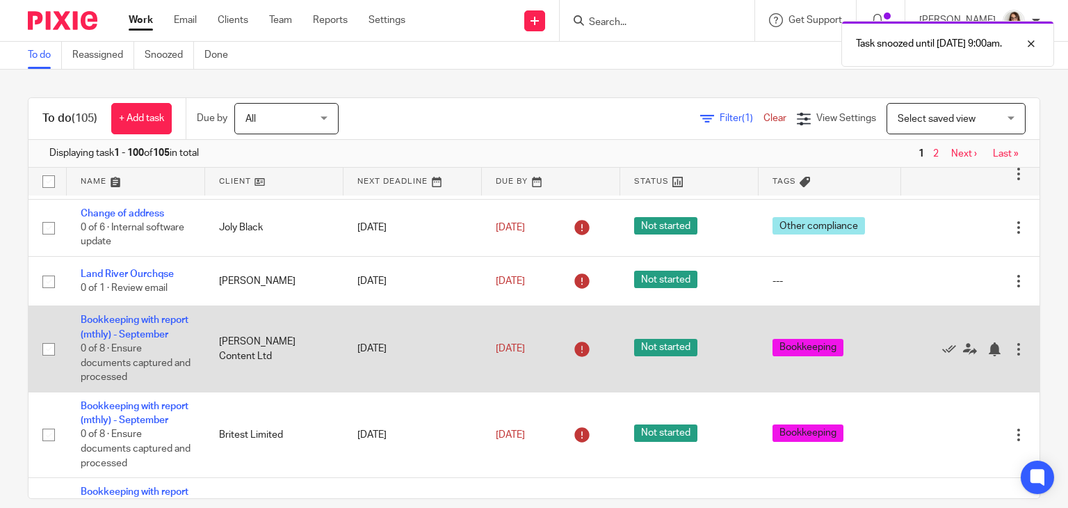
scroll to position [626, 0]
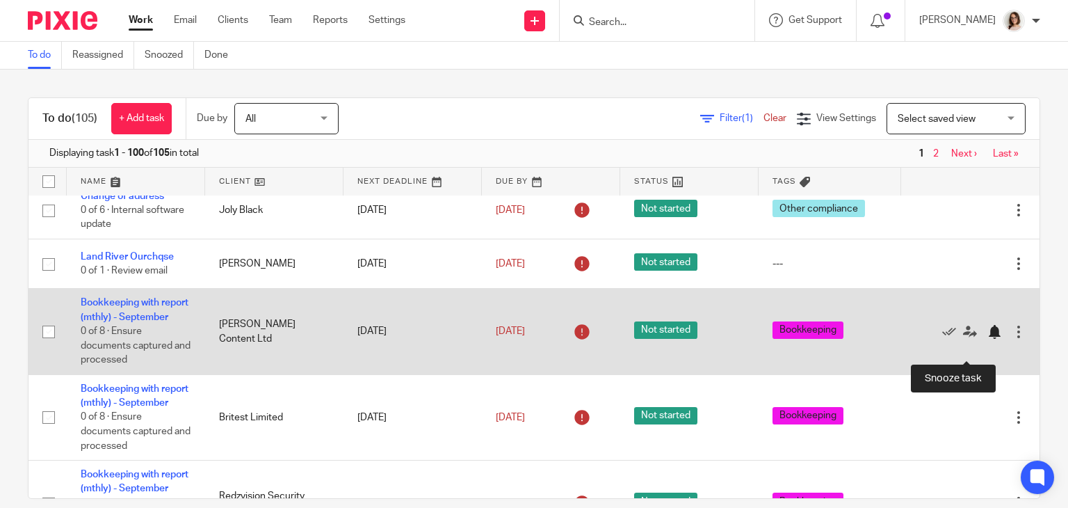
click at [988, 339] on div at bounding box center [995, 332] width 14 height 14
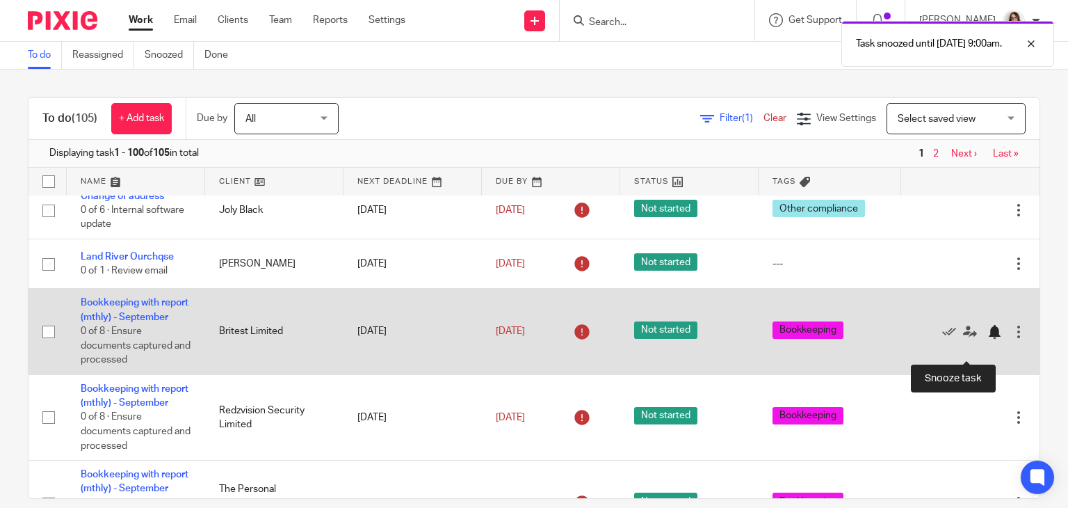
click at [988, 339] on div at bounding box center [995, 332] width 14 height 14
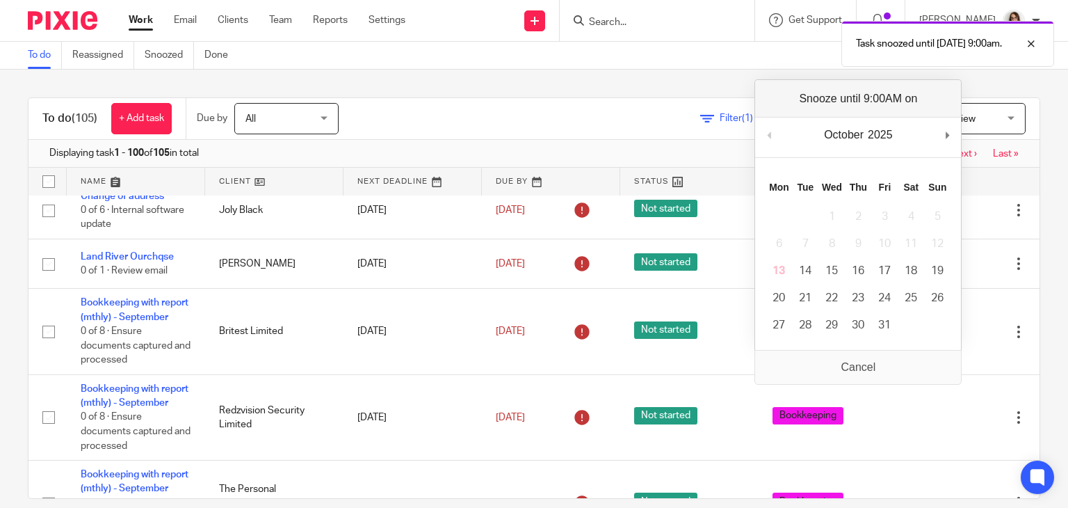
click at [1031, 412] on div "To do (105) + Add task Due by All All Today Tomorrow This week Next week This m…" at bounding box center [534, 289] width 1068 height 438
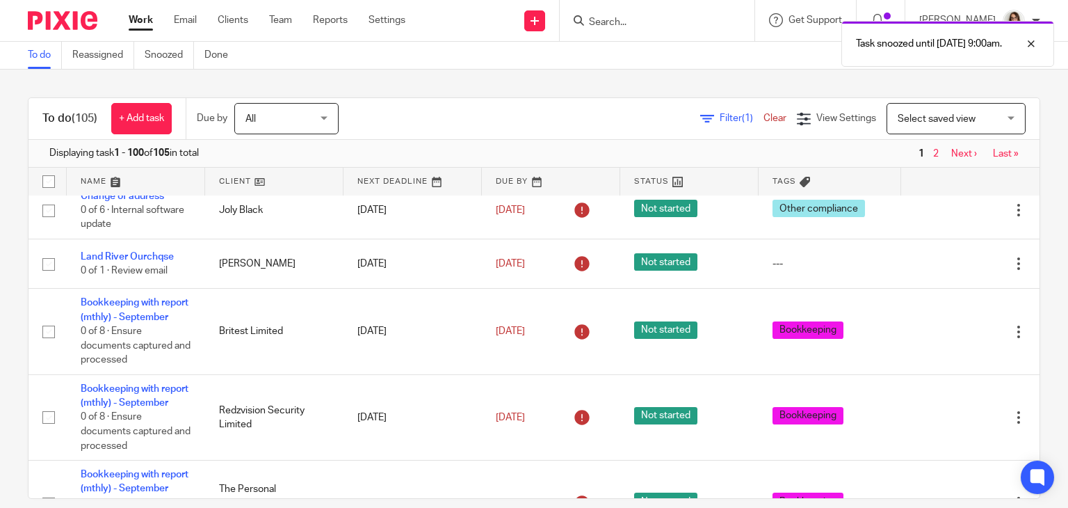
scroll to position [18, 0]
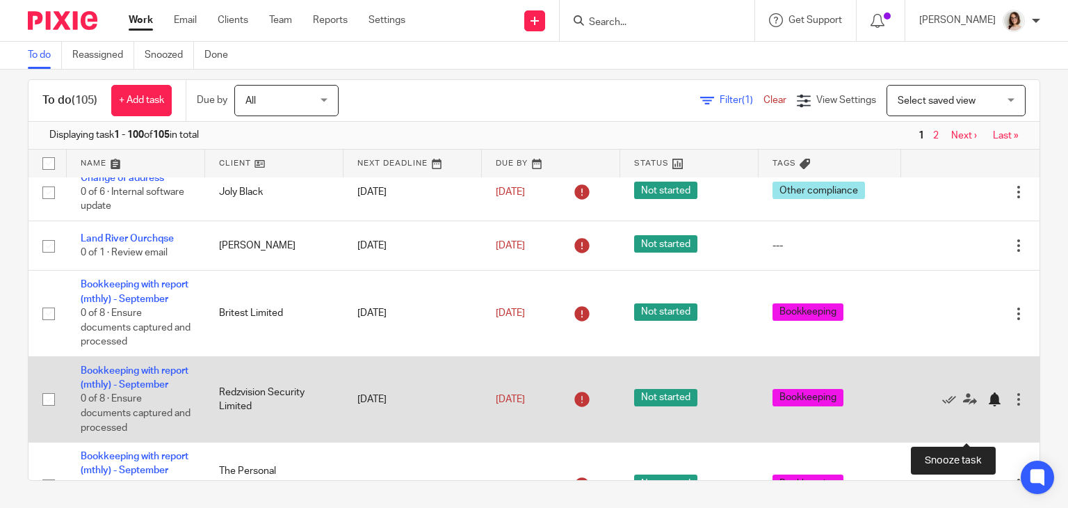
click at [988, 406] on div at bounding box center [995, 399] width 14 height 14
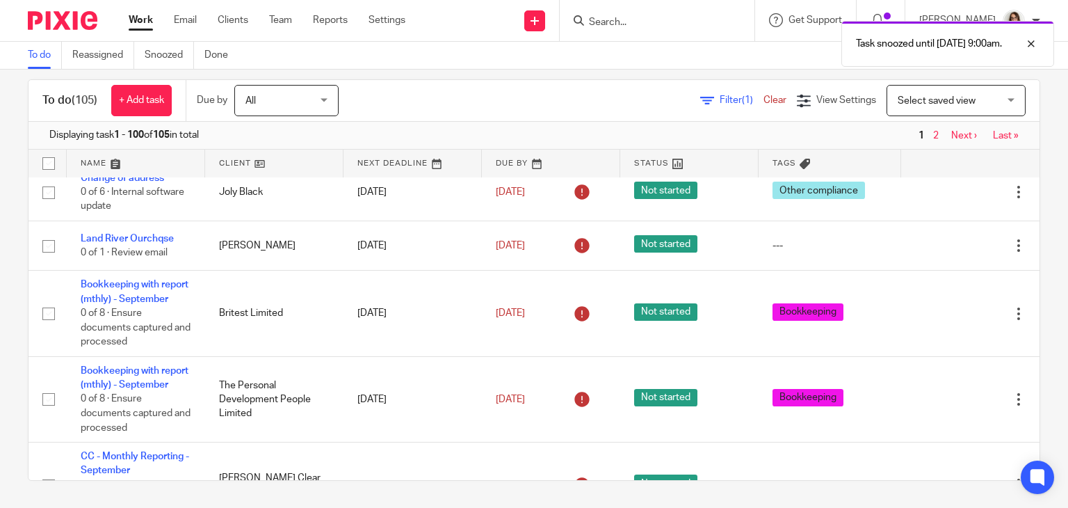
click at [133, 27] on link "Work" at bounding box center [141, 20] width 24 height 14
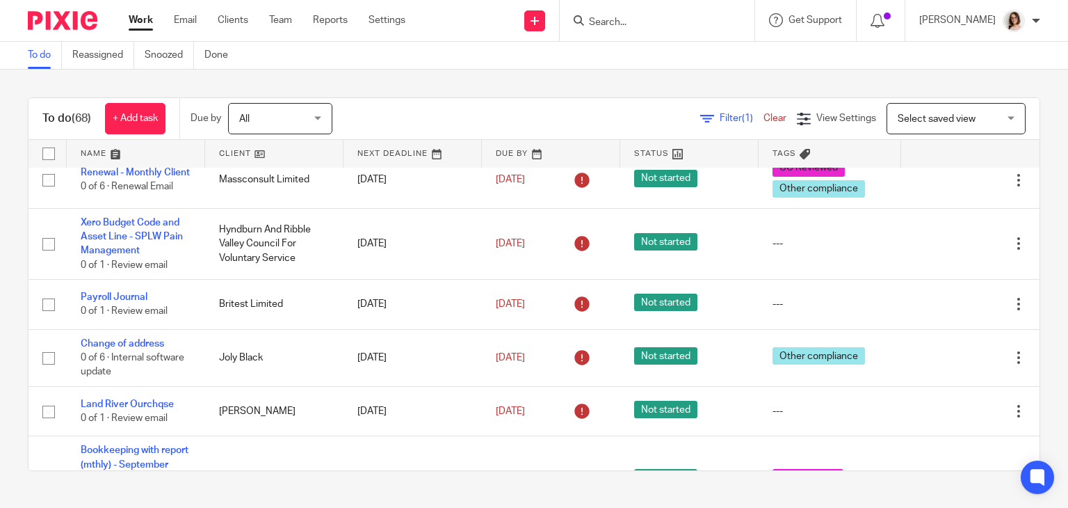
scroll to position [451, 0]
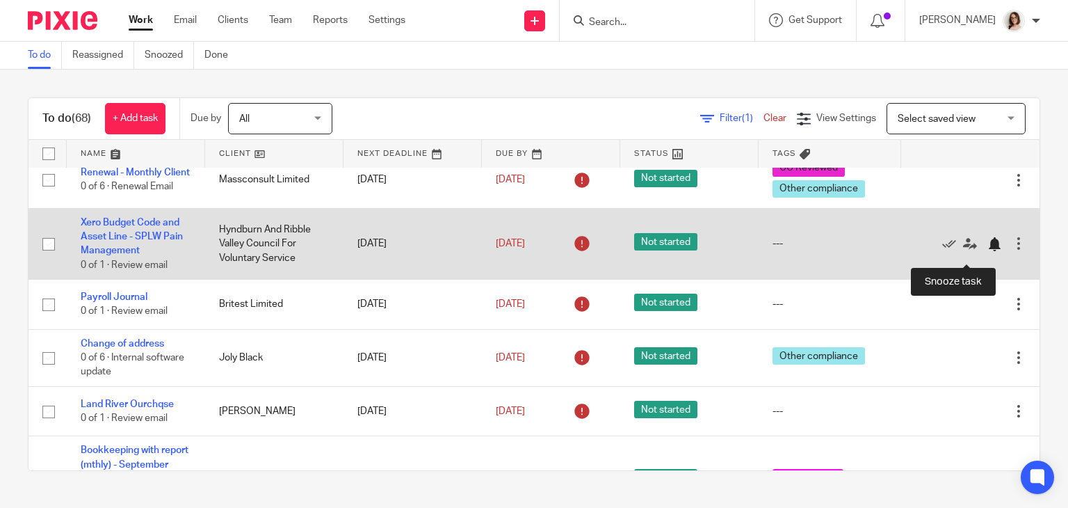
click at [988, 251] on div at bounding box center [995, 244] width 14 height 14
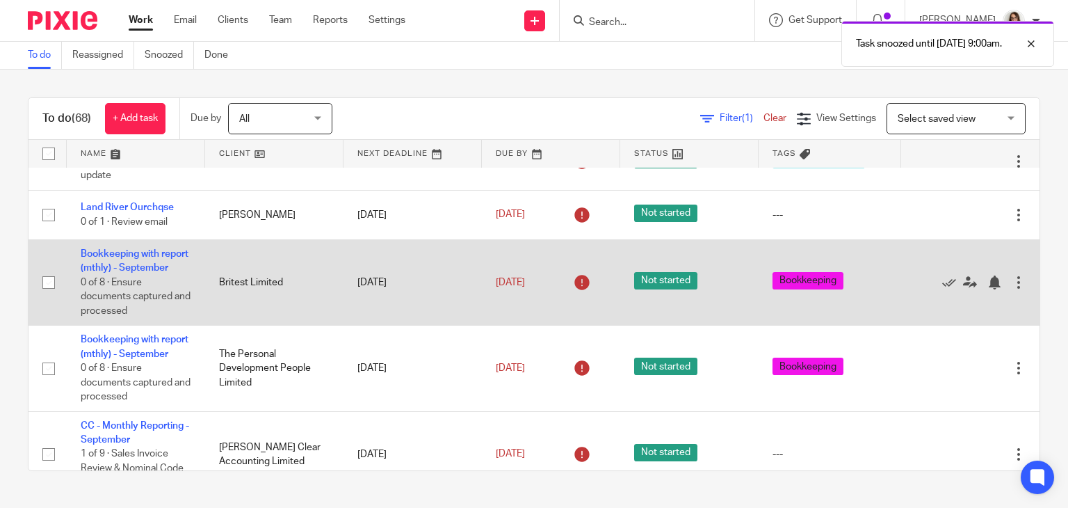
scroll to position [579, 0]
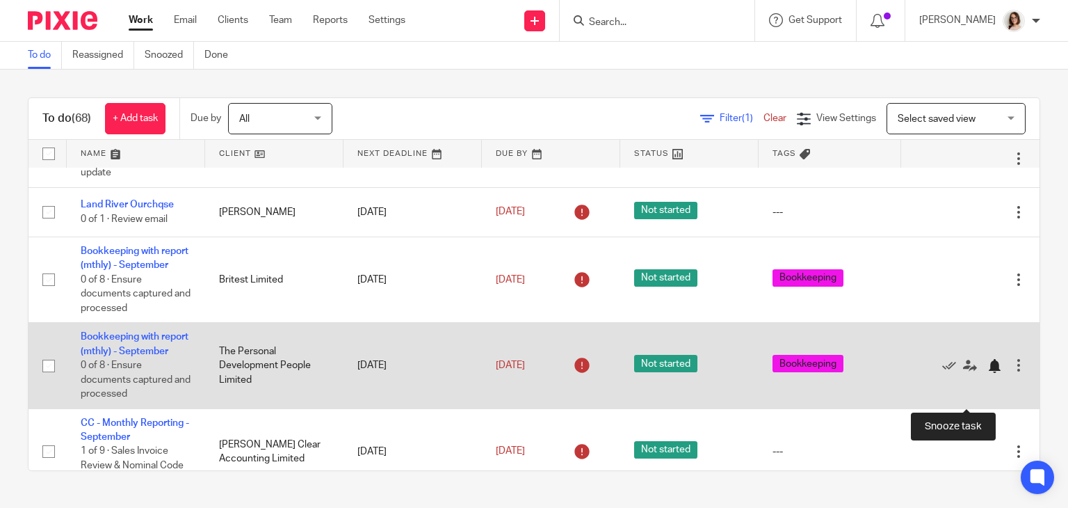
click at [988, 373] on div at bounding box center [995, 366] width 14 height 14
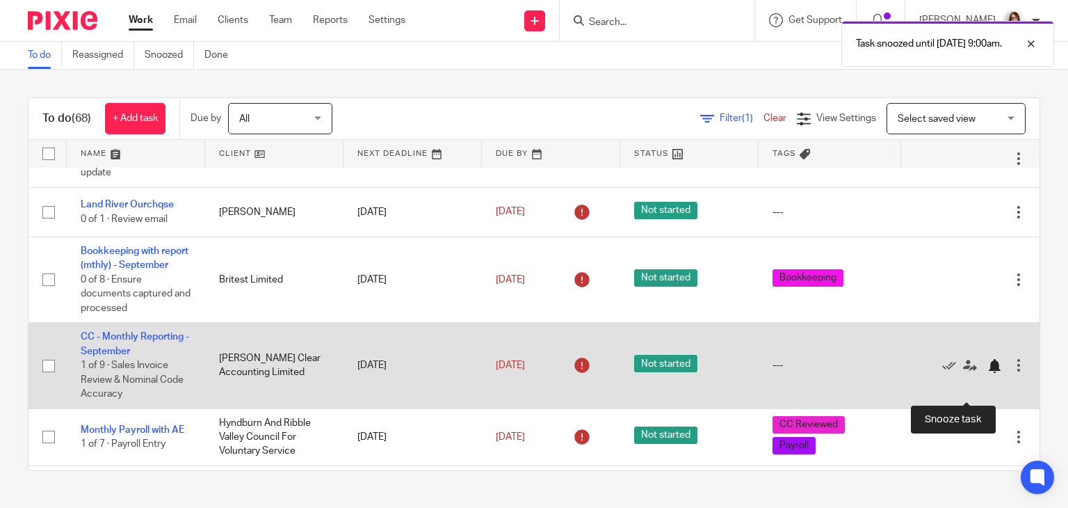
click at [988, 373] on div at bounding box center [995, 366] width 14 height 14
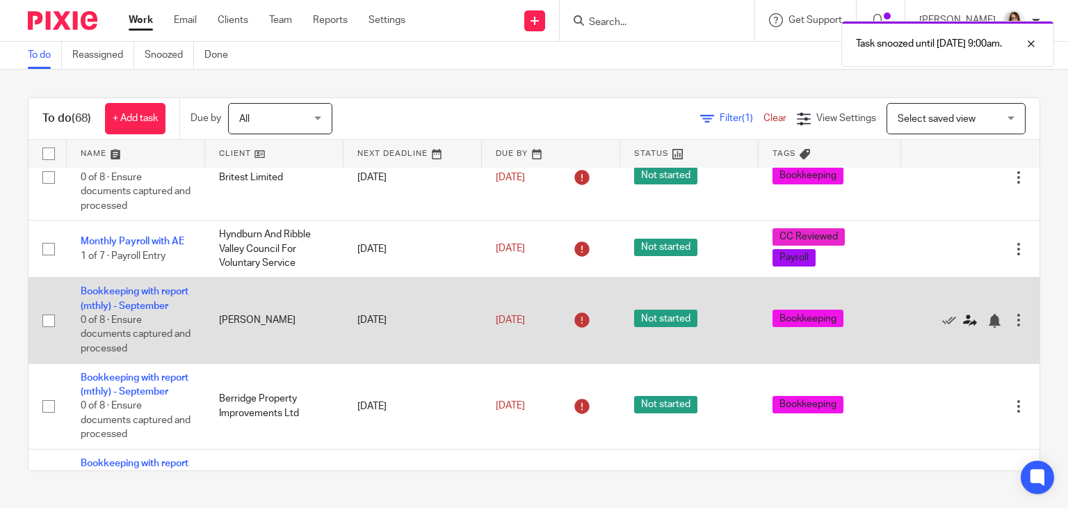
scroll to position [696, 0]
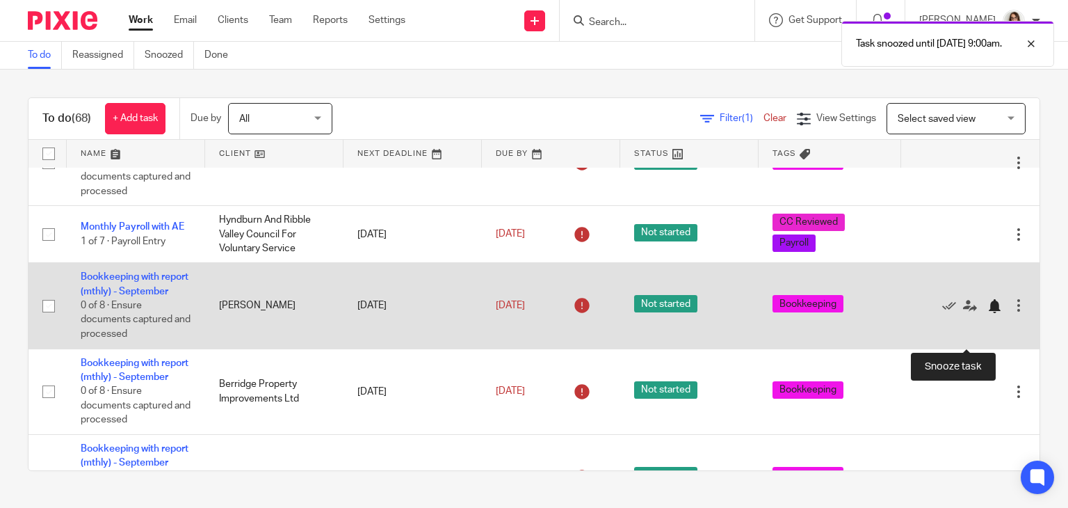
click at [988, 313] on div at bounding box center [995, 306] width 14 height 14
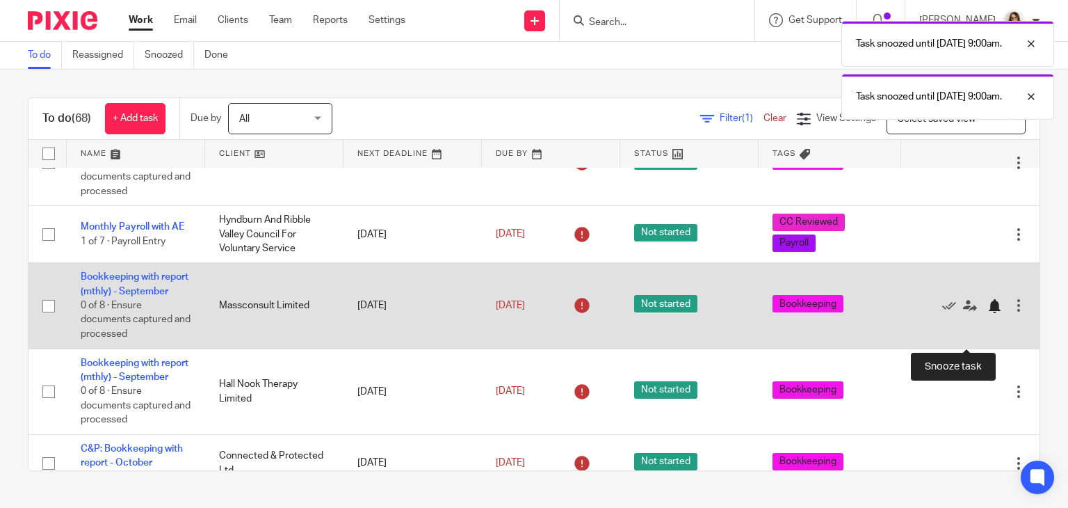
click at [988, 313] on div at bounding box center [995, 306] width 14 height 14
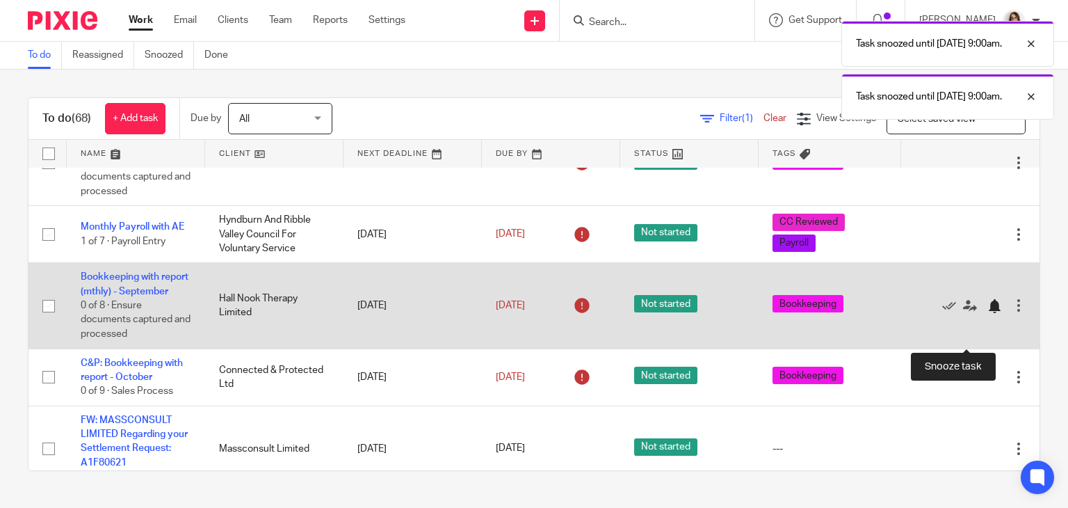
click at [988, 313] on div at bounding box center [995, 306] width 14 height 14
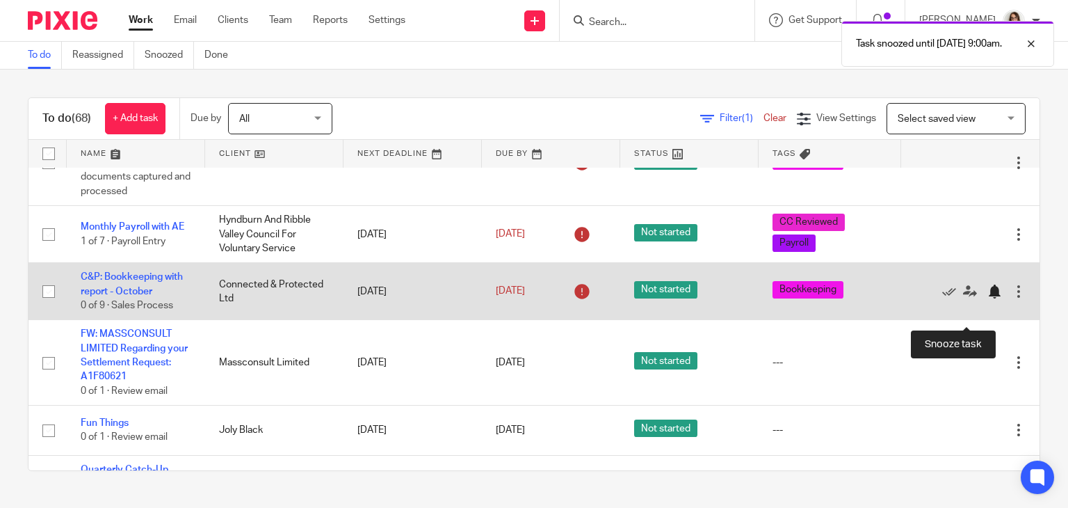
click at [988, 298] on div at bounding box center [995, 291] width 14 height 14
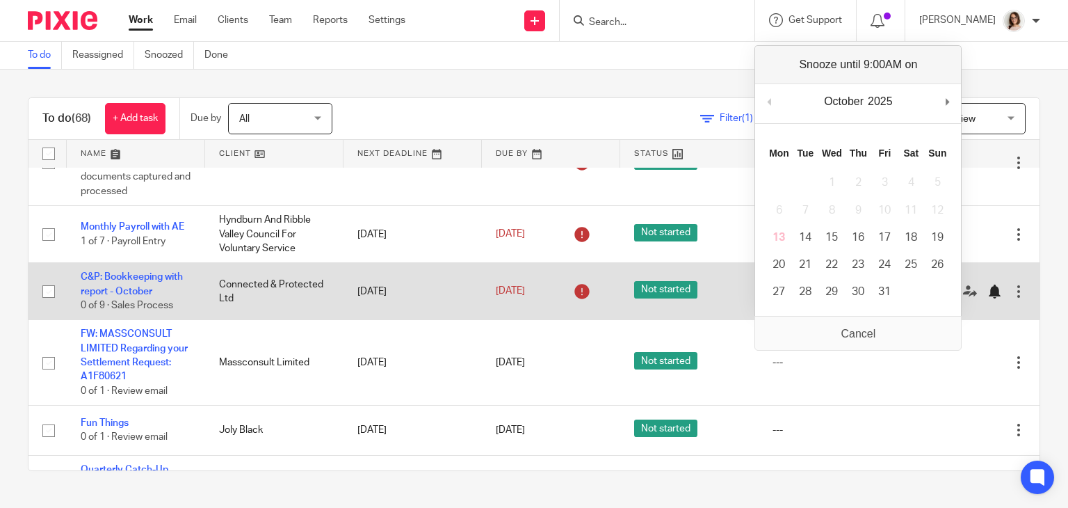
click at [988, 298] on div at bounding box center [995, 291] width 14 height 14
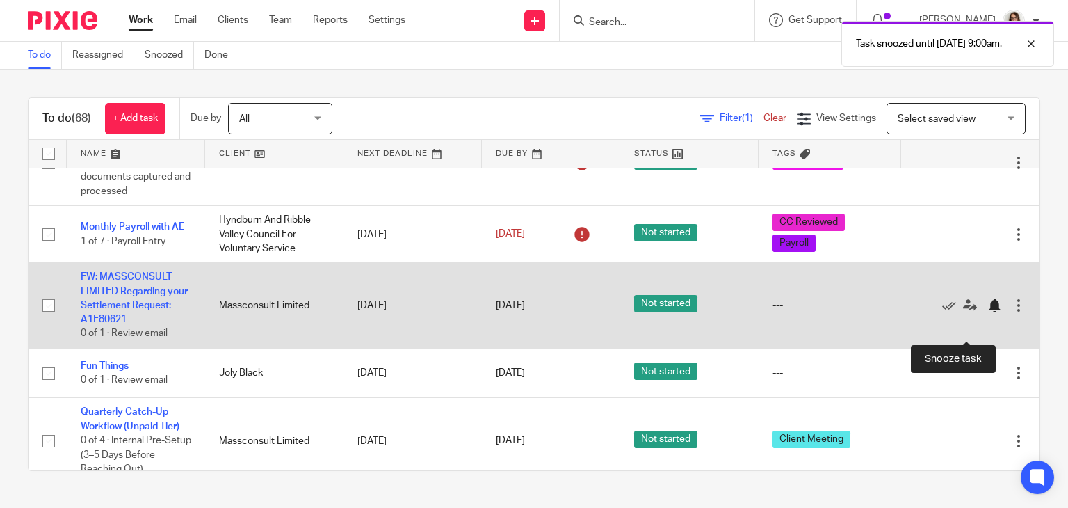
click at [988, 312] on div at bounding box center [995, 305] width 14 height 14
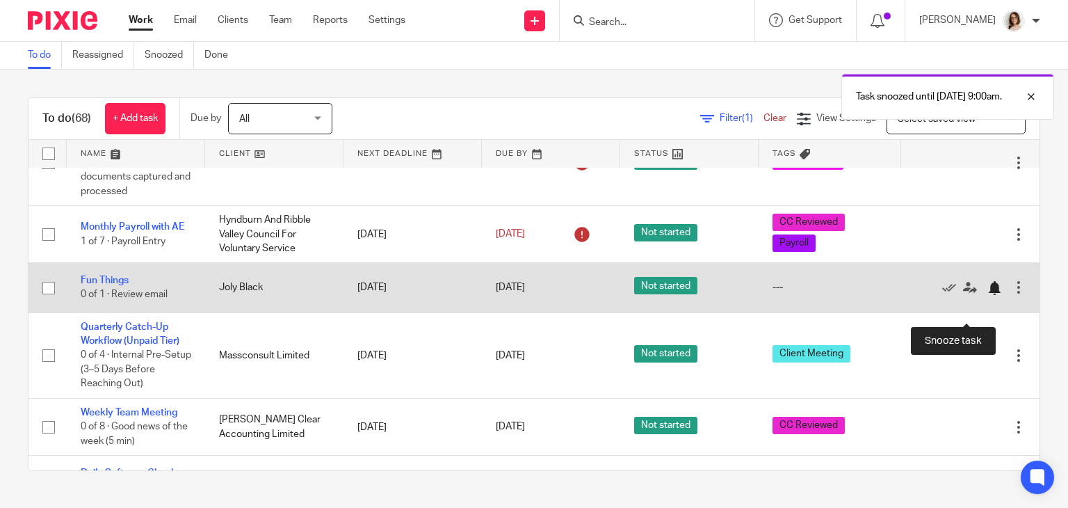
click at [988, 295] on div at bounding box center [995, 288] width 14 height 14
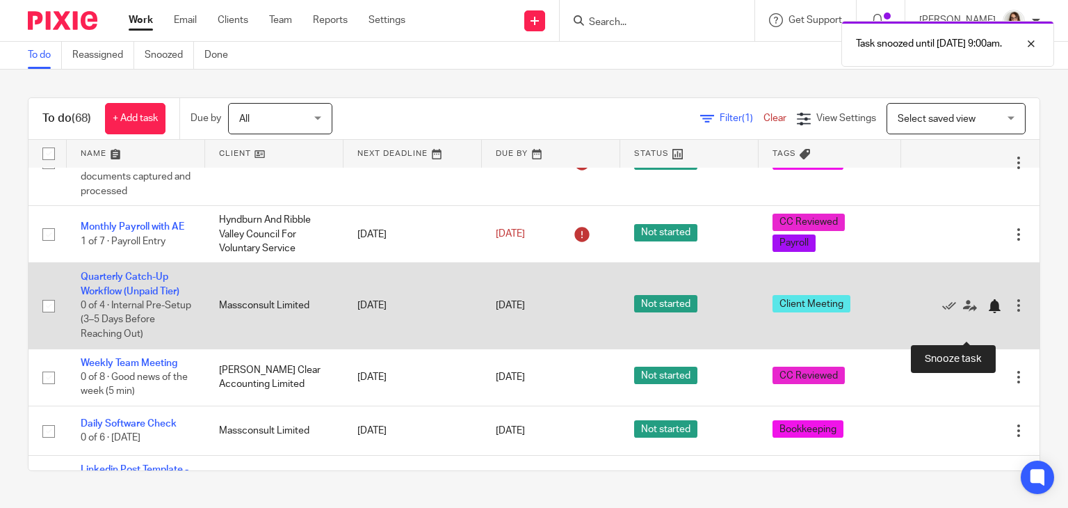
click at [988, 313] on div at bounding box center [995, 306] width 14 height 14
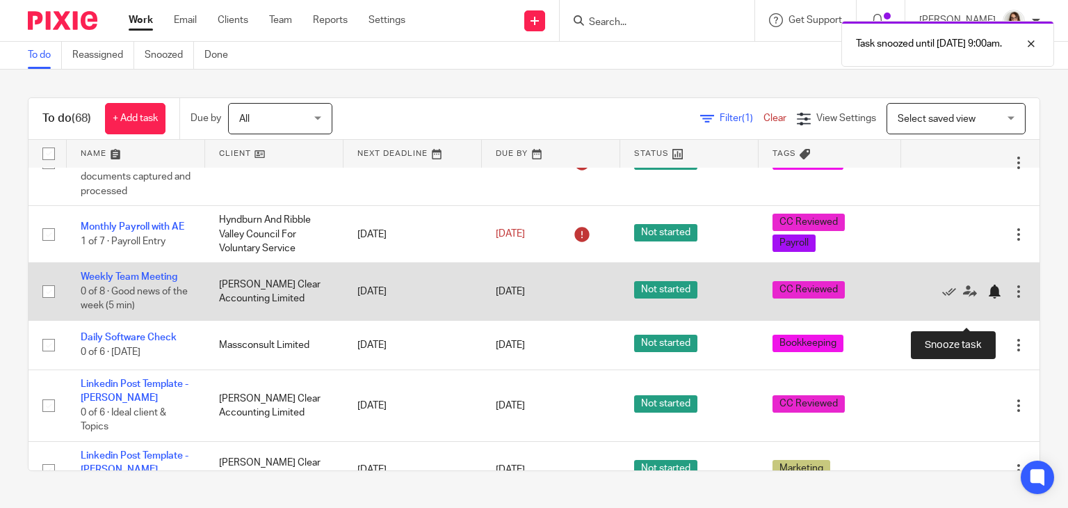
click at [988, 298] on div at bounding box center [995, 291] width 14 height 14
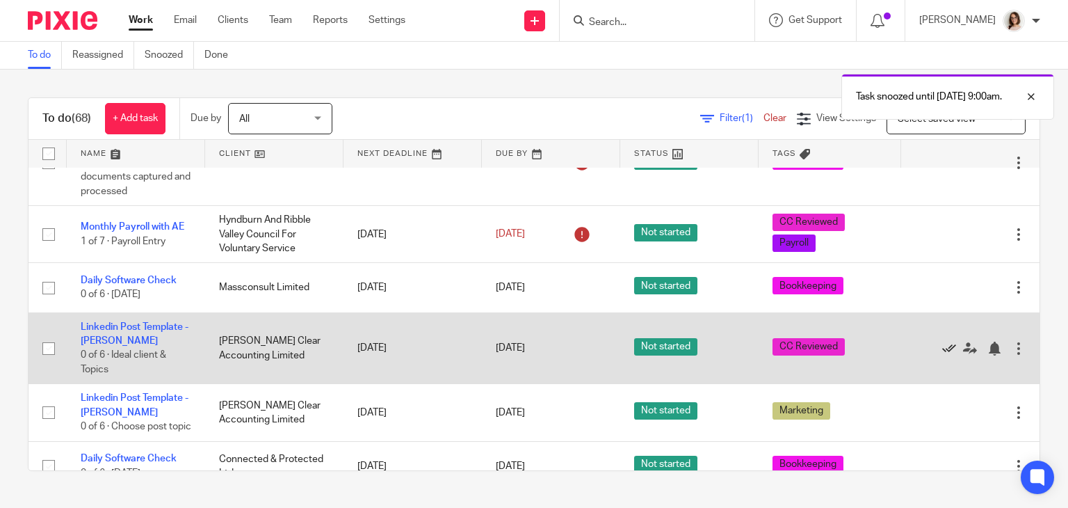
click at [942, 355] on icon at bounding box center [949, 349] width 14 height 14
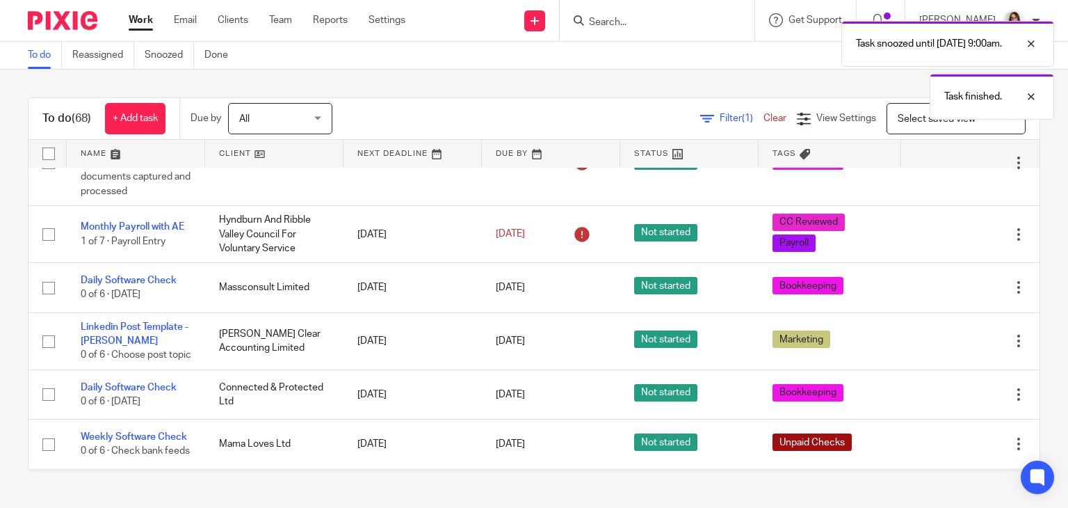
click at [942, 348] on icon at bounding box center [949, 341] width 14 height 14
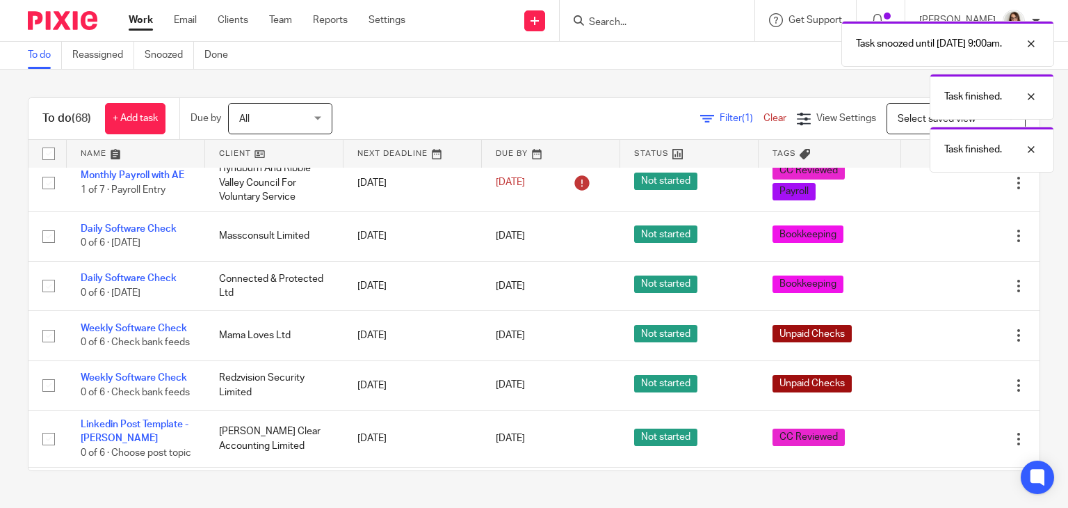
scroll to position [748, 0]
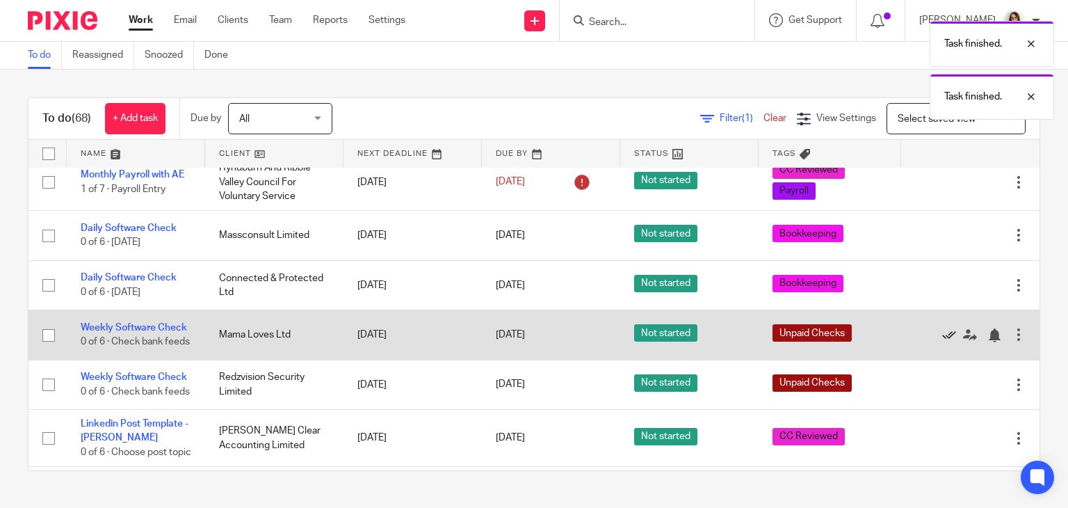
click at [942, 342] on icon at bounding box center [949, 335] width 14 height 14
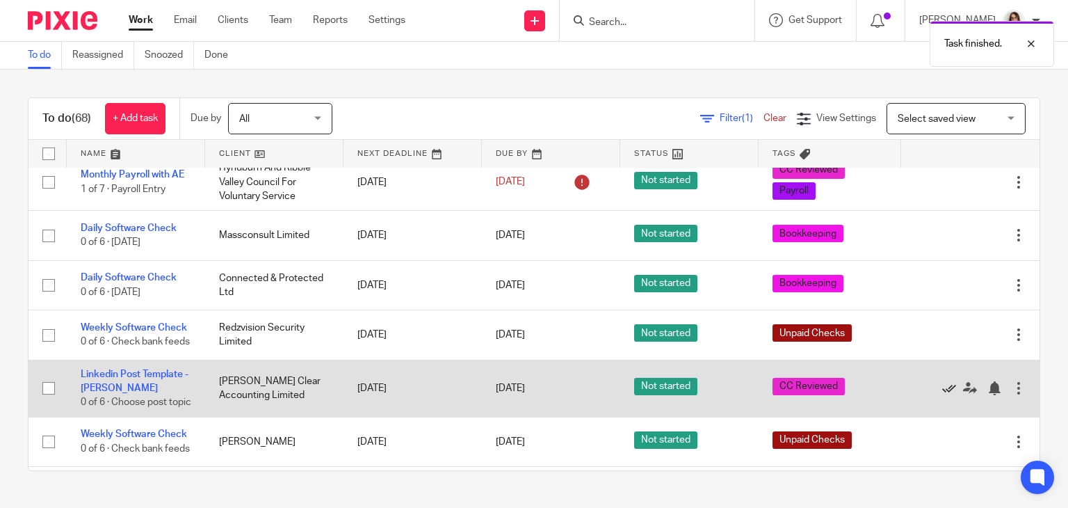
click at [942, 395] on icon at bounding box center [949, 388] width 14 height 14
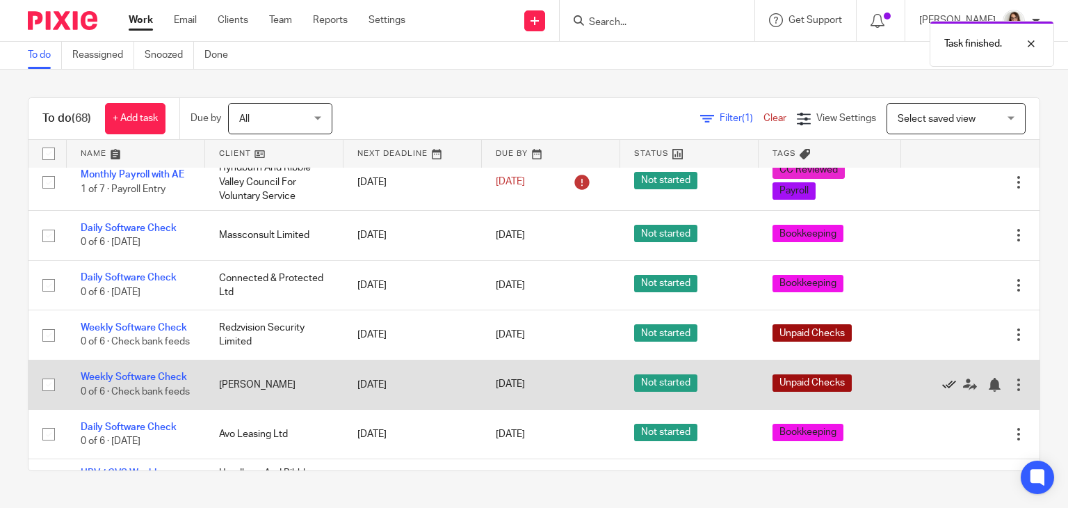
click at [942, 392] on icon at bounding box center [949, 385] width 14 height 14
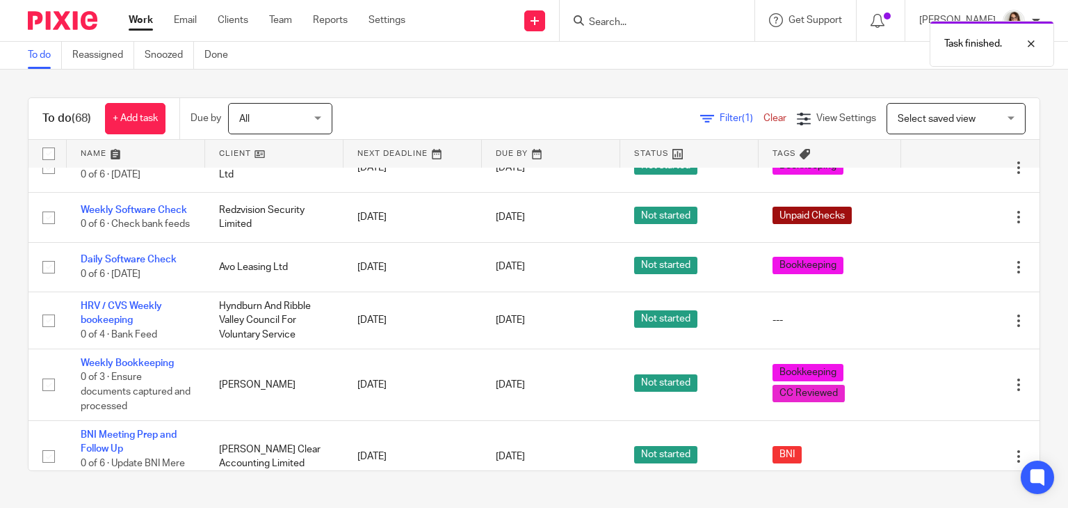
scroll to position [867, 0]
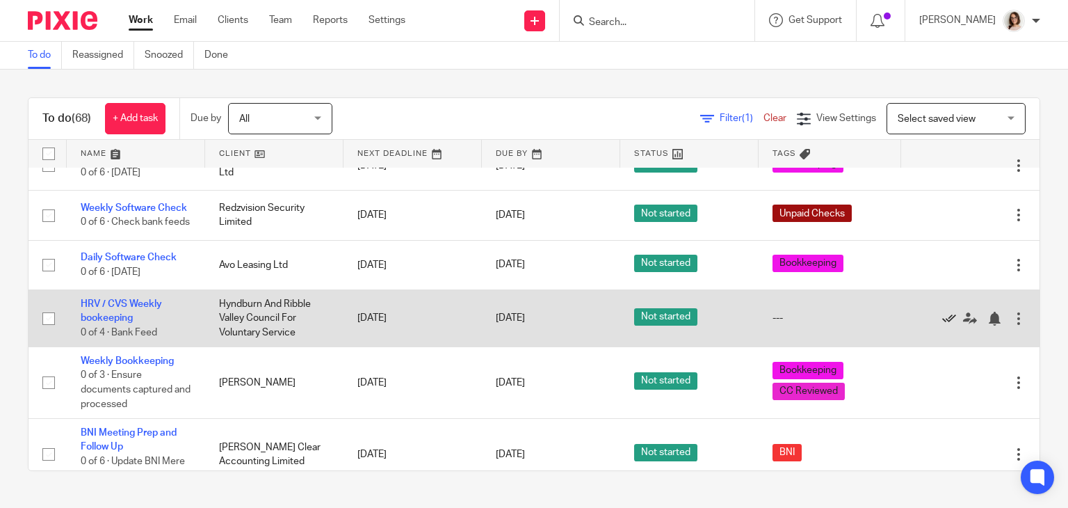
click at [942, 326] on icon at bounding box center [949, 319] width 14 height 14
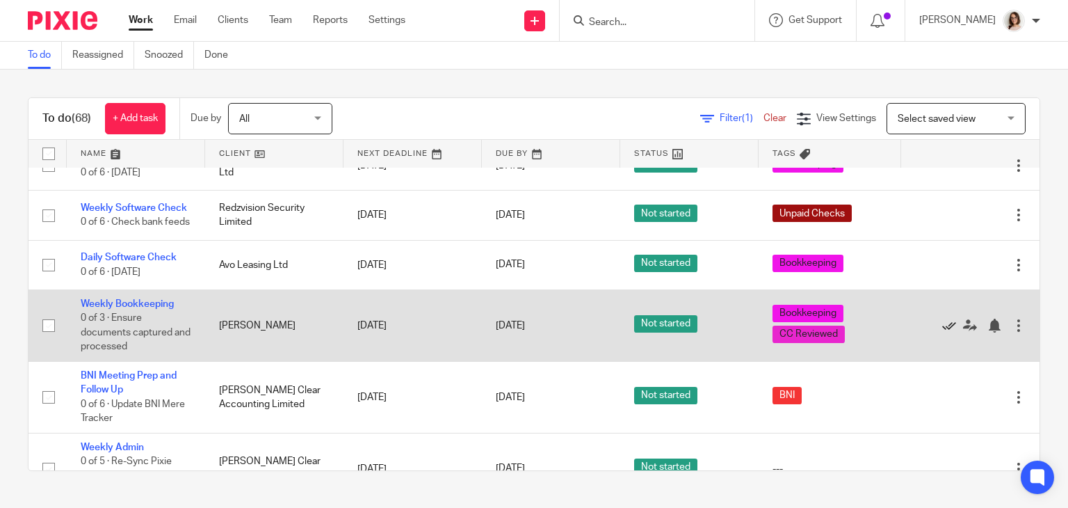
click at [942, 332] on icon at bounding box center [949, 326] width 14 height 14
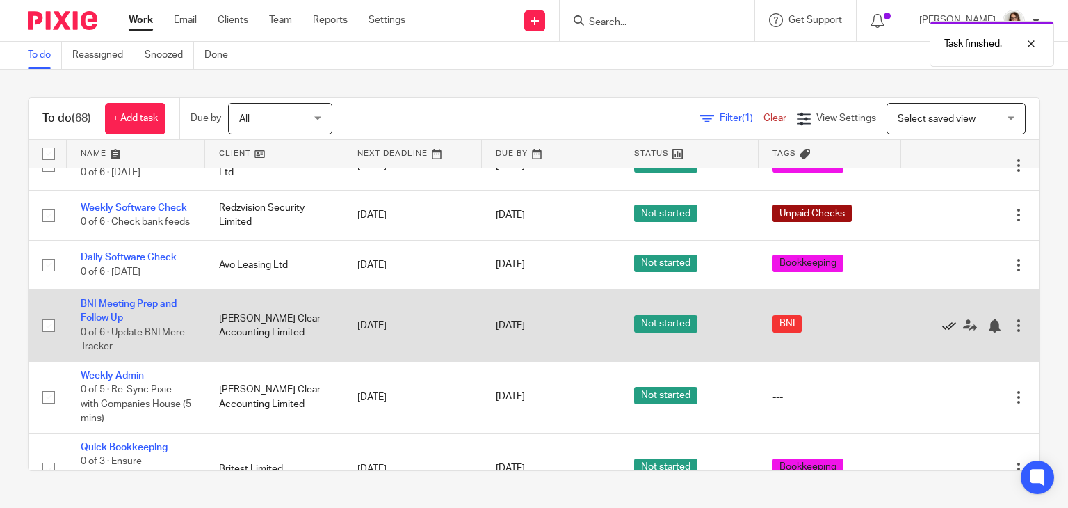
click at [942, 332] on icon at bounding box center [949, 326] width 14 height 14
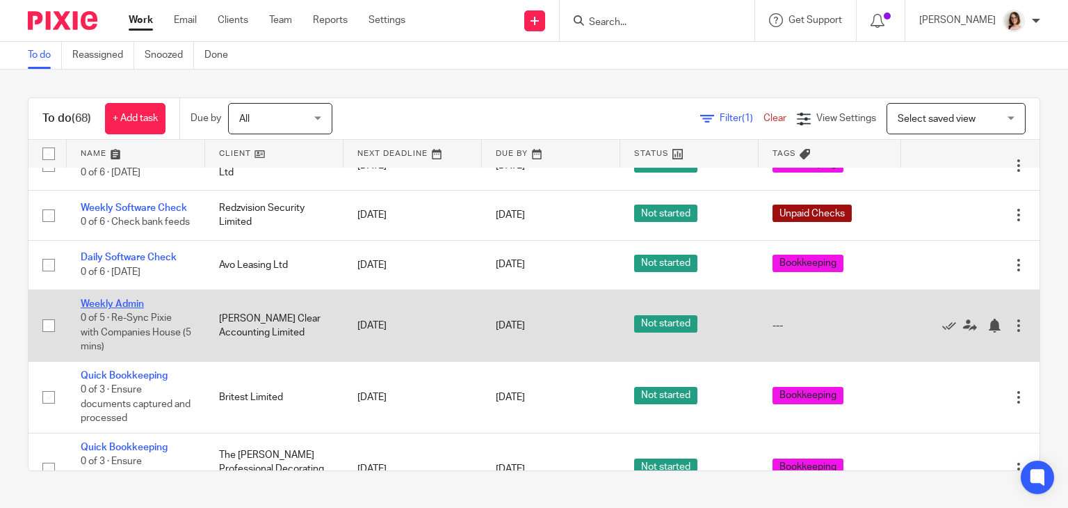
click at [117, 309] on link "Weekly Admin" at bounding box center [112, 304] width 63 height 10
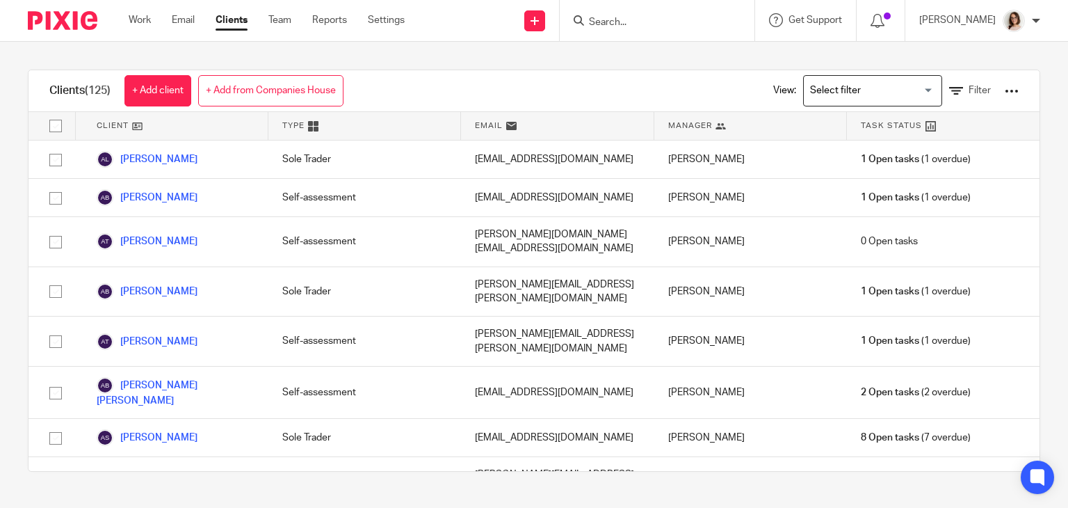
click at [1005, 89] on div at bounding box center [1012, 91] width 14 height 14
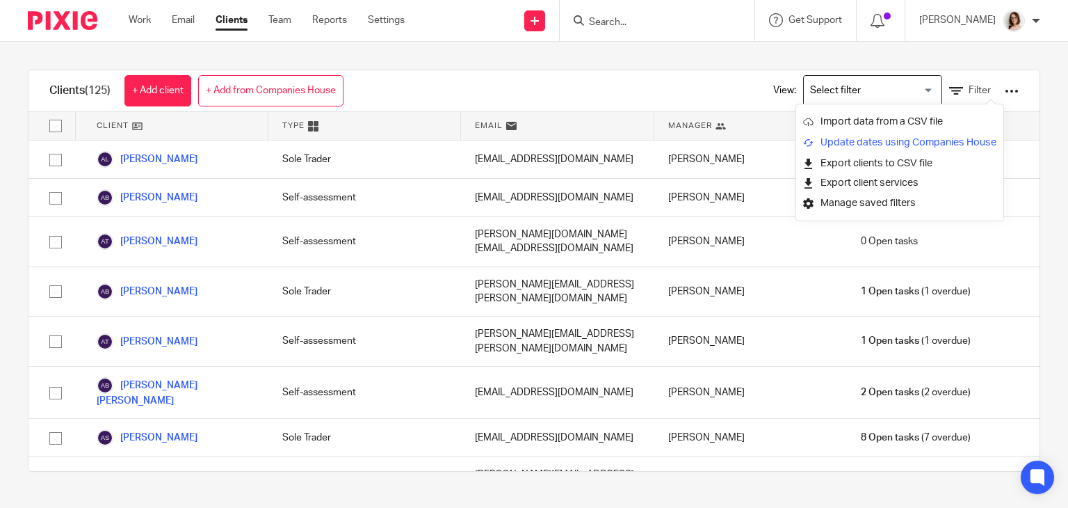
click at [888, 136] on link "Update dates using Companies House" at bounding box center [899, 142] width 193 height 21
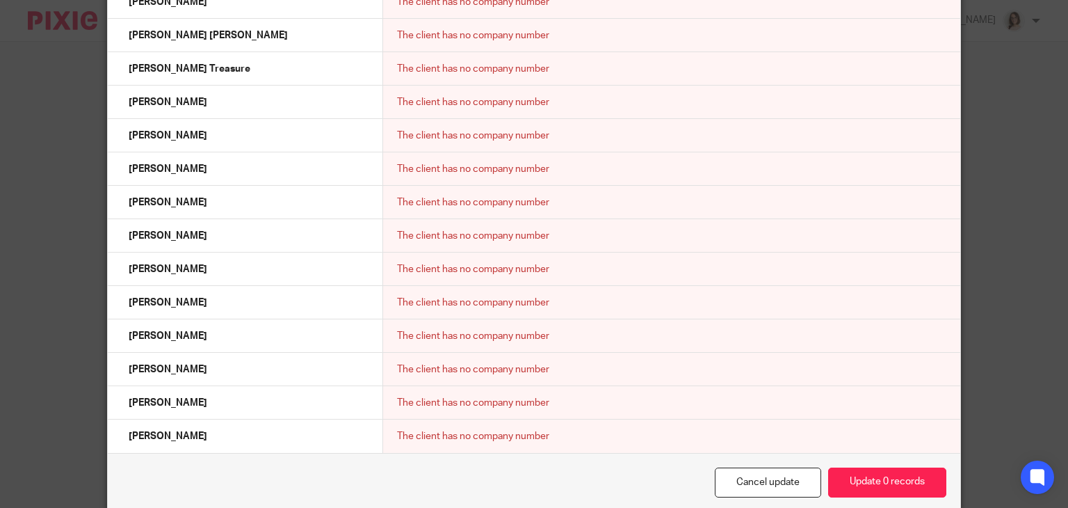
scroll to position [2459, 0]
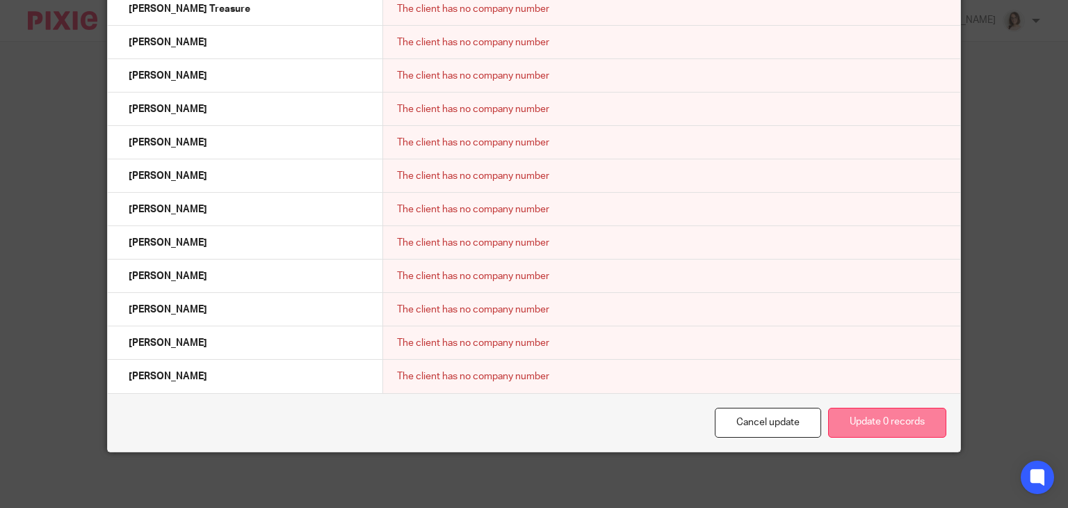
click at [857, 426] on button "Update 0 records" at bounding box center [887, 423] width 118 height 30
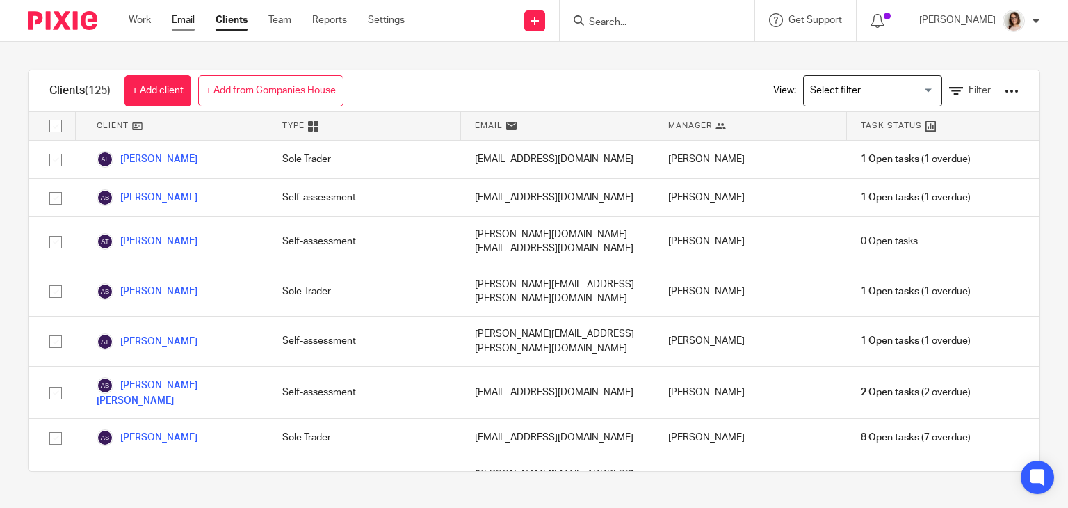
click at [181, 20] on link "Email" at bounding box center [183, 20] width 23 height 14
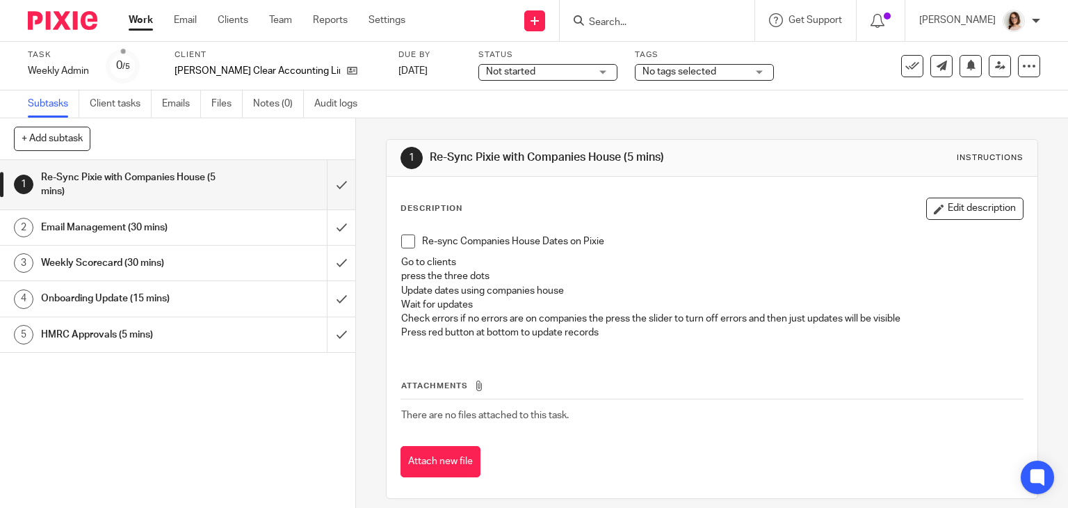
click at [401, 243] on span at bounding box center [408, 241] width 14 height 14
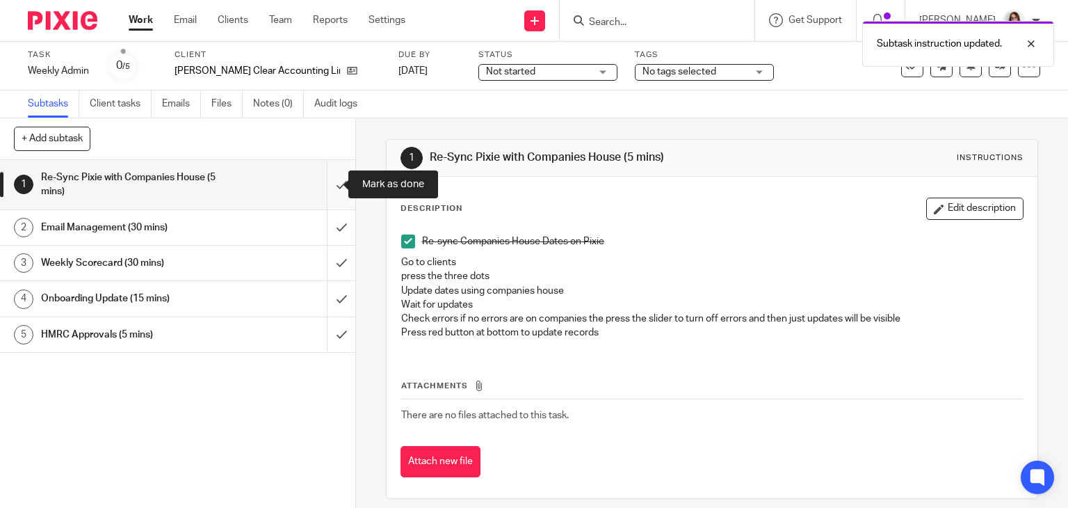
click at [327, 184] on input "submit" at bounding box center [177, 184] width 355 height 49
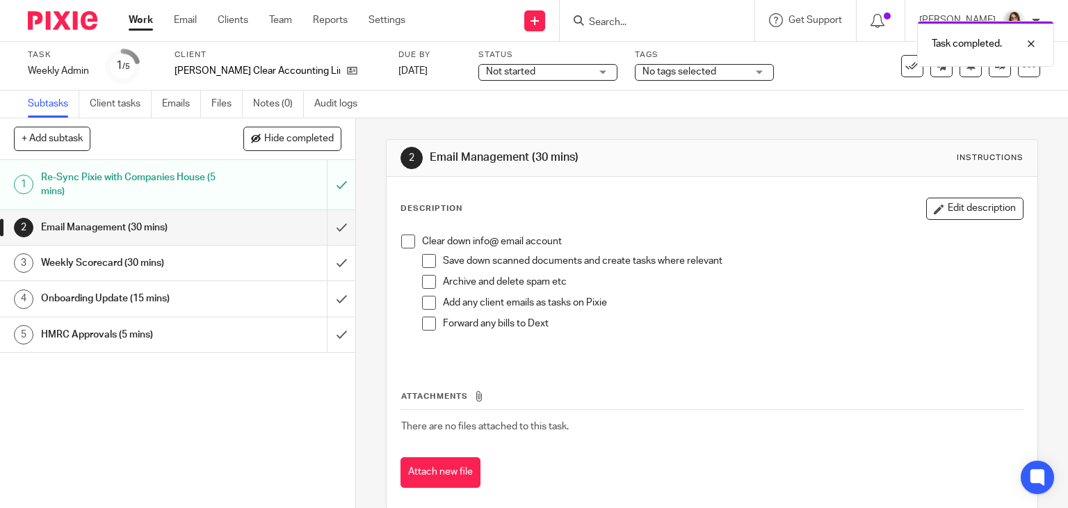
click at [403, 240] on span at bounding box center [408, 241] width 14 height 14
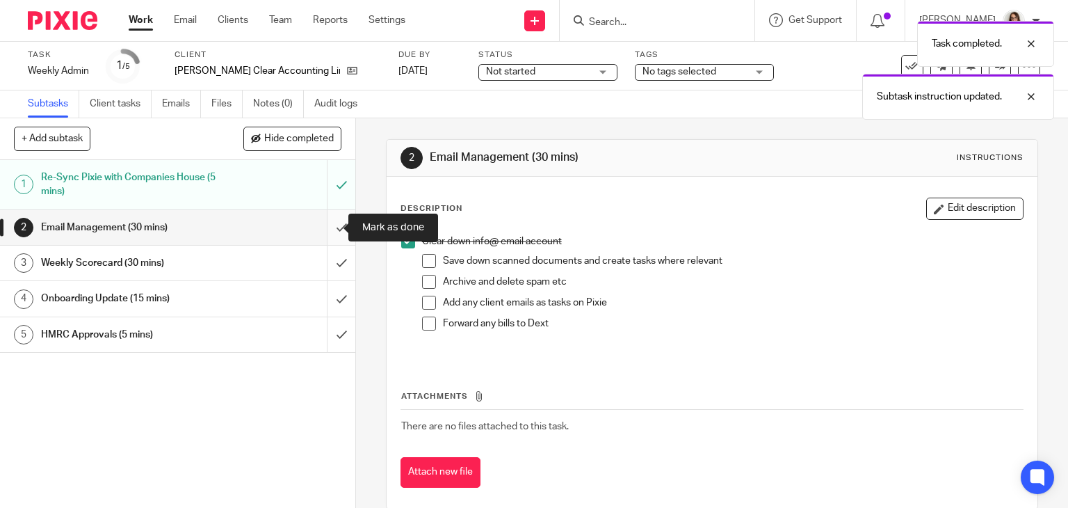
click at [329, 224] on input "submit" at bounding box center [177, 227] width 355 height 35
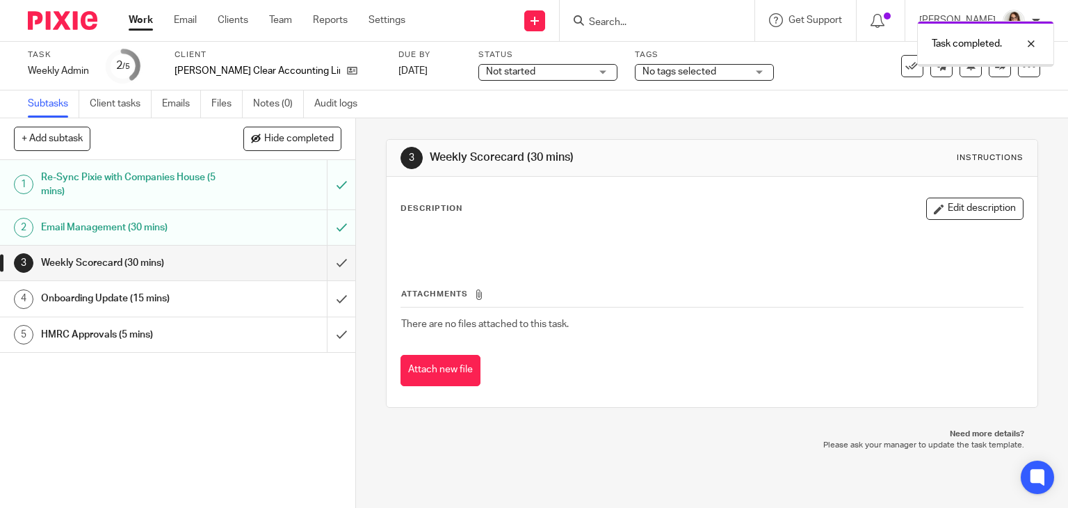
click at [327, 260] on input "submit" at bounding box center [177, 263] width 355 height 35
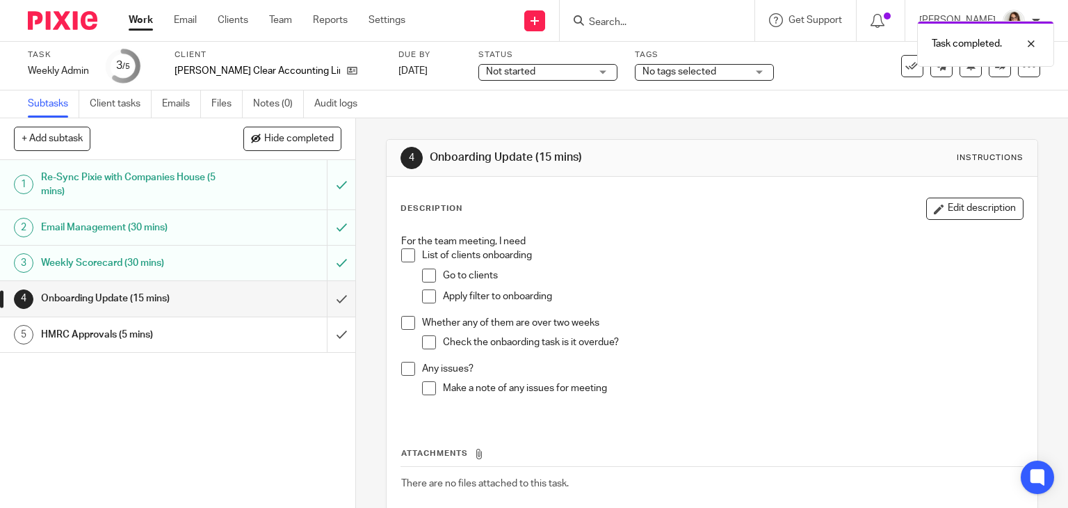
click at [326, 302] on input "submit" at bounding box center [177, 298] width 355 height 35
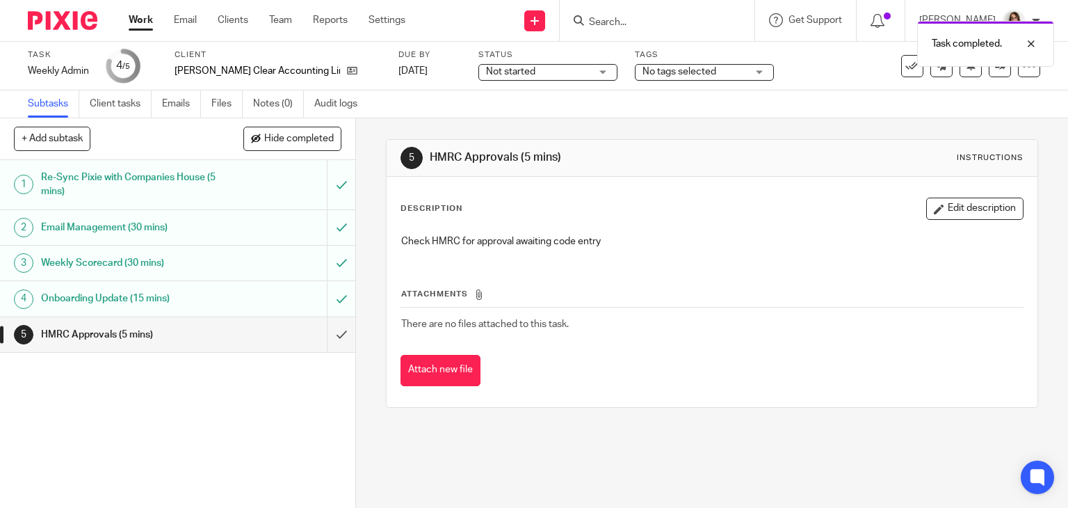
click at [325, 333] on input "submit" at bounding box center [177, 334] width 355 height 35
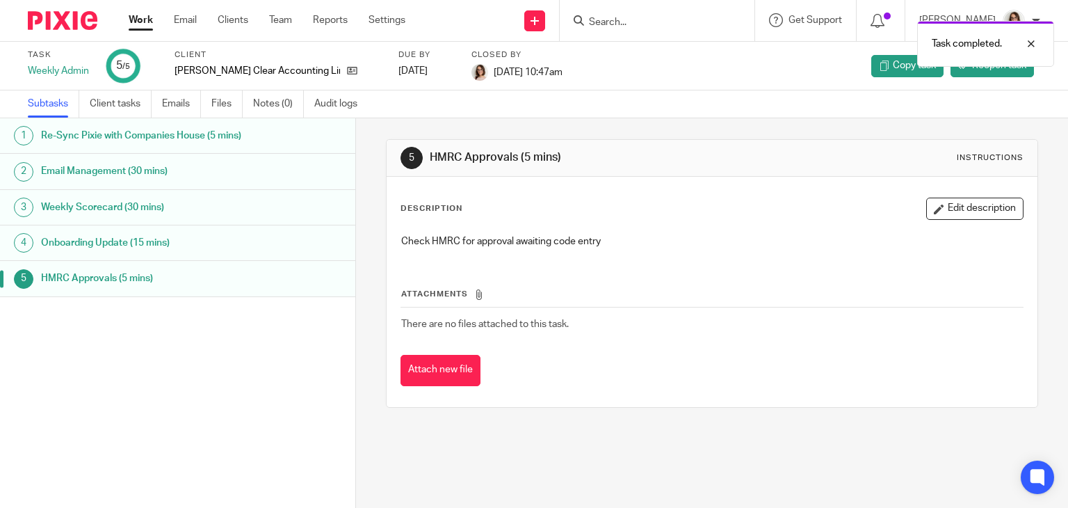
click at [140, 24] on link "Work" at bounding box center [141, 20] width 24 height 14
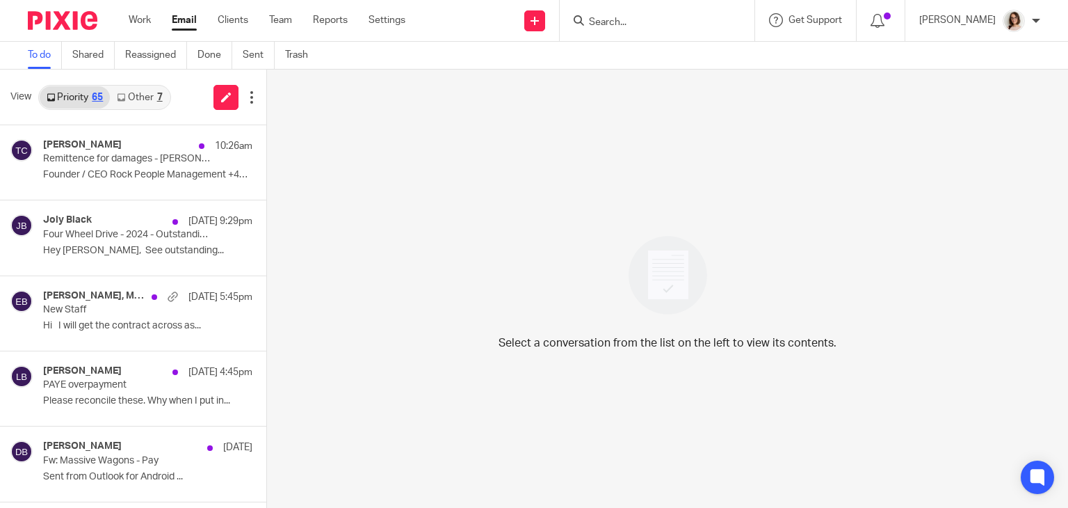
click at [183, 20] on link "Email" at bounding box center [184, 20] width 25 height 14
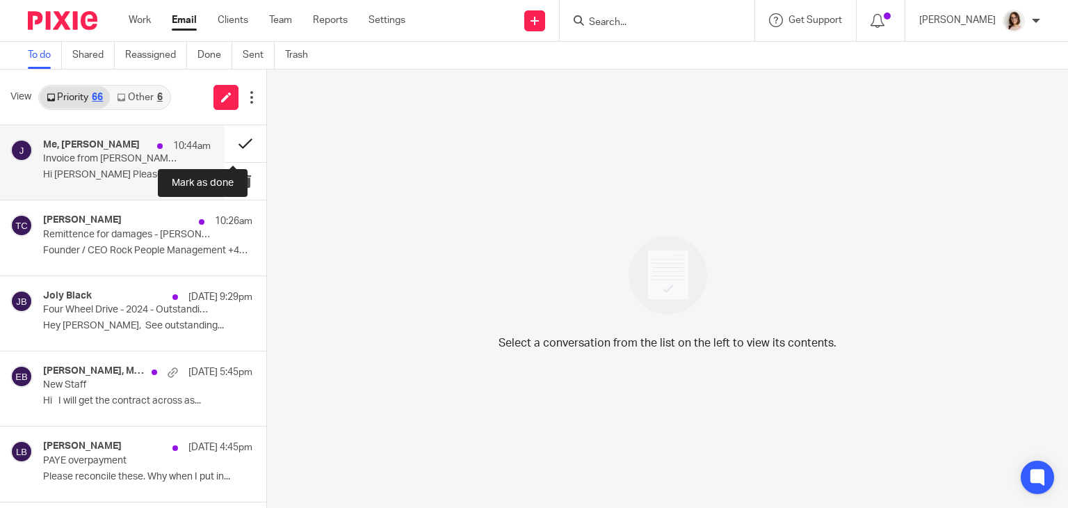
click at [228, 145] on button at bounding box center [246, 143] width 42 height 37
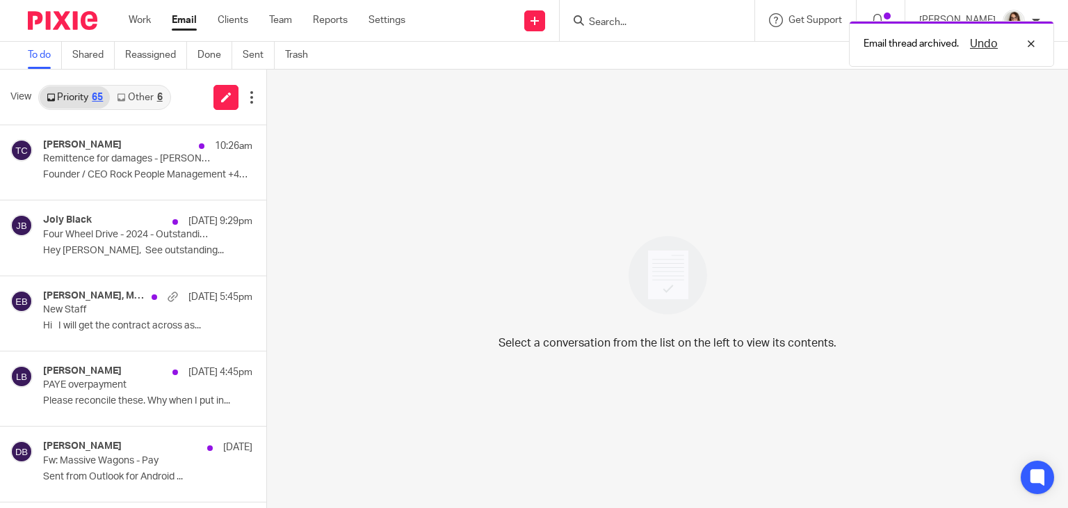
click at [147, 97] on link "Other 6" at bounding box center [139, 97] width 59 height 22
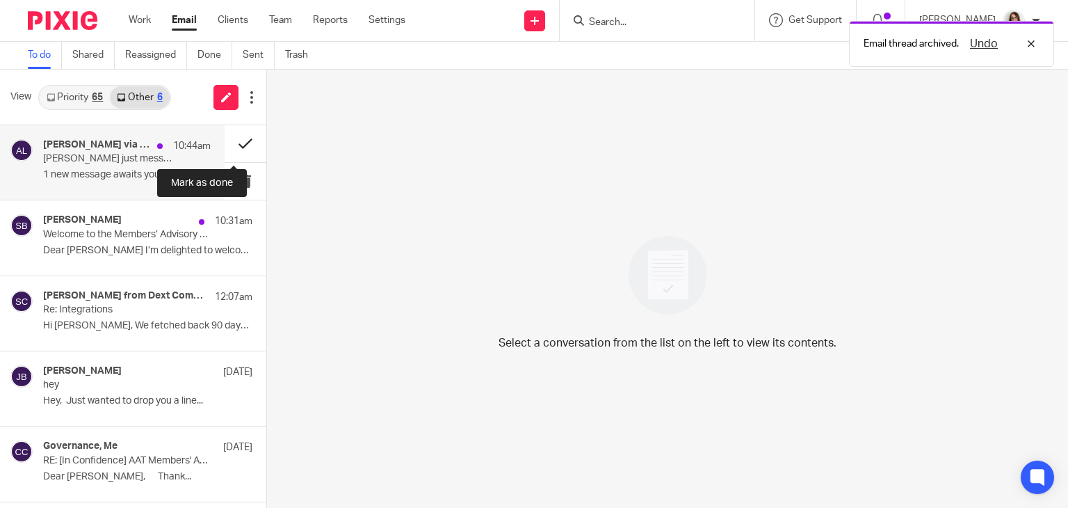
click at [228, 145] on button at bounding box center [246, 143] width 42 height 37
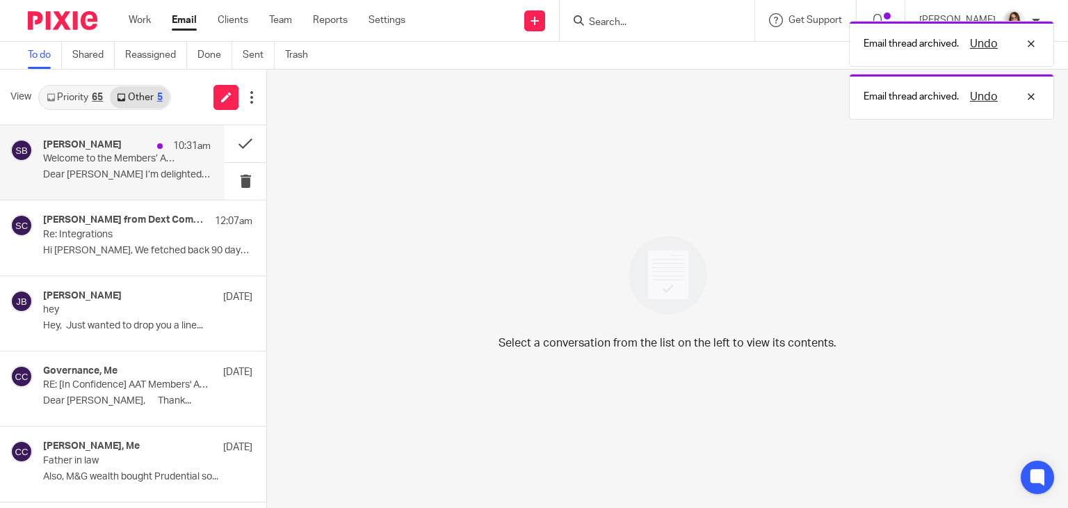
click at [125, 176] on p "Dear [PERSON_NAME] I’m delighted to welcome you..." at bounding box center [127, 175] width 168 height 12
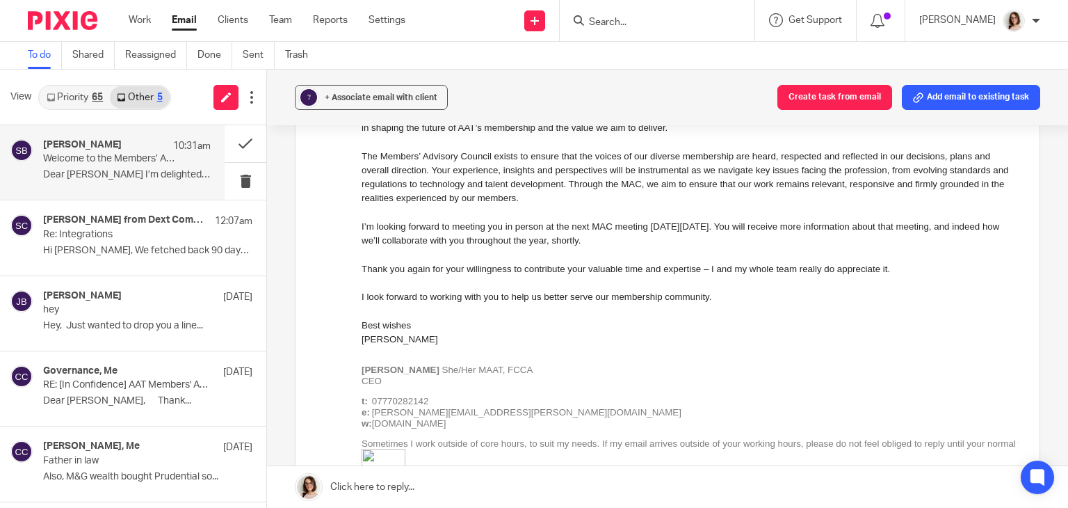
scroll to position [219, 0]
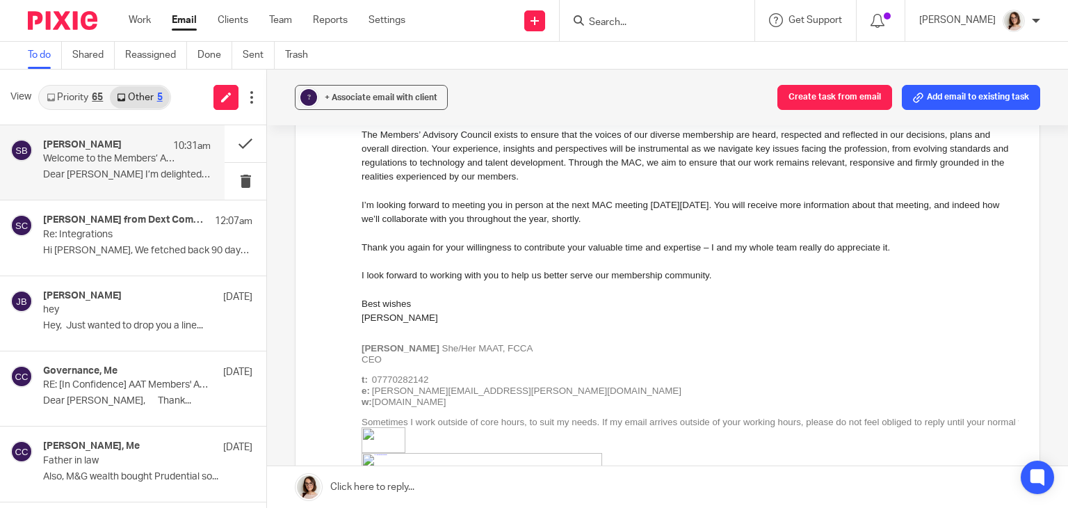
click at [187, 21] on link "Email" at bounding box center [184, 20] width 25 height 14
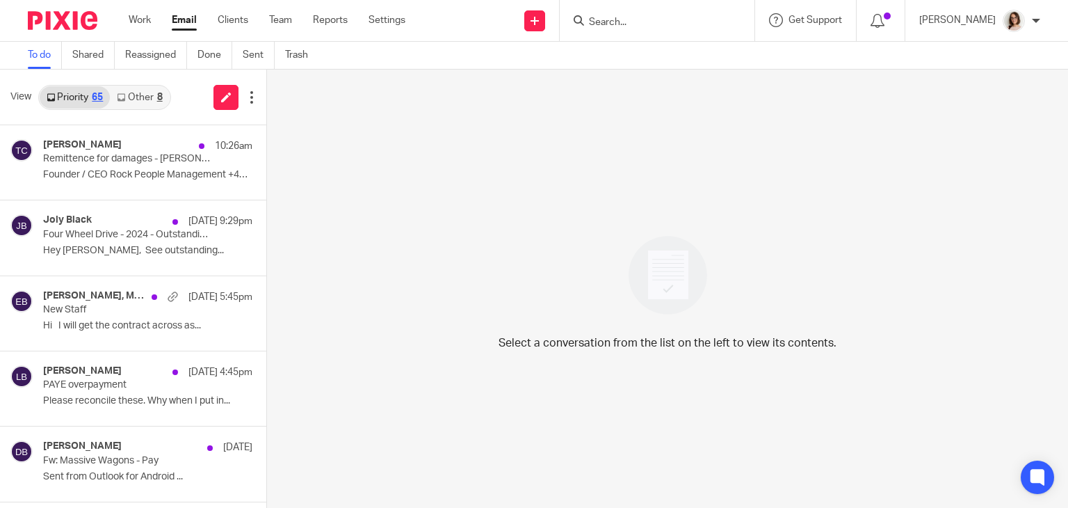
click at [126, 91] on link "Other 8" at bounding box center [139, 97] width 59 height 22
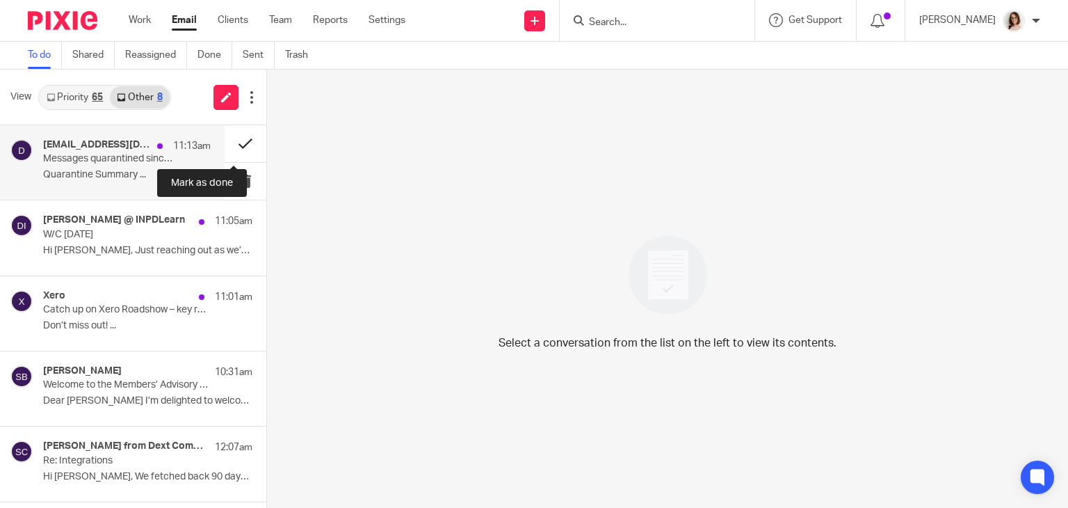
click at [233, 146] on button at bounding box center [246, 143] width 42 height 37
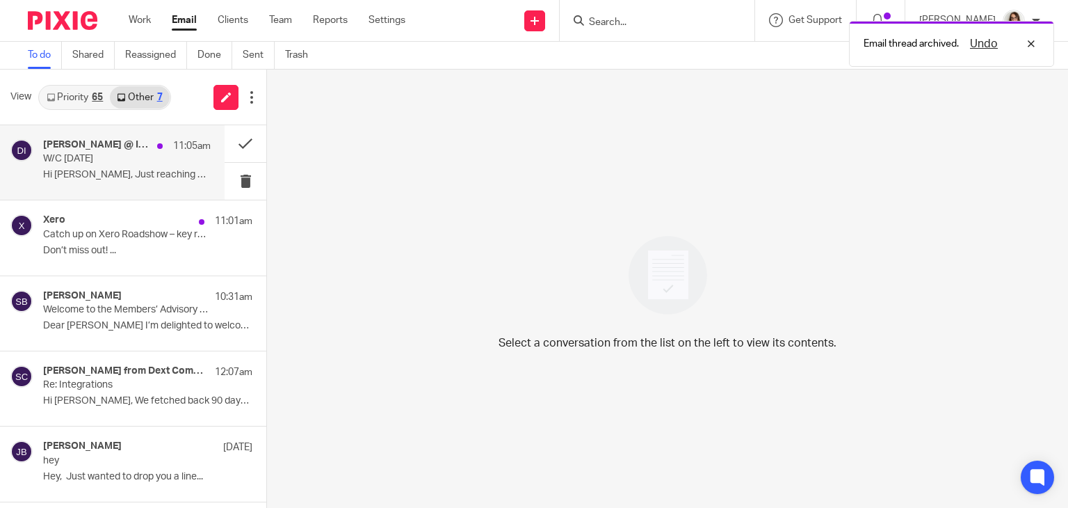
click at [153, 177] on p "Hi [PERSON_NAME], Just reaching out as we’ve..." at bounding box center [127, 175] width 168 height 12
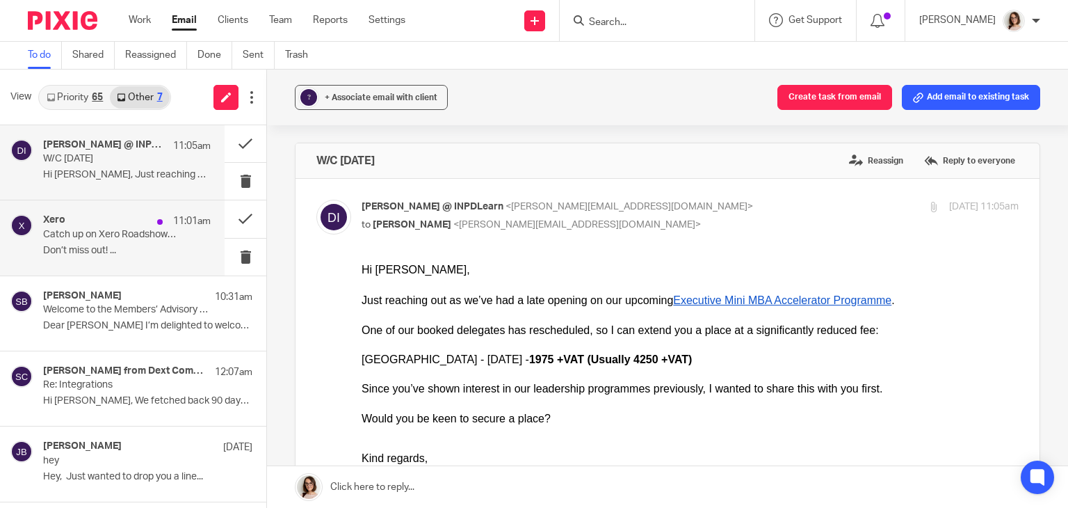
click at [147, 245] on p "Don’t miss out! ..." at bounding box center [127, 251] width 168 height 12
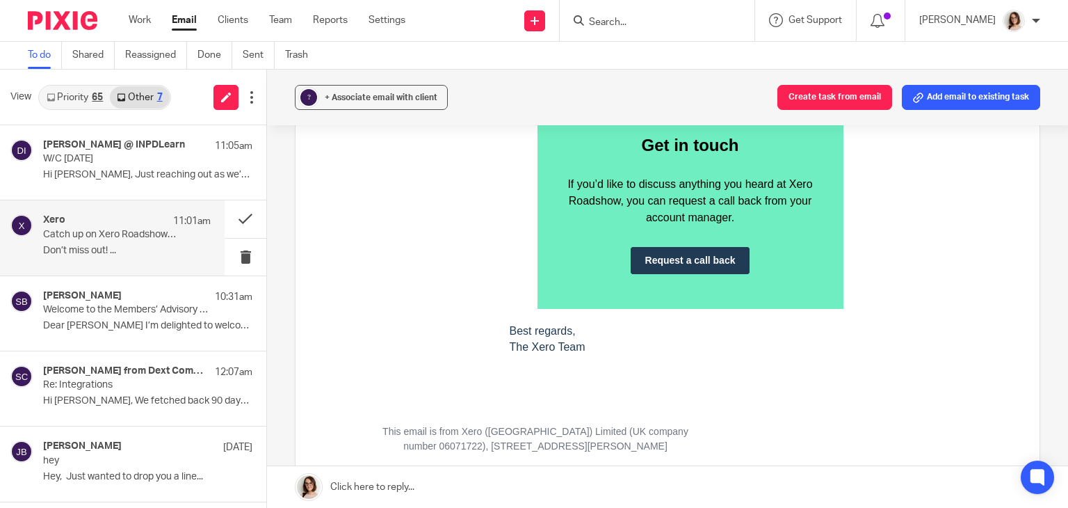
scroll to position [917, 0]
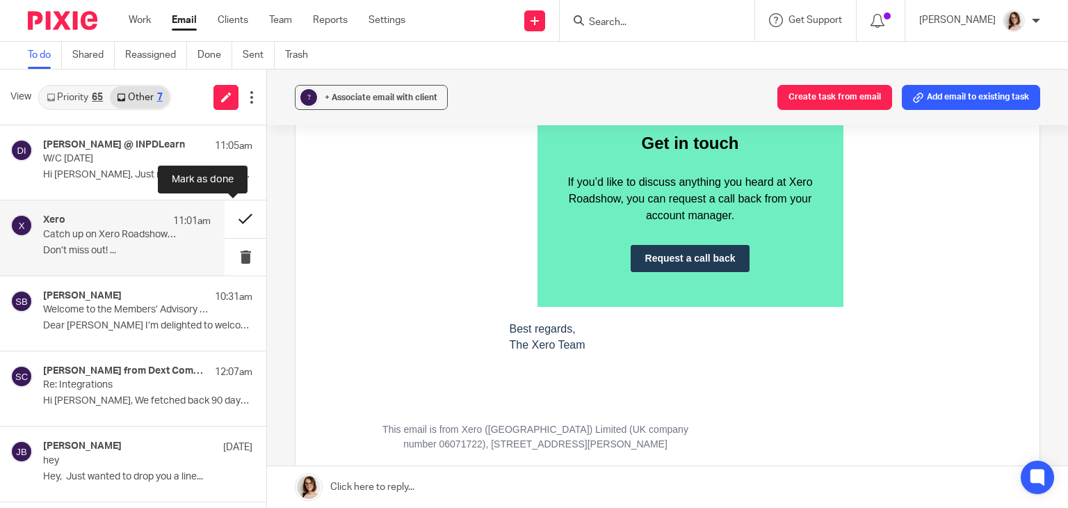
click at [225, 203] on button at bounding box center [246, 218] width 42 height 37
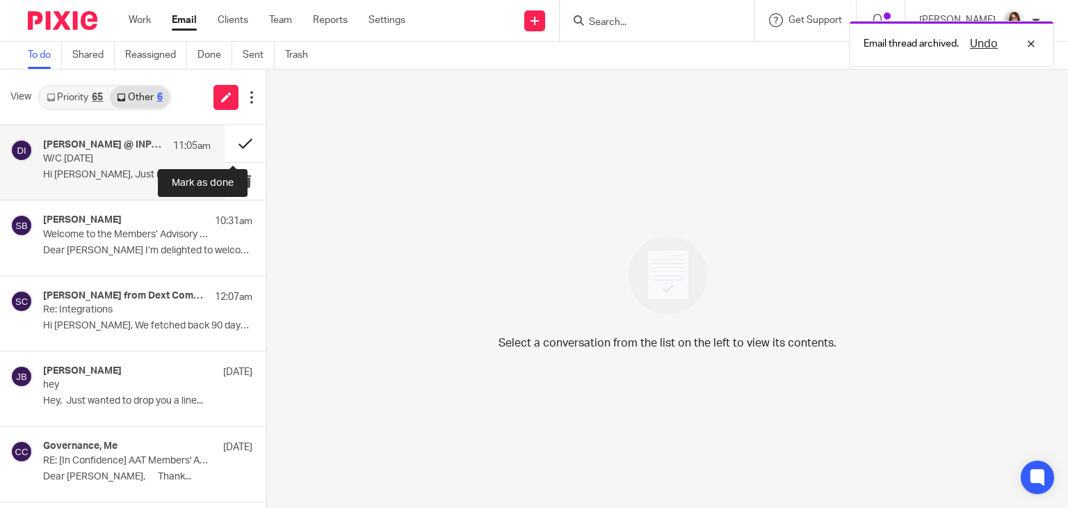
click at [236, 147] on button at bounding box center [246, 143] width 42 height 37
